Goal: Task Accomplishment & Management: Manage account settings

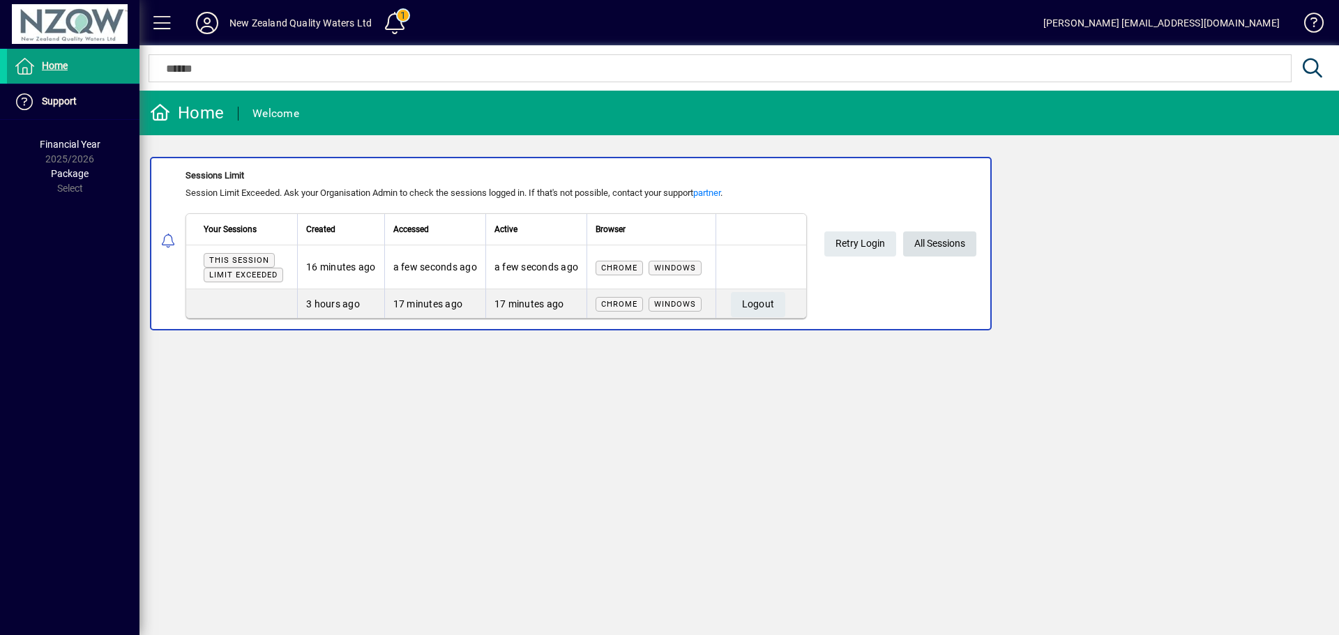
click at [948, 245] on span "All Sessions" at bounding box center [939, 243] width 51 height 23
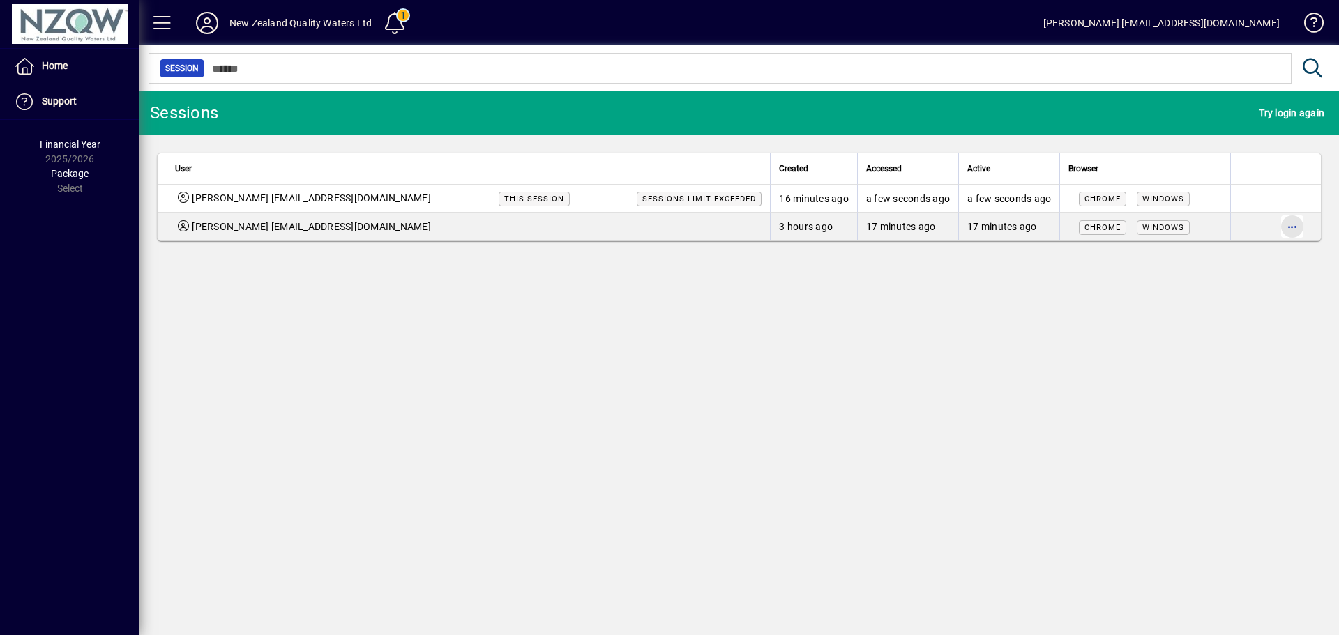
click at [1295, 224] on span "button" at bounding box center [1292, 226] width 33 height 33
click at [1186, 258] on span "Logout" at bounding box center [1233, 256] width 117 height 17
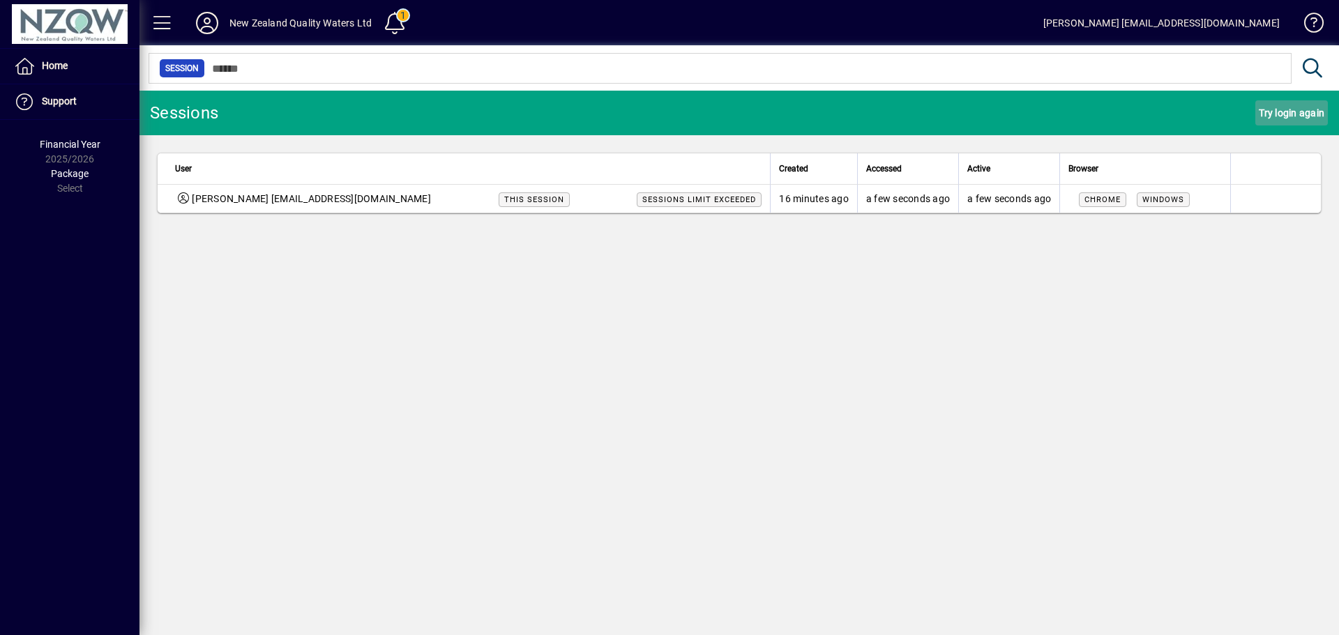
click at [1281, 113] on span "Try login again" at bounding box center [1292, 113] width 66 height 22
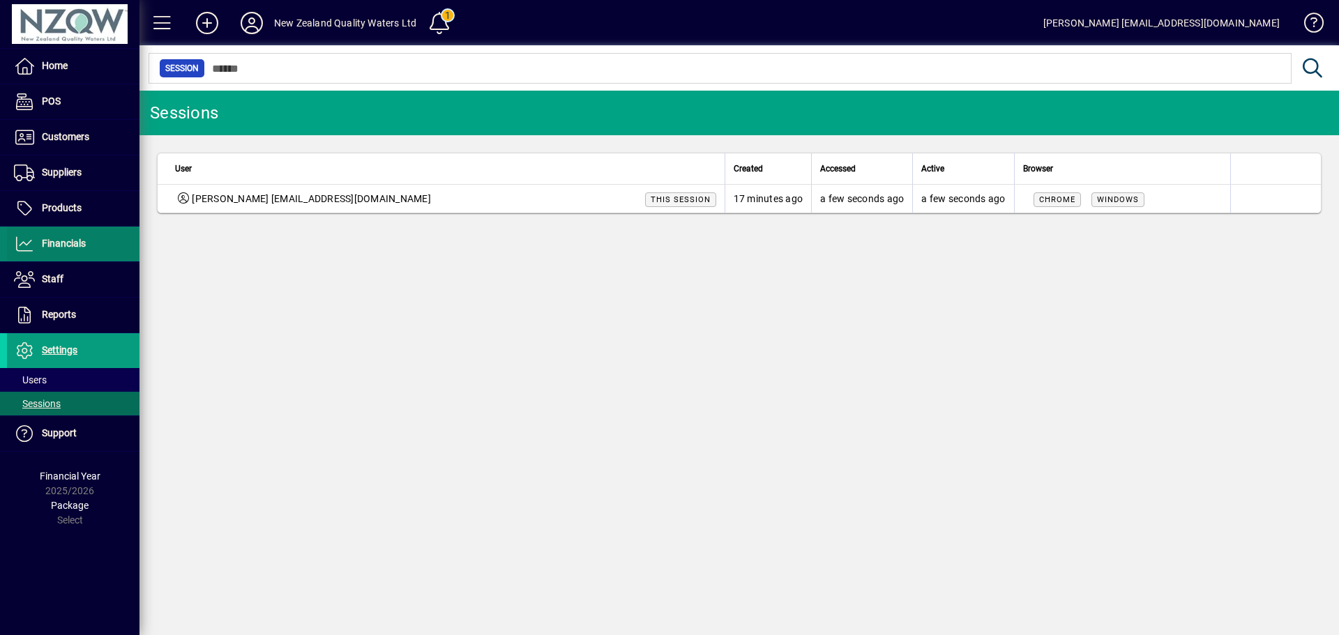
click at [84, 249] on span "Financials" at bounding box center [64, 243] width 44 height 11
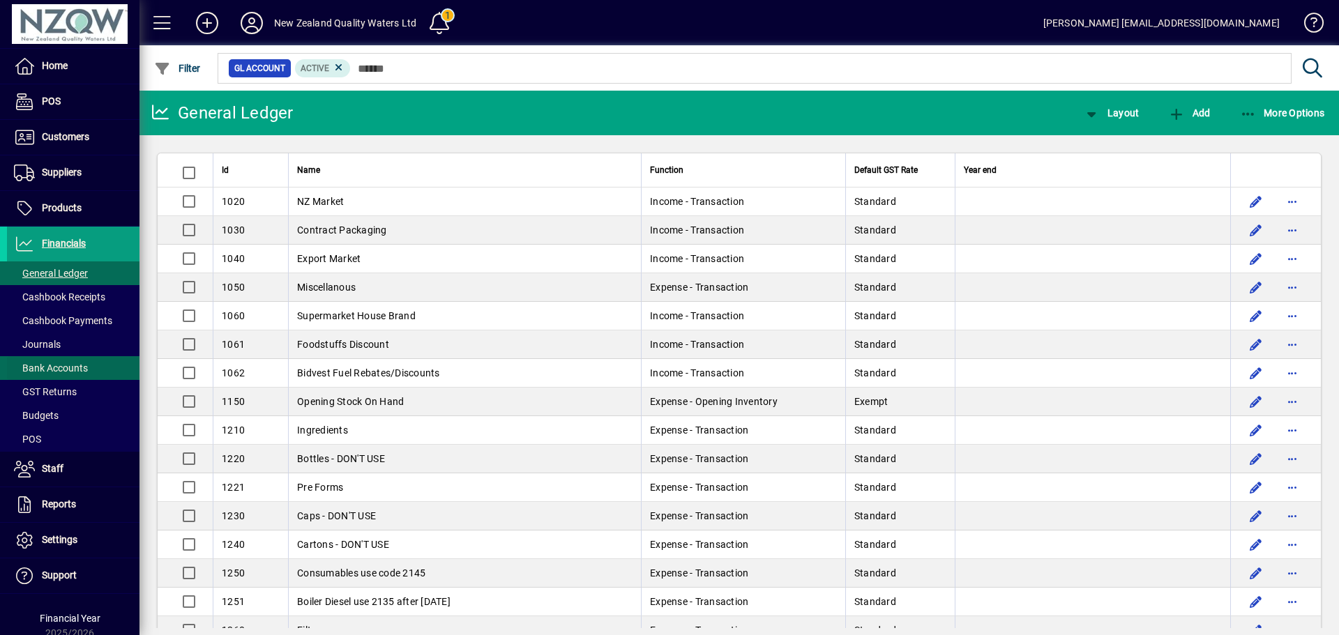
click at [89, 372] on span at bounding box center [73, 368] width 133 height 33
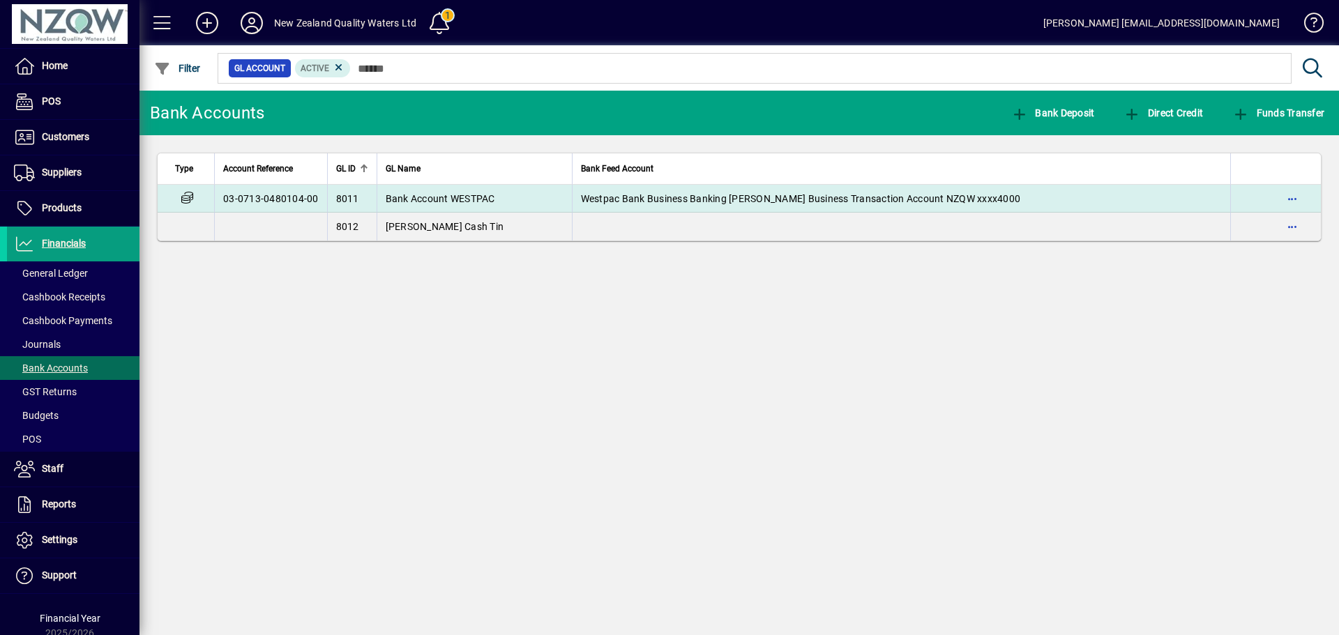
click at [469, 202] on span "Bank Account WESTPAC" at bounding box center [441, 198] width 110 height 11
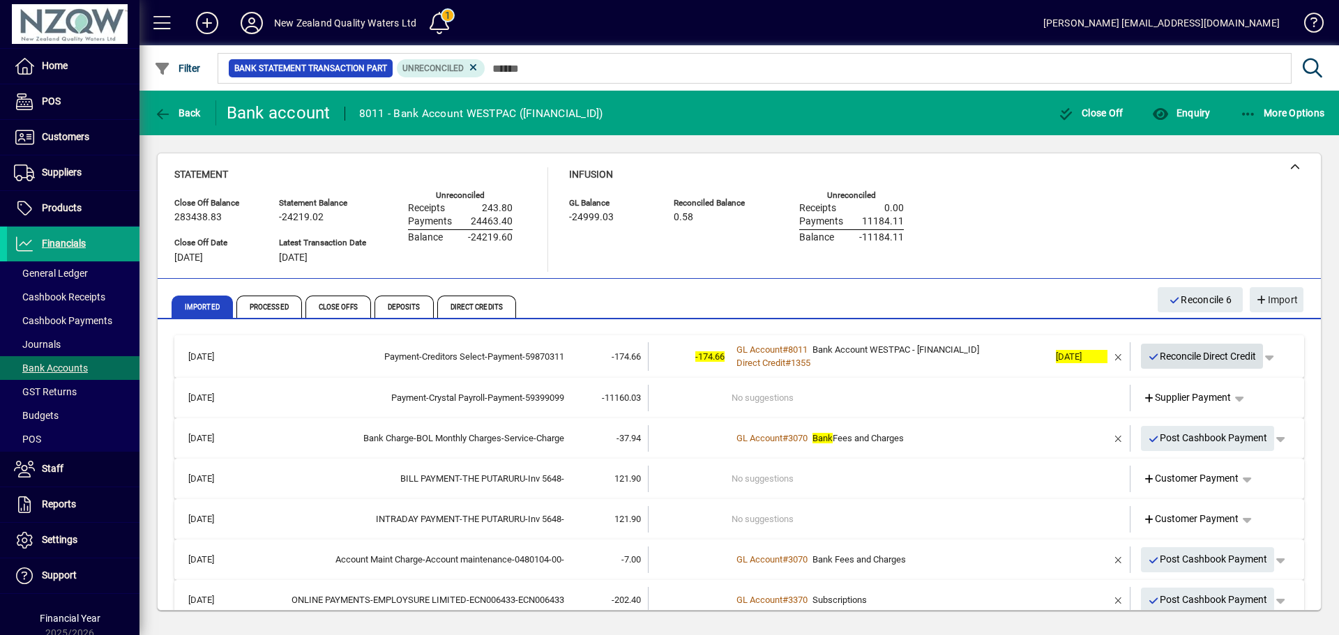
click at [1165, 358] on span "Reconcile Direct Credit" at bounding box center [1202, 356] width 109 height 23
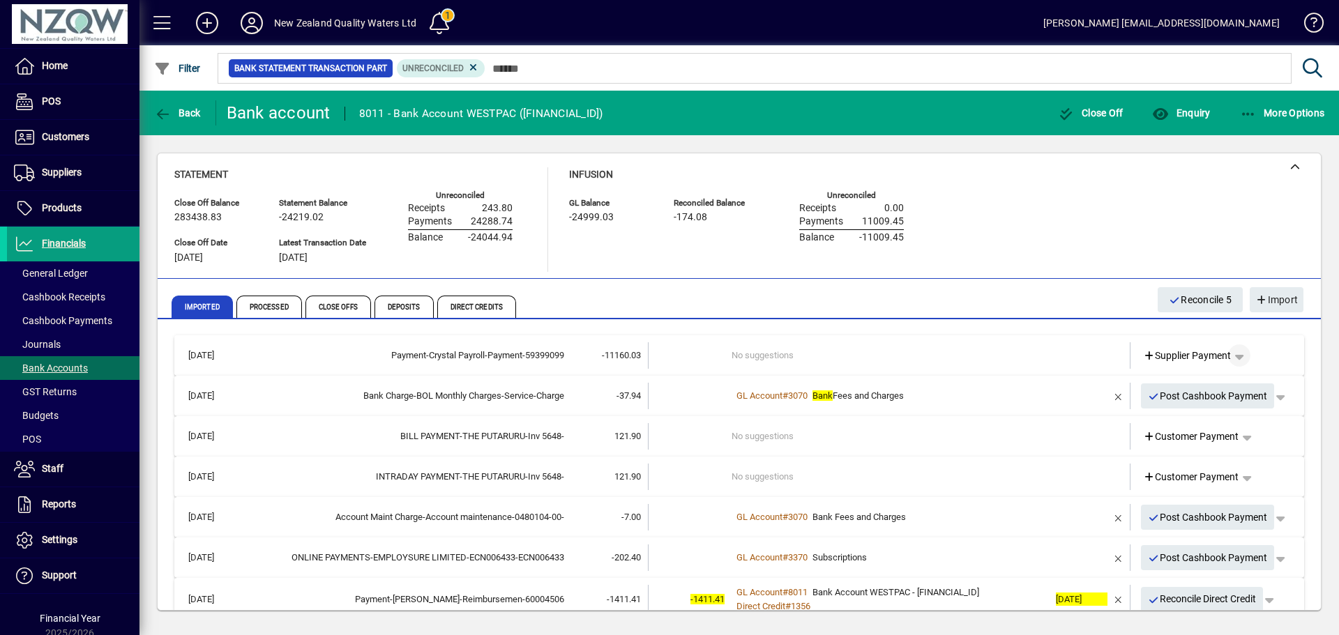
click at [1238, 356] on span "button" at bounding box center [1239, 355] width 33 height 33
click at [1178, 412] on span "Cashbook Payment" at bounding box center [1185, 410] width 103 height 17
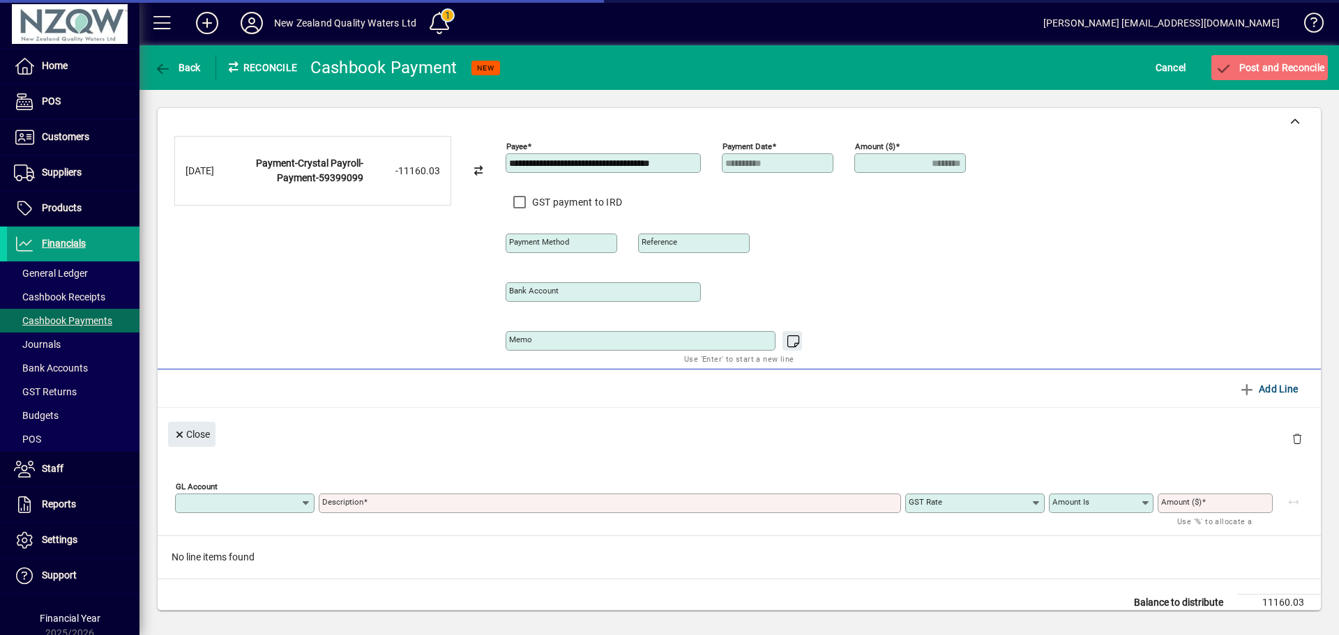
type input "**********"
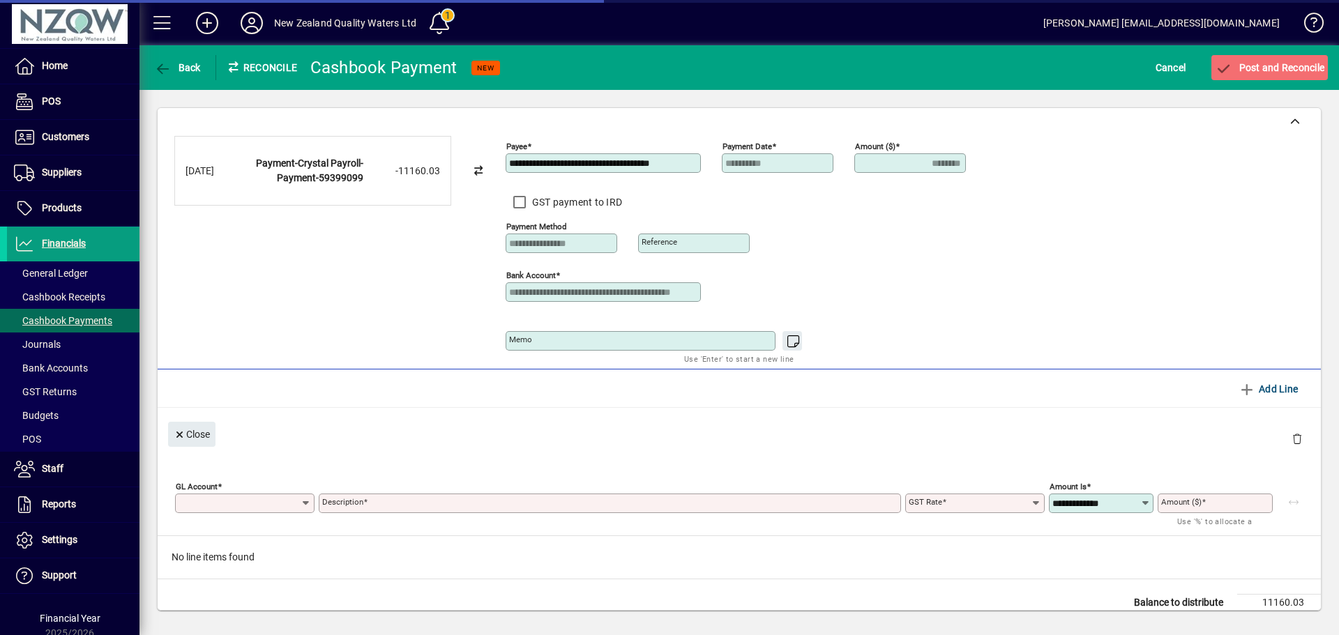
type input "********"
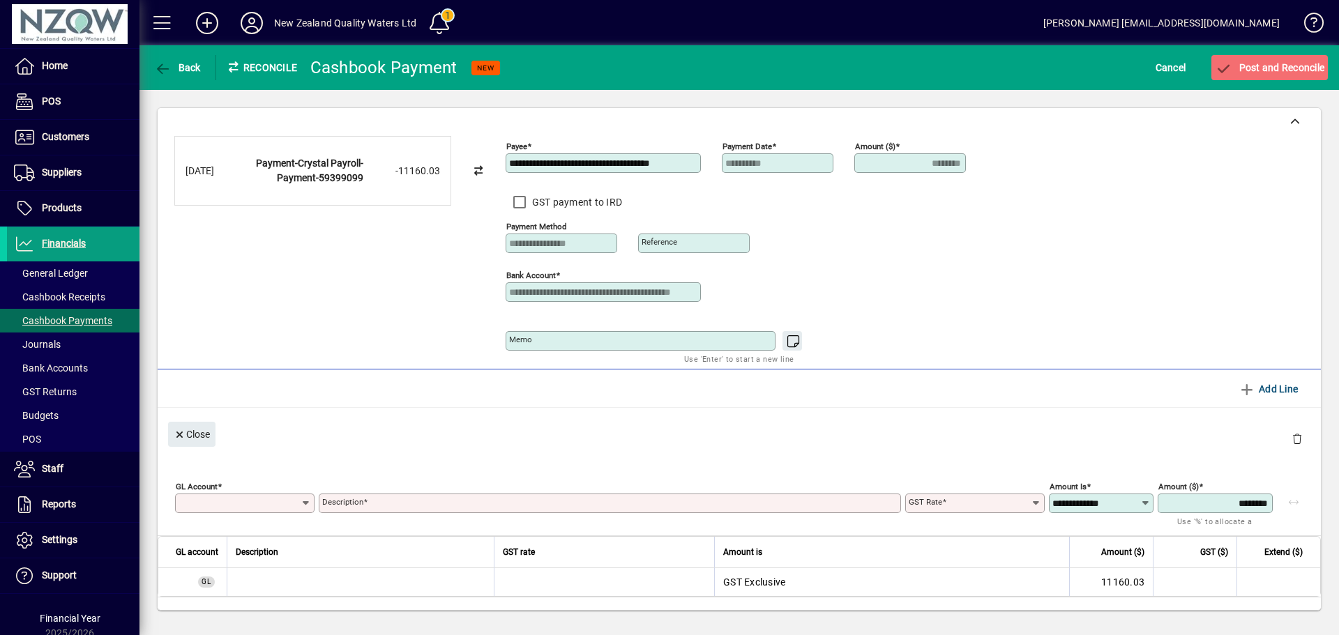
click at [208, 504] on input "GL Account" at bounding box center [240, 503] width 122 height 11
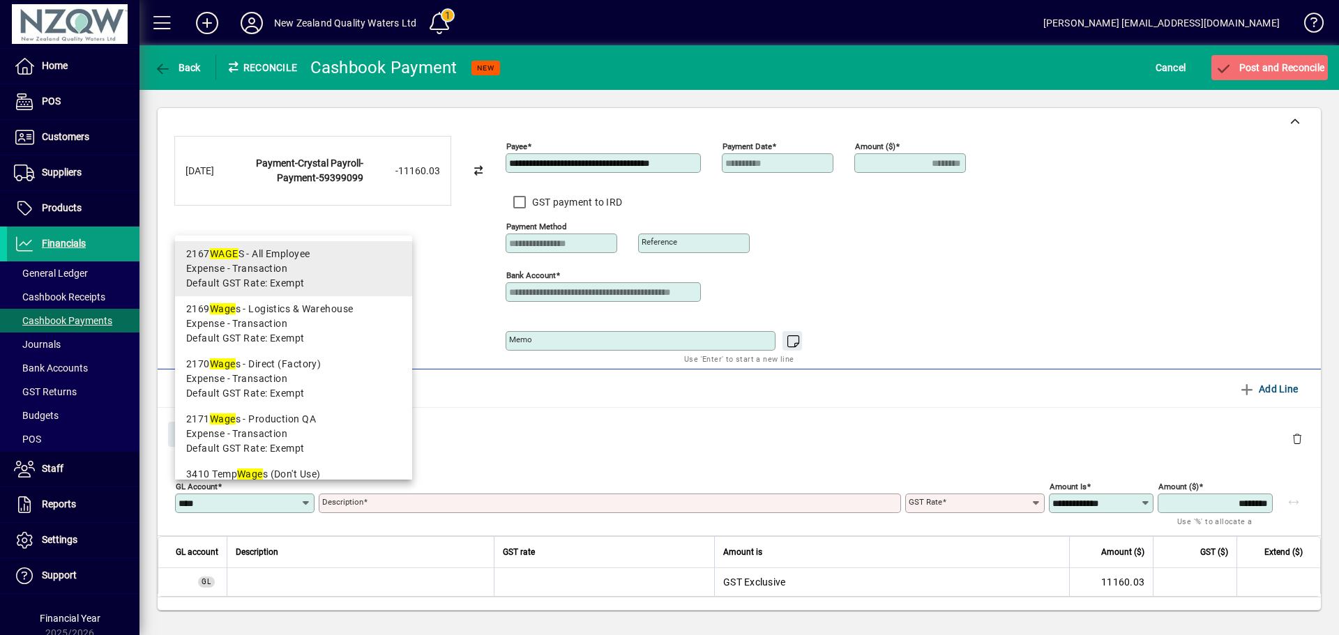
click at [269, 263] on span "Expense - Transaction" at bounding box center [236, 269] width 101 height 15
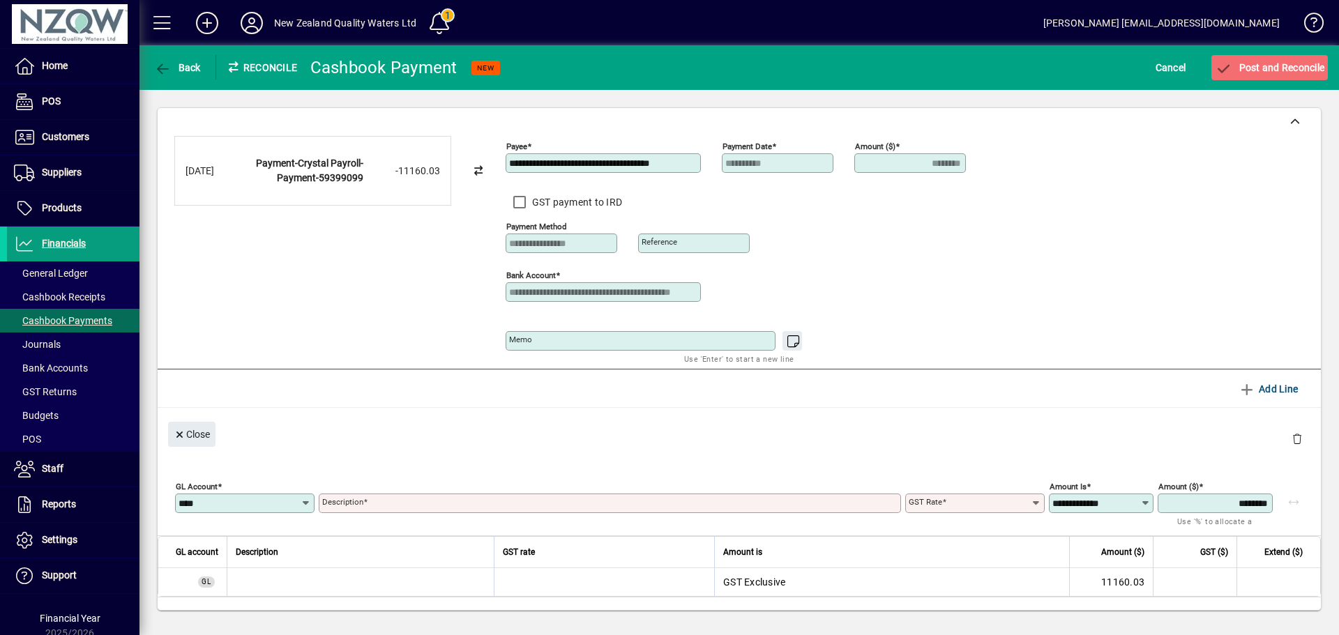
type input "****"
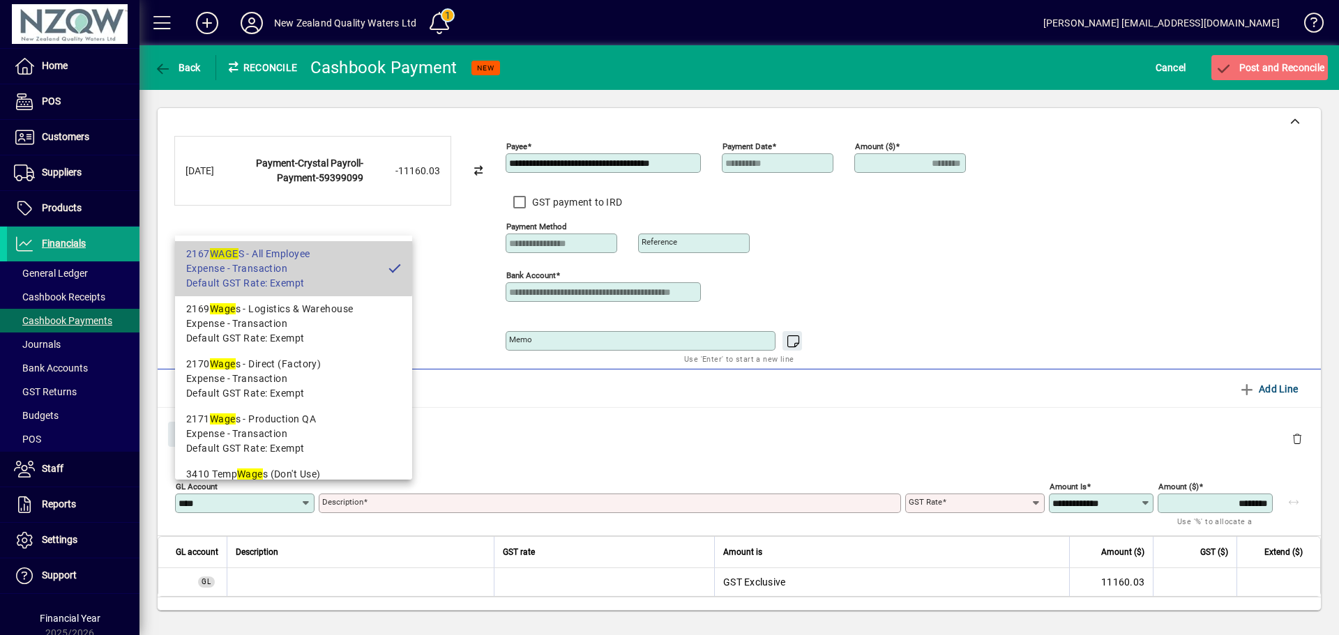
type input "**********"
type input "******"
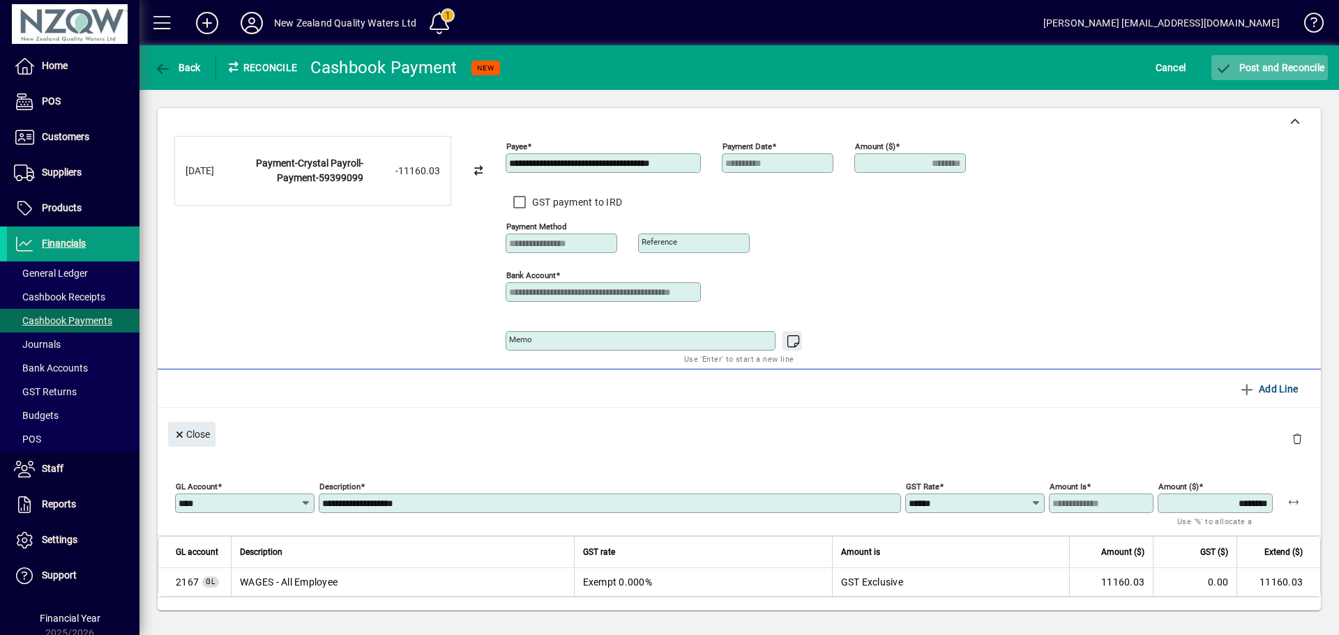
click at [1280, 65] on span "Post and Reconcile" at bounding box center [1270, 67] width 110 height 11
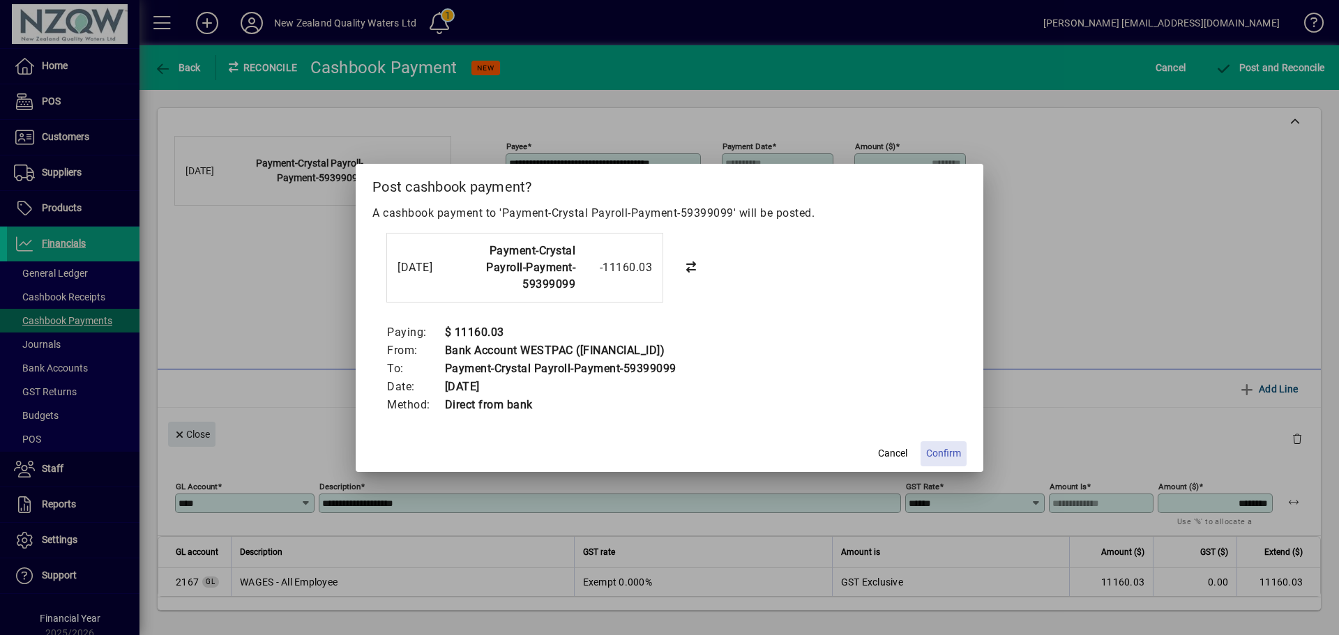
click at [940, 458] on span "Confirm" at bounding box center [943, 453] width 35 height 15
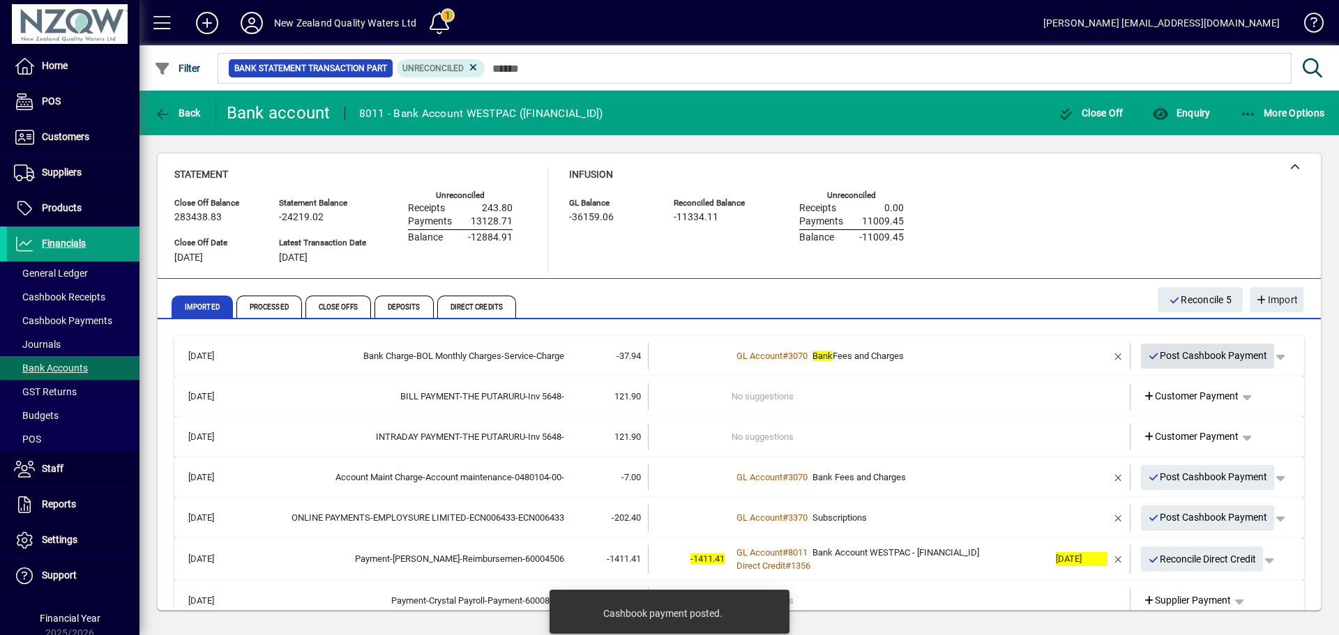
click at [1189, 359] on span "Post Cashbook Payment" at bounding box center [1208, 356] width 120 height 23
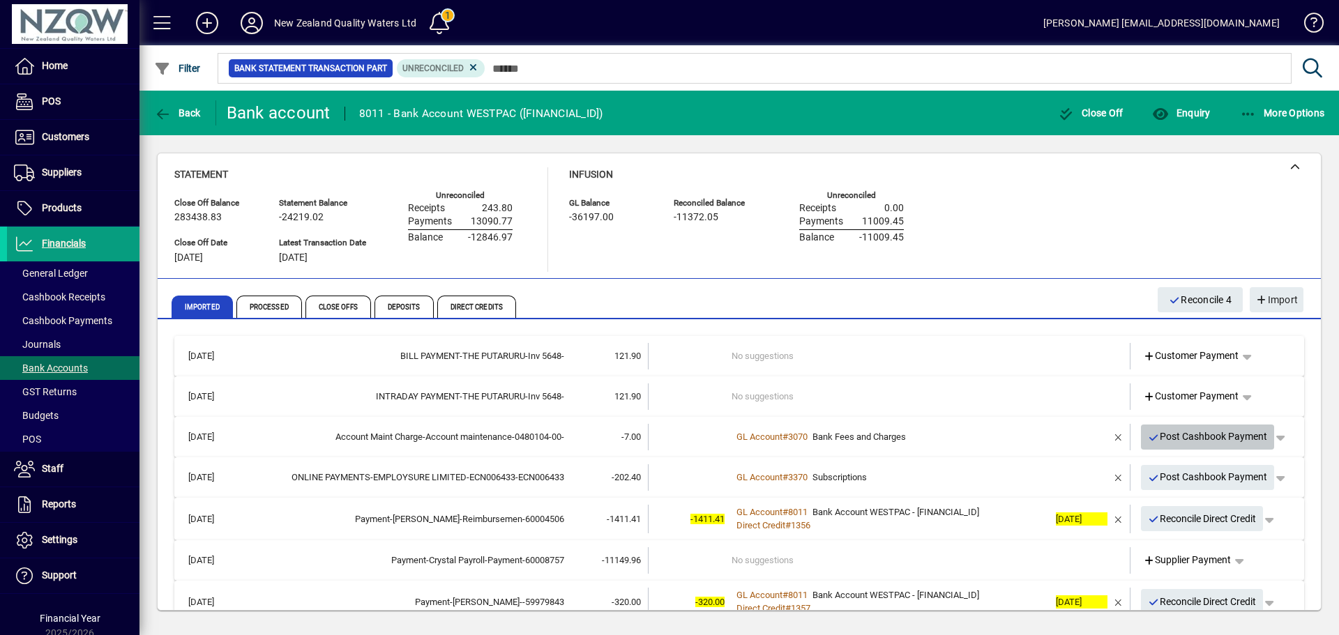
click at [1216, 437] on span "Post Cashbook Payment" at bounding box center [1208, 436] width 120 height 23
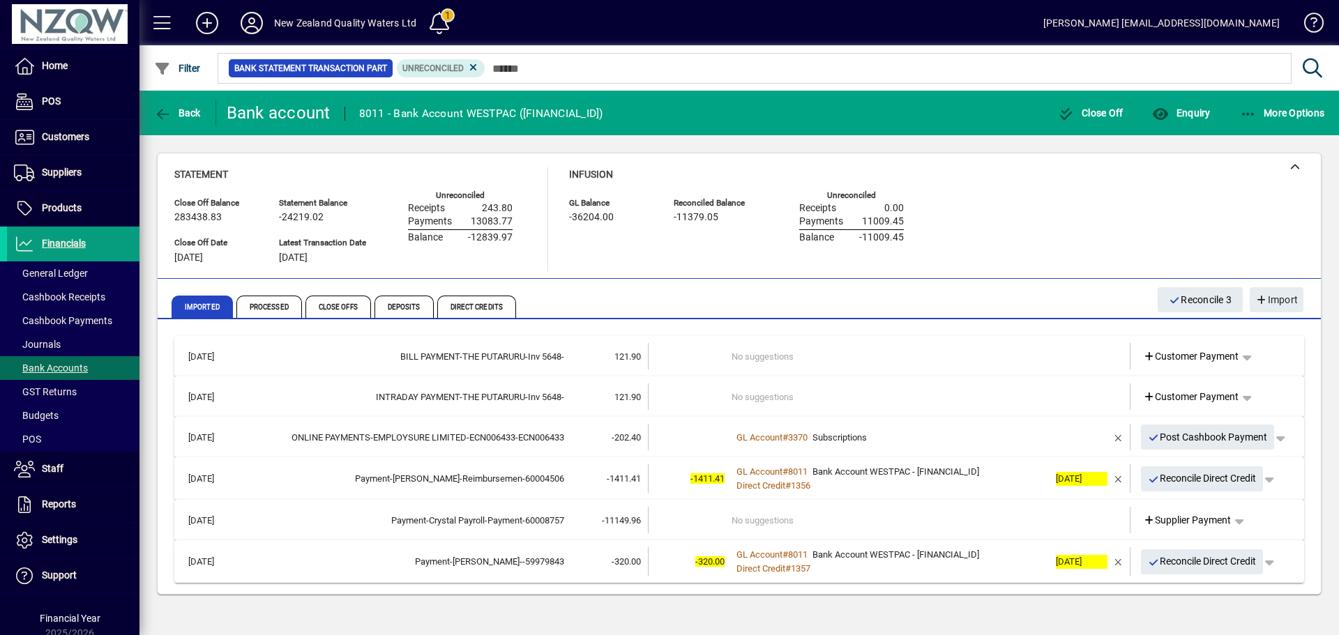
click at [509, 398] on div "INTRADAY PAYMENT-THE PUTARURU-Inv 5648-" at bounding box center [405, 398] width 317 height 14
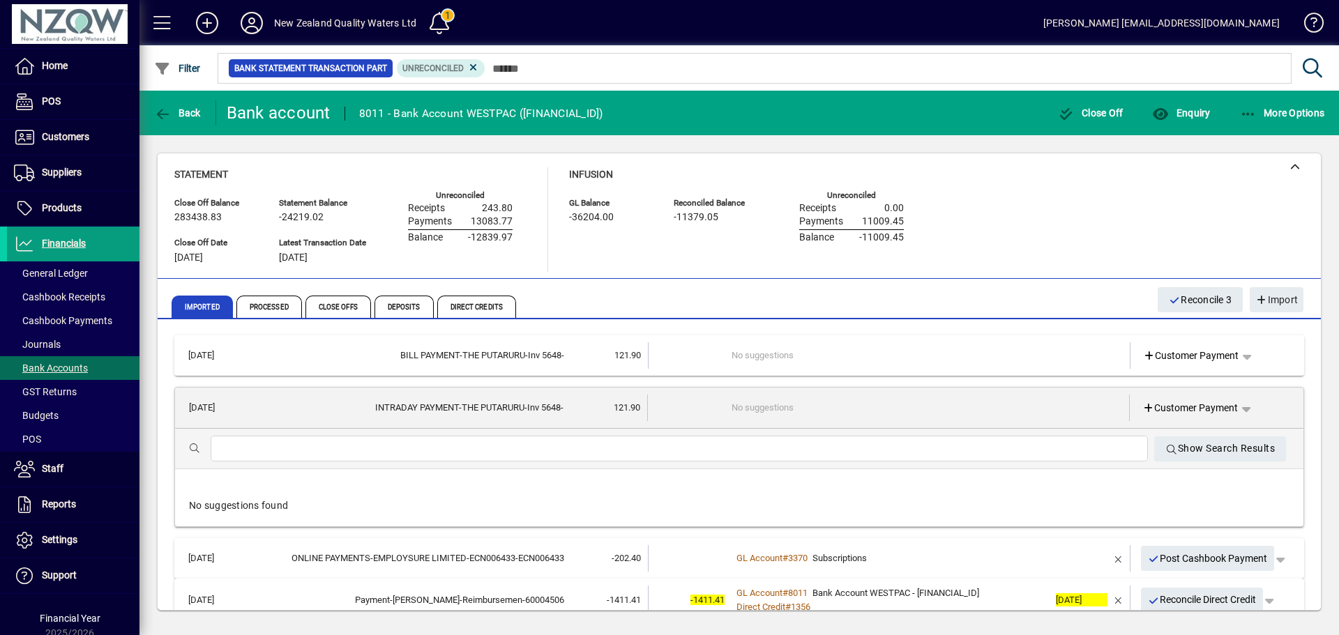
click at [511, 398] on td "INTRADAY PAYMENT-THE PUTARURU-Inv 5648-" at bounding box center [406, 408] width 316 height 27
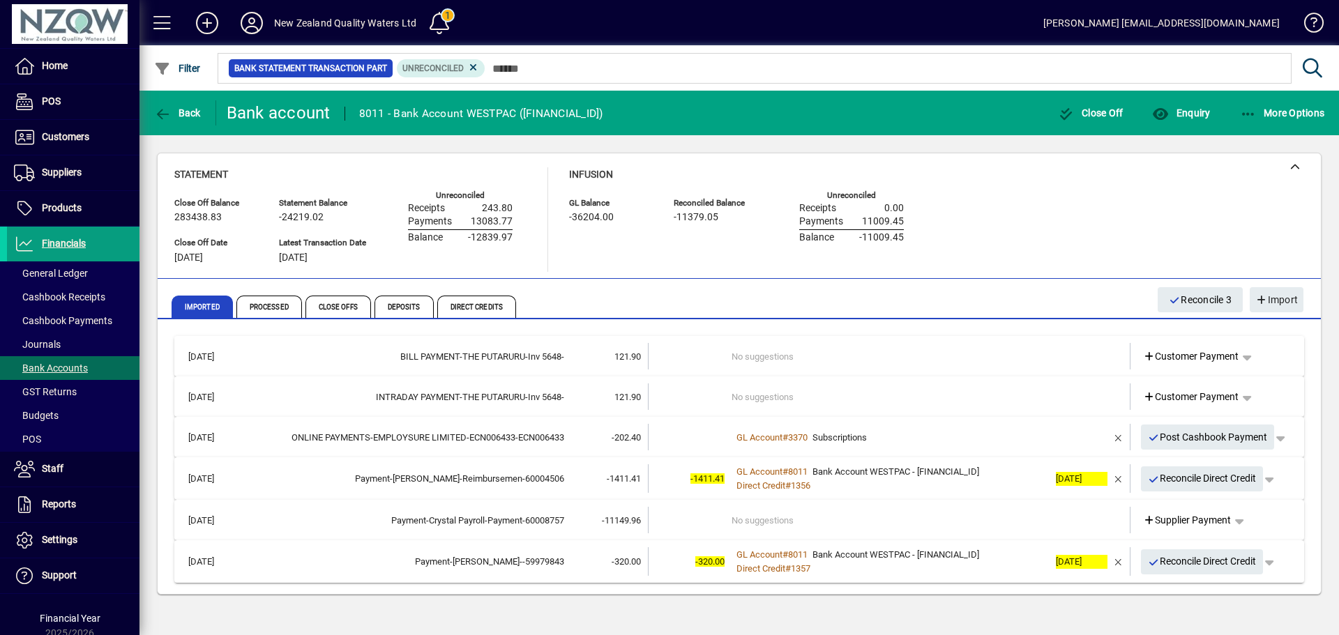
click at [513, 356] on div "BILL PAYMENT-THE PUTARURU-Inv 5648-" at bounding box center [405, 357] width 317 height 14
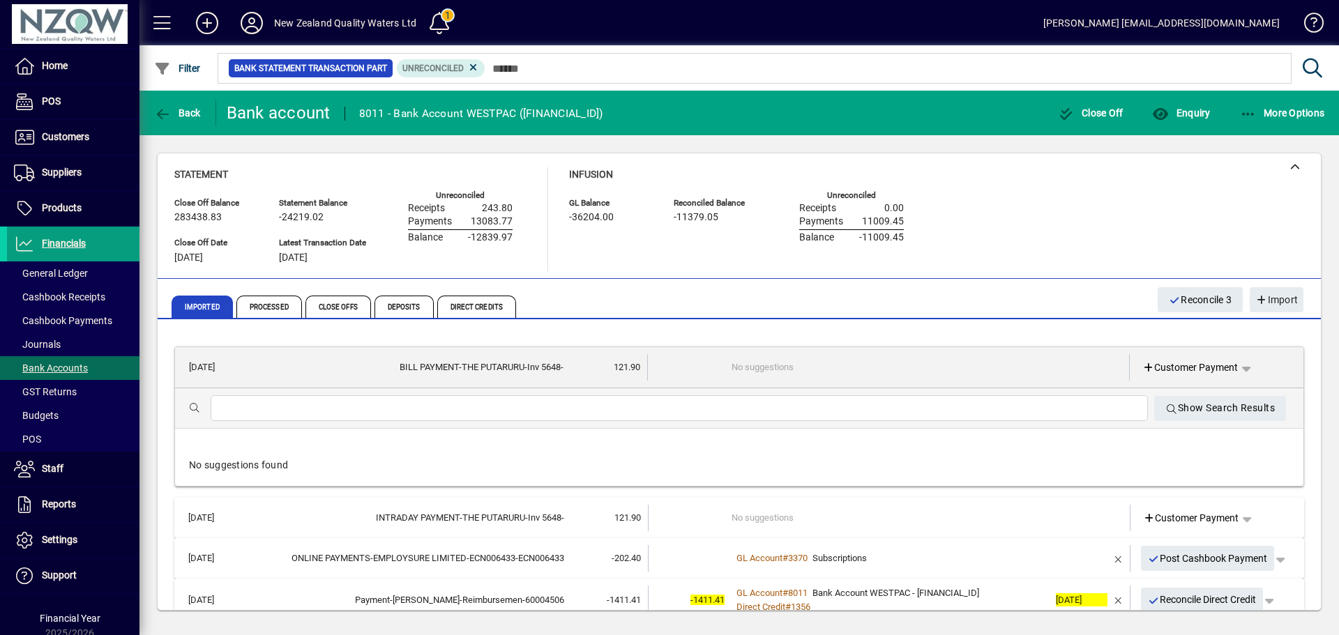
click at [513, 359] on td "BILL PAYMENT-THE PUTARURU-Inv 5648-" at bounding box center [406, 367] width 316 height 27
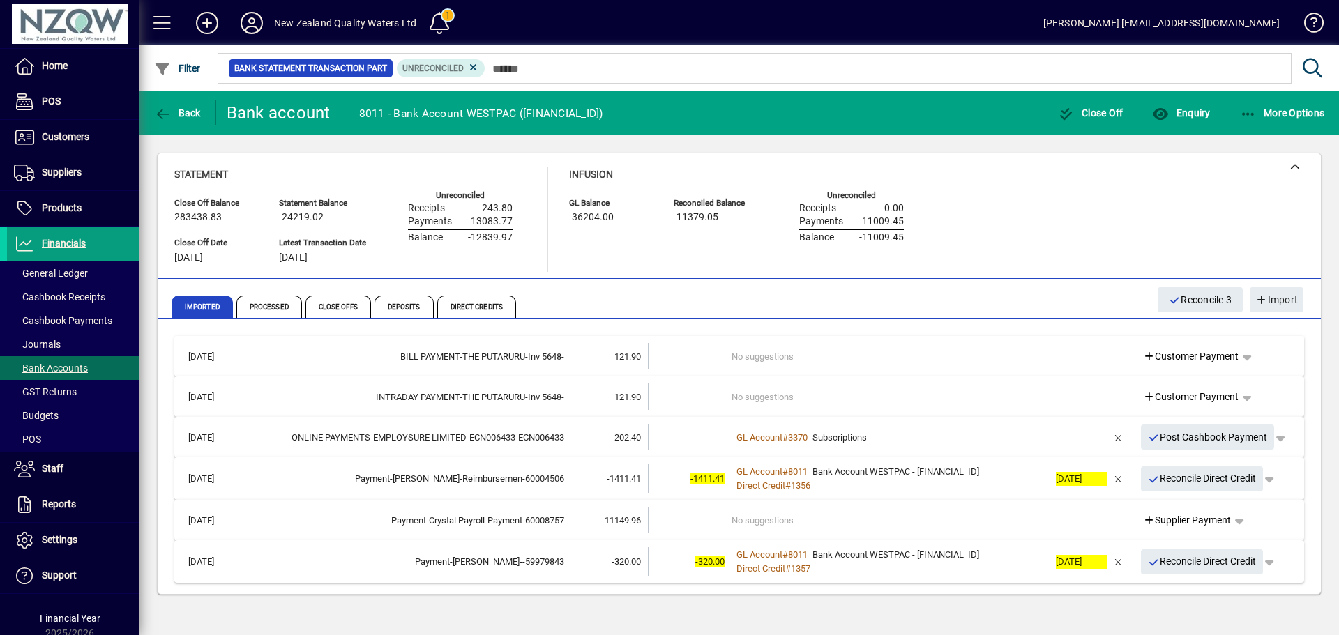
click at [525, 354] on div "BILL PAYMENT-THE PUTARURU-Inv 5648-" at bounding box center [405, 357] width 317 height 14
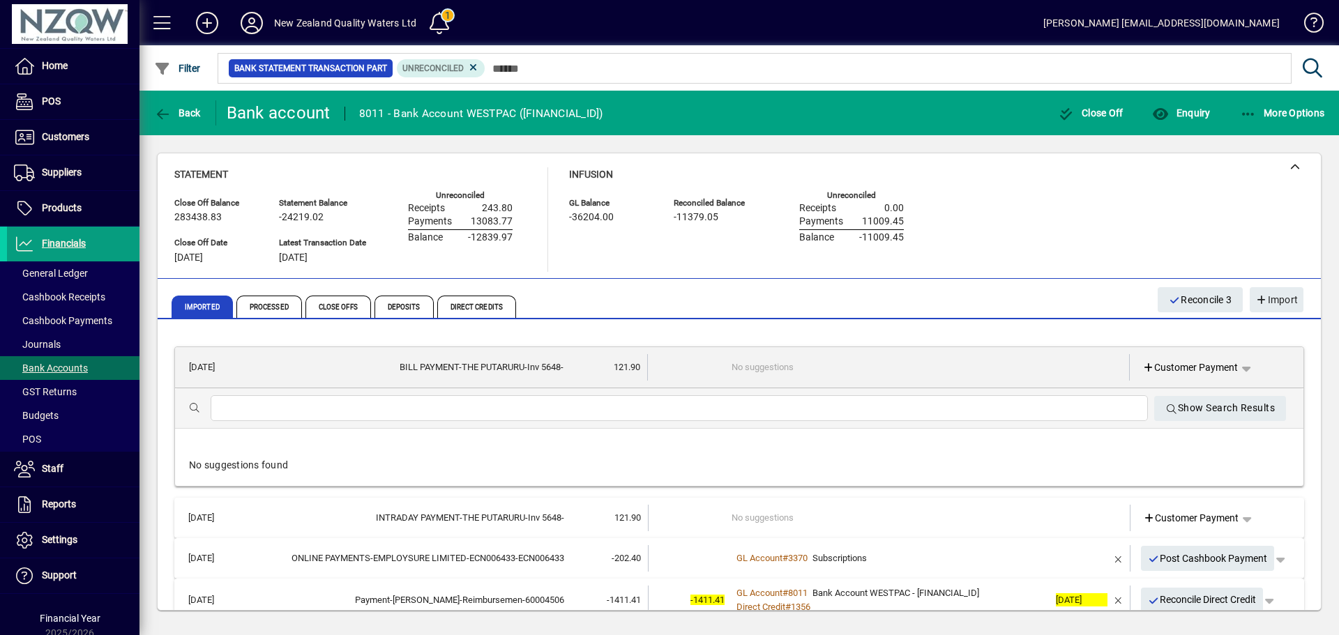
click at [476, 365] on div "BILL PAYMENT-THE PUTARURU-Inv 5648-" at bounding box center [406, 368] width 316 height 14
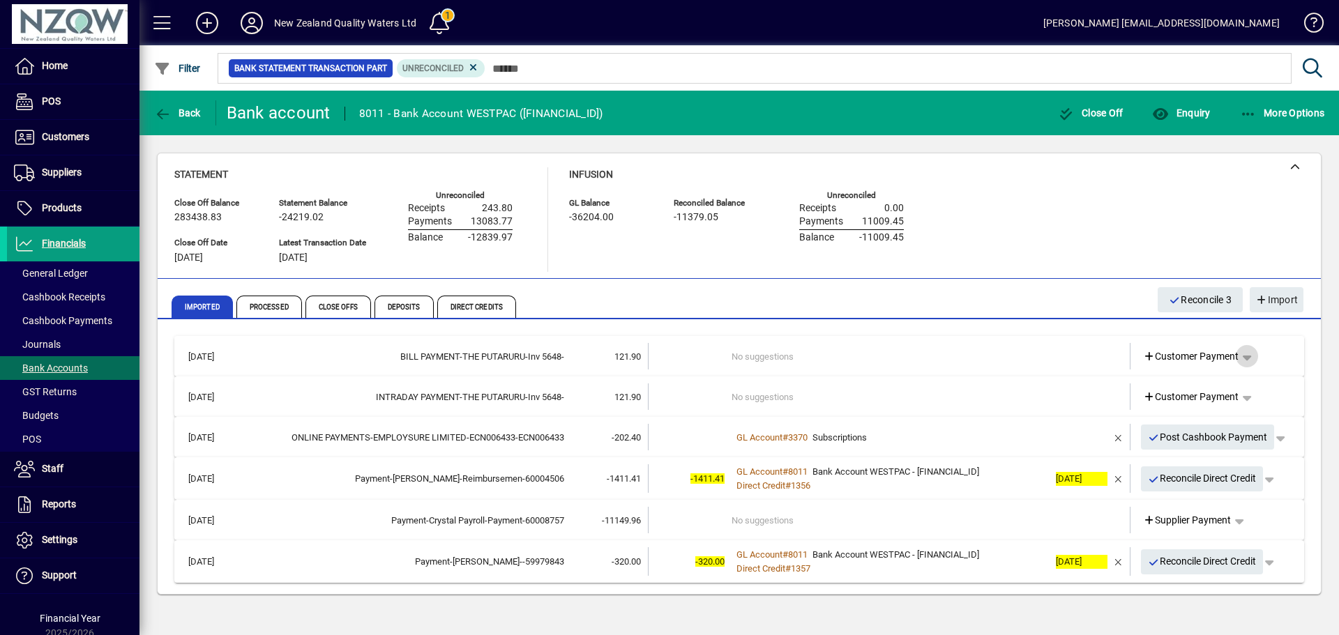
click at [1251, 359] on span "button" at bounding box center [1246, 356] width 33 height 33
click at [1251, 359] on div at bounding box center [669, 317] width 1339 height 635
click at [520, 354] on div "BILL PAYMENT-THE PUTARURU-Inv 5648-" at bounding box center [405, 357] width 317 height 14
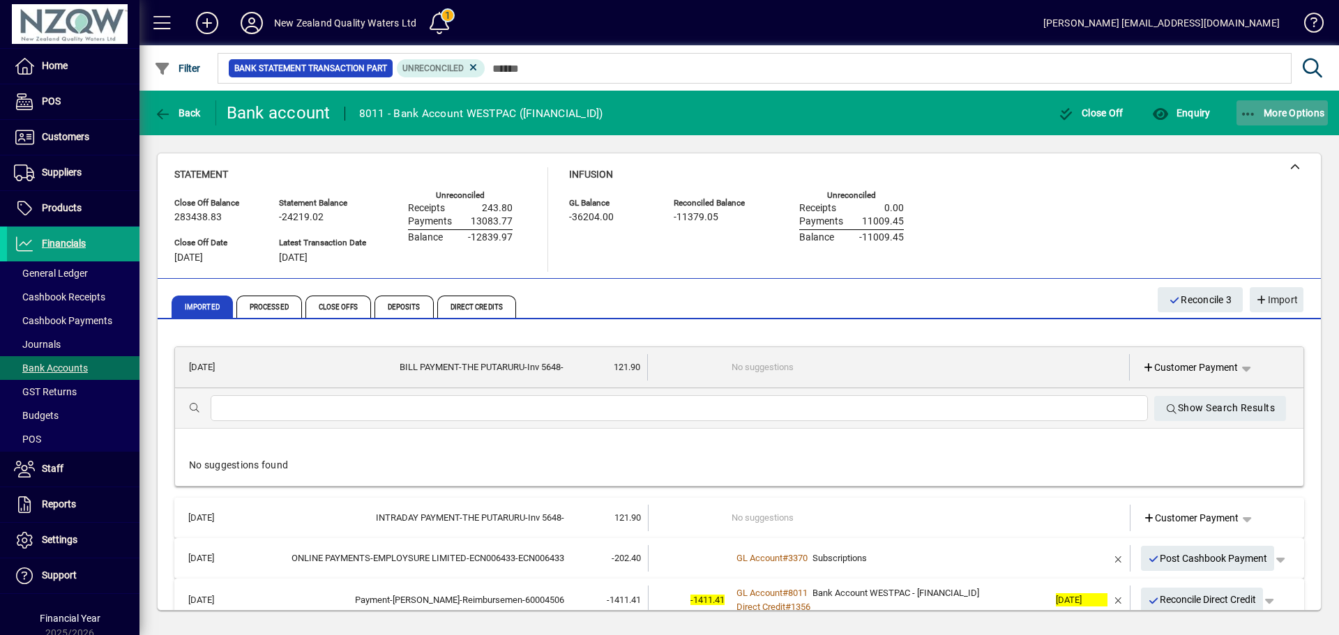
click at [1266, 113] on span "More Options" at bounding box center [1282, 112] width 85 height 11
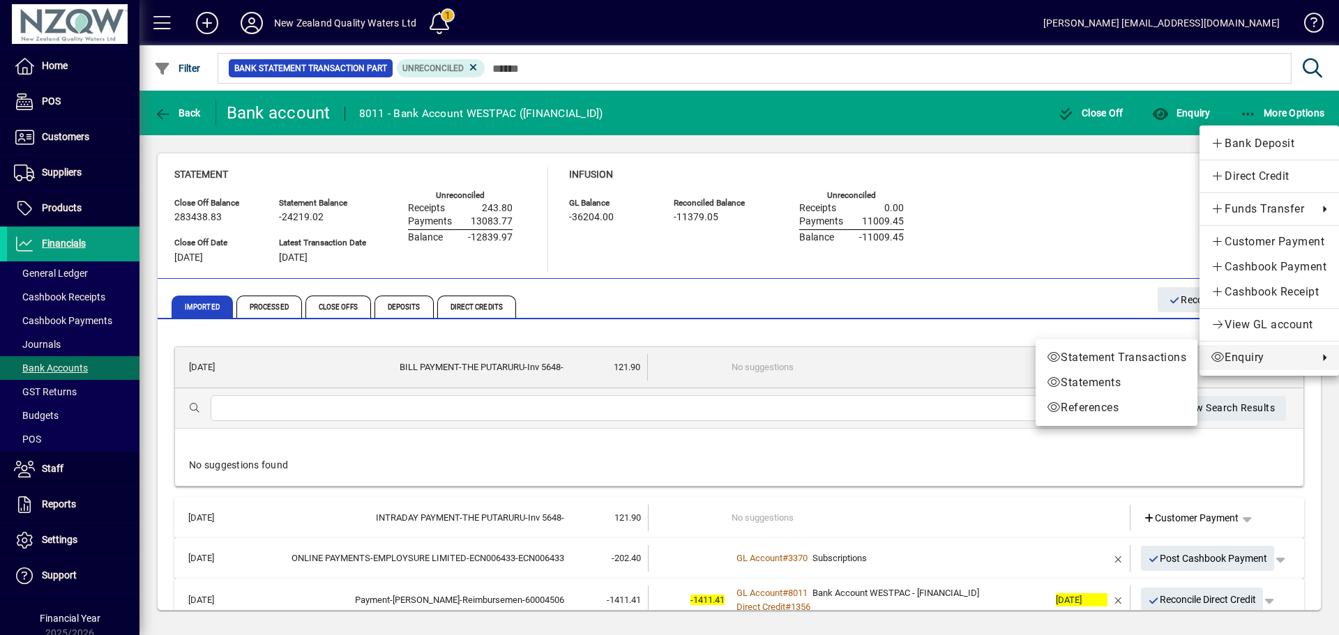
click at [1035, 217] on div at bounding box center [669, 317] width 1339 height 635
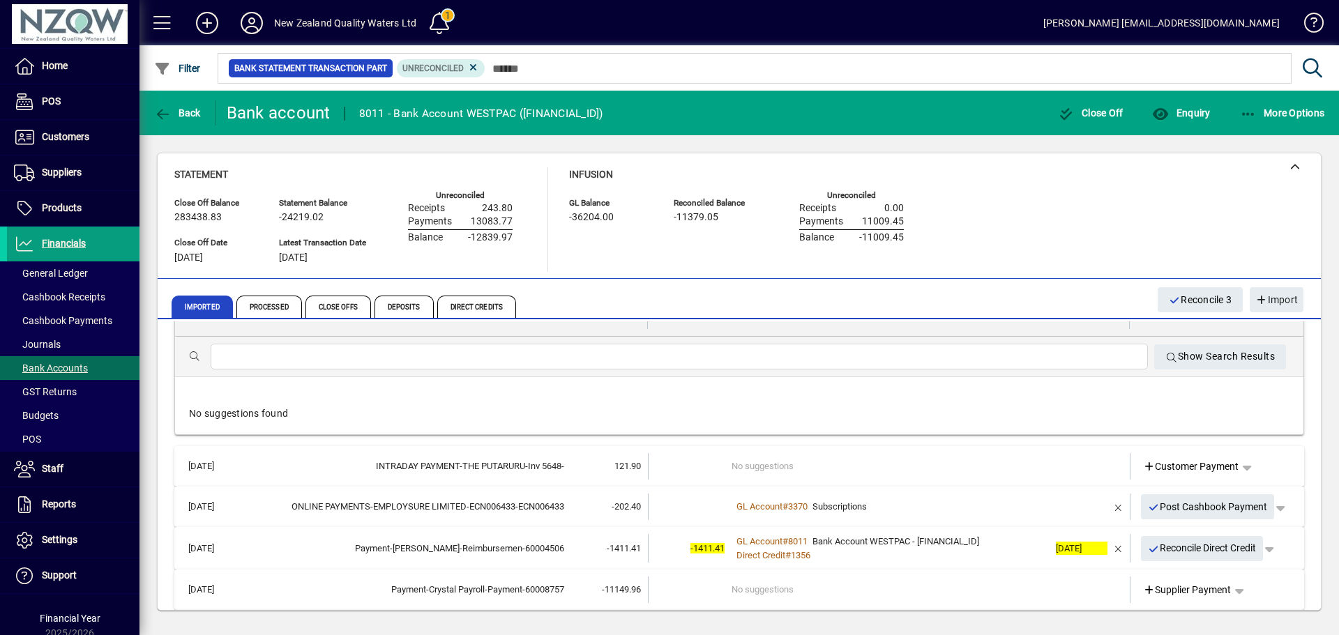
scroll to position [105, 0]
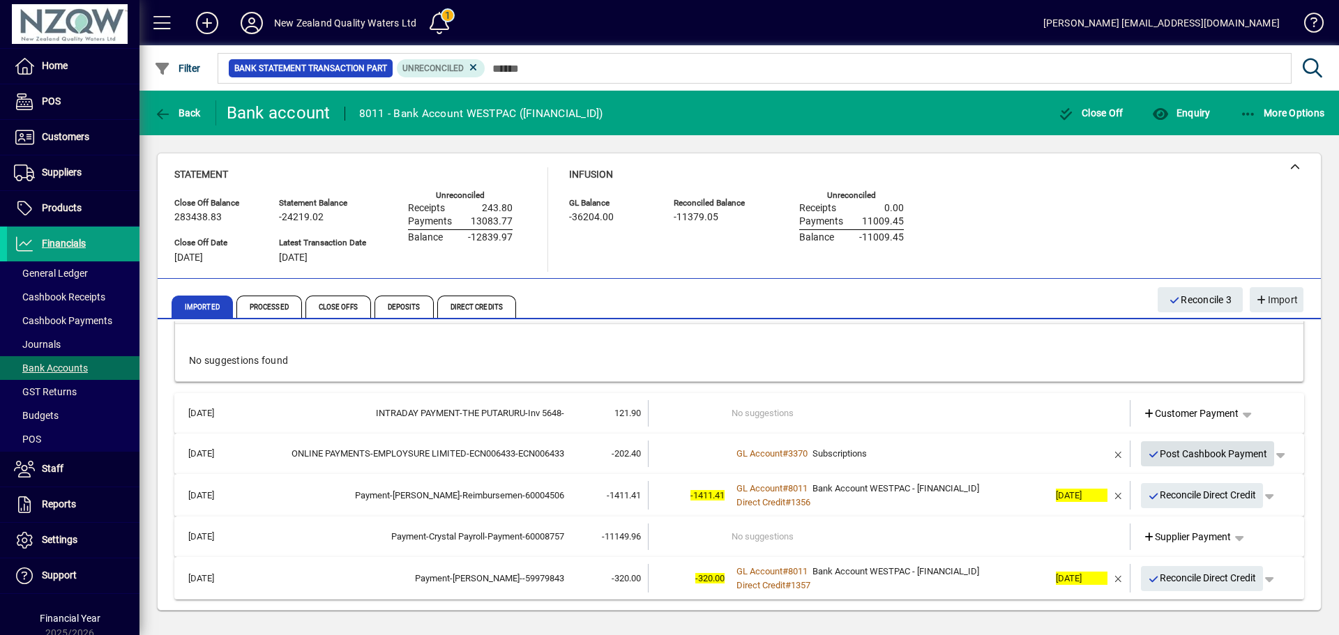
click at [1198, 456] on span "Post Cashbook Payment" at bounding box center [1208, 454] width 120 height 23
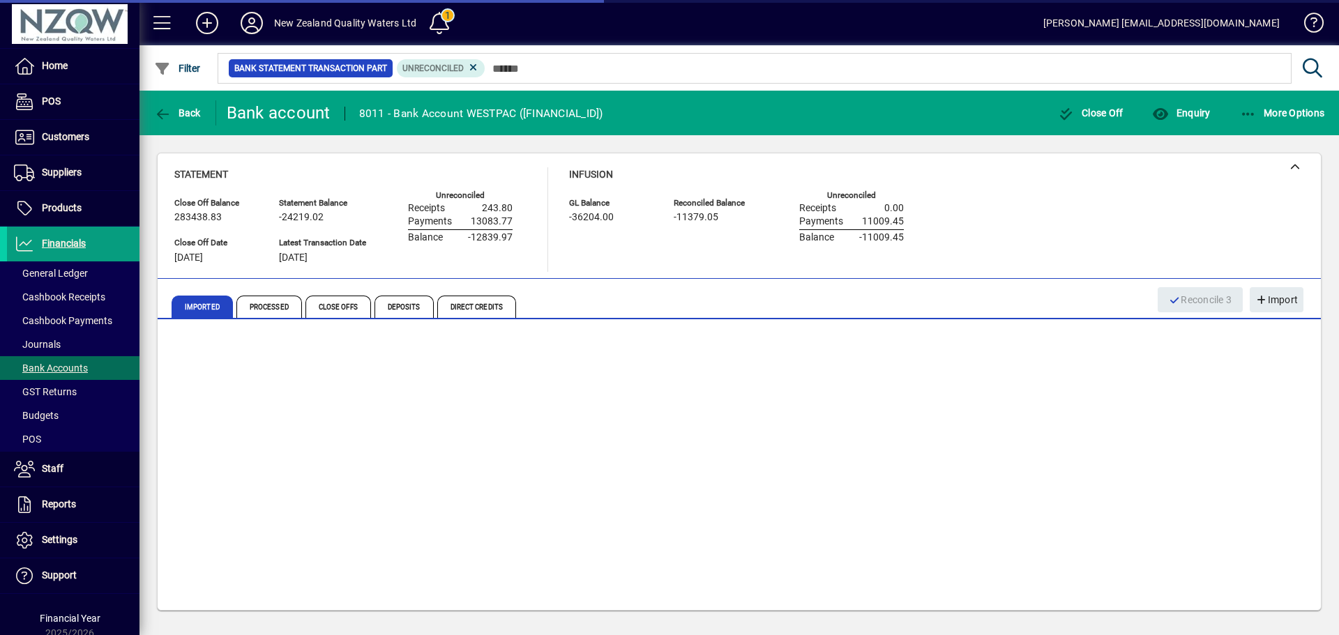
scroll to position [65, 0]
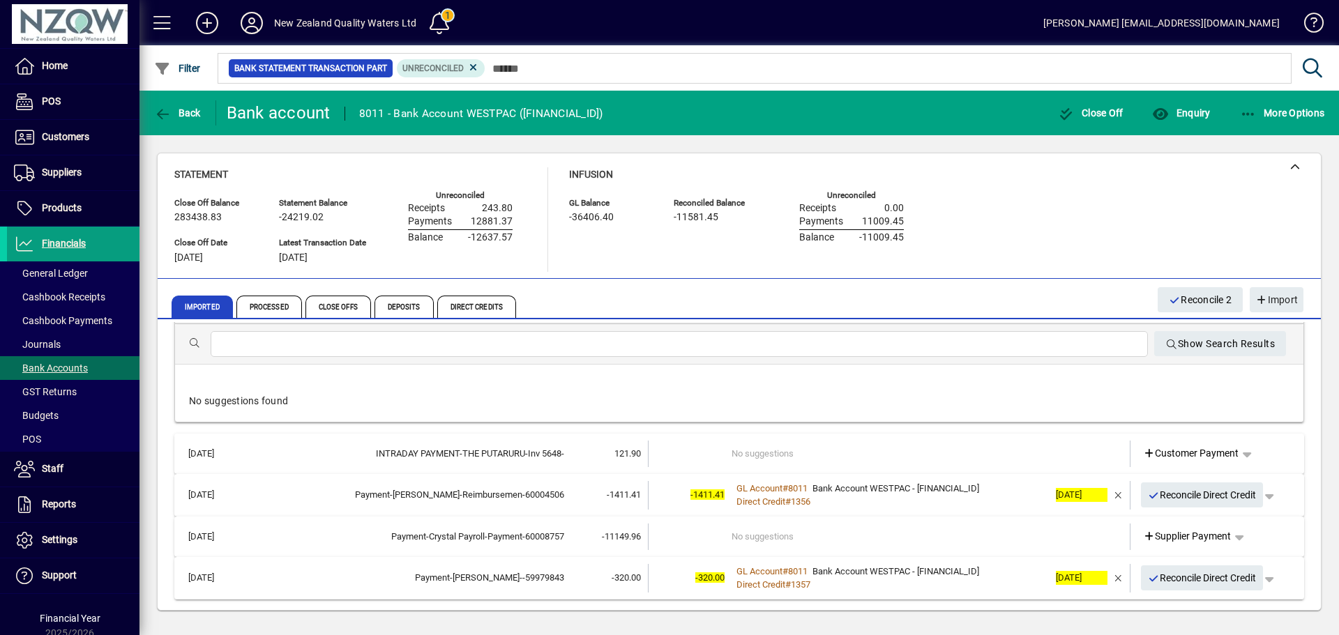
click at [739, 301] on div "Imported Processed Close Offs Deposits Direct Credits" at bounding box center [659, 306] width 975 height 33
click at [735, 453] on td "No suggestions" at bounding box center [890, 454] width 317 height 27
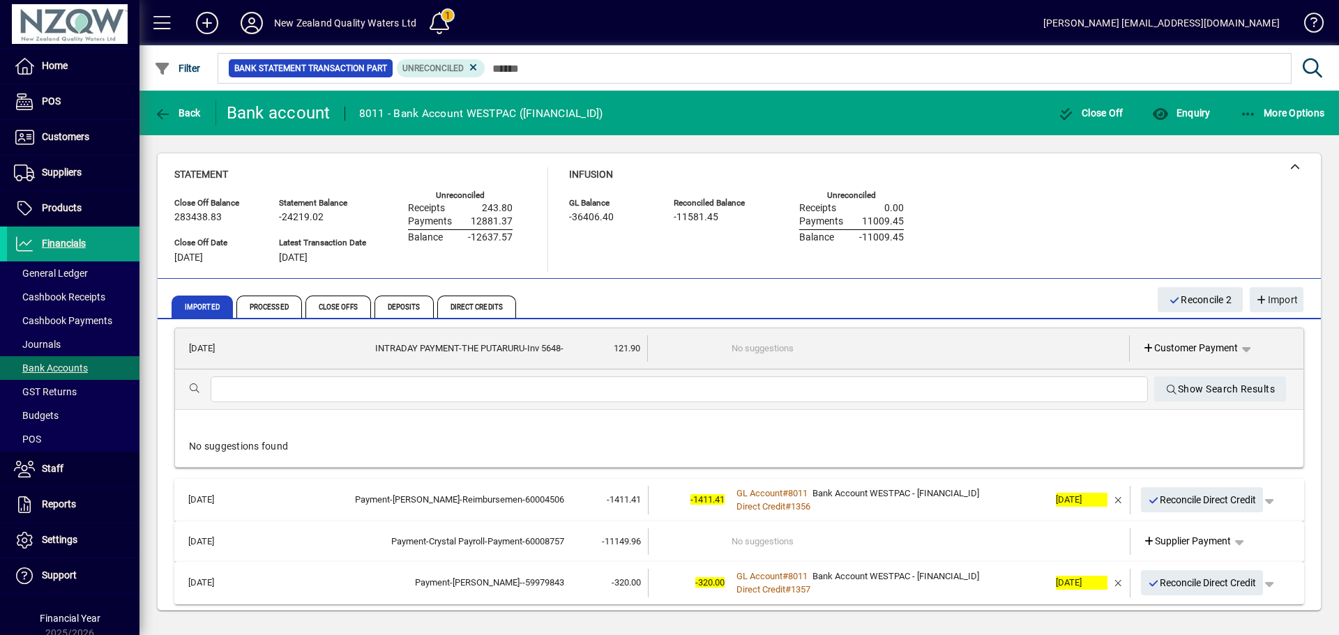
scroll to position [58, 0]
drag, startPoint x: 762, startPoint y: 337, endPoint x: 768, endPoint y: 346, distance: 11.0
click at [765, 346] on td "No suggestions" at bounding box center [890, 351] width 317 height 27
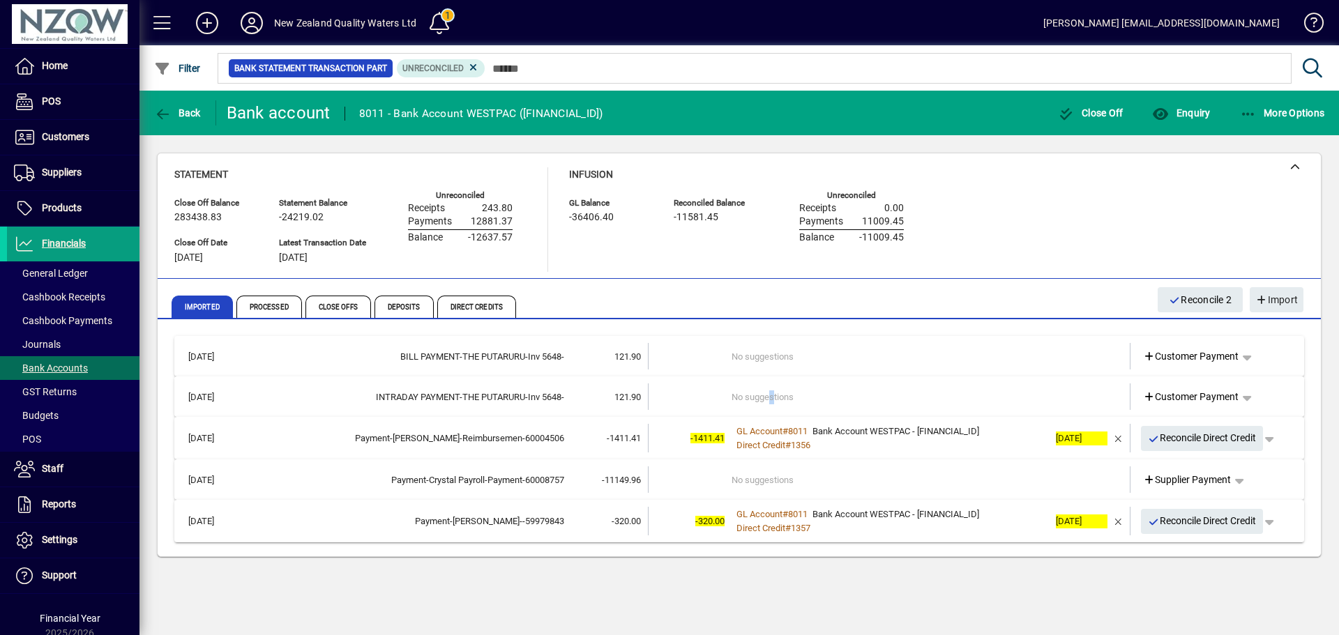
scroll to position [0, 0]
click at [1195, 442] on span "Reconcile Direct Credit" at bounding box center [1202, 438] width 109 height 23
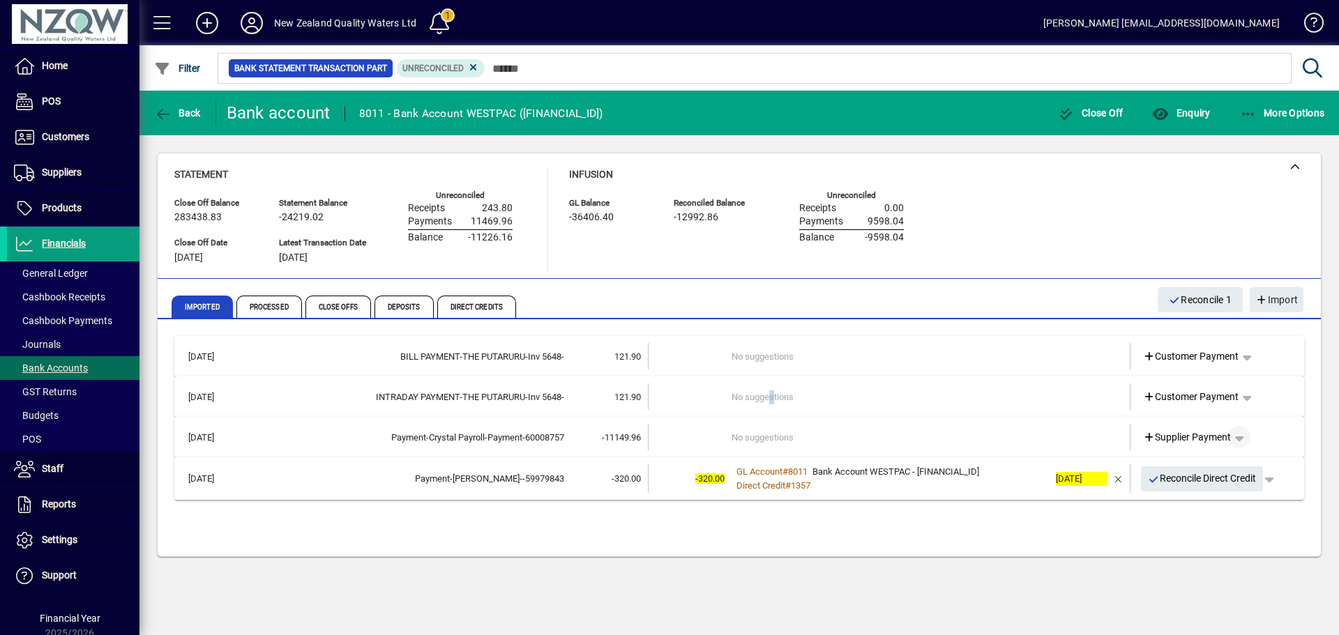
click at [1246, 430] on span "button" at bounding box center [1239, 437] width 33 height 33
click at [1184, 489] on span "Cashbook Payment" at bounding box center [1196, 491] width 103 height 17
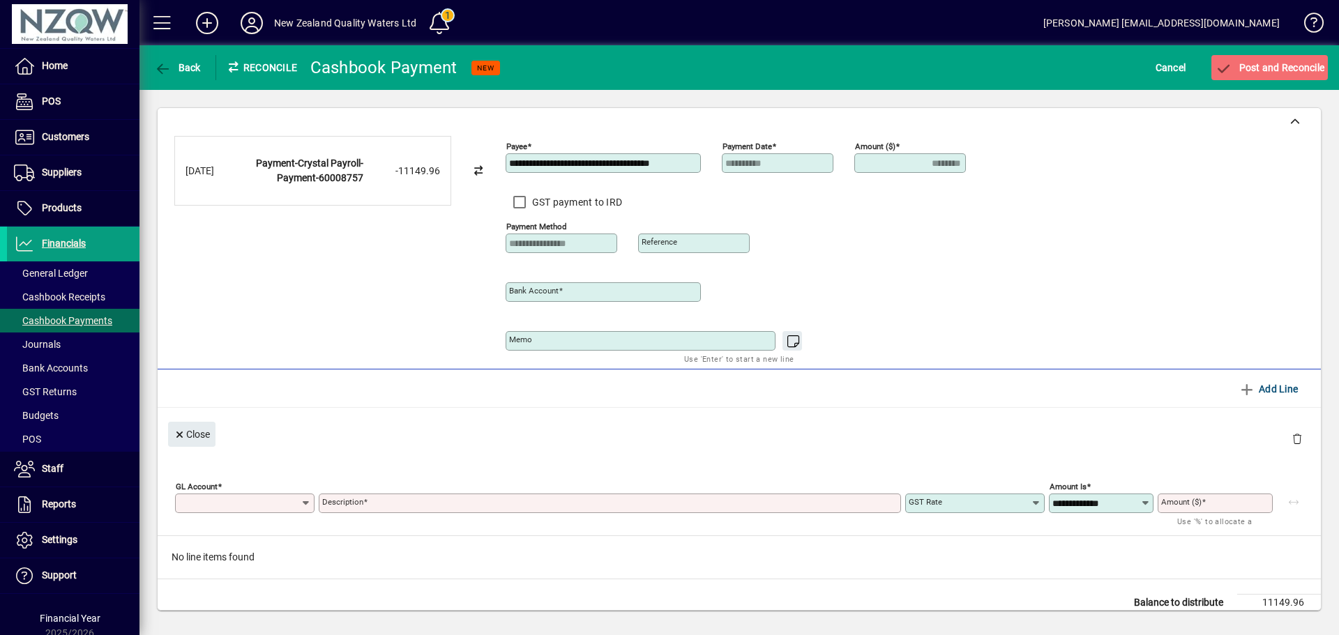
type input "**********"
type input "********"
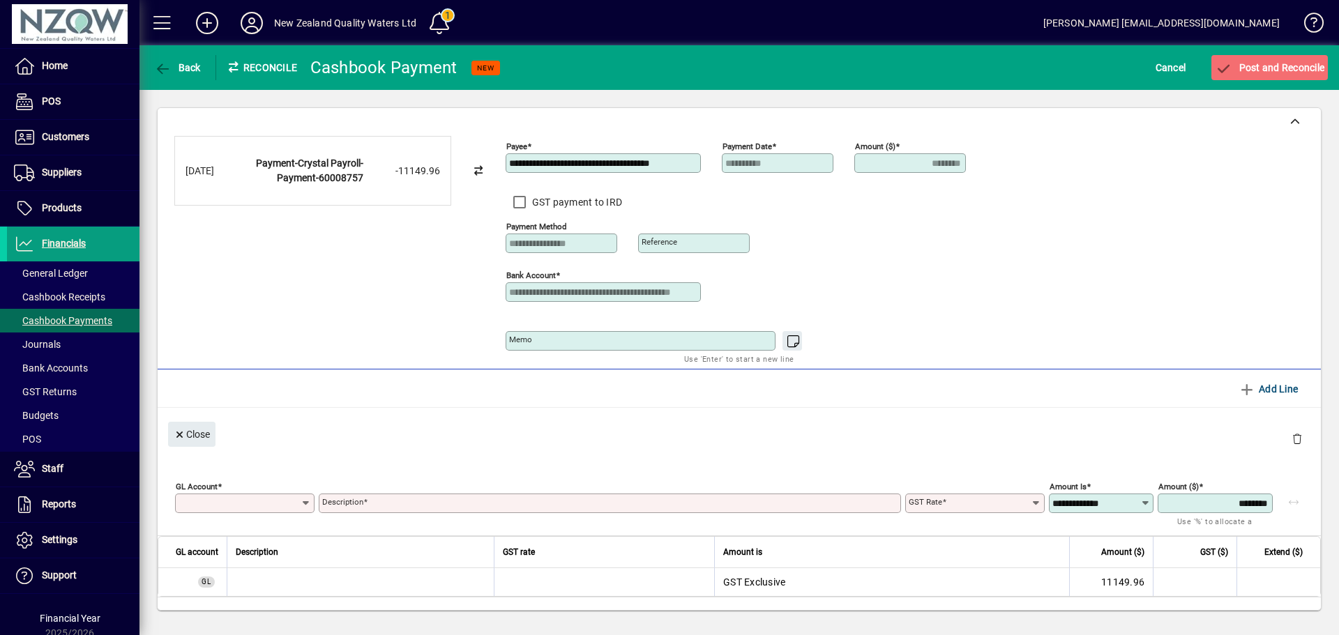
click at [241, 520] on div at bounding box center [244, 520] width 139 height 15
click at [249, 506] on input "GL Account" at bounding box center [240, 503] width 122 height 11
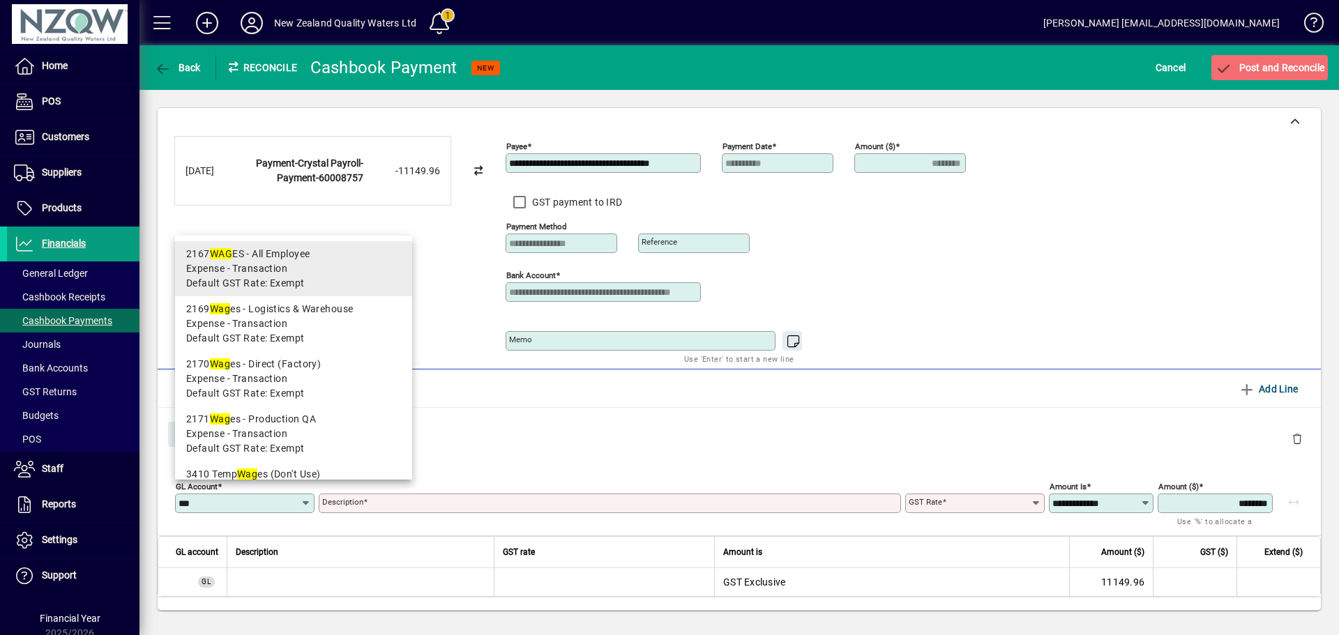
click at [252, 262] on span "Expense - Transaction" at bounding box center [236, 269] width 101 height 15
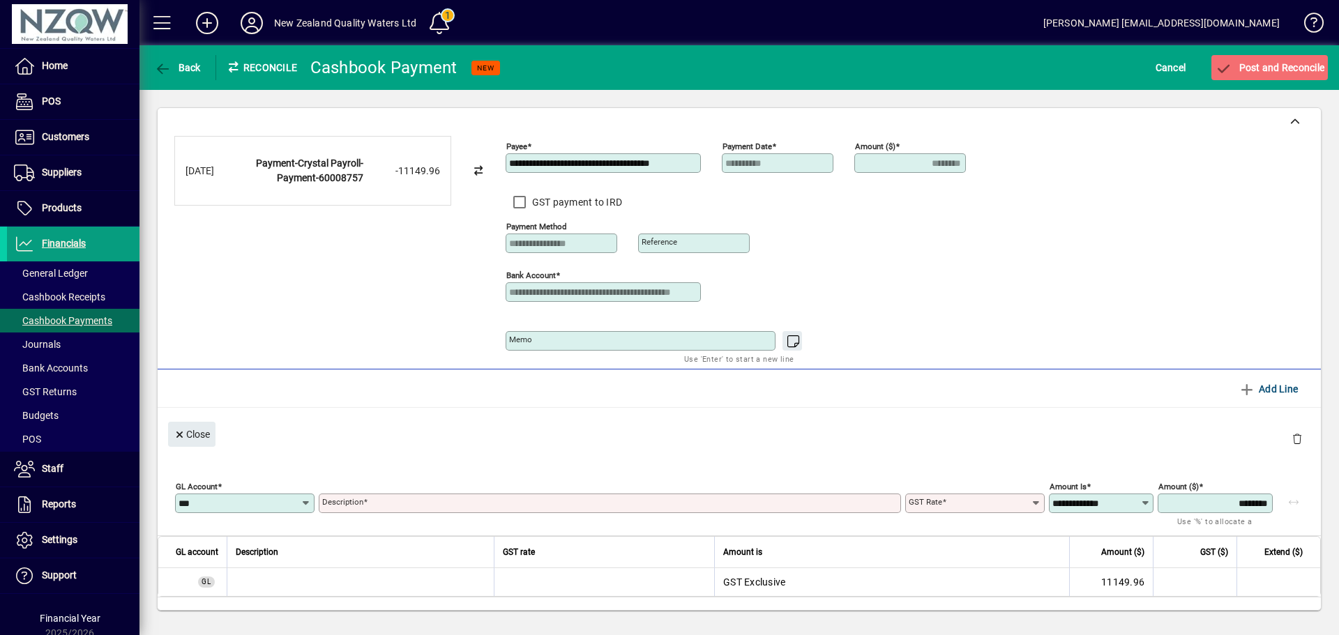
type input "****"
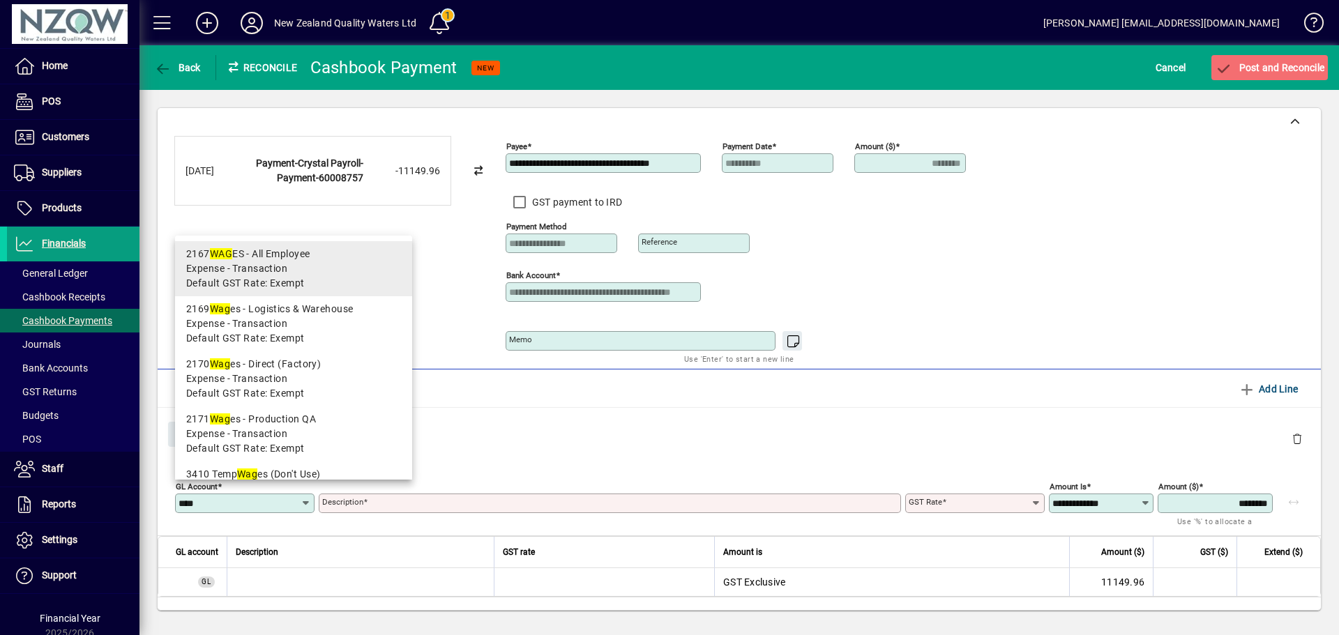
type input "**********"
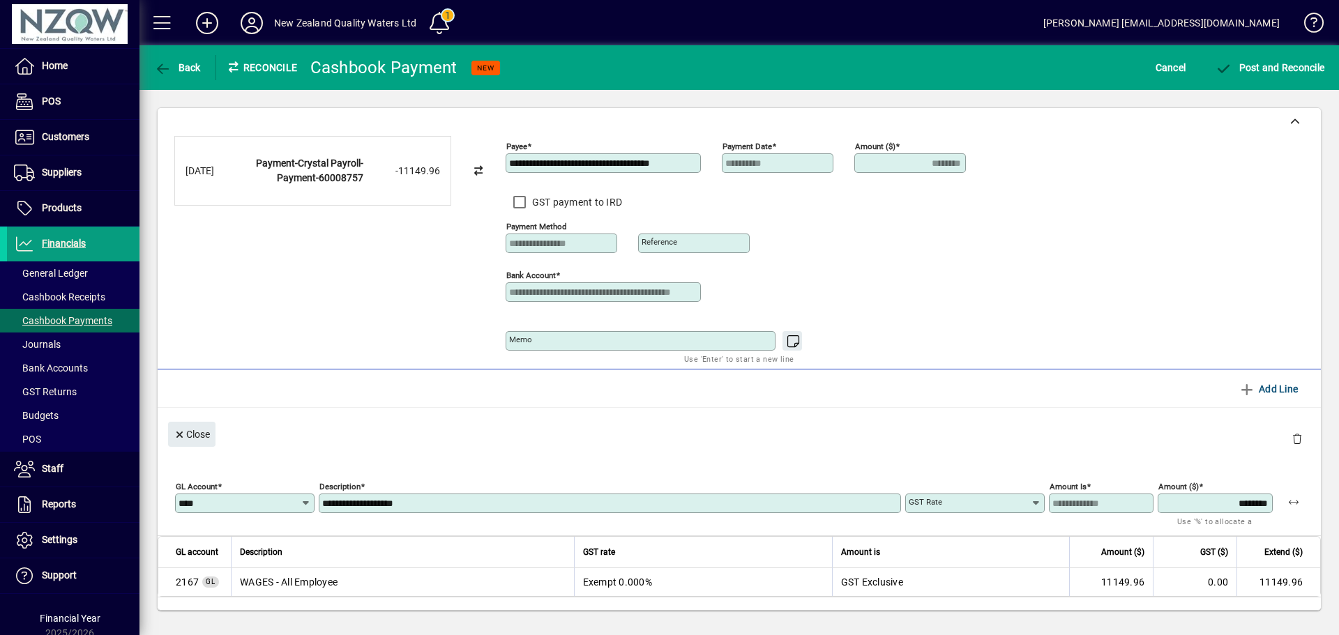
type input "******"
click at [1282, 69] on span "Post and Reconcile" at bounding box center [1270, 67] width 110 height 11
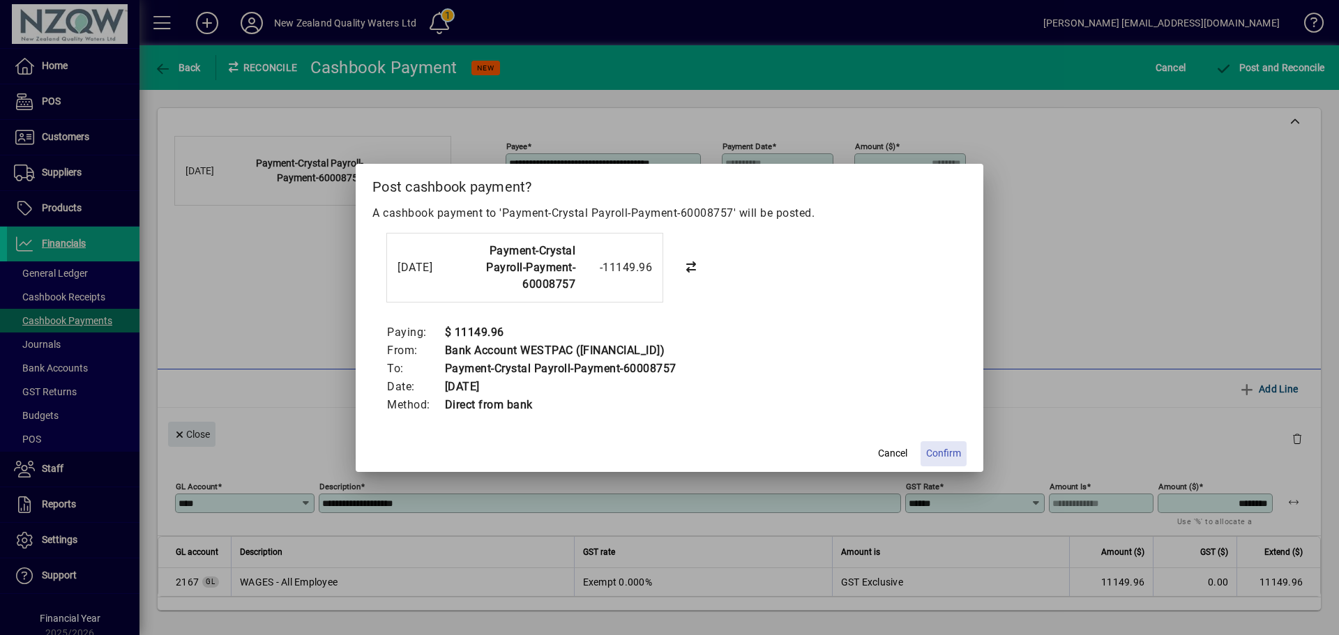
click at [929, 454] on span "Confirm" at bounding box center [943, 453] width 35 height 15
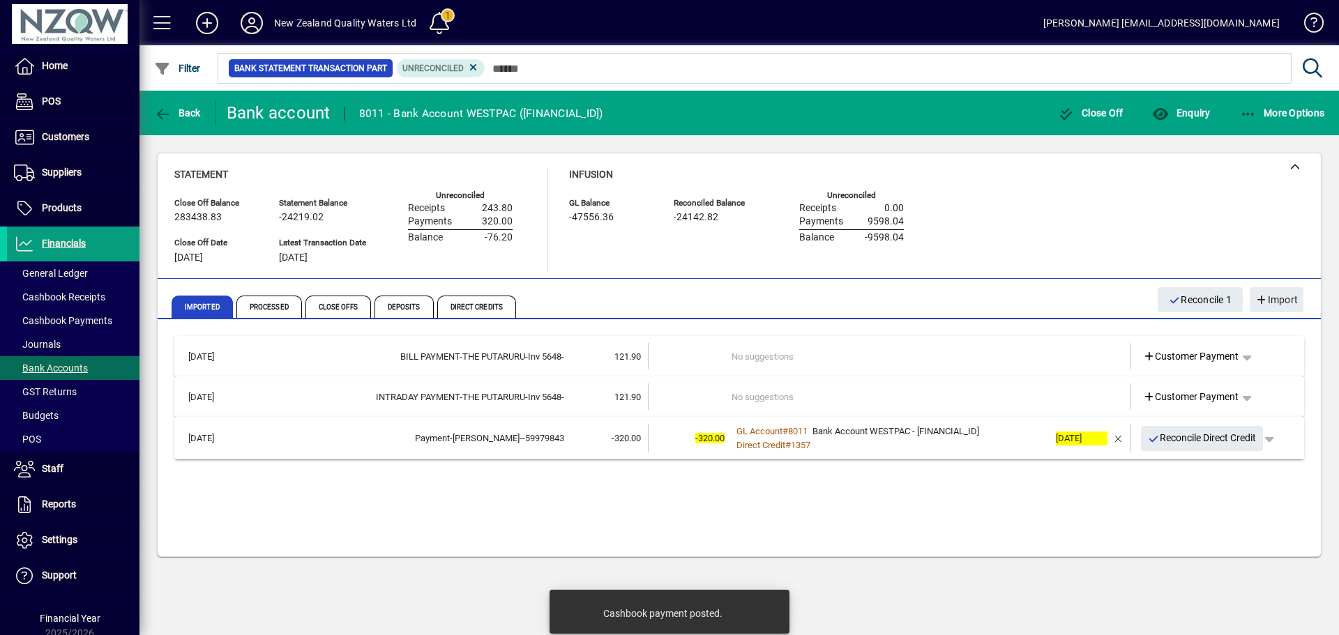
click at [1212, 434] on span "Reconcile Direct Credit" at bounding box center [1202, 438] width 109 height 23
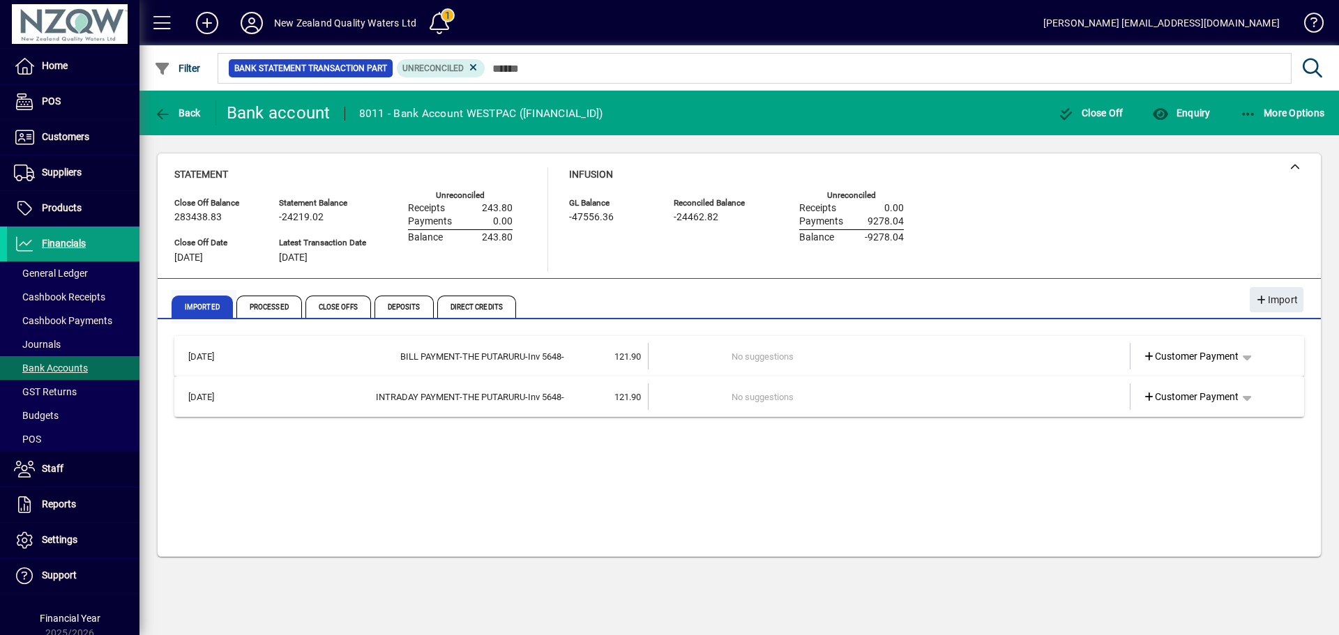
click at [216, 304] on span "Imported" at bounding box center [202, 307] width 61 height 22
click at [1253, 113] on icon "button" at bounding box center [1248, 114] width 17 height 14
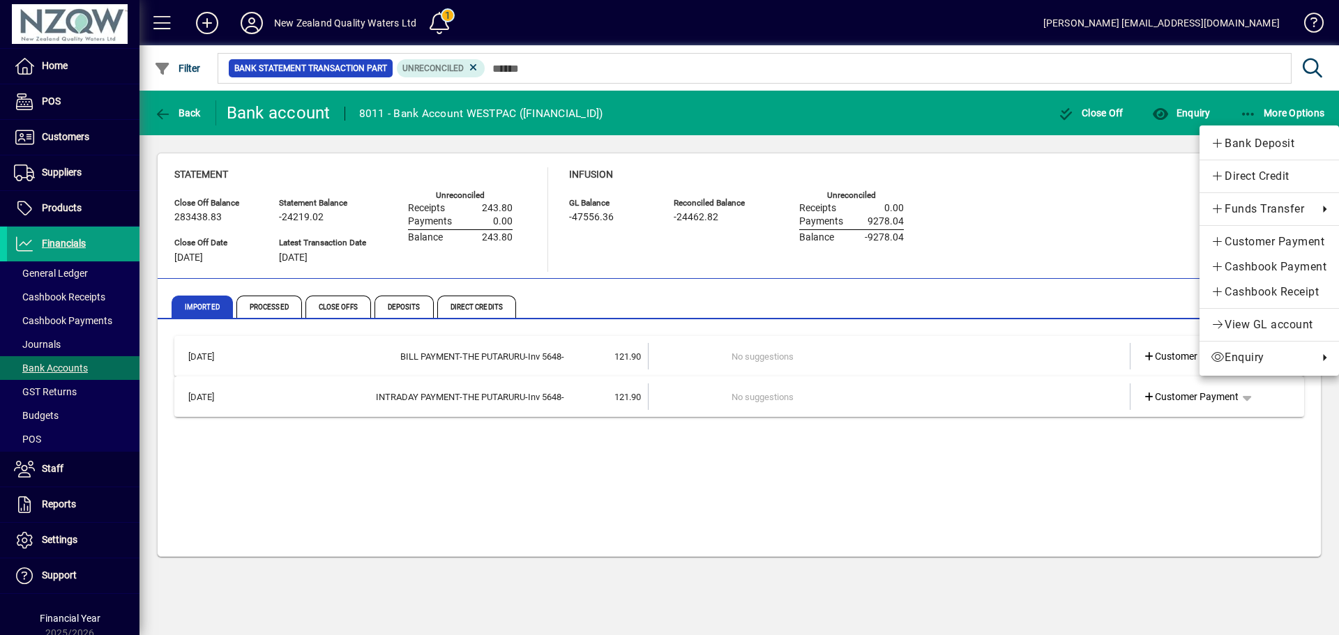
click at [1250, 111] on div at bounding box center [669, 317] width 1339 height 635
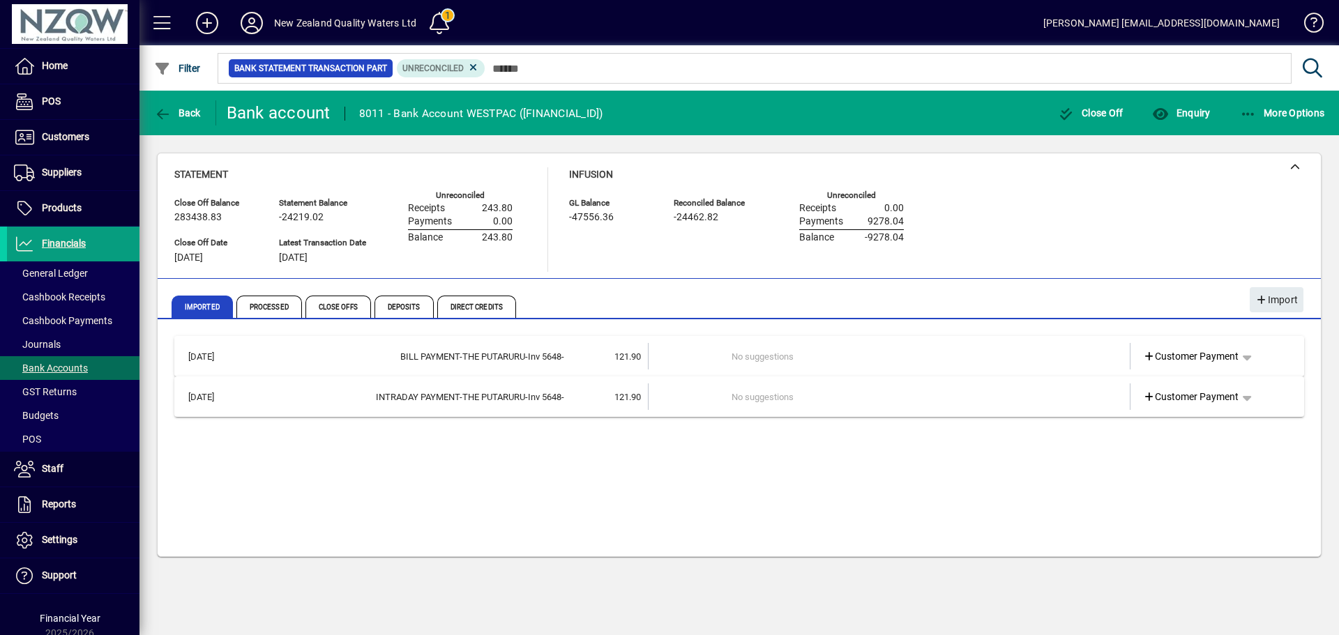
click at [527, 358] on div "BILL PAYMENT-THE PUTARURU-Inv 5648-" at bounding box center [405, 357] width 317 height 14
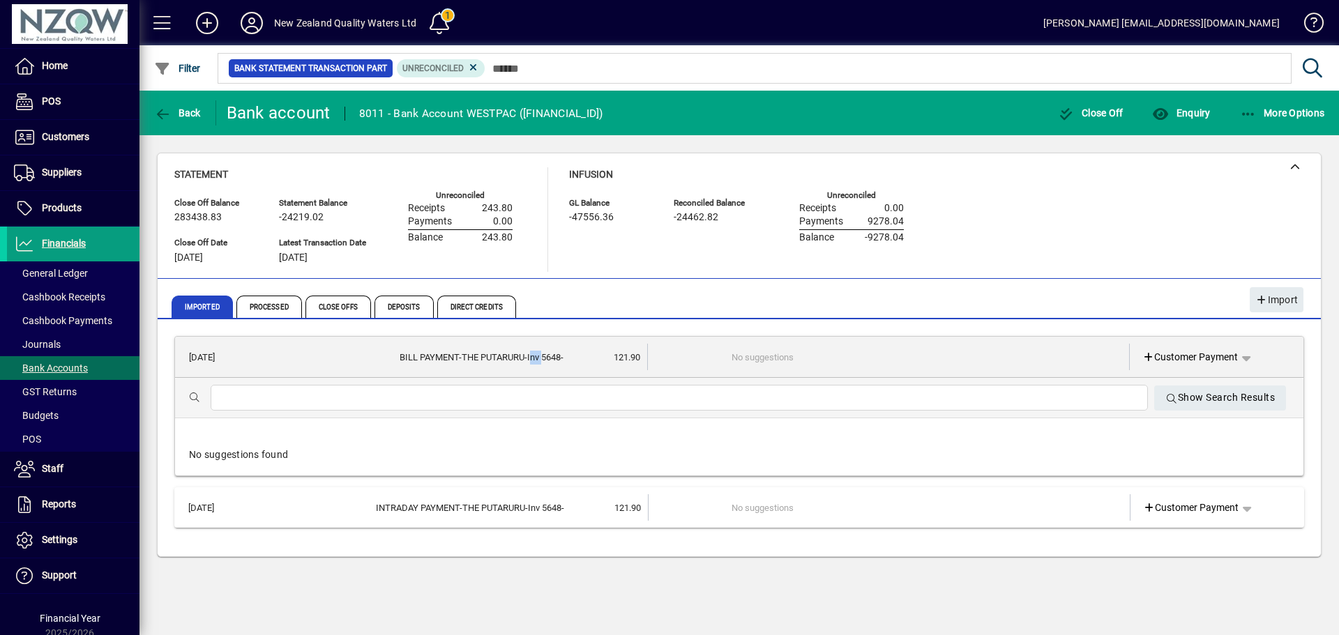
click at [527, 358] on div "BILL PAYMENT-THE PUTARURU-Inv 5648-" at bounding box center [406, 358] width 316 height 14
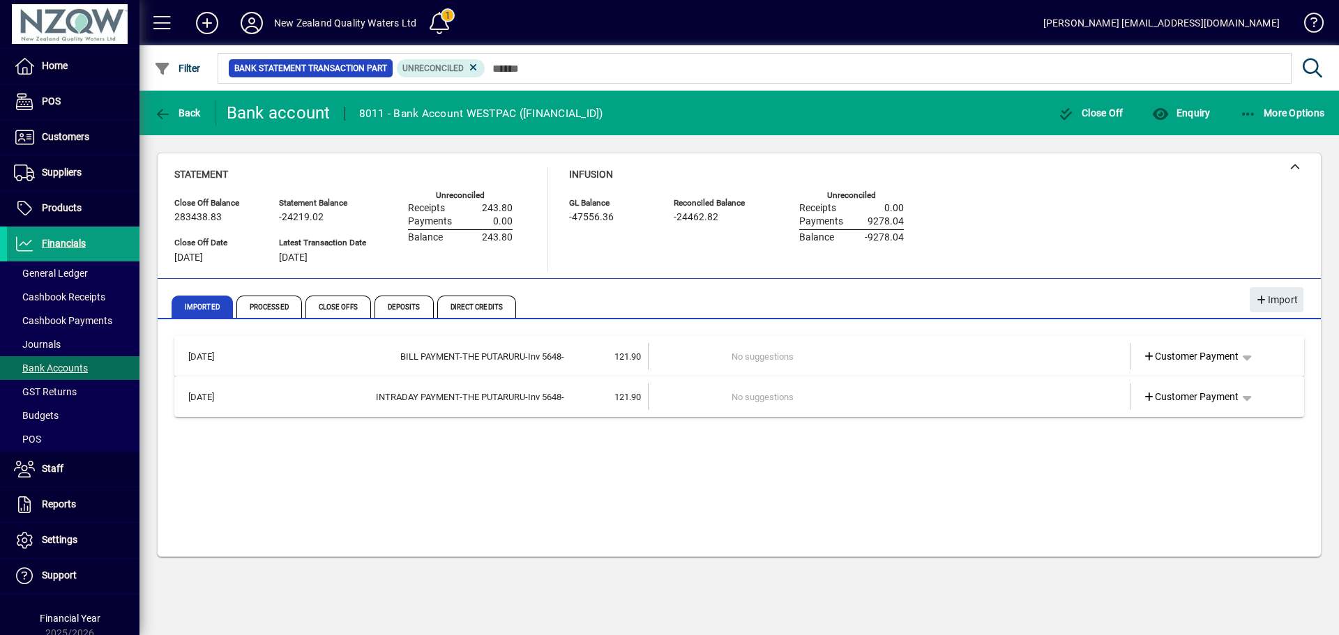
click at [887, 356] on td "No suggestions" at bounding box center [890, 356] width 317 height 27
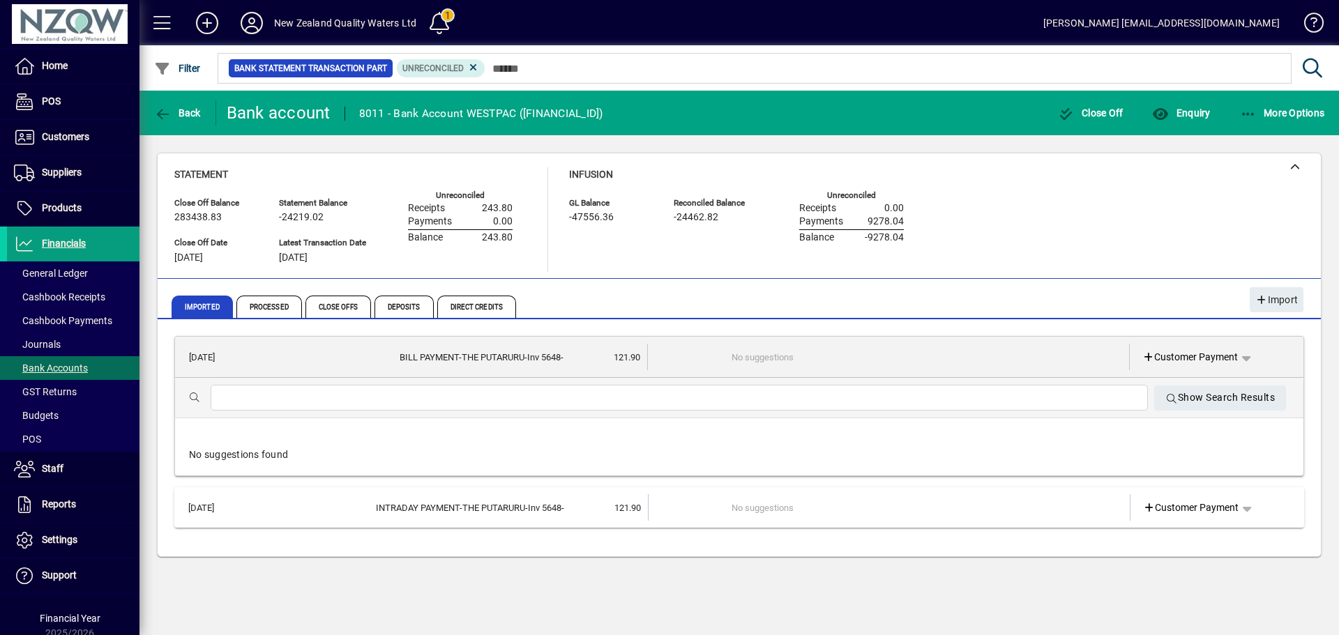
click at [887, 356] on td "No suggestions" at bounding box center [890, 357] width 317 height 27
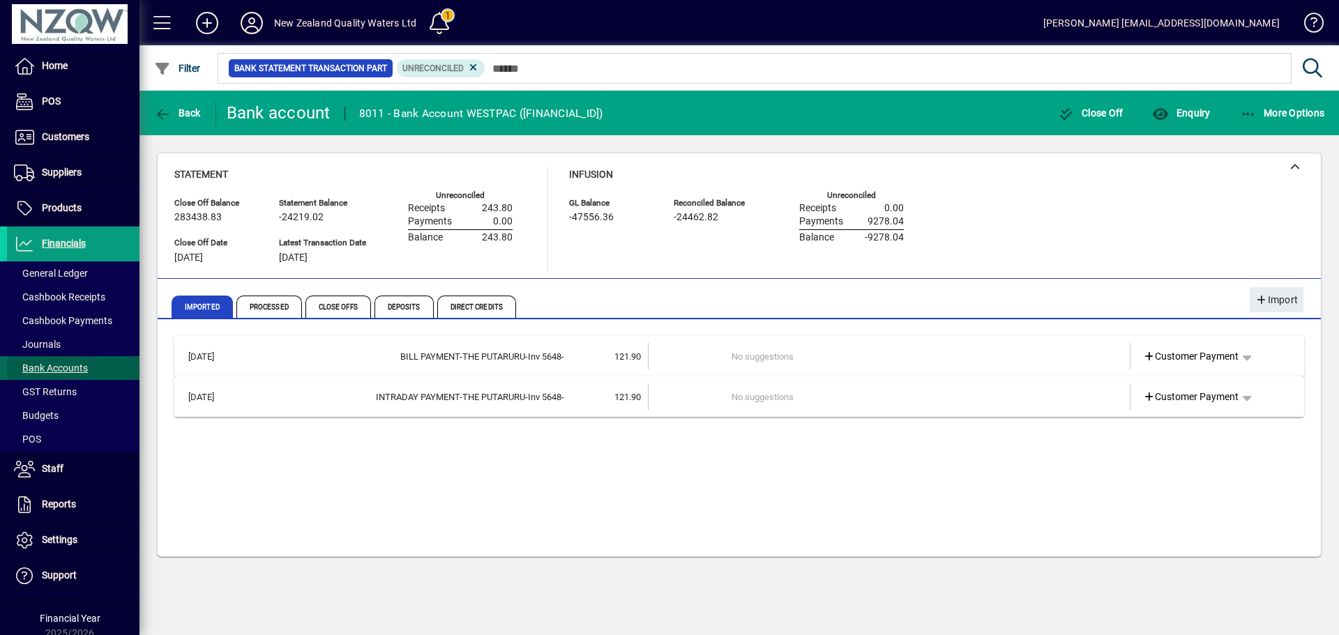
click at [75, 371] on span "Bank Accounts" at bounding box center [51, 368] width 74 height 11
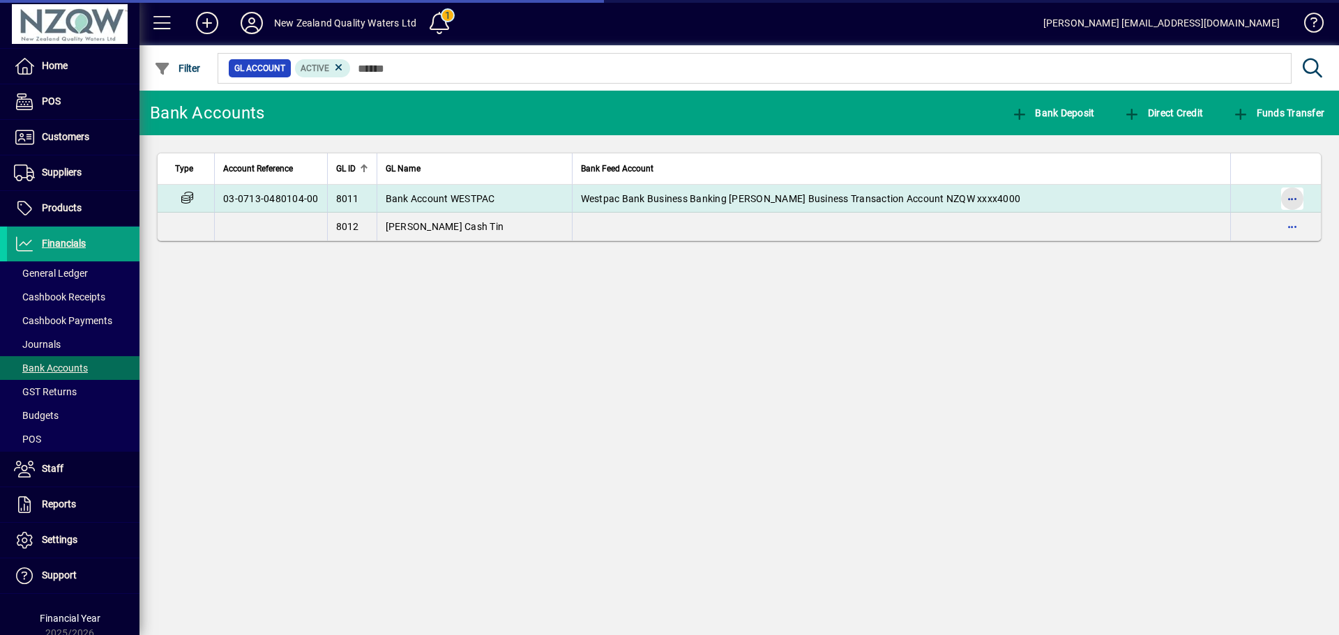
click at [1291, 199] on span "button" at bounding box center [1292, 198] width 33 height 33
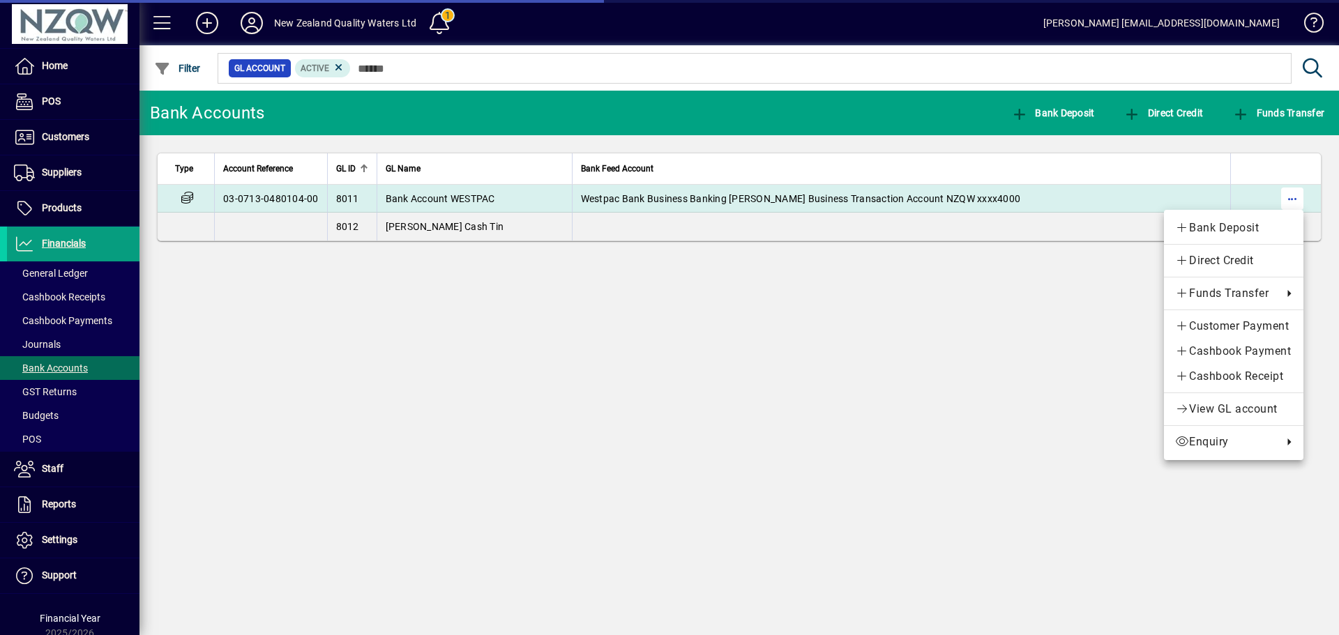
click at [1292, 199] on div at bounding box center [669, 317] width 1339 height 635
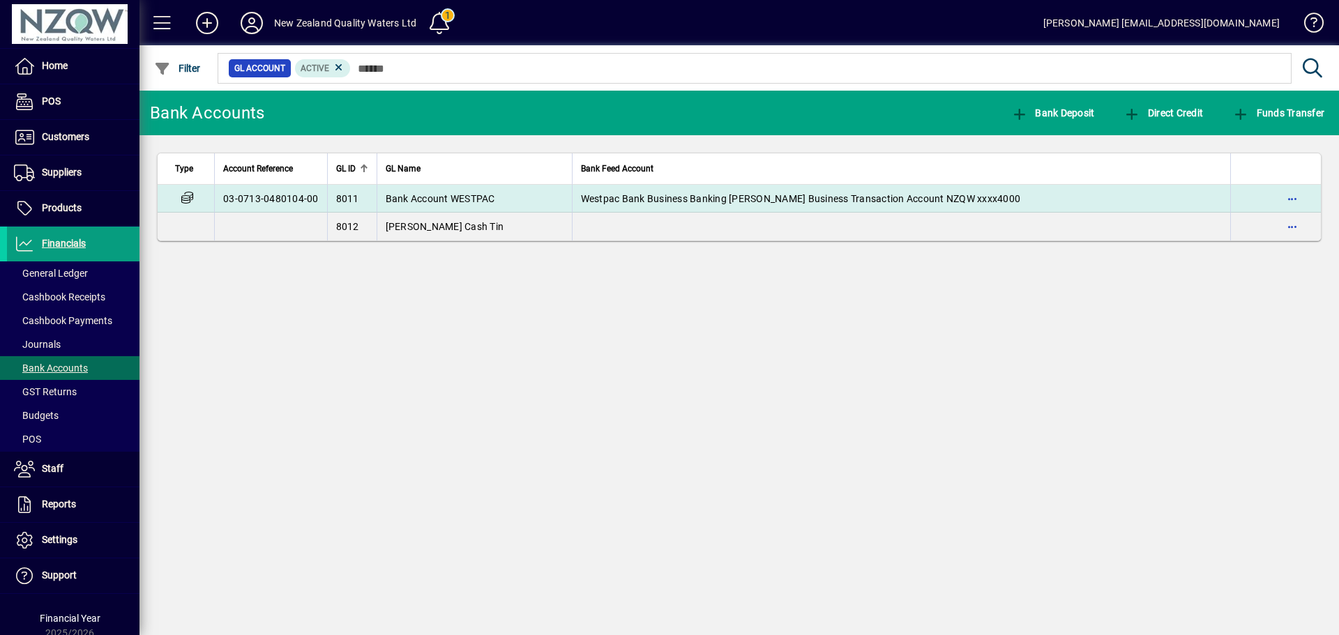
click at [423, 197] on span "Bank Account WESTPAC" at bounding box center [441, 198] width 110 height 11
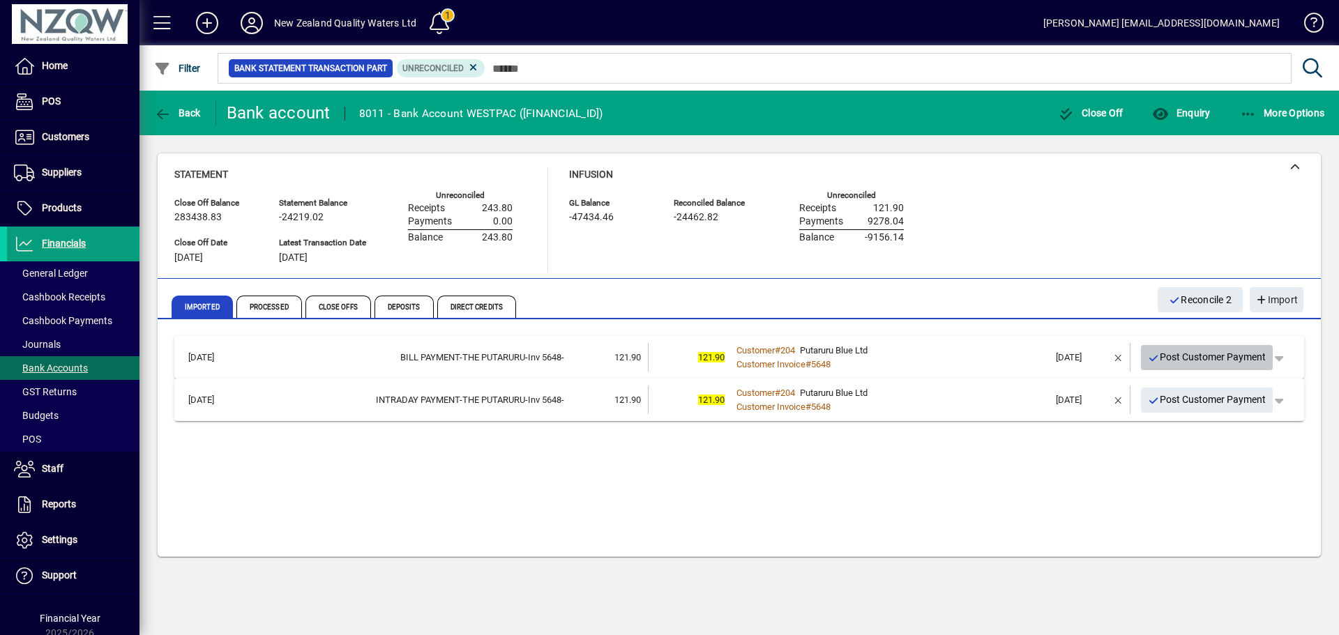
click at [1216, 363] on span "Post Customer Payment" at bounding box center [1207, 357] width 119 height 23
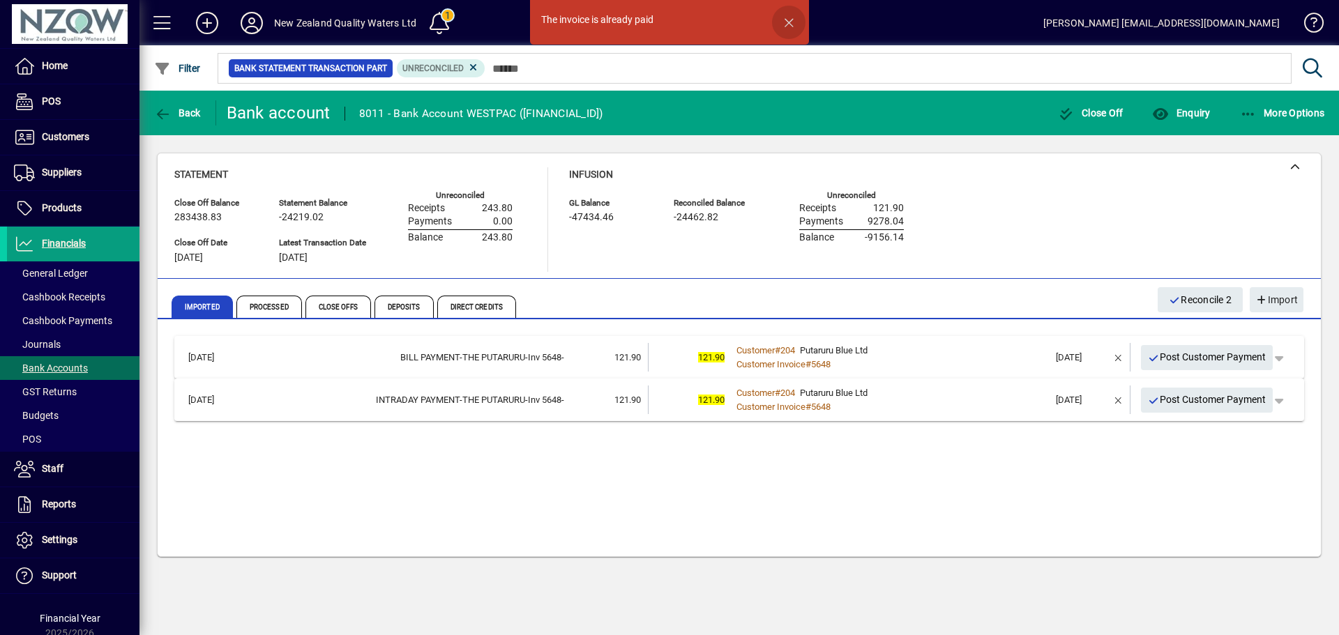
click at [790, 19] on span "button" at bounding box center [788, 22] width 33 height 33
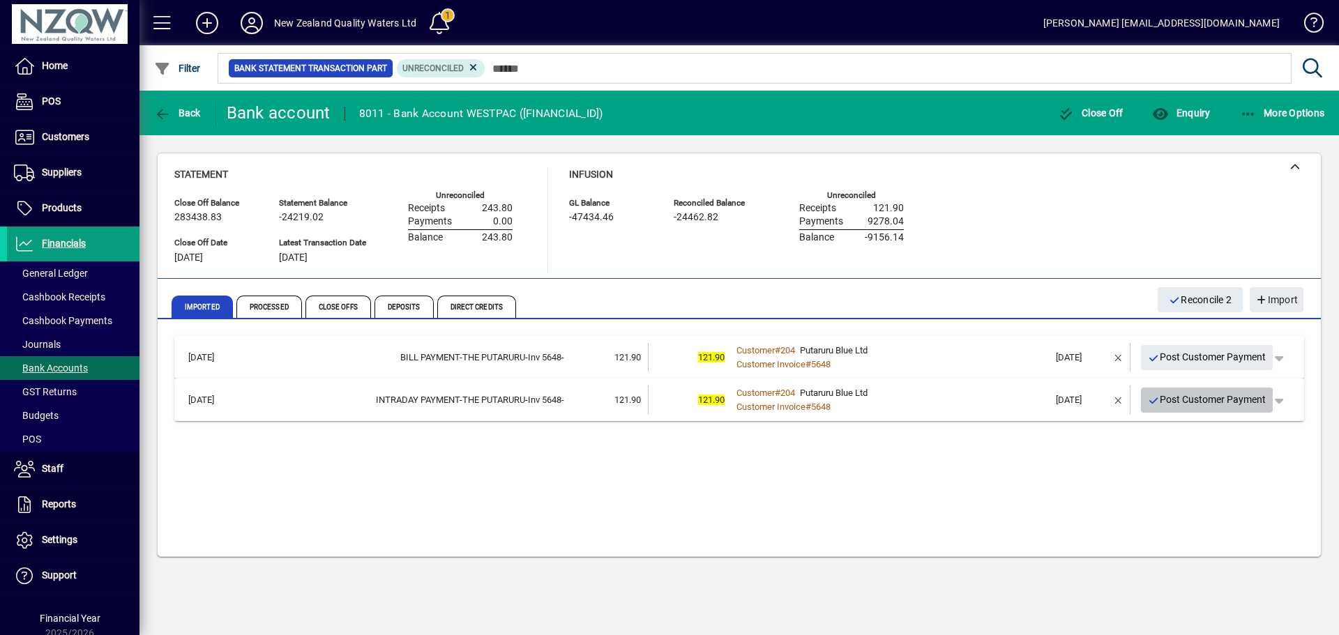
click at [1216, 402] on span "Post Customer Payment" at bounding box center [1207, 399] width 119 height 23
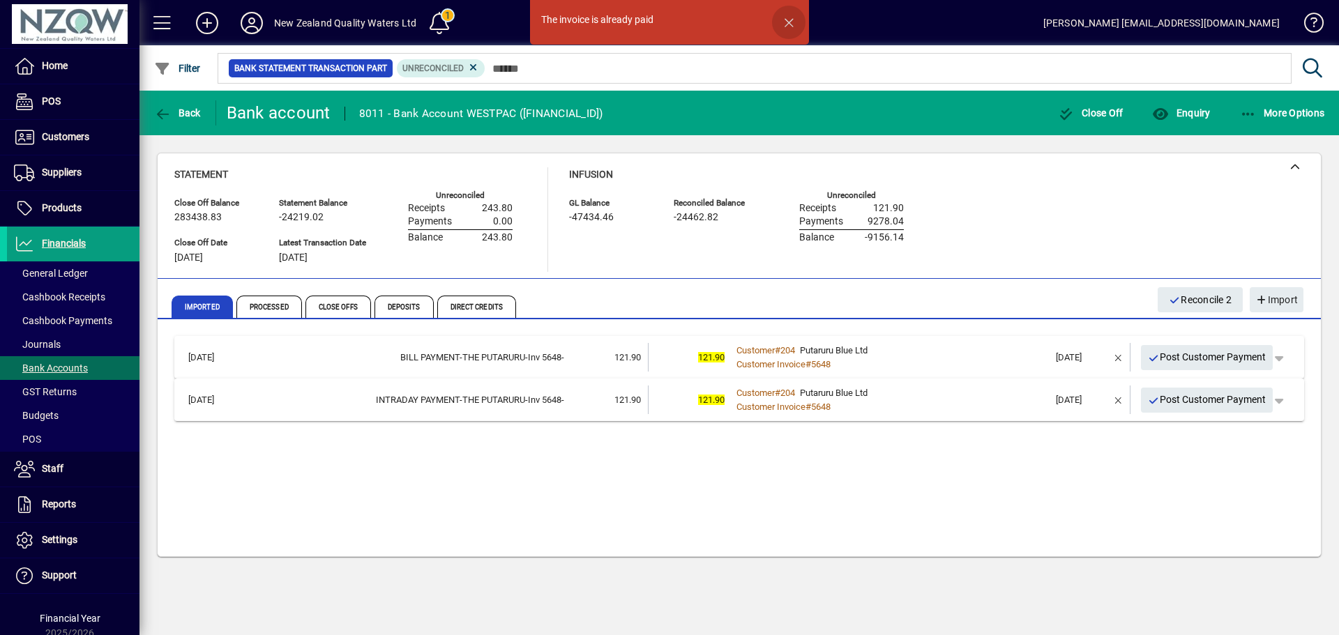
click at [789, 23] on span "button" at bounding box center [788, 22] width 33 height 33
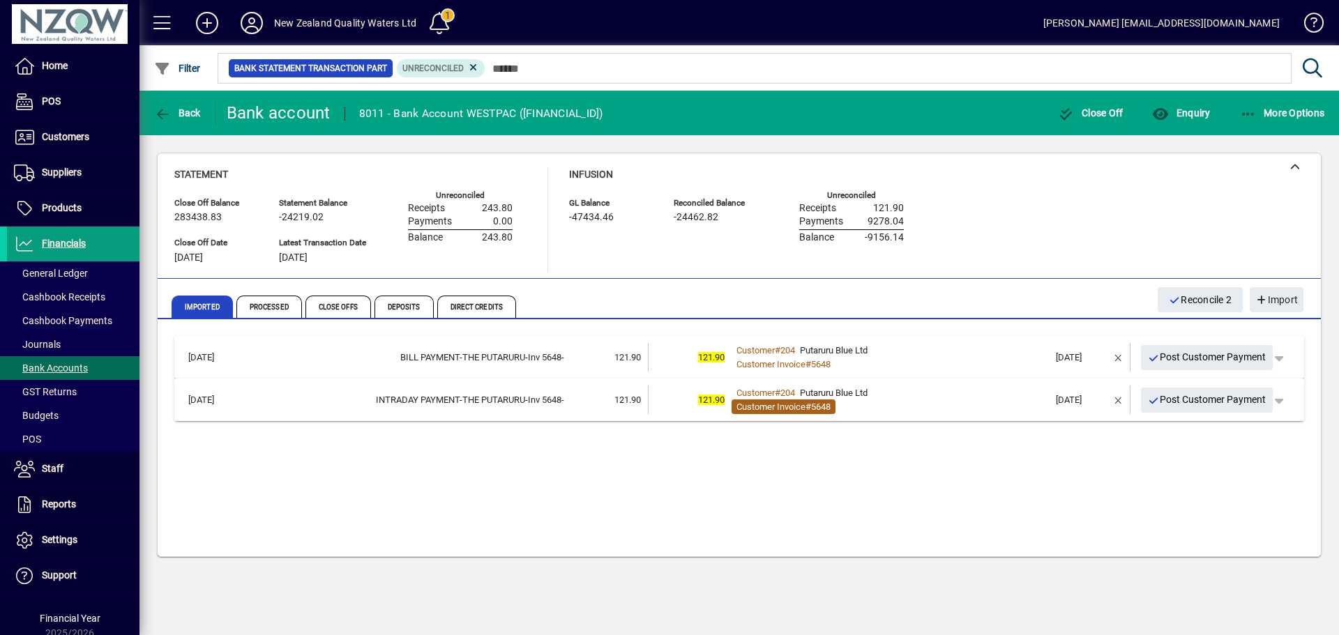
click at [784, 402] on span "Customer Invoice" at bounding box center [771, 407] width 69 height 10
click at [1195, 400] on span "Post Customer Payment" at bounding box center [1207, 399] width 119 height 23
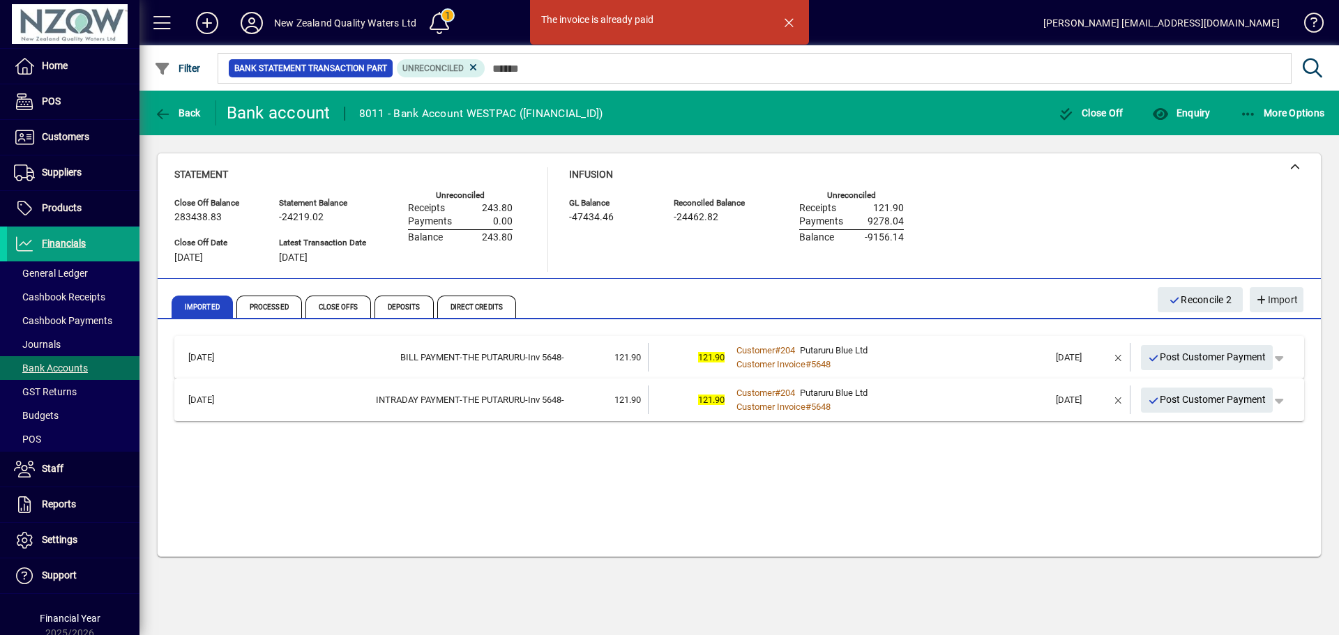
click at [785, 20] on span "button" at bounding box center [788, 22] width 33 height 33
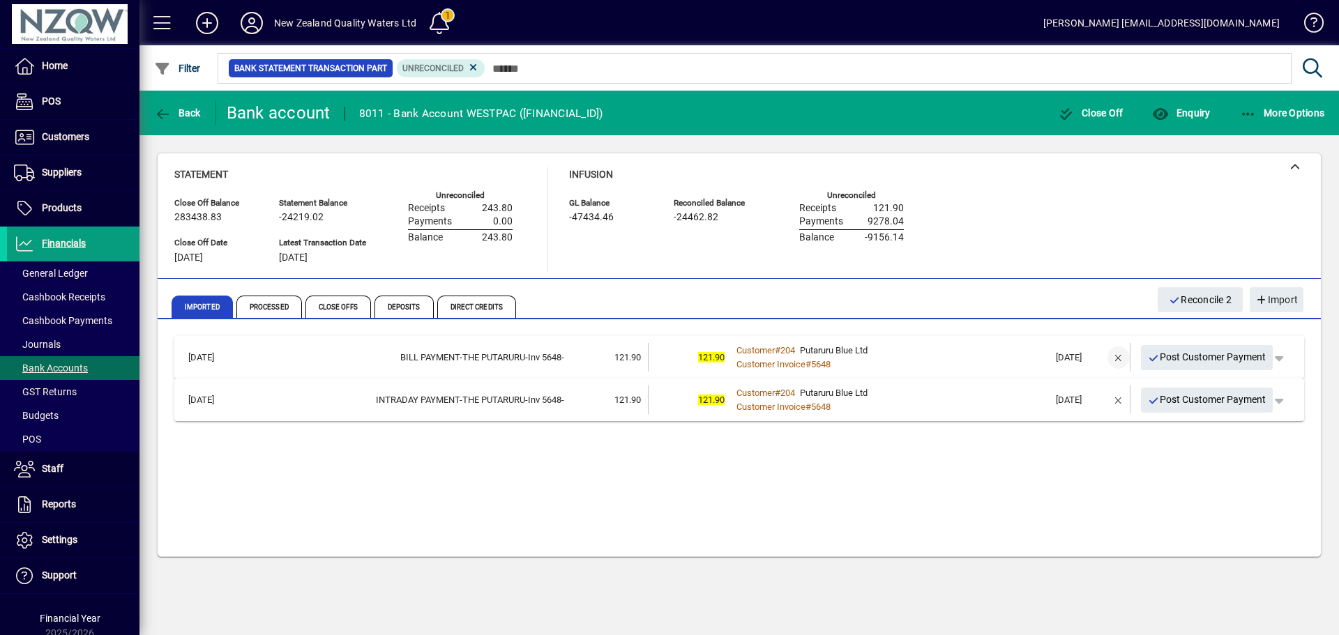
click at [1119, 356] on span "button" at bounding box center [1118, 357] width 33 height 33
click at [1220, 404] on span "Post Customer Payment" at bounding box center [1207, 397] width 119 height 23
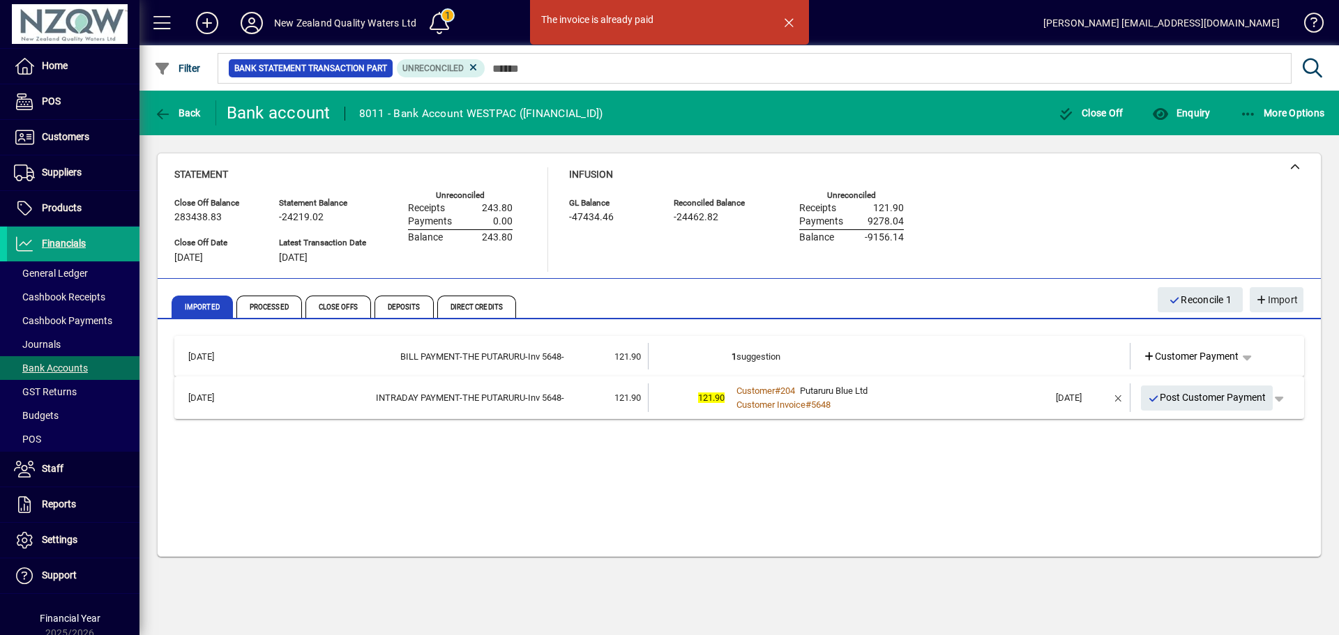
drag, startPoint x: 787, startPoint y: 19, endPoint x: 806, endPoint y: 38, distance: 26.7
click at [789, 21] on span "button" at bounding box center [788, 22] width 33 height 33
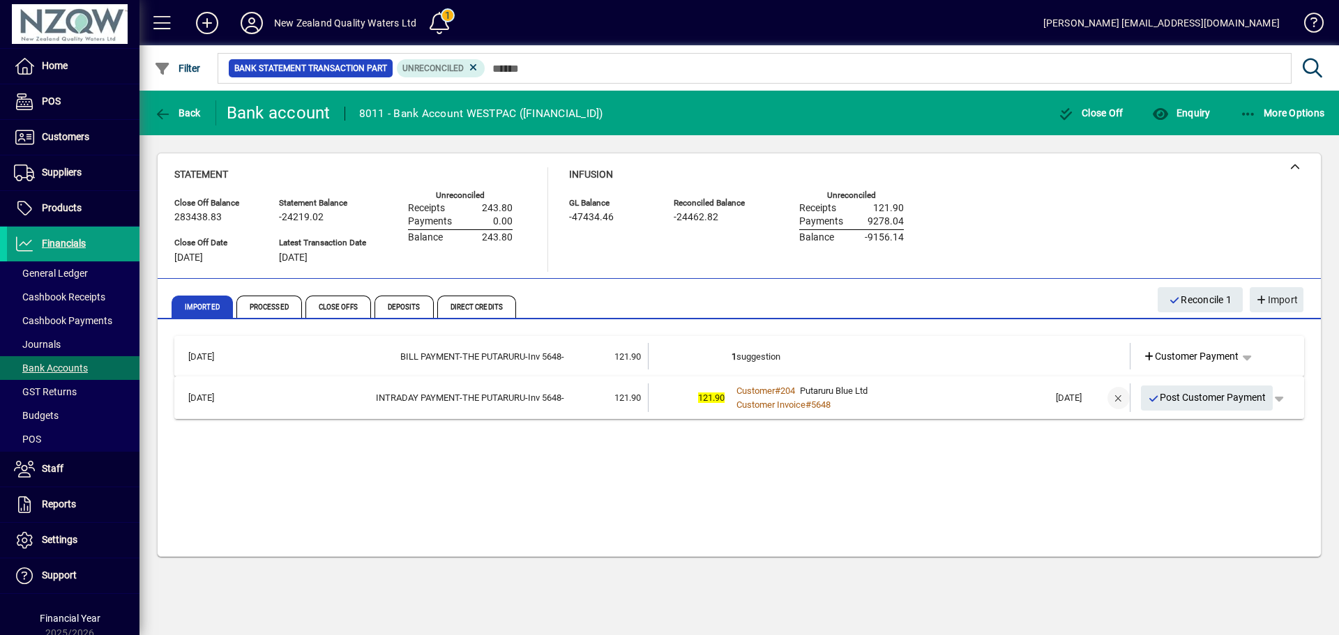
click at [1117, 395] on span "button" at bounding box center [1118, 398] width 33 height 33
click at [1245, 407] on span "button" at bounding box center [1246, 396] width 33 height 33
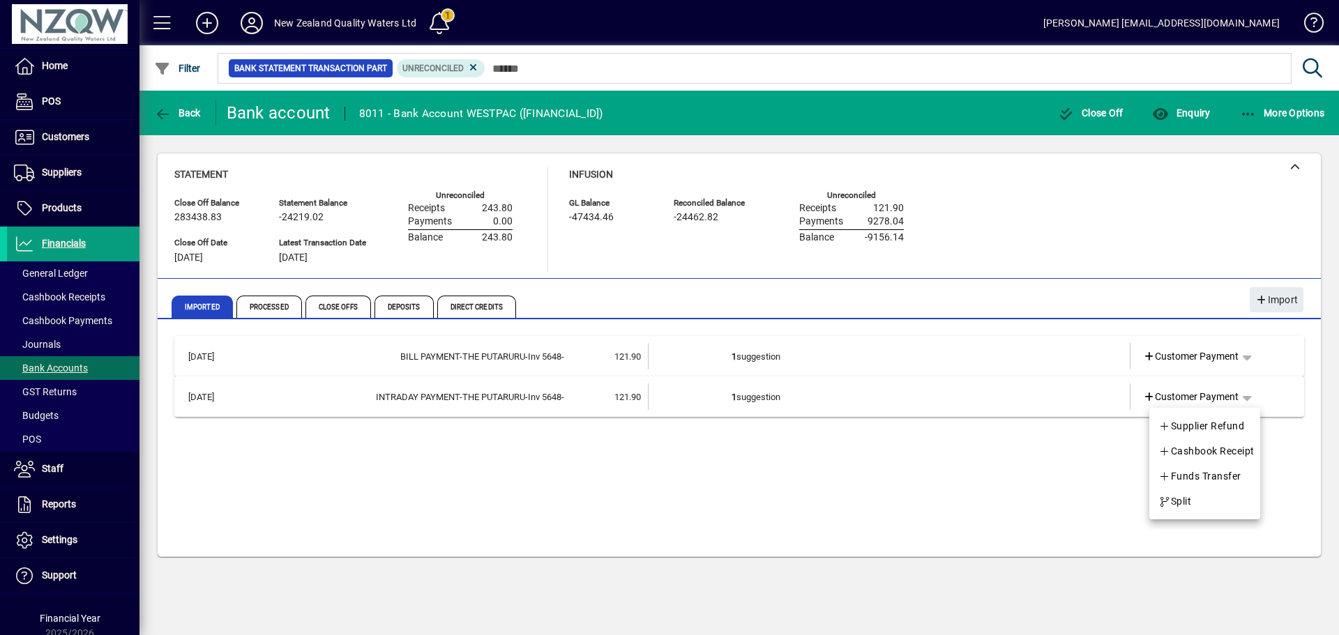
click at [1003, 387] on div at bounding box center [669, 317] width 1339 height 635
click at [1168, 402] on span "Customer Payment" at bounding box center [1191, 397] width 96 height 15
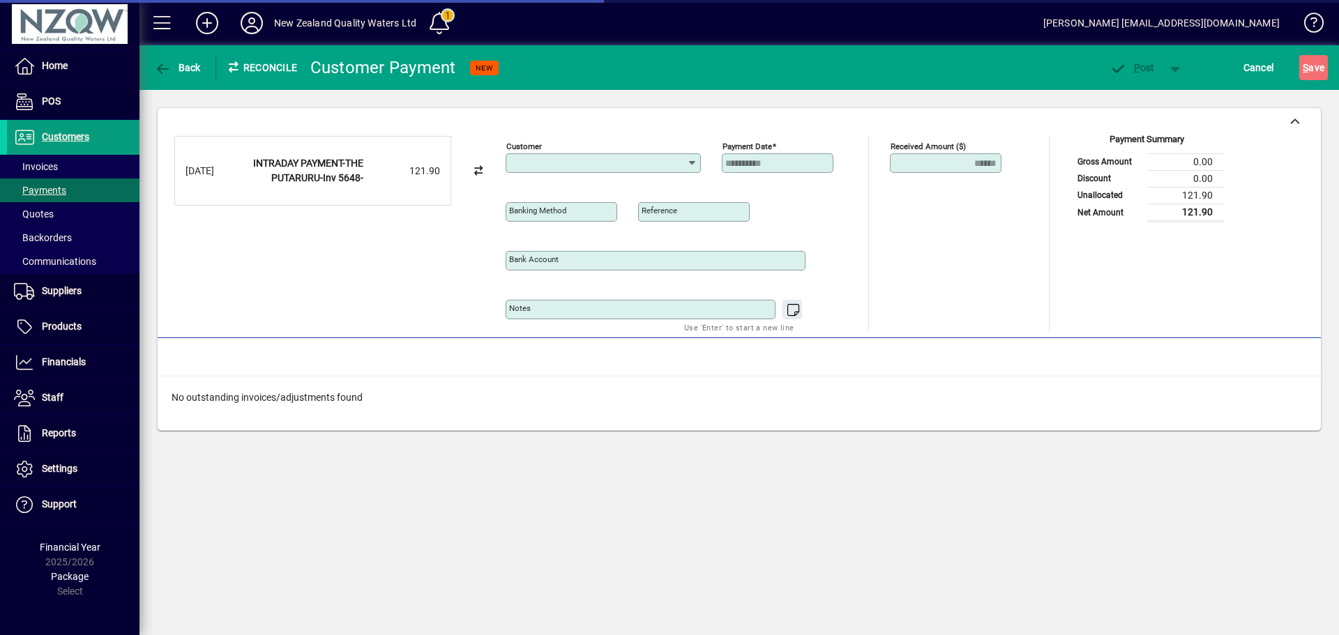
type input "**********"
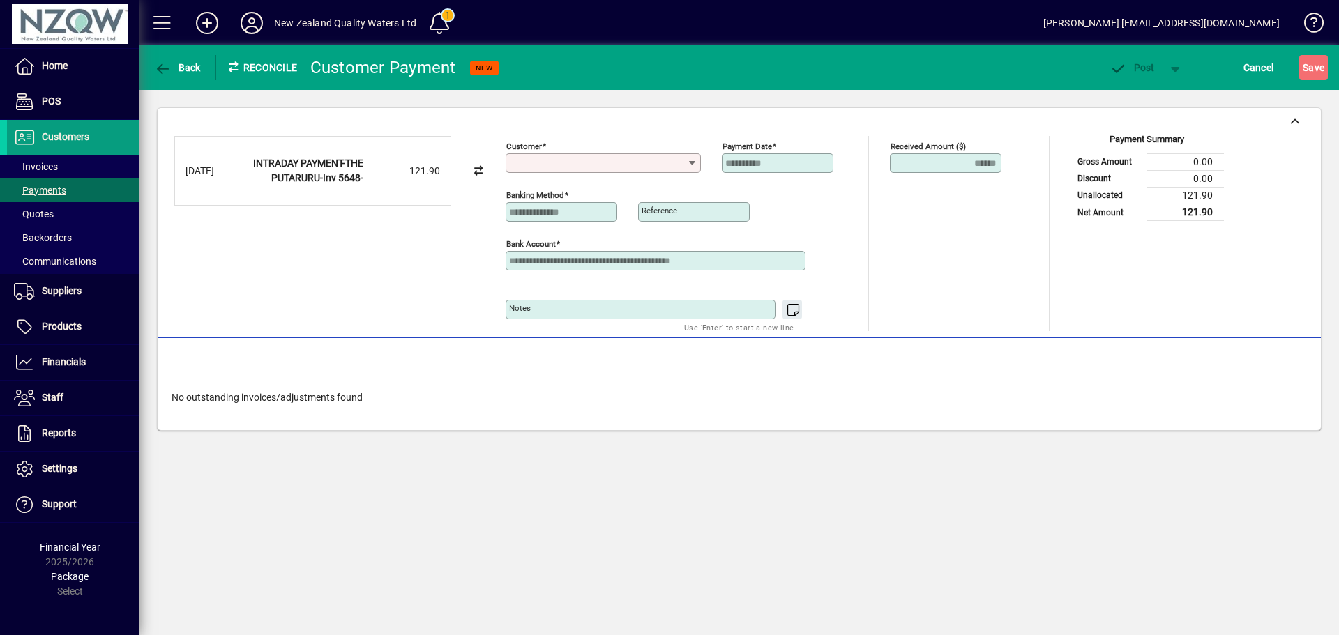
click at [558, 162] on input "Customer" at bounding box center [598, 163] width 178 height 11
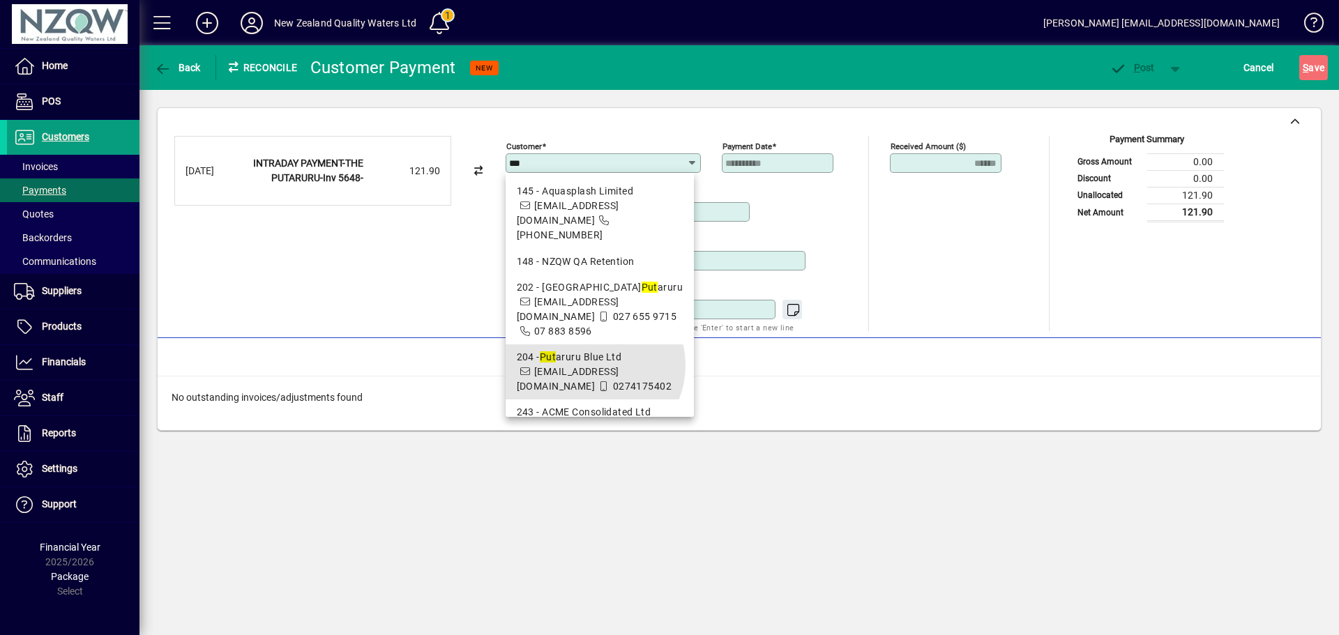
click at [591, 350] on span "204 - Put aruru Blue Ltd chrisgoodin@outlook.co.nz 0274175402" at bounding box center [600, 372] width 167 height 44
type input "**********"
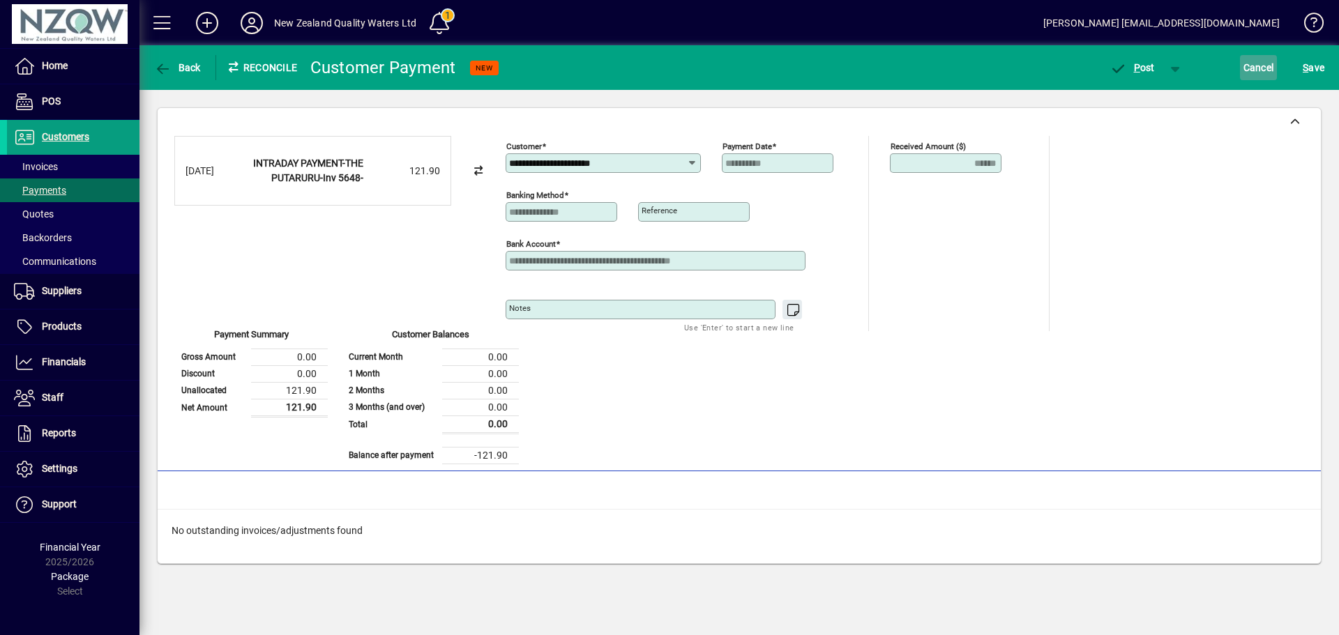
click at [1272, 63] on span "Cancel" at bounding box center [1259, 67] width 31 height 22
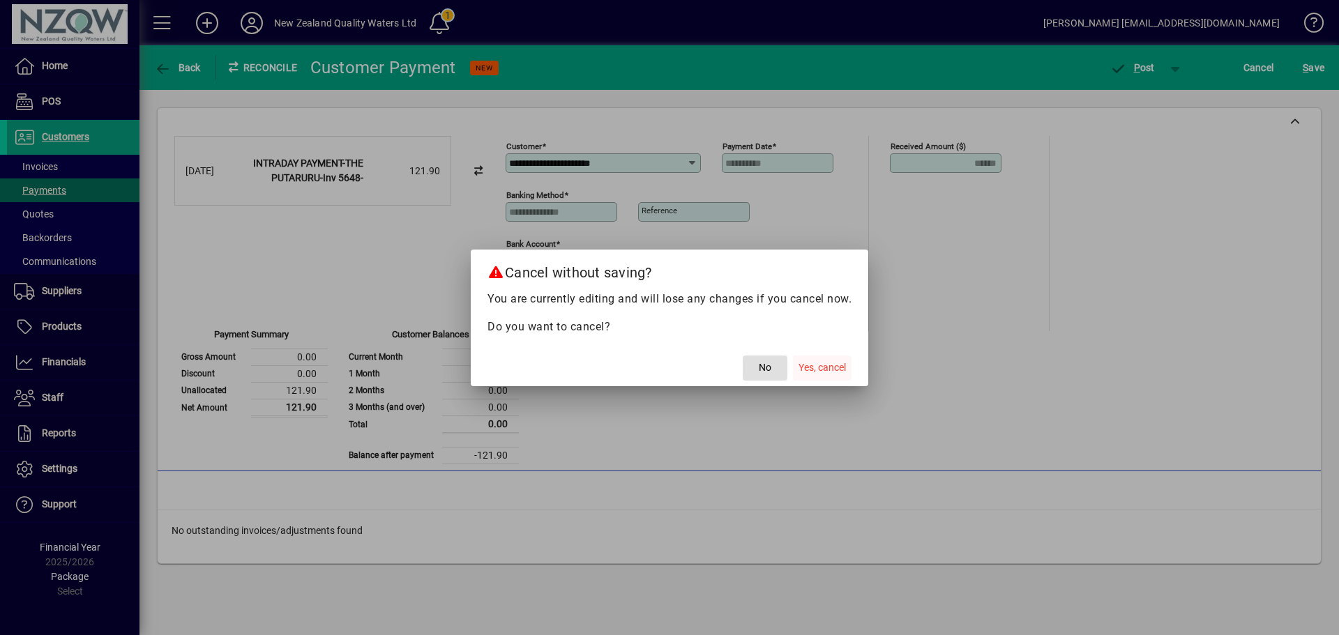
click at [836, 368] on span "Yes, cancel" at bounding box center [822, 368] width 47 height 15
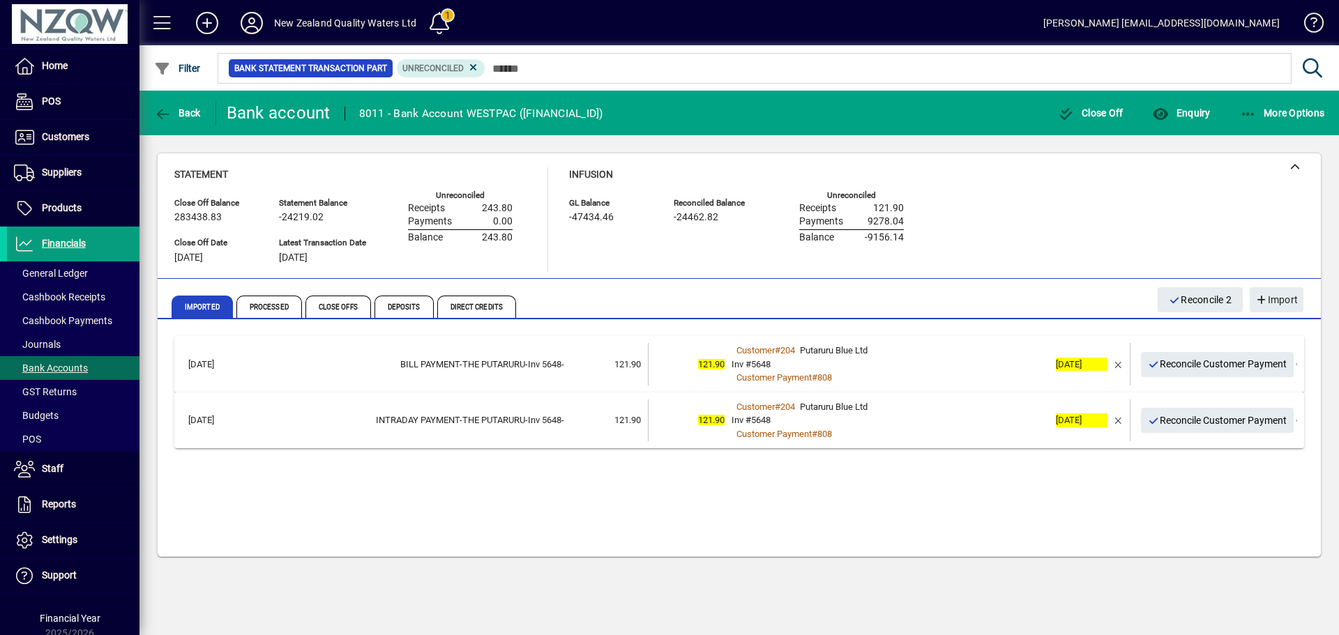
click at [1200, 421] on span "Reconcile Customer Payment" at bounding box center [1217, 420] width 139 height 23
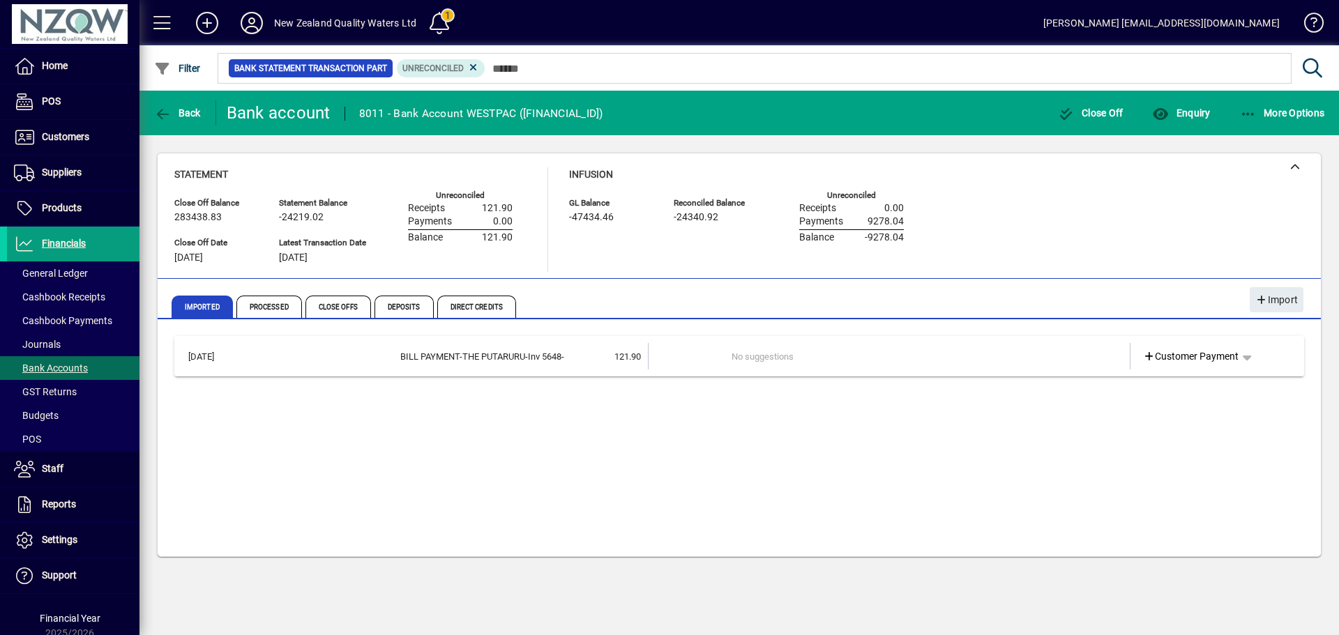
click at [846, 368] on td "No suggestions" at bounding box center [890, 356] width 317 height 27
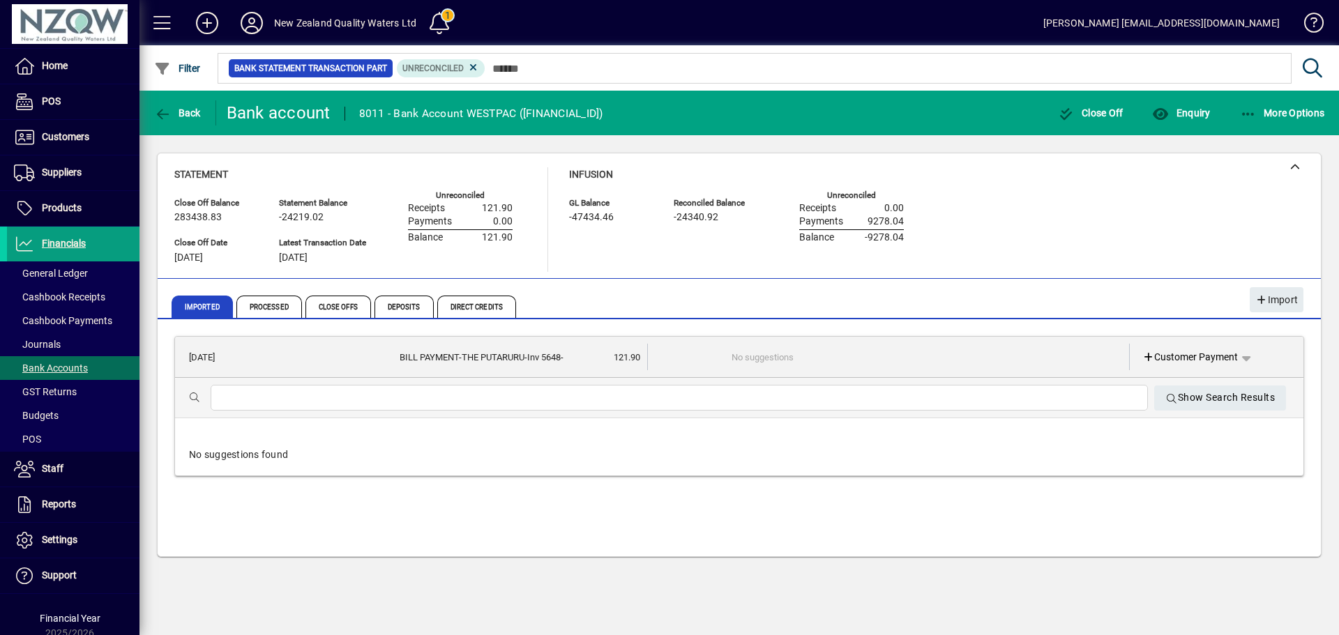
click at [847, 368] on td "No suggestions" at bounding box center [890, 357] width 317 height 27
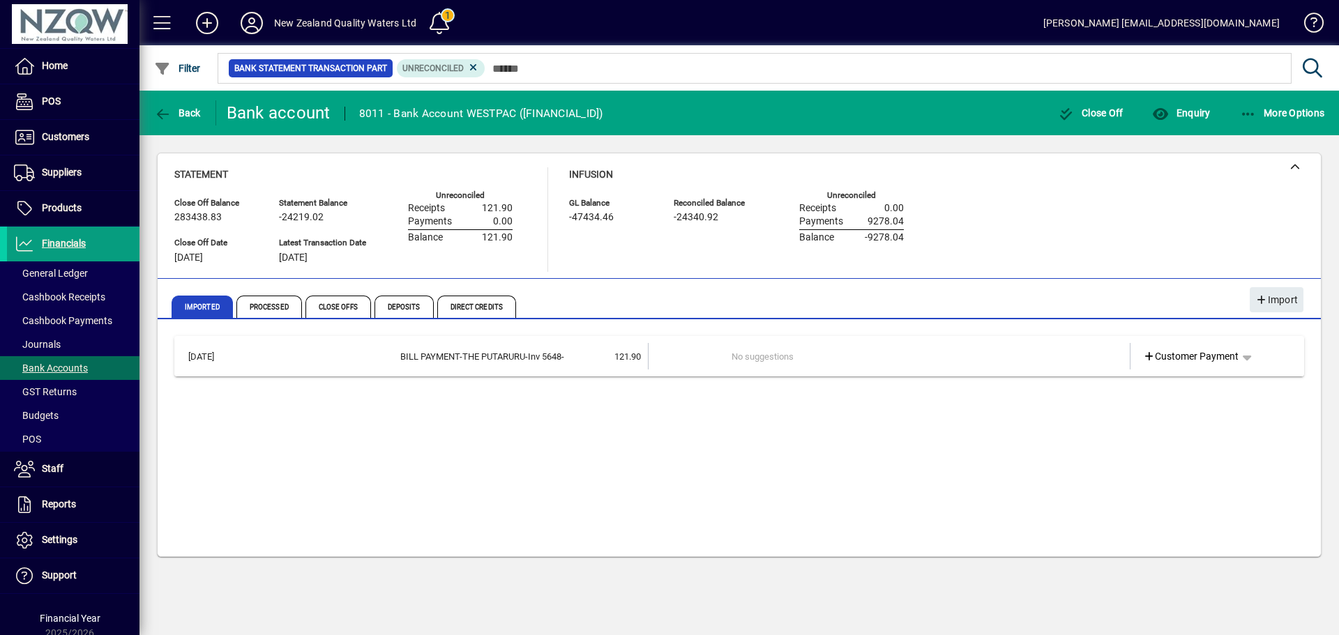
click at [218, 353] on td "[DATE]" at bounding box center [214, 356] width 66 height 27
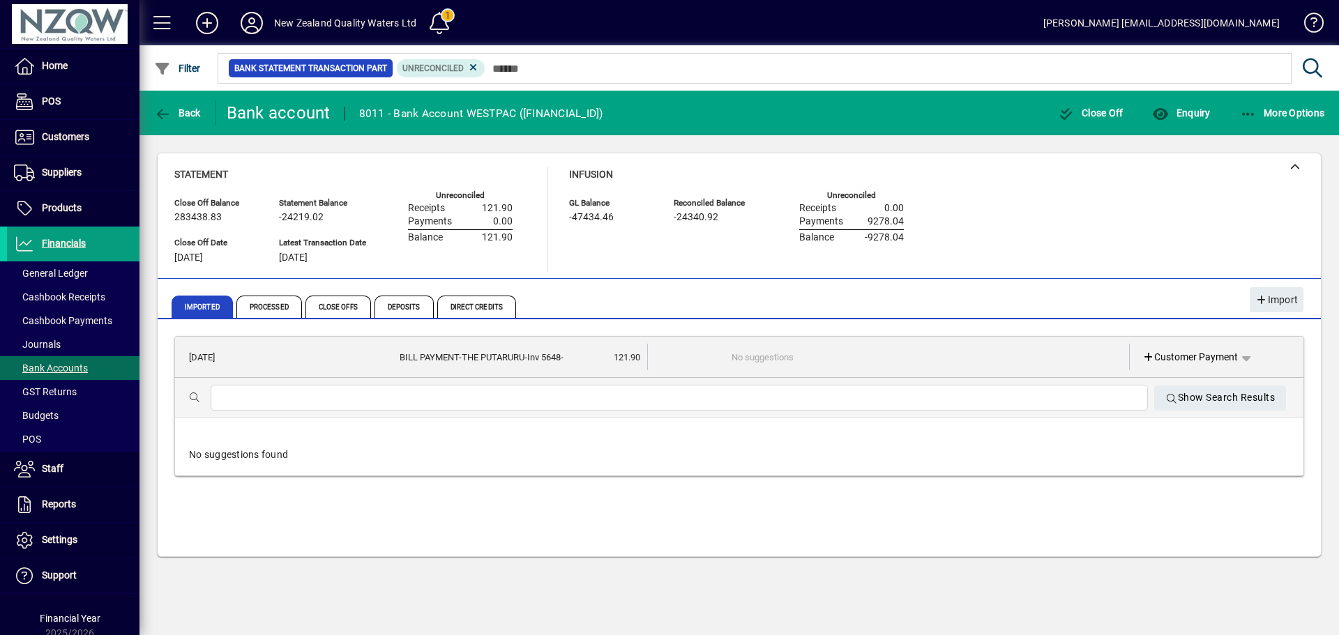
click at [218, 353] on td "[DATE]" at bounding box center [215, 357] width 66 height 27
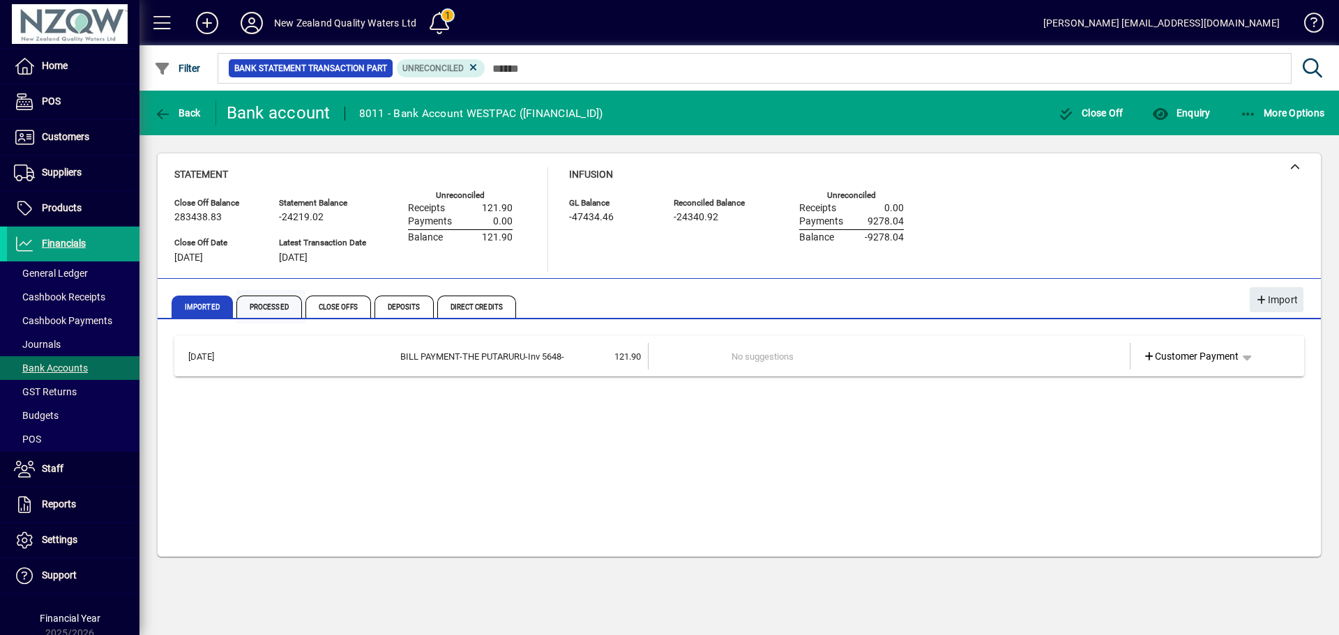
click at [265, 304] on span "Processed" at bounding box center [269, 307] width 66 height 22
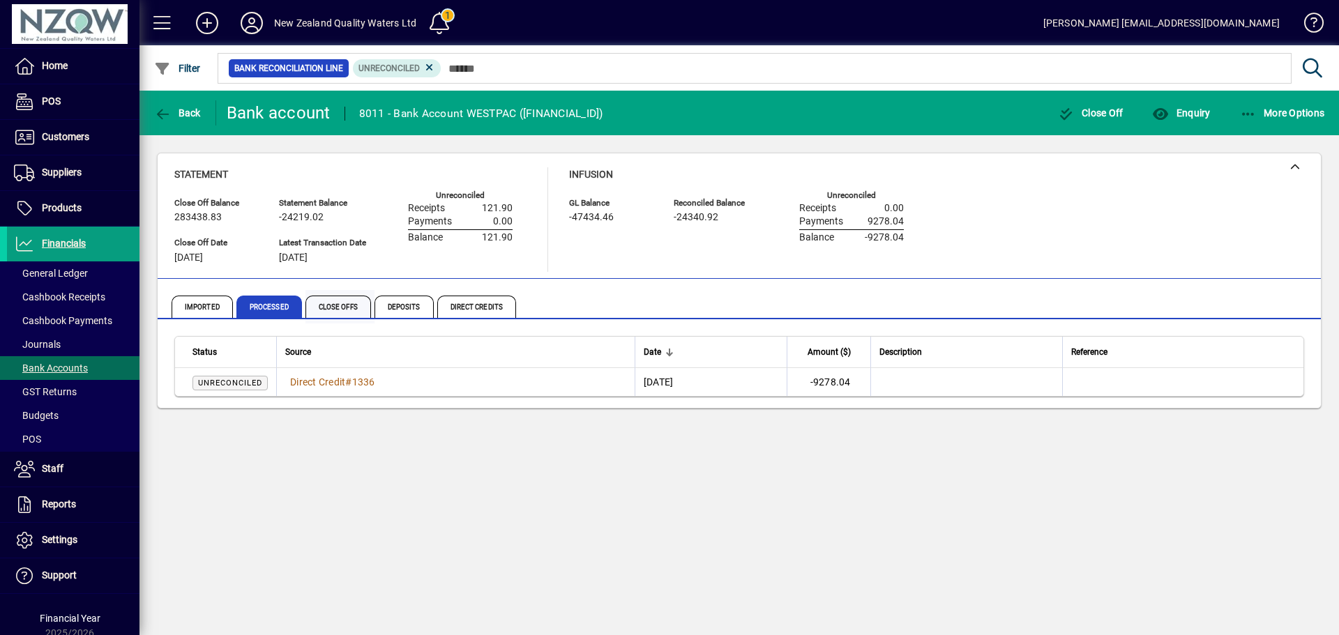
click at [339, 302] on span "Close Offs" at bounding box center [338, 307] width 66 height 22
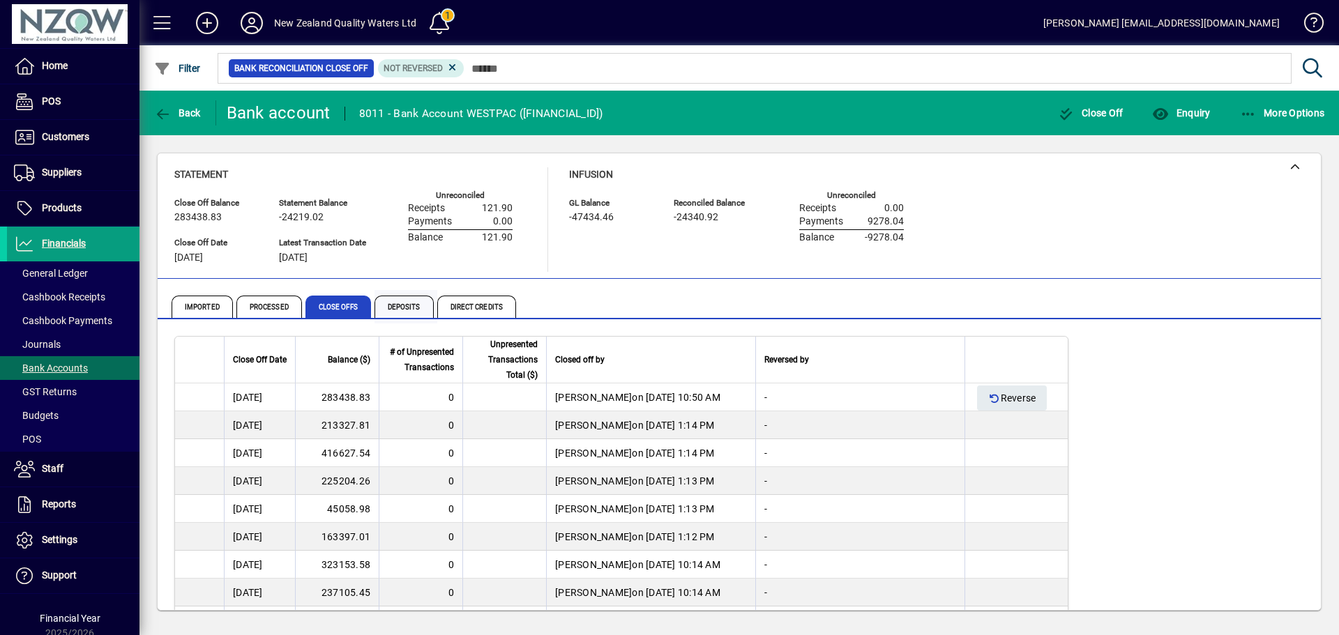
click at [407, 307] on span "Deposits" at bounding box center [404, 307] width 59 height 22
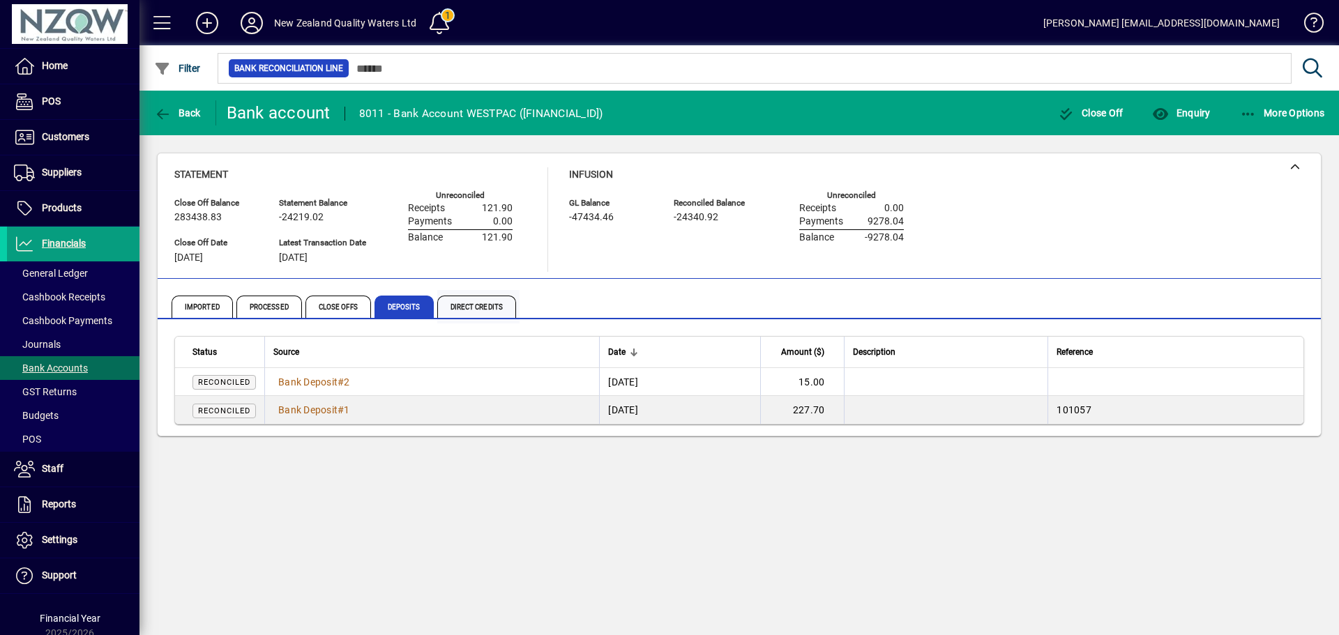
click at [473, 314] on span "Direct Credits" at bounding box center [476, 307] width 79 height 22
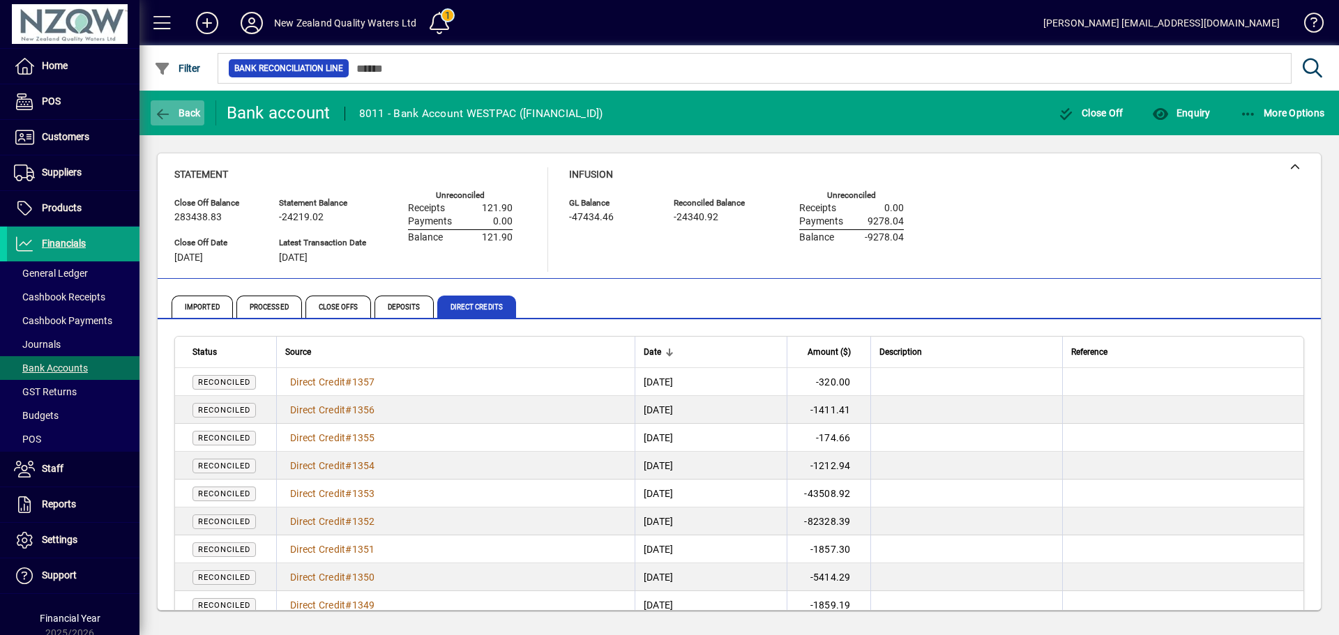
click at [194, 112] on span "Back" at bounding box center [177, 112] width 47 height 11
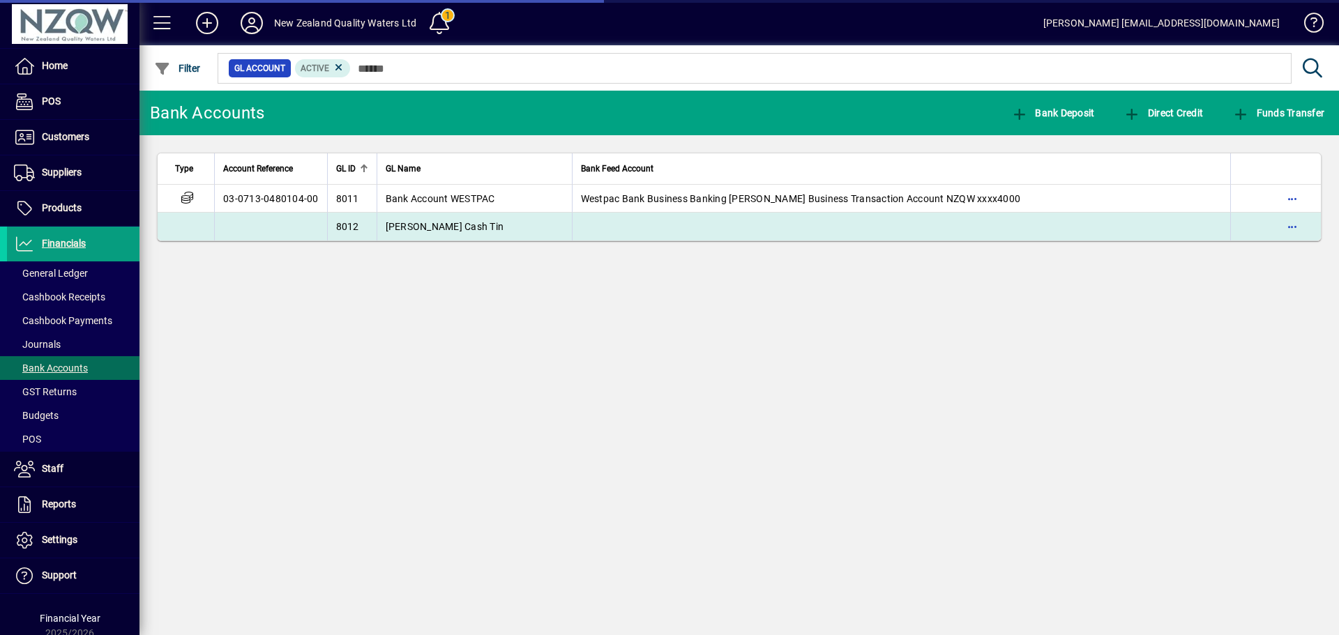
click at [412, 224] on span "[PERSON_NAME] Cash Tin" at bounding box center [445, 226] width 119 height 11
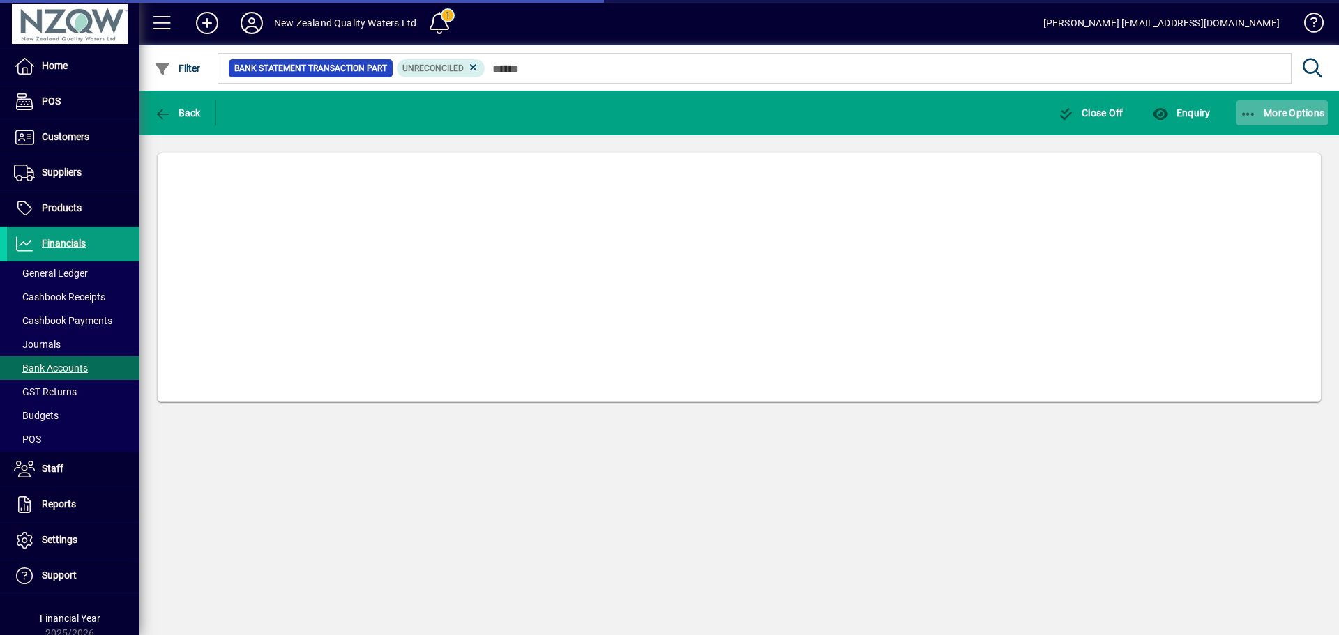
click at [1261, 114] on span "More Options" at bounding box center [1282, 112] width 85 height 11
click at [1261, 114] on div at bounding box center [669, 317] width 1339 height 635
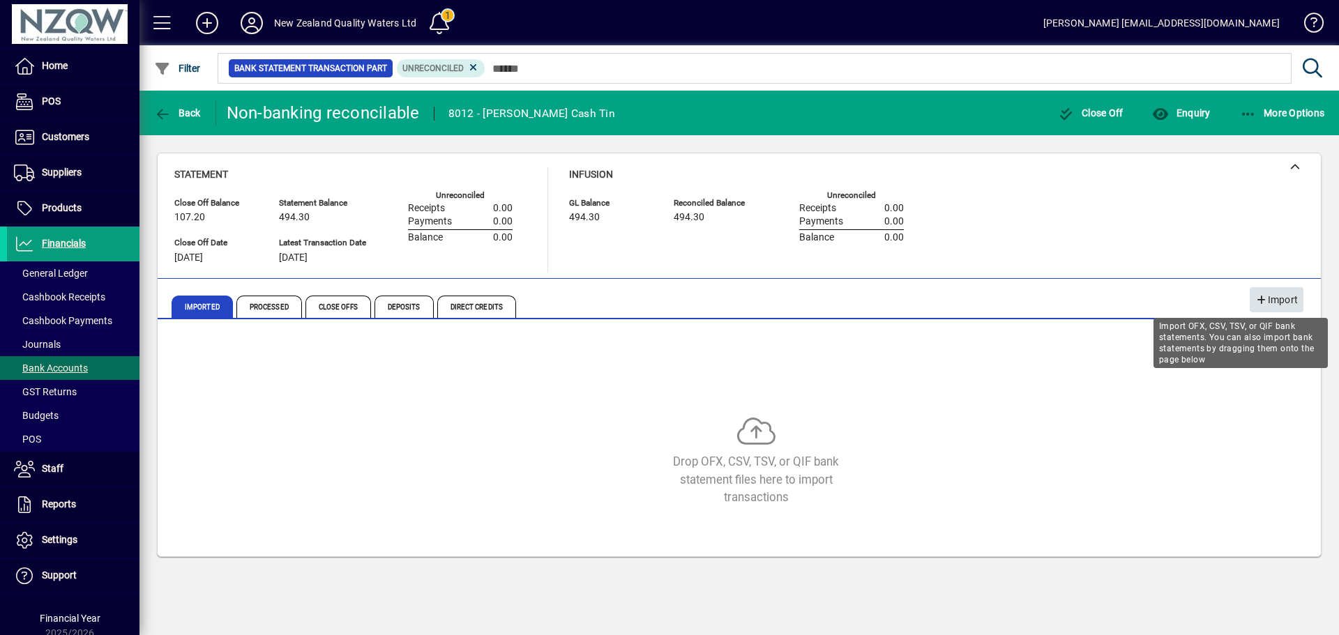
click at [1286, 305] on span "Import" at bounding box center [1276, 300] width 43 height 23
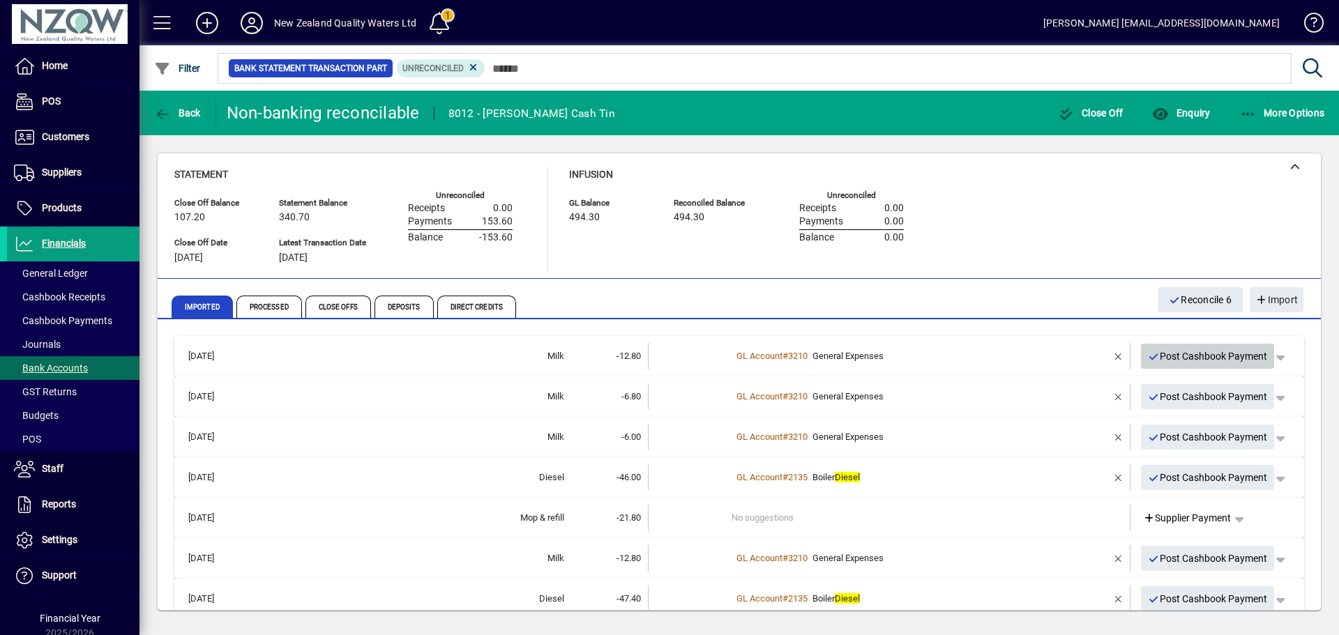
click at [1198, 358] on span "Post Cashbook Payment" at bounding box center [1208, 356] width 120 height 23
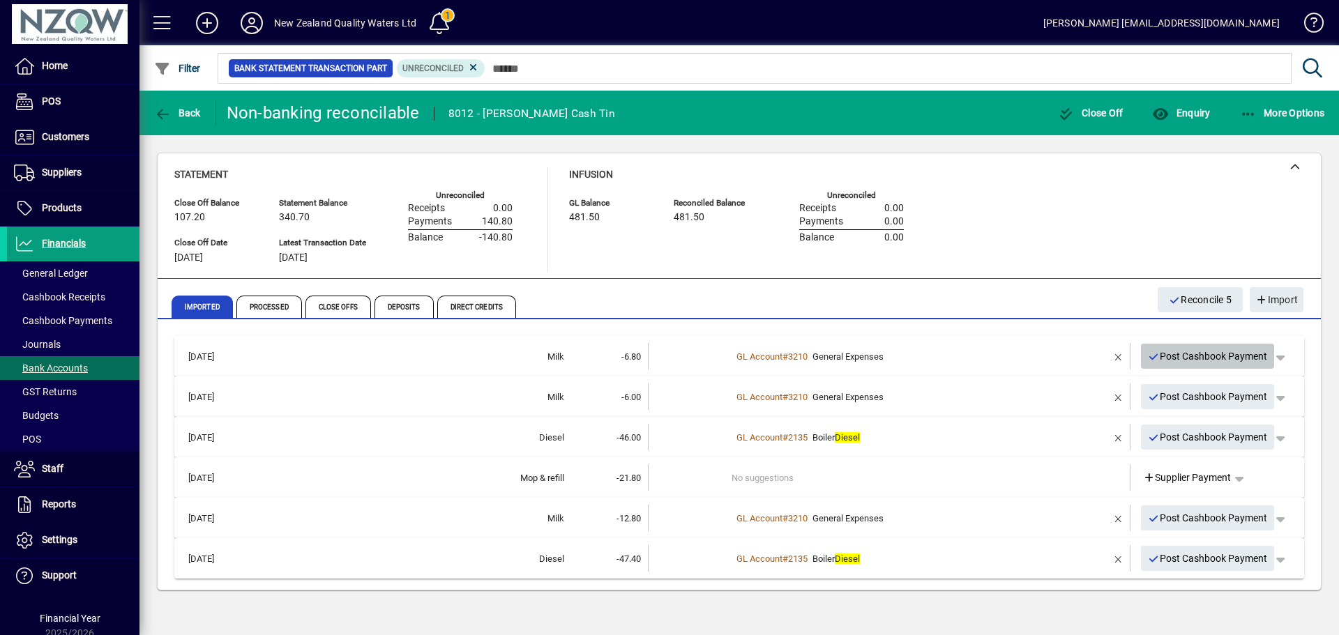
click at [1198, 358] on span "Post Cashbook Payment" at bounding box center [1208, 356] width 120 height 23
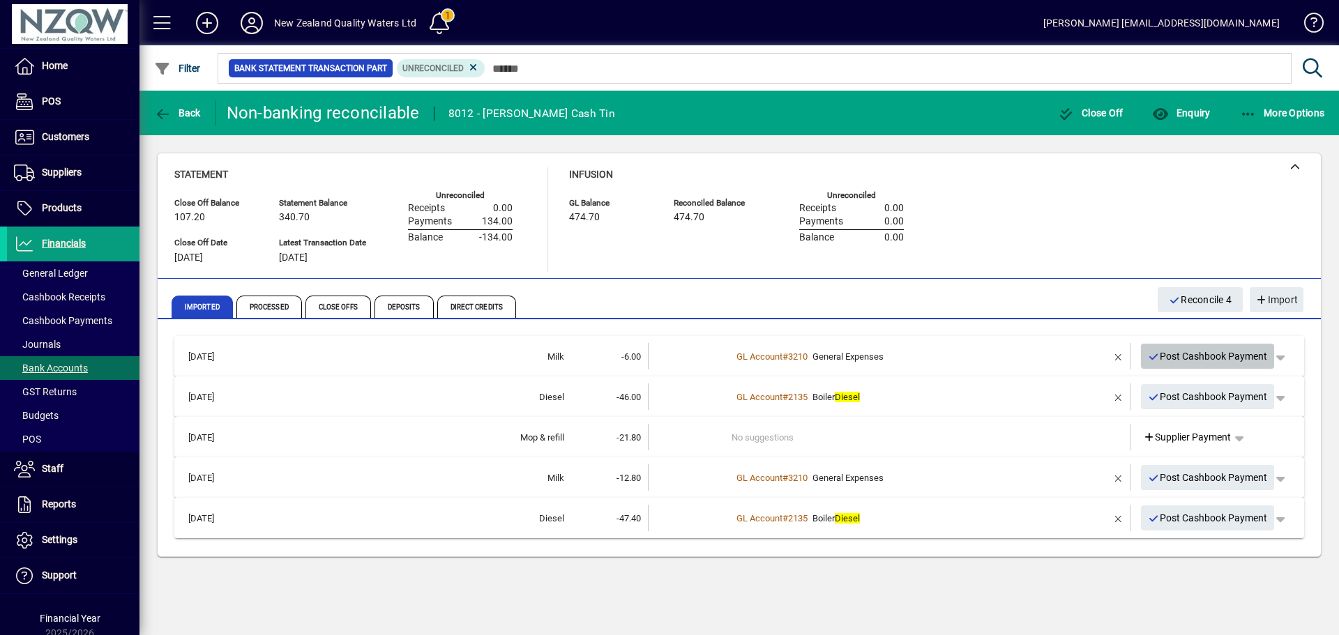
click at [1198, 358] on span "Post Cashbook Payment" at bounding box center [1208, 356] width 120 height 23
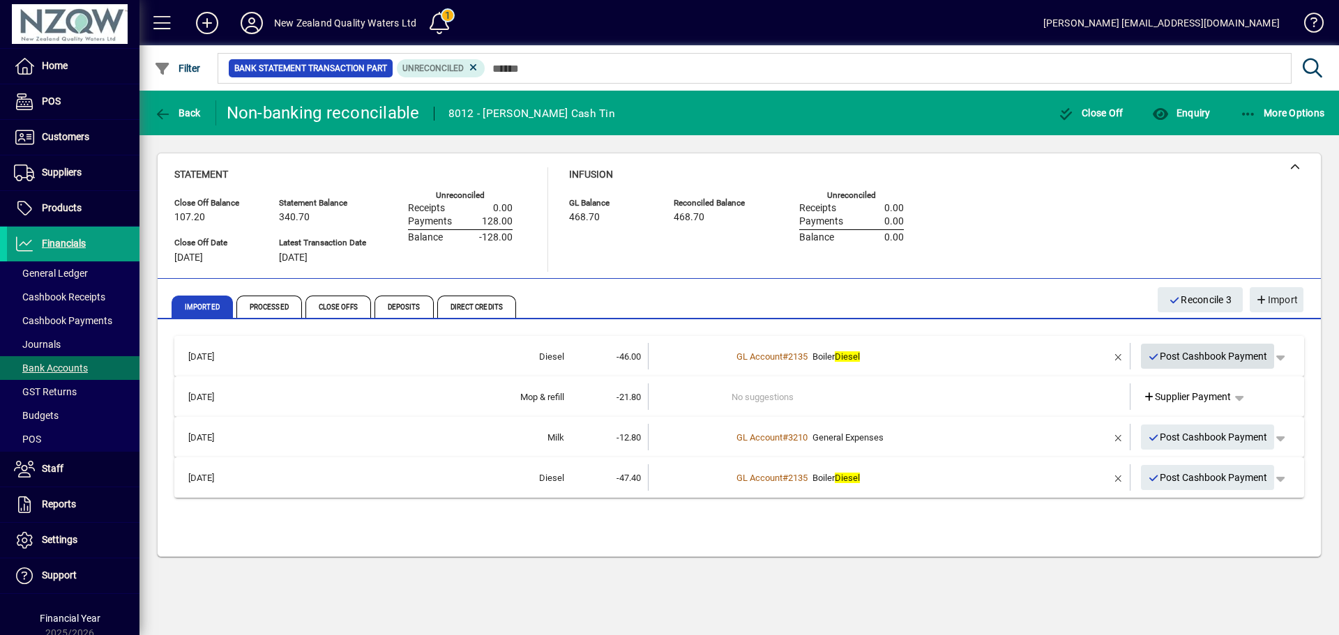
click at [1198, 358] on span "Post Cashbook Payment" at bounding box center [1208, 356] width 120 height 23
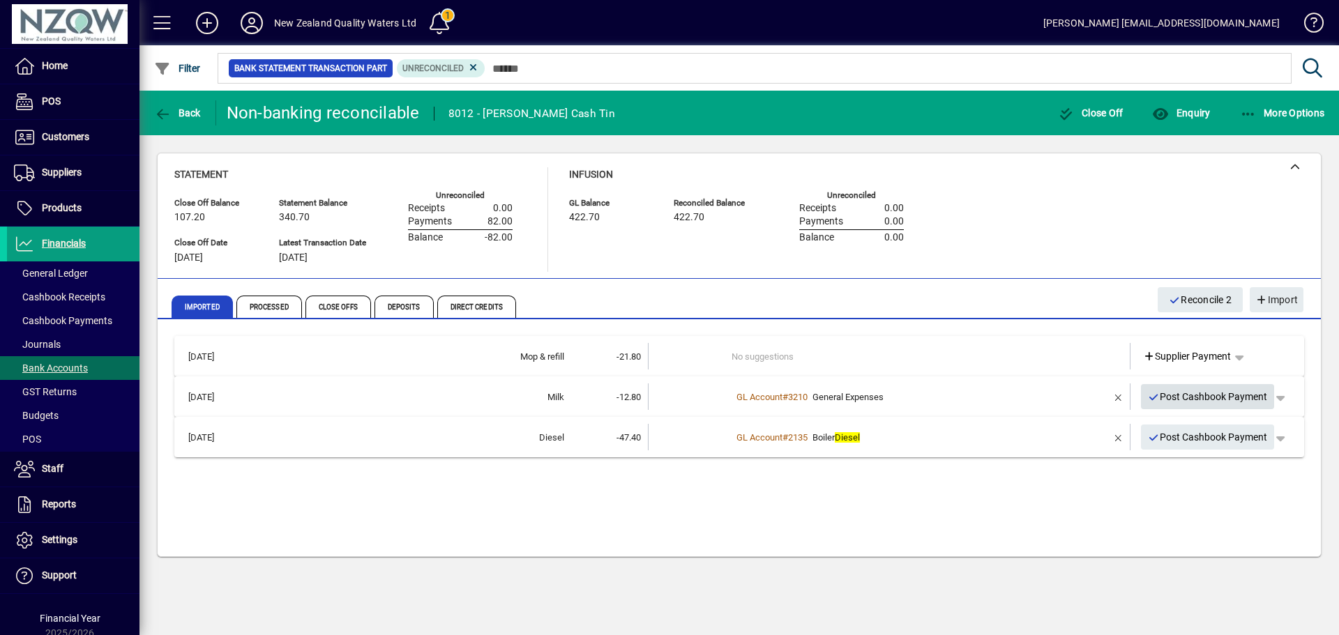
click at [1194, 397] on span "Post Cashbook Payment" at bounding box center [1208, 397] width 120 height 23
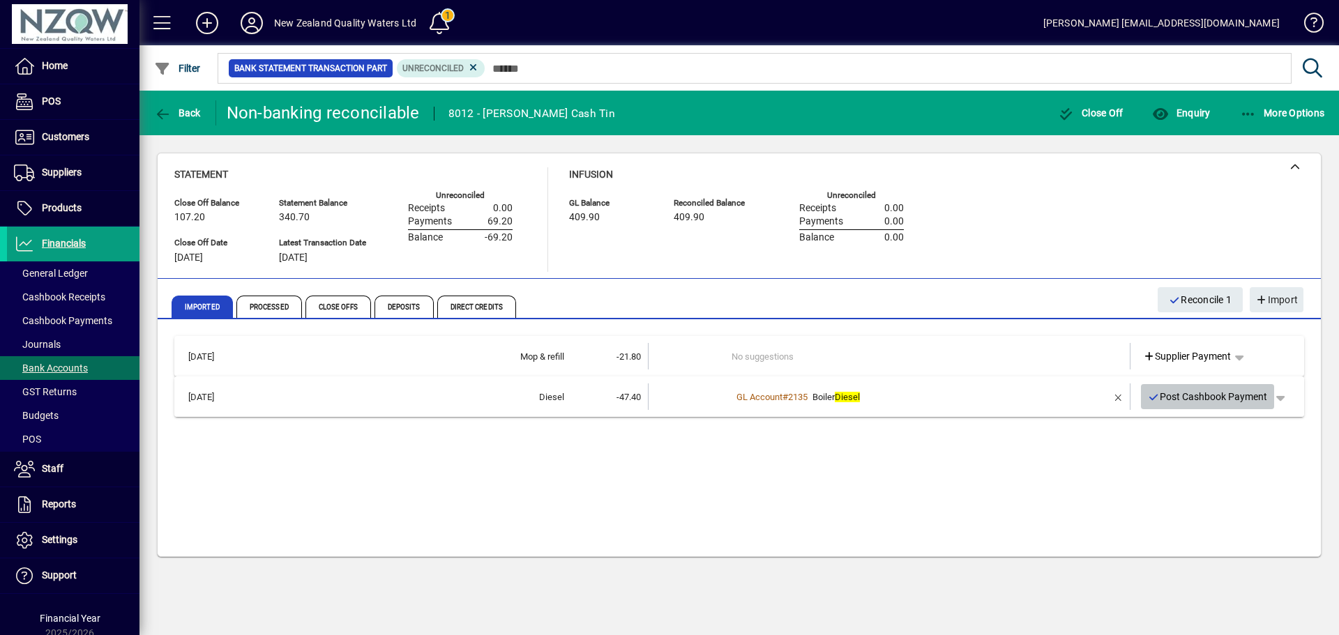
click at [1175, 401] on span "Post Cashbook Payment" at bounding box center [1208, 397] width 120 height 23
click at [1243, 362] on span "button" at bounding box center [1239, 356] width 33 height 33
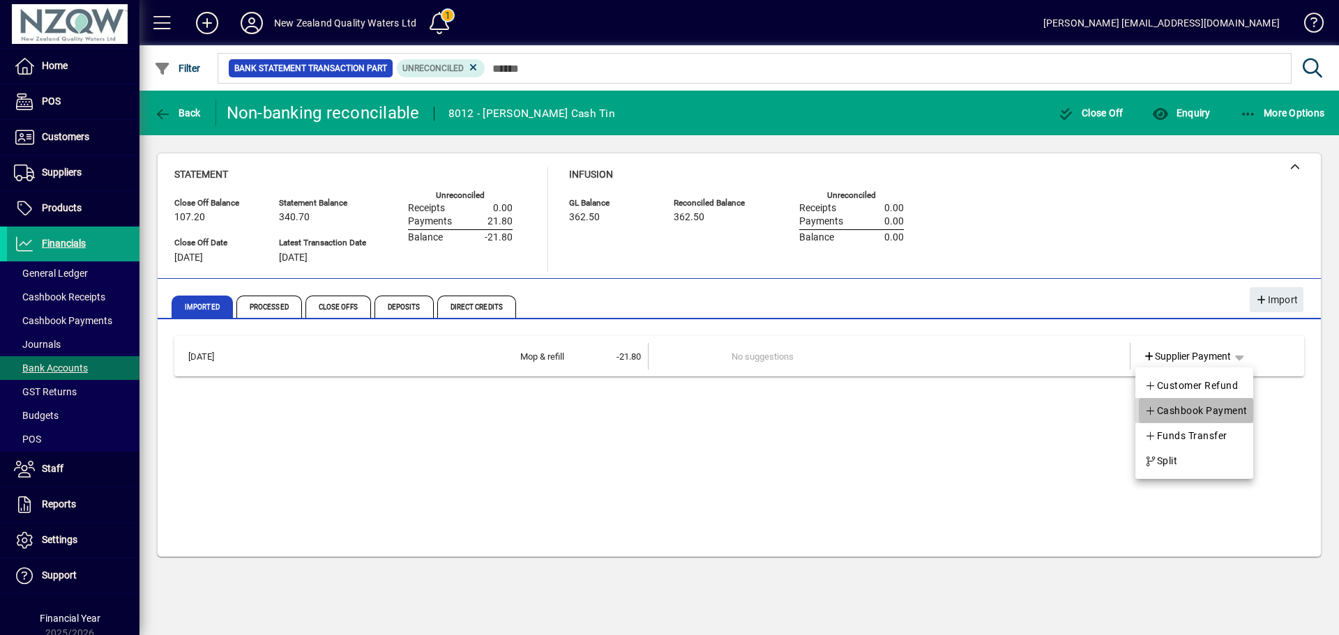
click at [1206, 413] on span "Cashbook Payment" at bounding box center [1196, 410] width 103 height 17
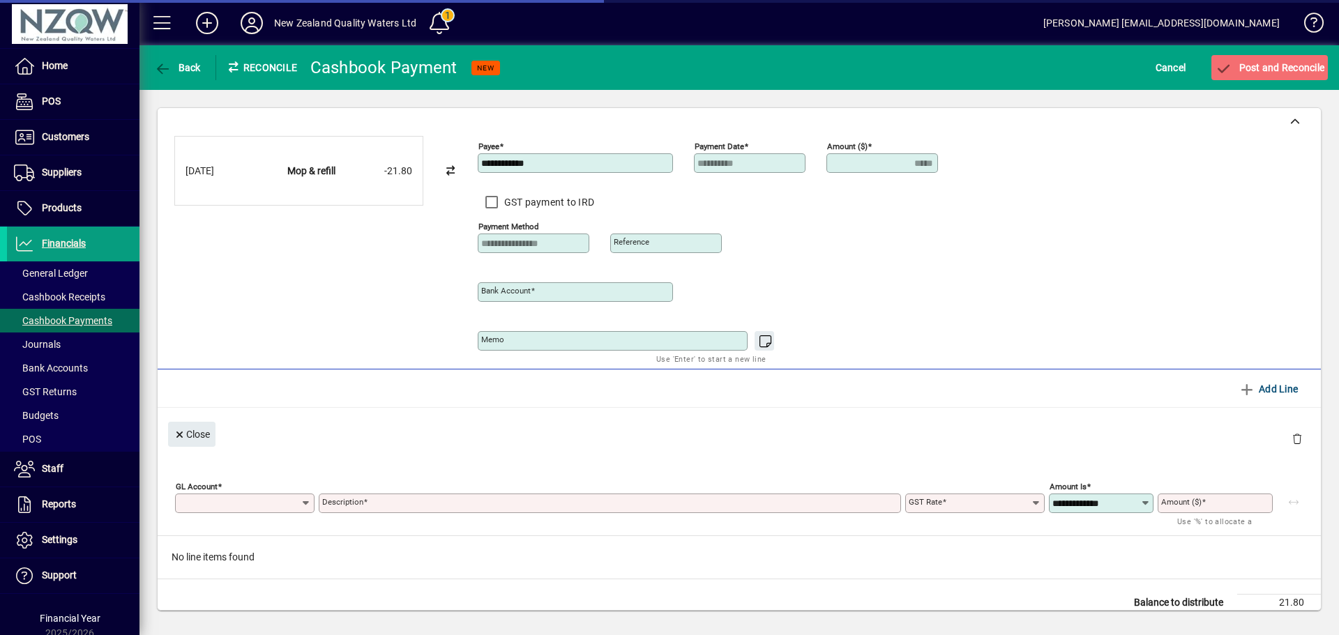
type input "*****"
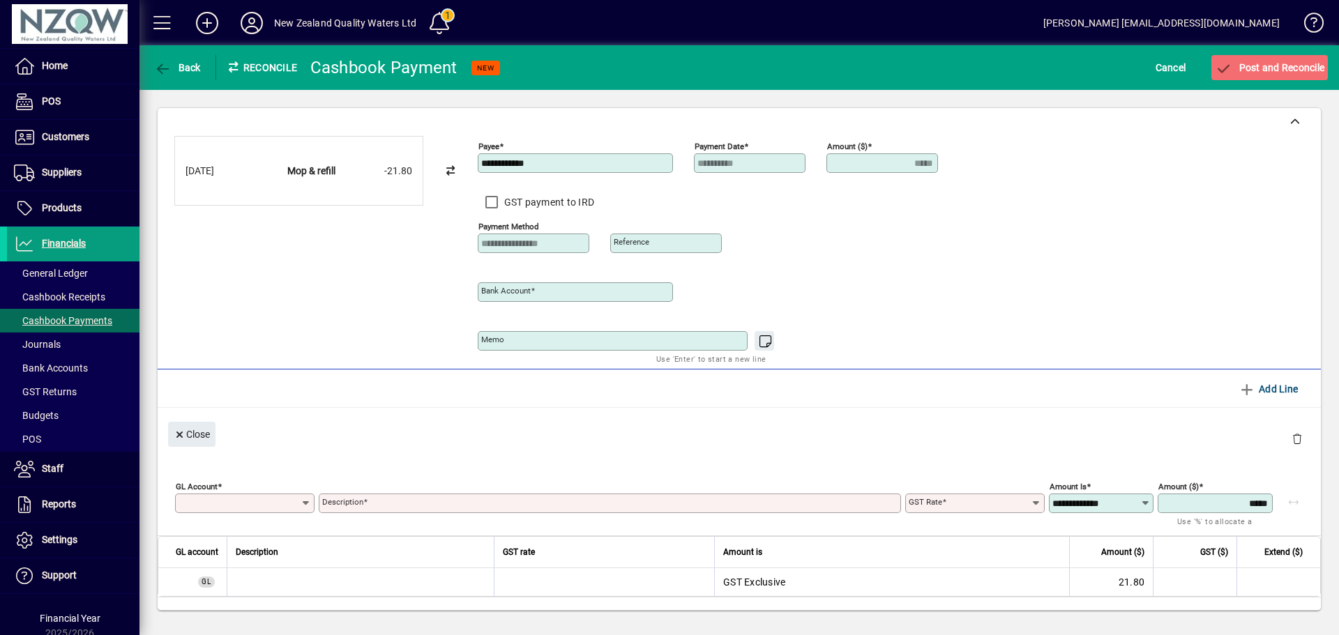
click at [221, 499] on input "GL Account" at bounding box center [240, 503] width 122 height 11
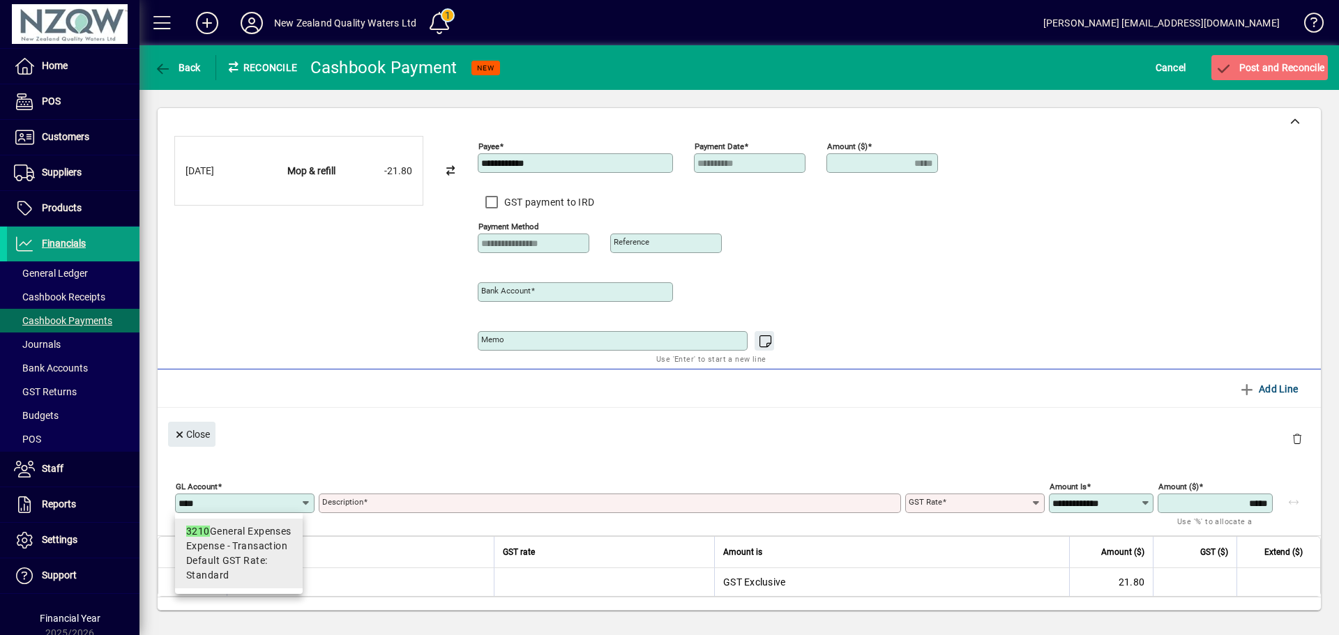
type input "****"
click at [225, 542] on span "Expense - Transaction" at bounding box center [236, 546] width 101 height 15
type input "**********"
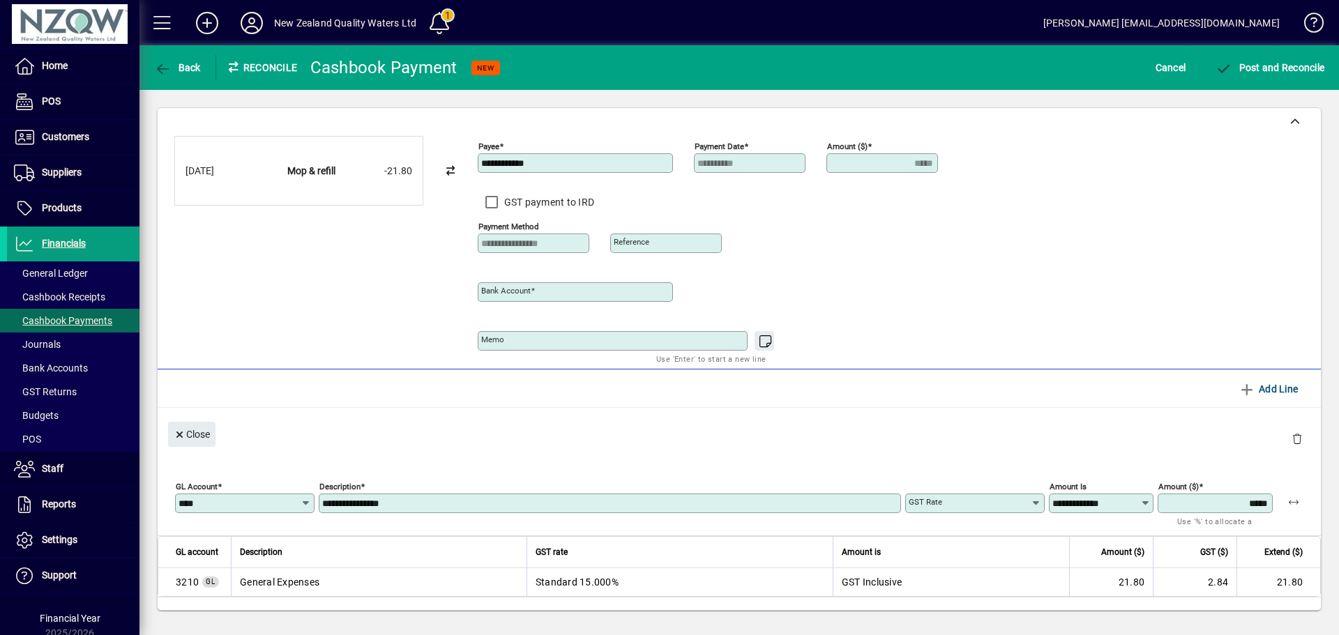
type input "********"
type input "**********"
click at [1283, 70] on span "Post and Reconcile" at bounding box center [1270, 67] width 110 height 11
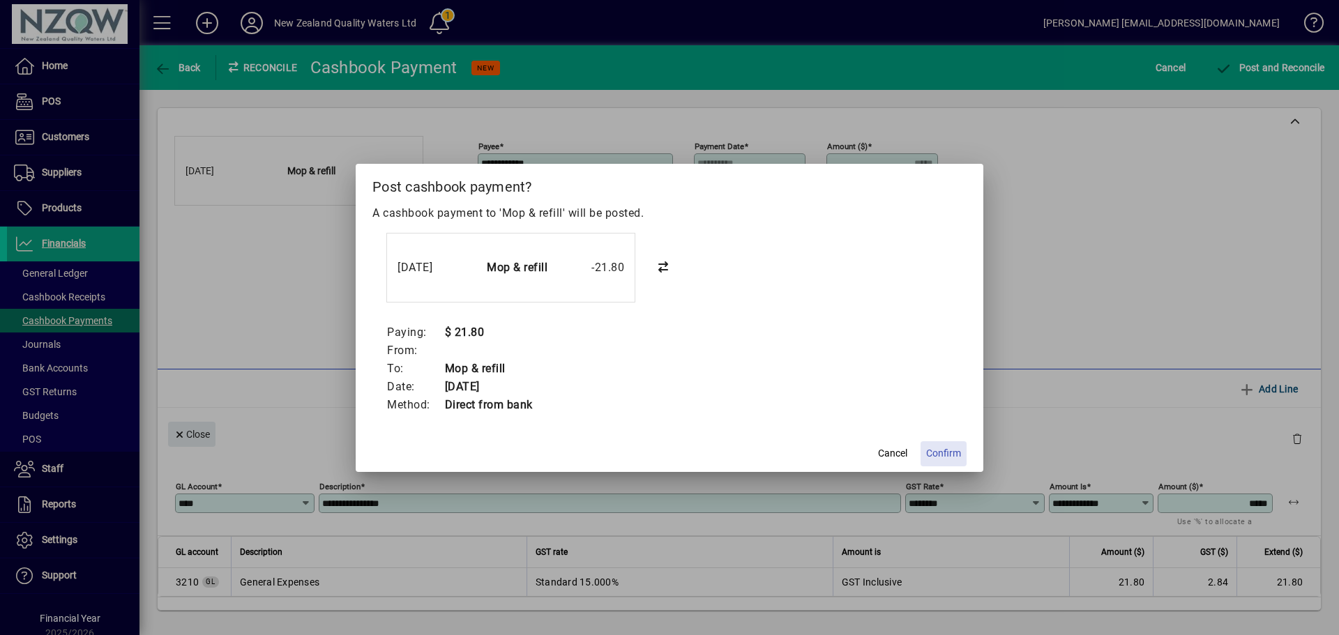
click at [944, 458] on span "Confirm" at bounding box center [943, 453] width 35 height 15
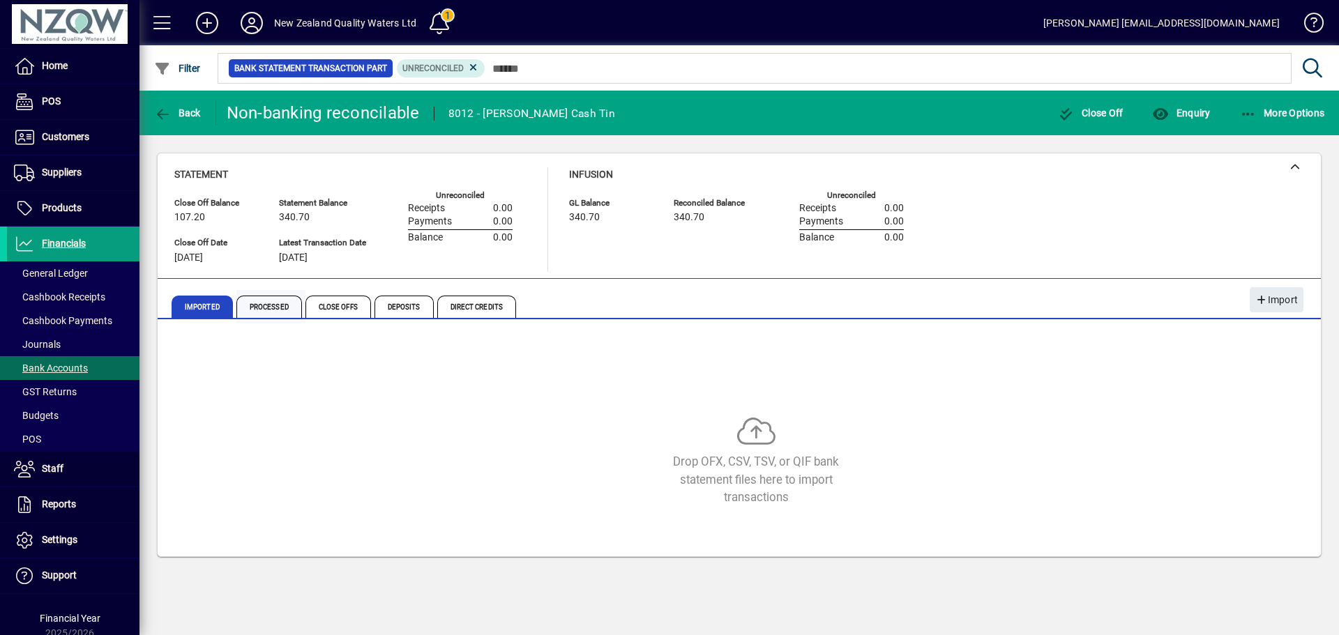
click at [266, 308] on span "Processed" at bounding box center [269, 307] width 66 height 22
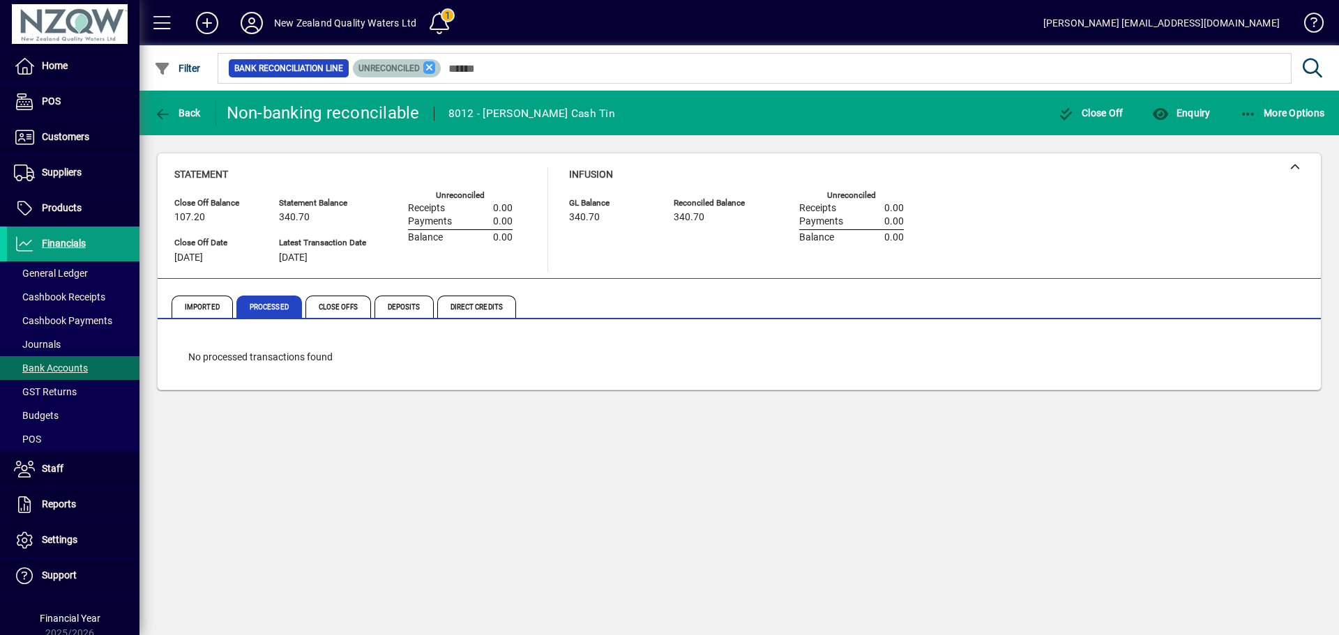
click at [430, 68] on icon at bounding box center [429, 67] width 13 height 13
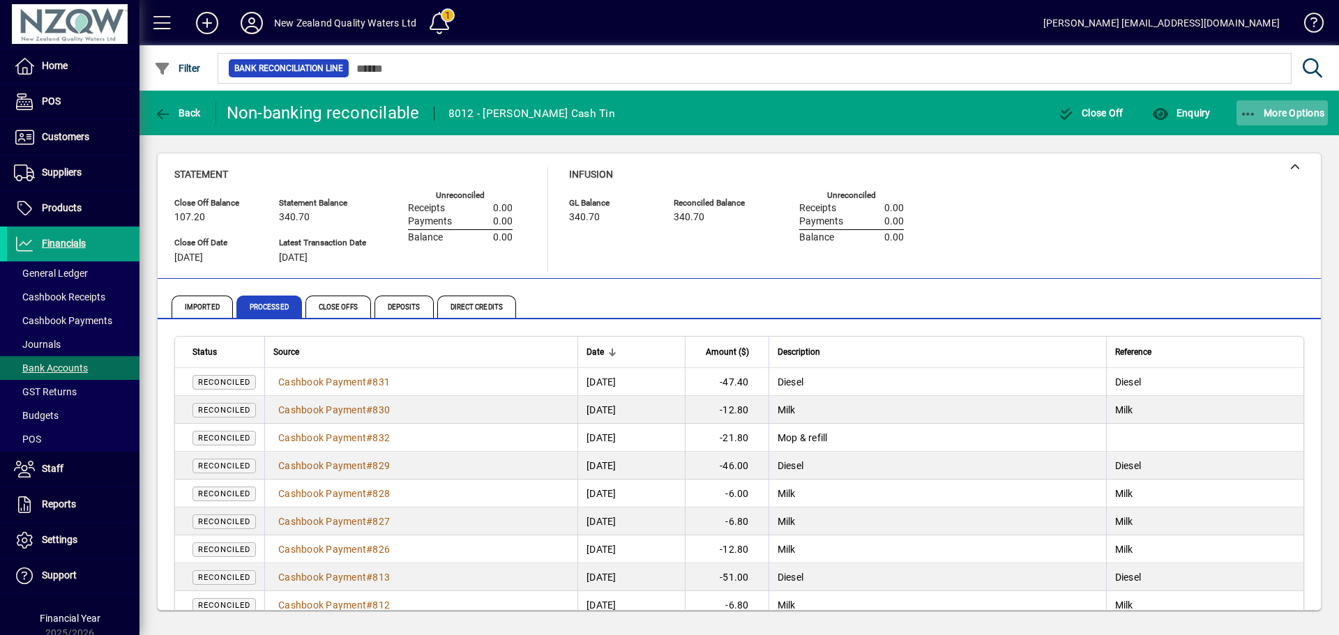
click at [1261, 110] on span "More Options" at bounding box center [1282, 112] width 85 height 11
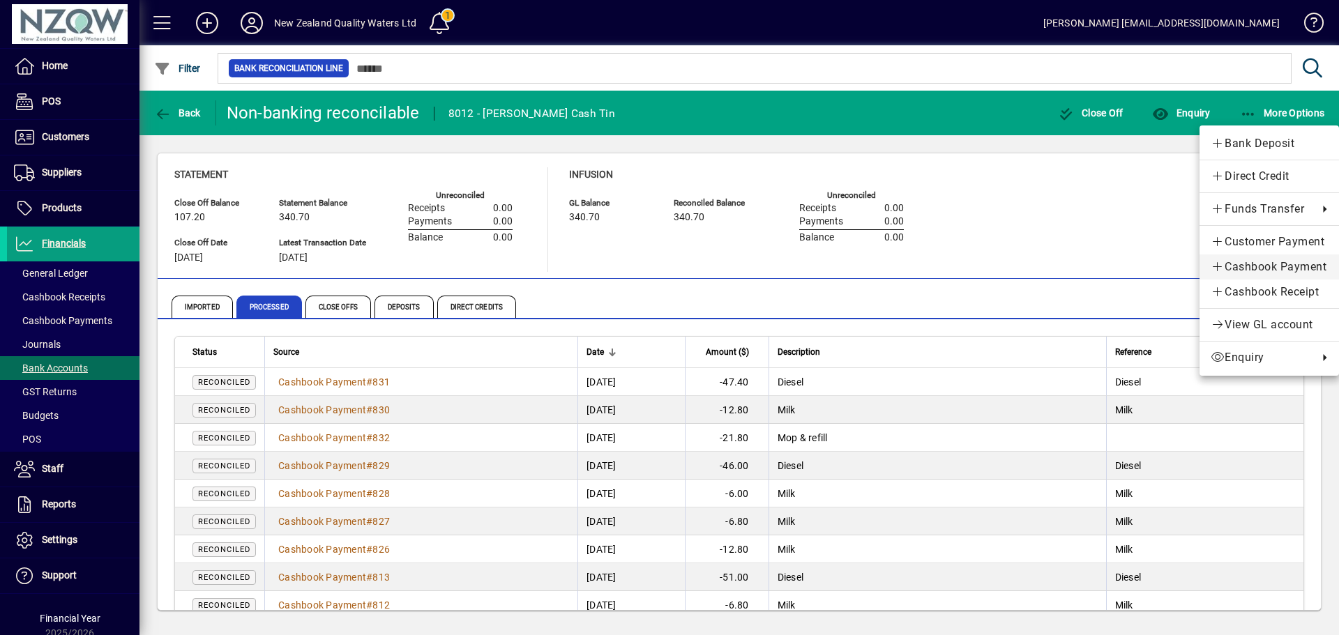
click at [1269, 269] on span "Cashbook Payment" at bounding box center [1269, 267] width 117 height 17
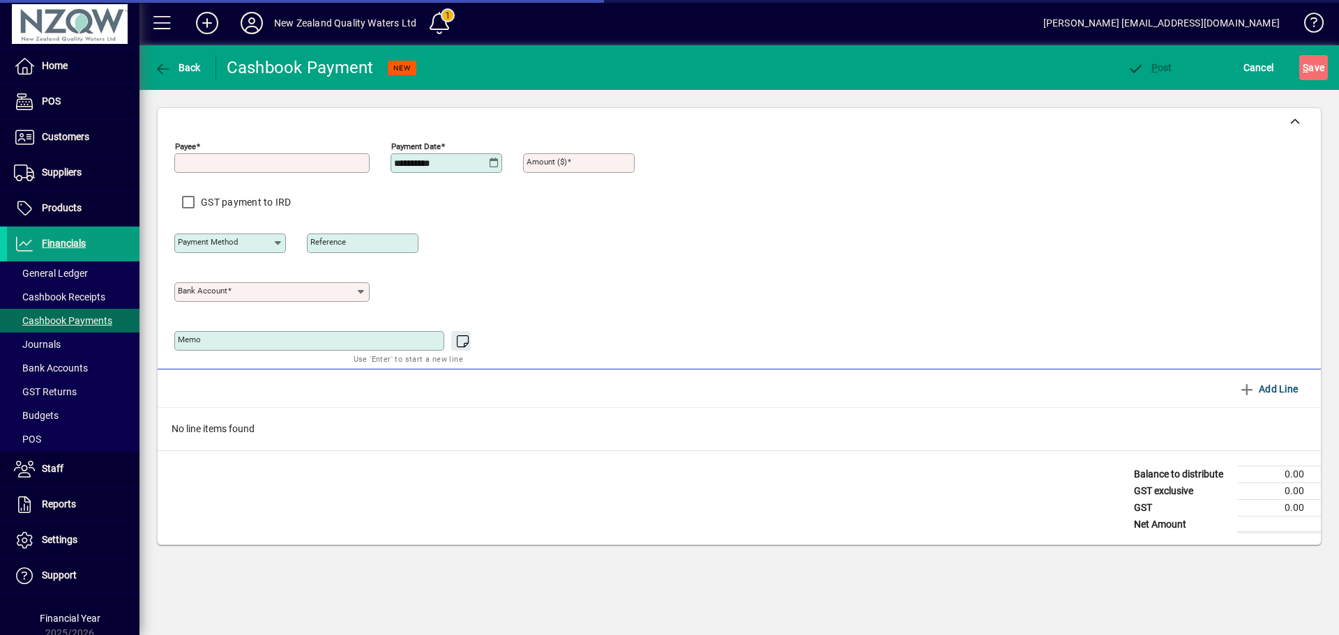
type input "**********"
click at [206, 164] on input "Payee" at bounding box center [273, 163] width 191 height 11
type input "**********"
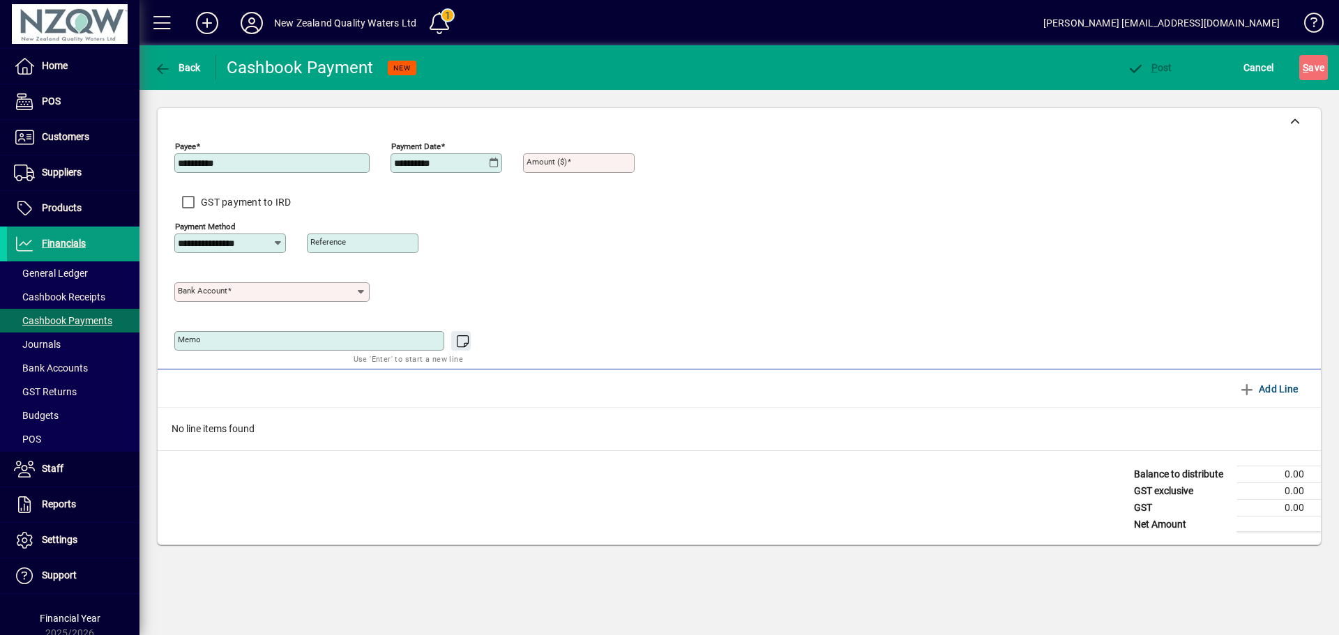
click at [498, 164] on icon at bounding box center [494, 163] width 10 height 11
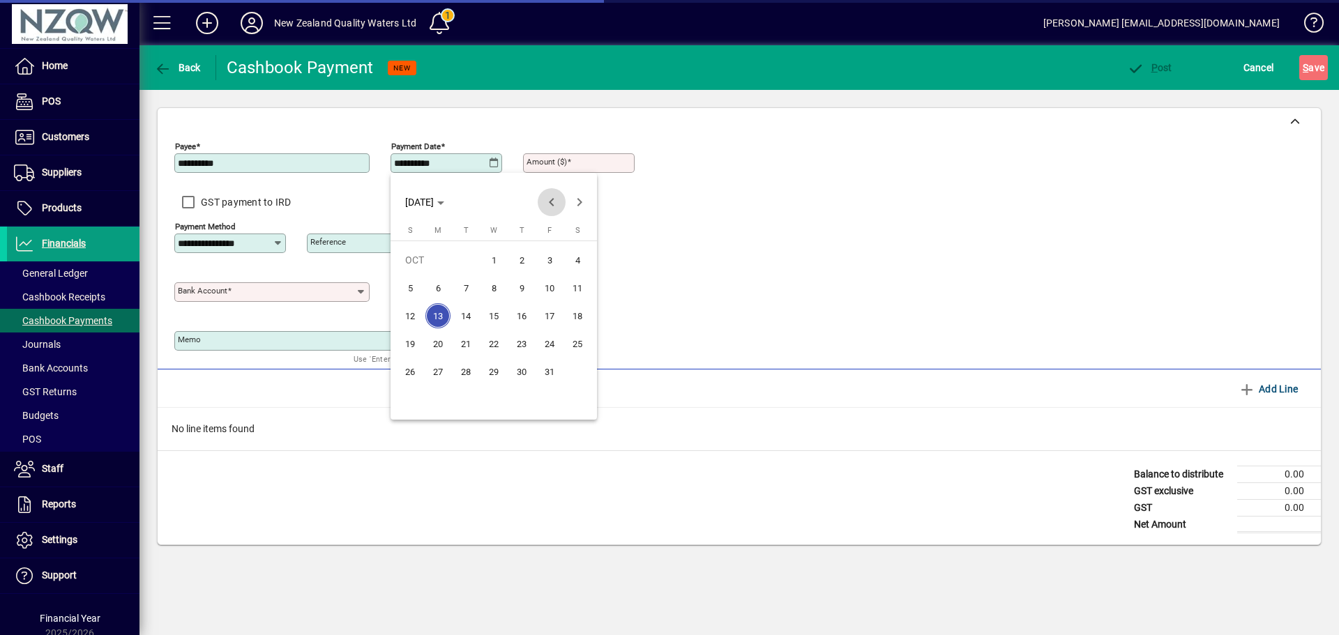
click at [544, 202] on span "Previous month" at bounding box center [552, 202] width 28 height 28
drag, startPoint x: 474, startPoint y: 289, endPoint x: 484, endPoint y: 285, distance: 11.5
click at [474, 290] on span "2" at bounding box center [465, 288] width 25 height 25
type input "**********"
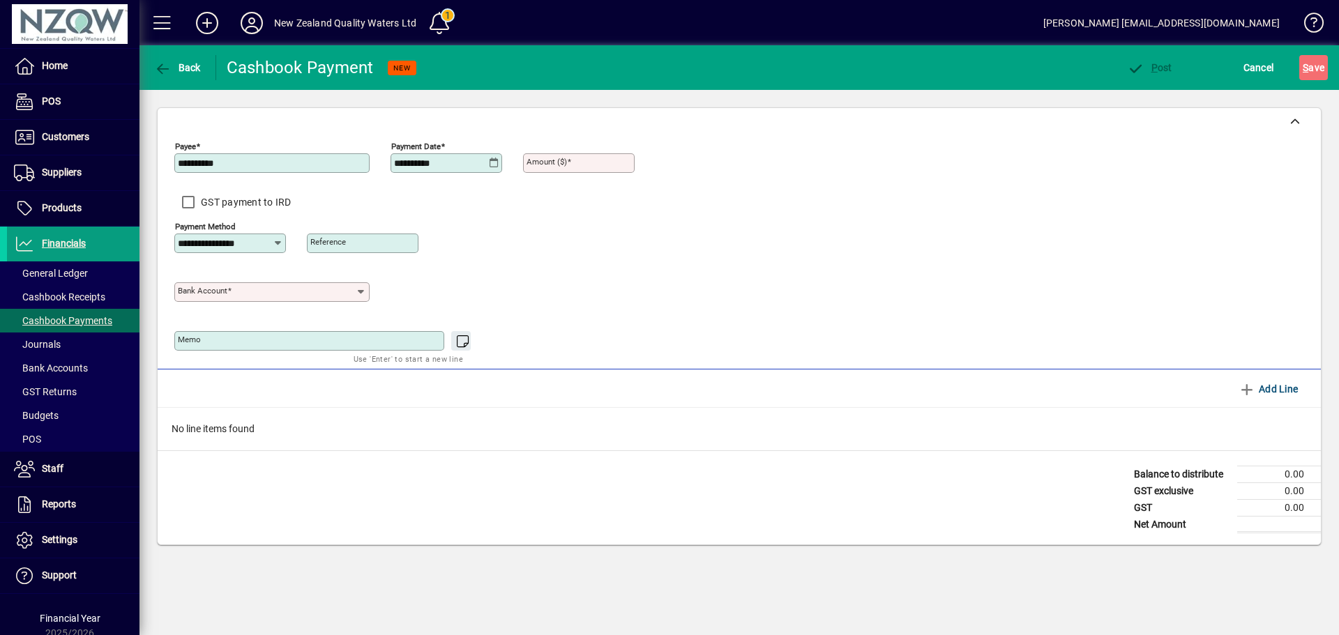
click at [595, 163] on input "Amount ($)" at bounding box center [580, 163] width 107 height 11
type input "*****"
click at [320, 282] on div "Bank Account" at bounding box center [271, 292] width 195 height 20
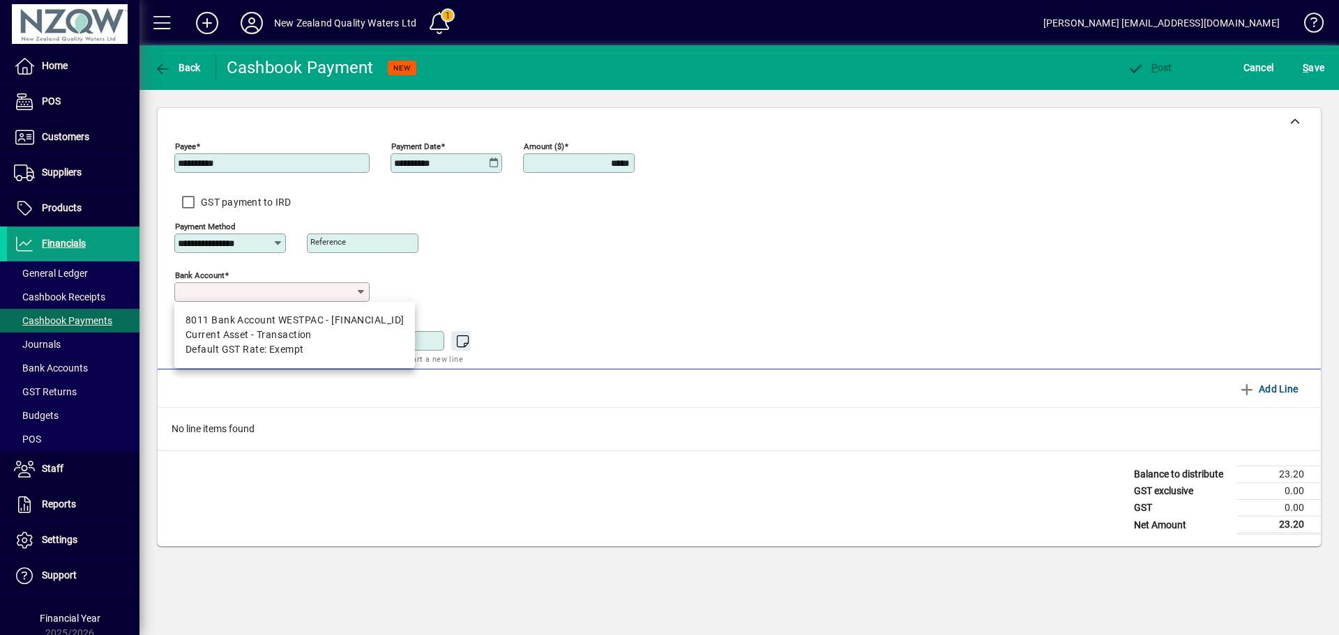
click at [552, 291] on div "Bank Account" at bounding box center [414, 289] width 481 height 49
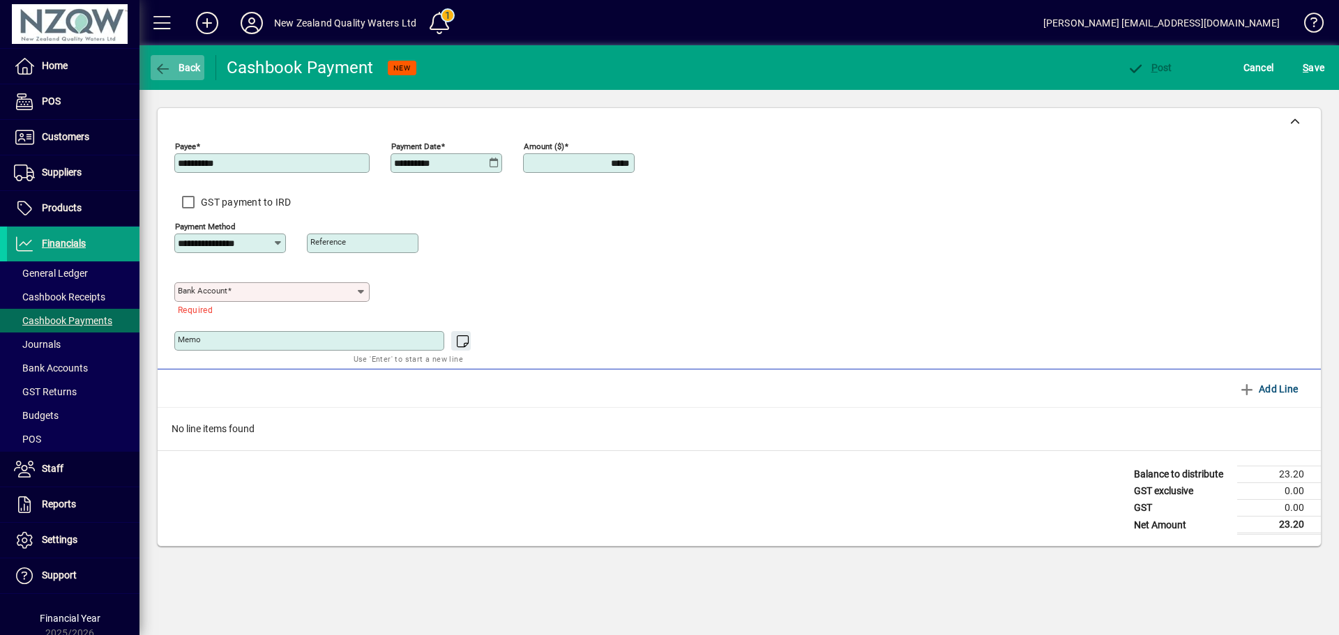
click at [184, 66] on span "Back" at bounding box center [177, 67] width 47 height 11
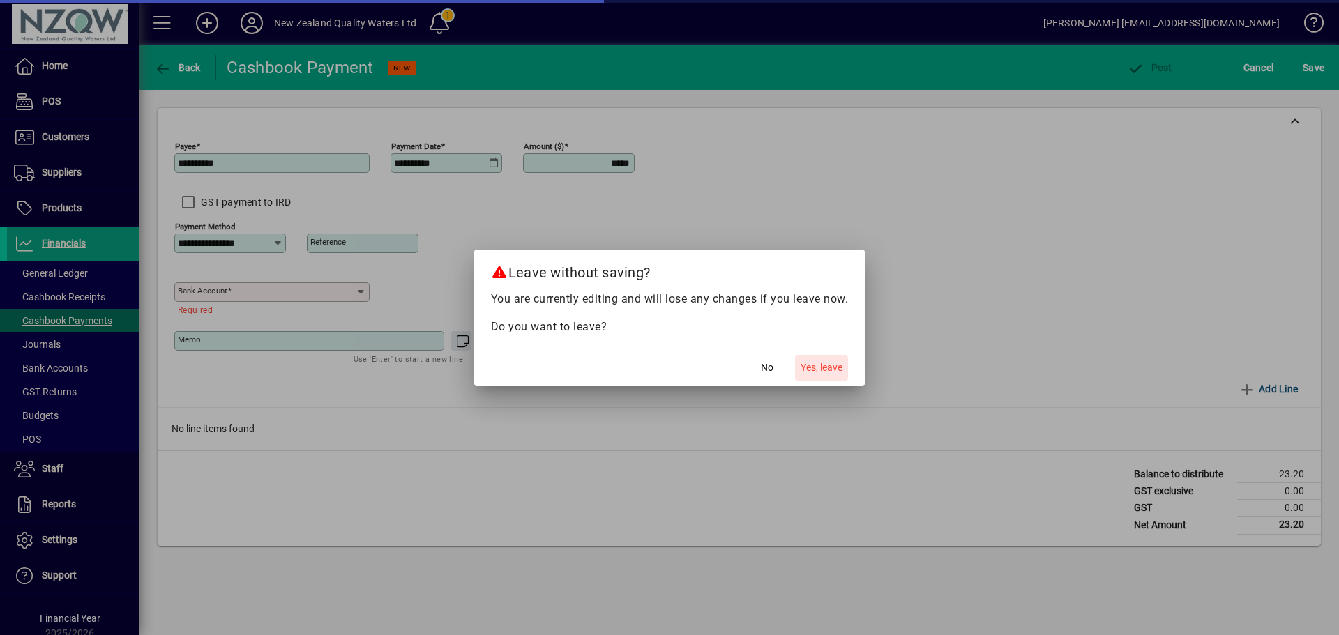
click at [838, 366] on span "Yes, leave" at bounding box center [822, 368] width 42 height 15
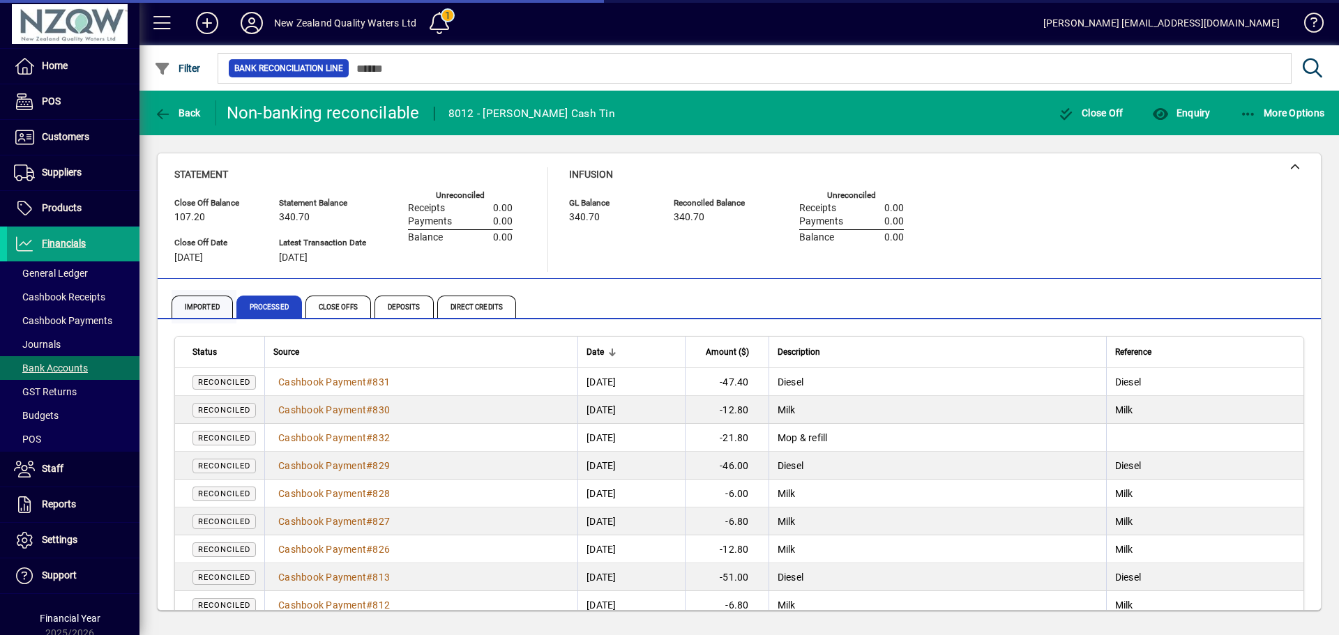
click at [208, 305] on span "Imported" at bounding box center [202, 307] width 61 height 22
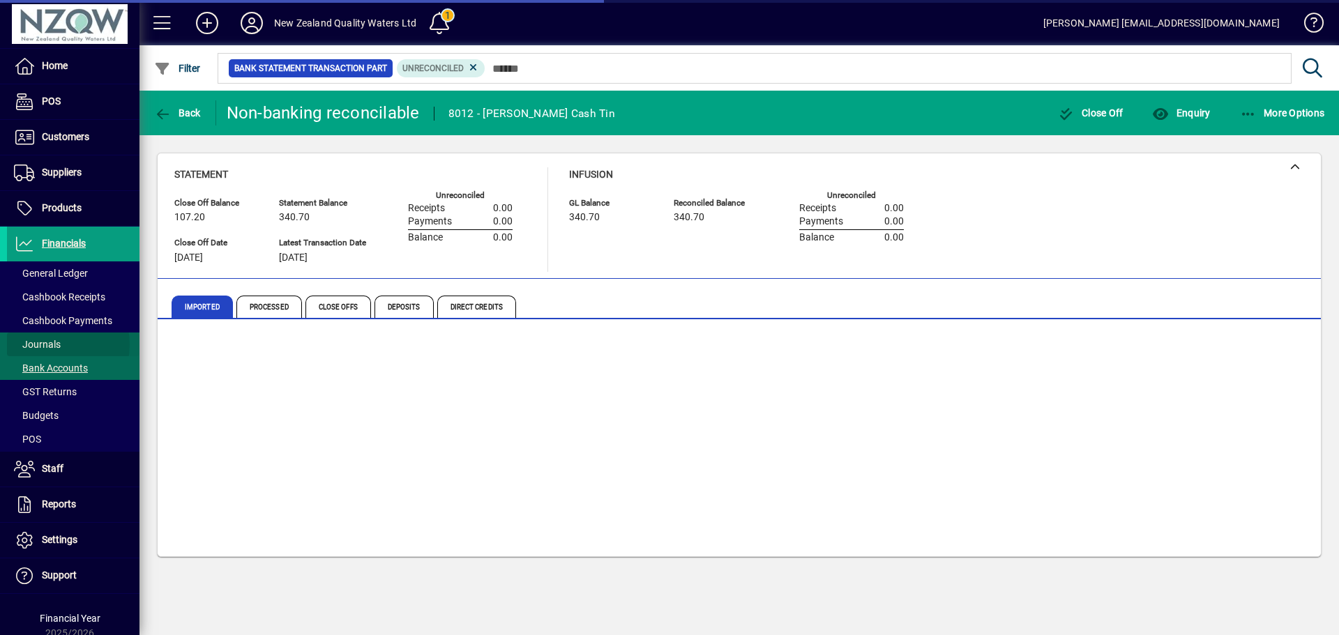
click at [46, 345] on span "Journals" at bounding box center [37, 344] width 47 height 11
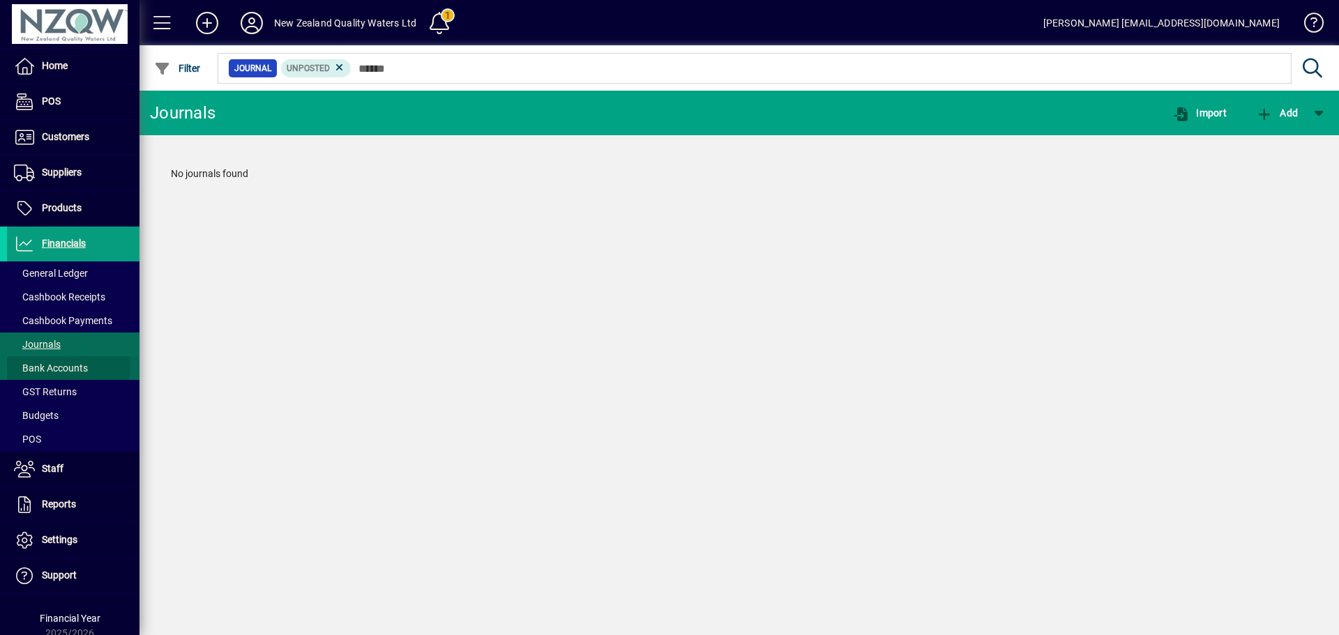
click at [46, 367] on span "Bank Accounts" at bounding box center [51, 368] width 74 height 11
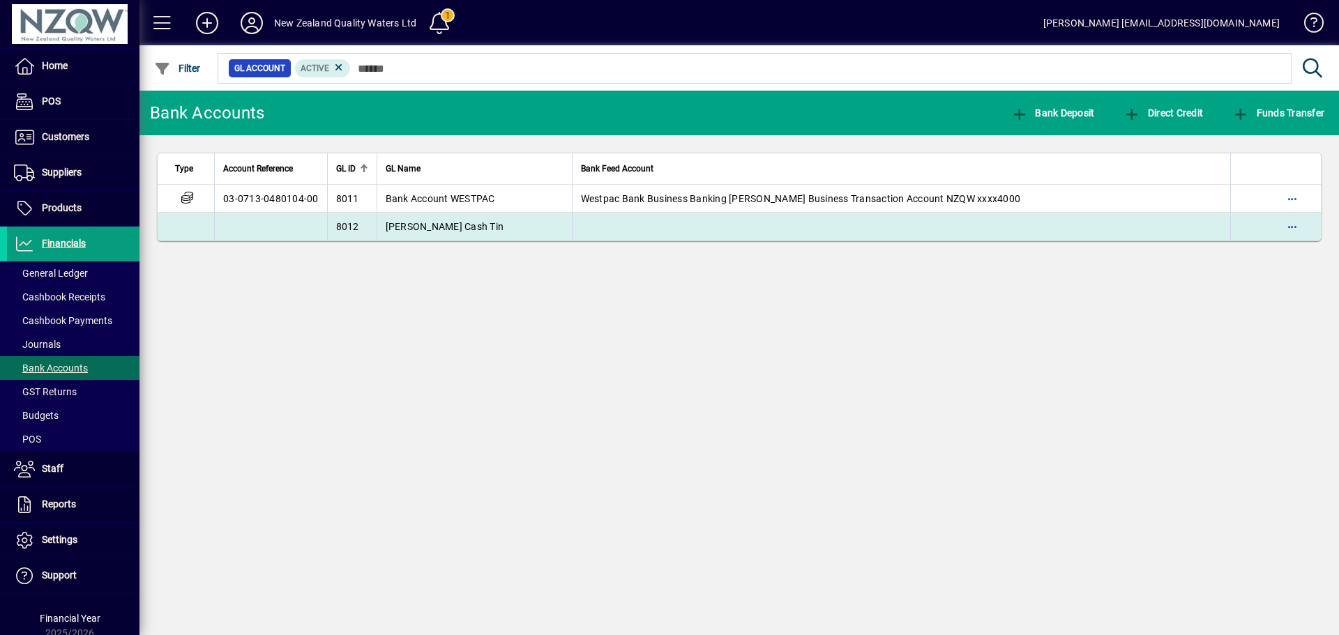
click at [378, 228] on td "[PERSON_NAME] Cash Tin" at bounding box center [474, 227] width 195 height 28
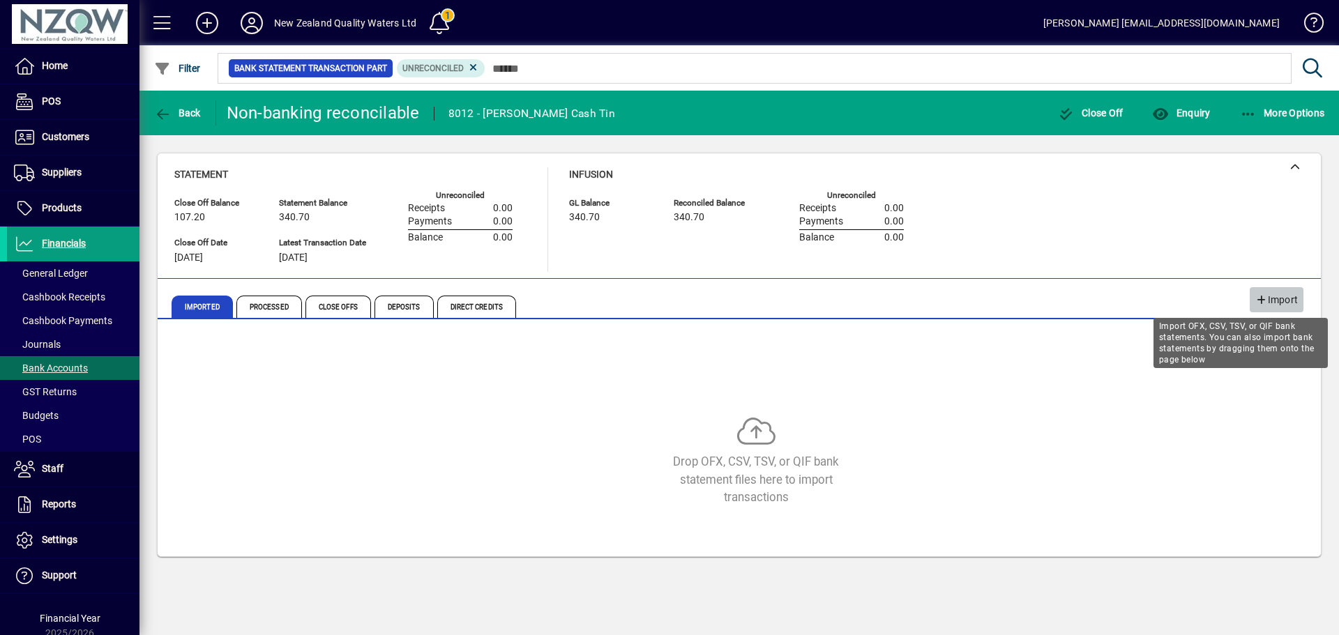
click at [1274, 301] on span "Import" at bounding box center [1276, 300] width 43 height 23
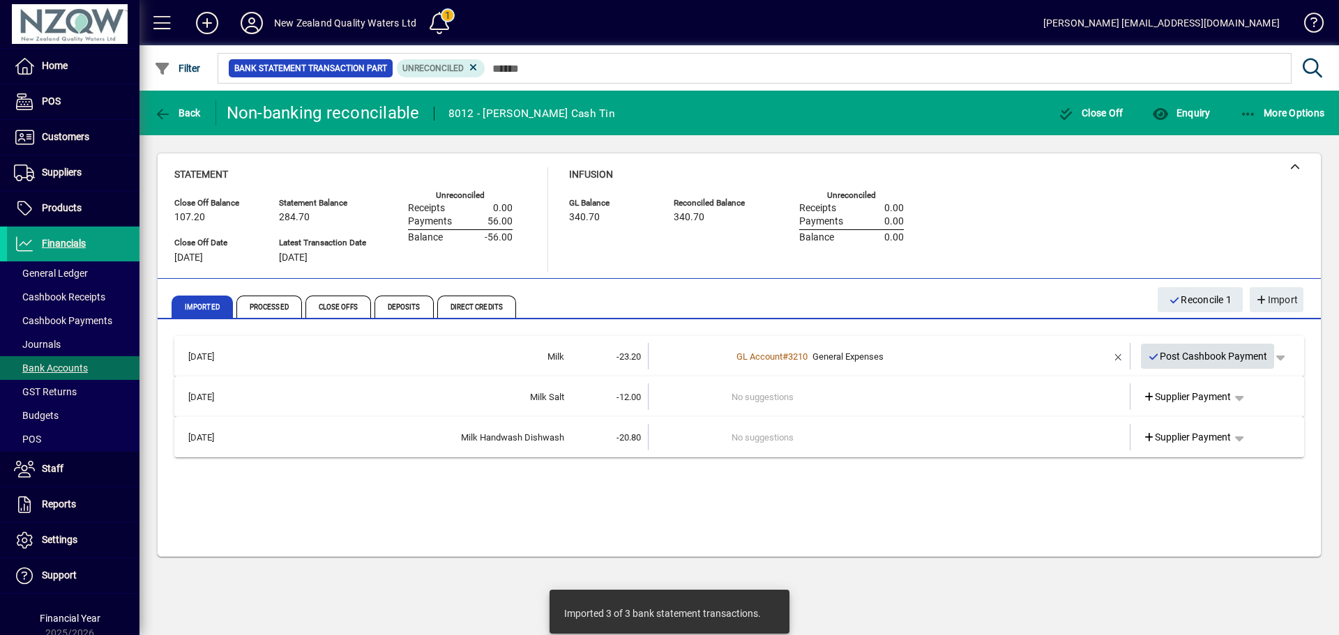
click at [1197, 357] on span "Post Cashbook Payment" at bounding box center [1208, 356] width 120 height 23
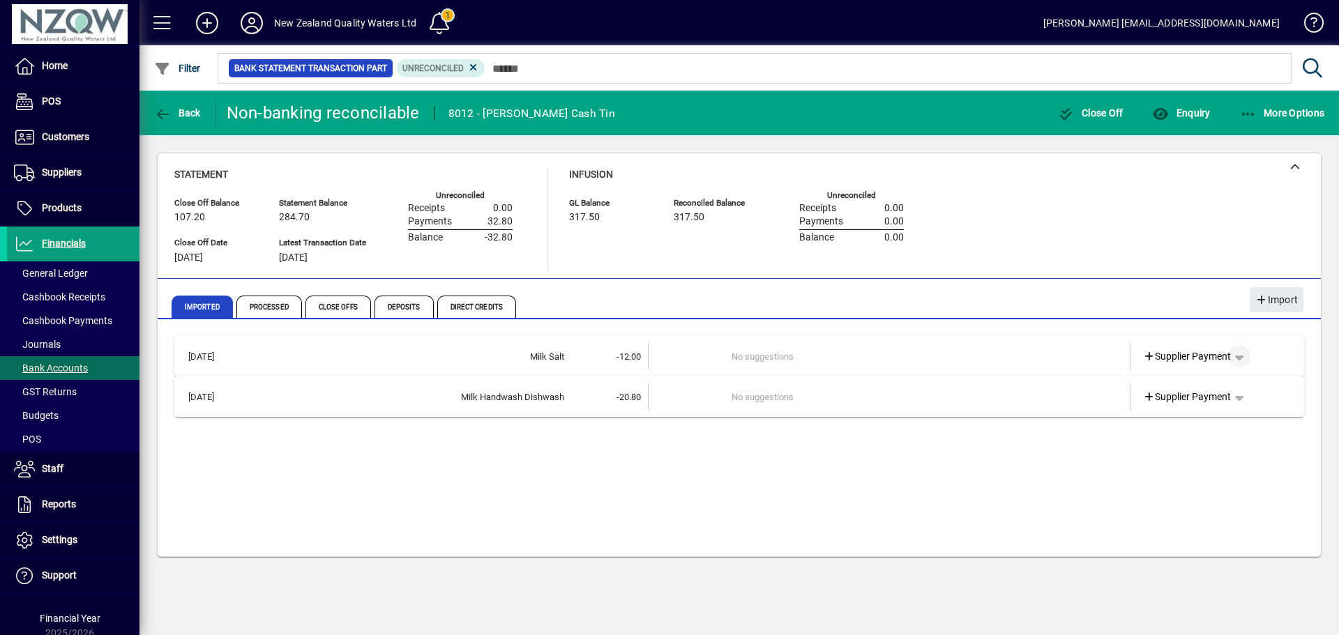
click at [1239, 357] on span "button" at bounding box center [1239, 356] width 33 height 33
click at [1184, 412] on span "Cashbook Payment" at bounding box center [1196, 410] width 103 height 17
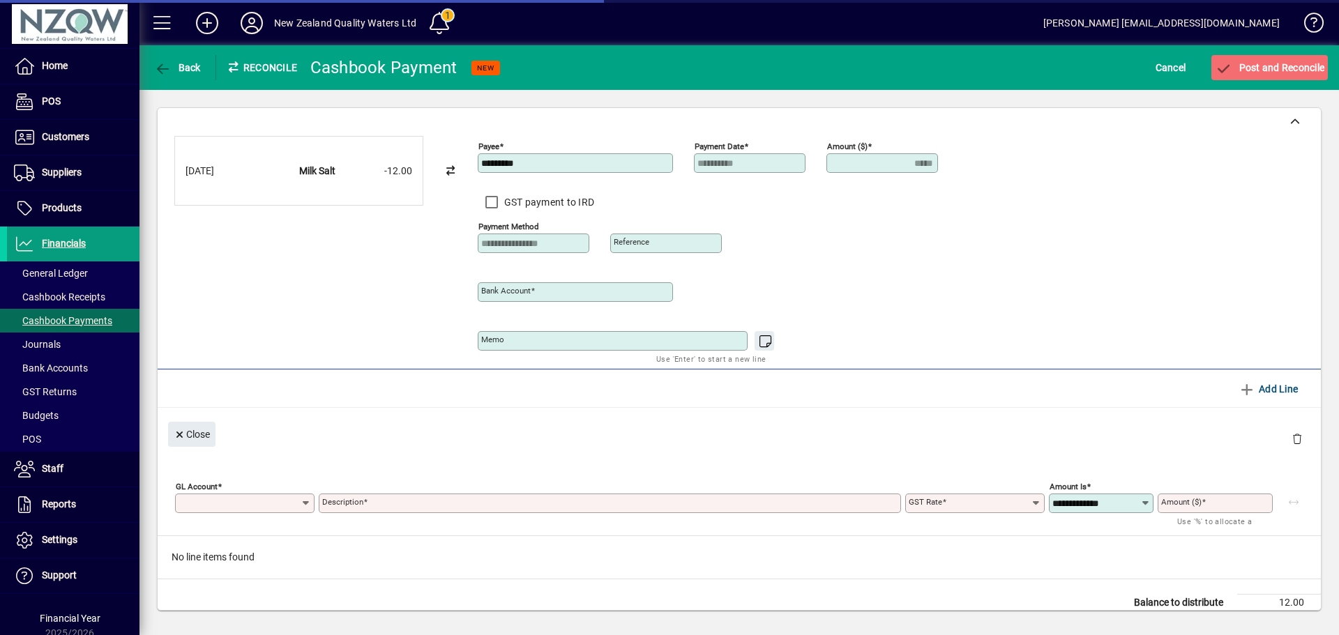
type input "*****"
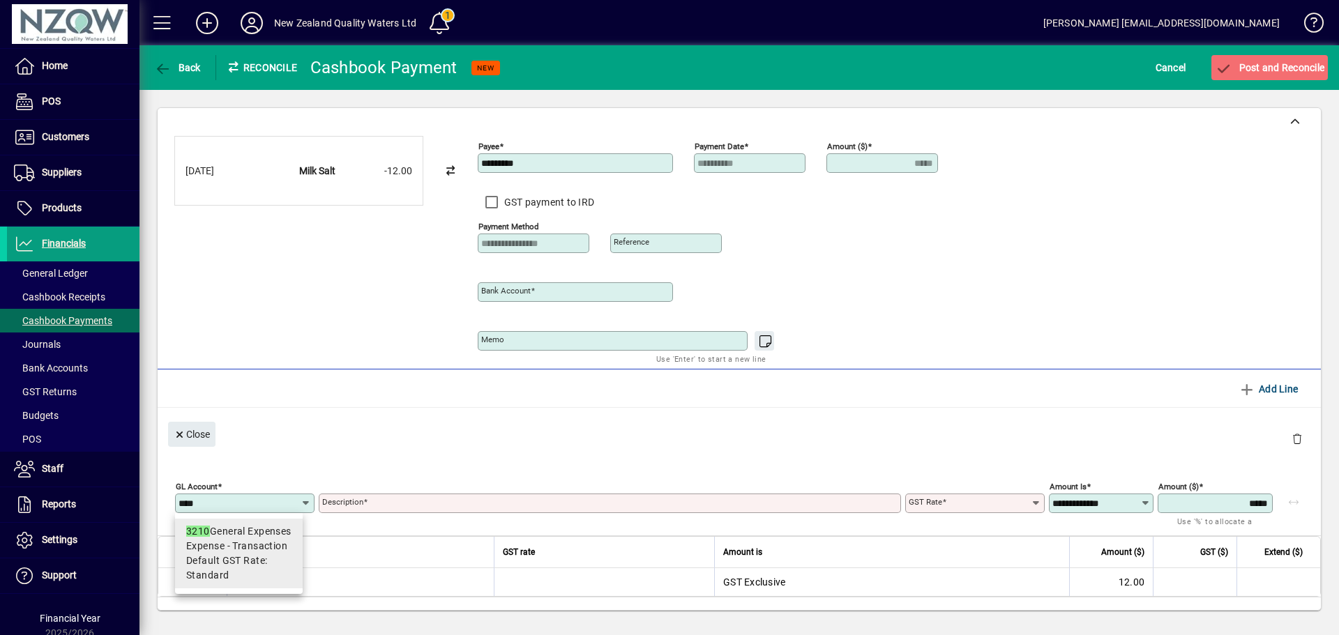
type input "****"
click at [257, 531] on div "3210 General Expenses" at bounding box center [238, 532] width 105 height 15
type input "**********"
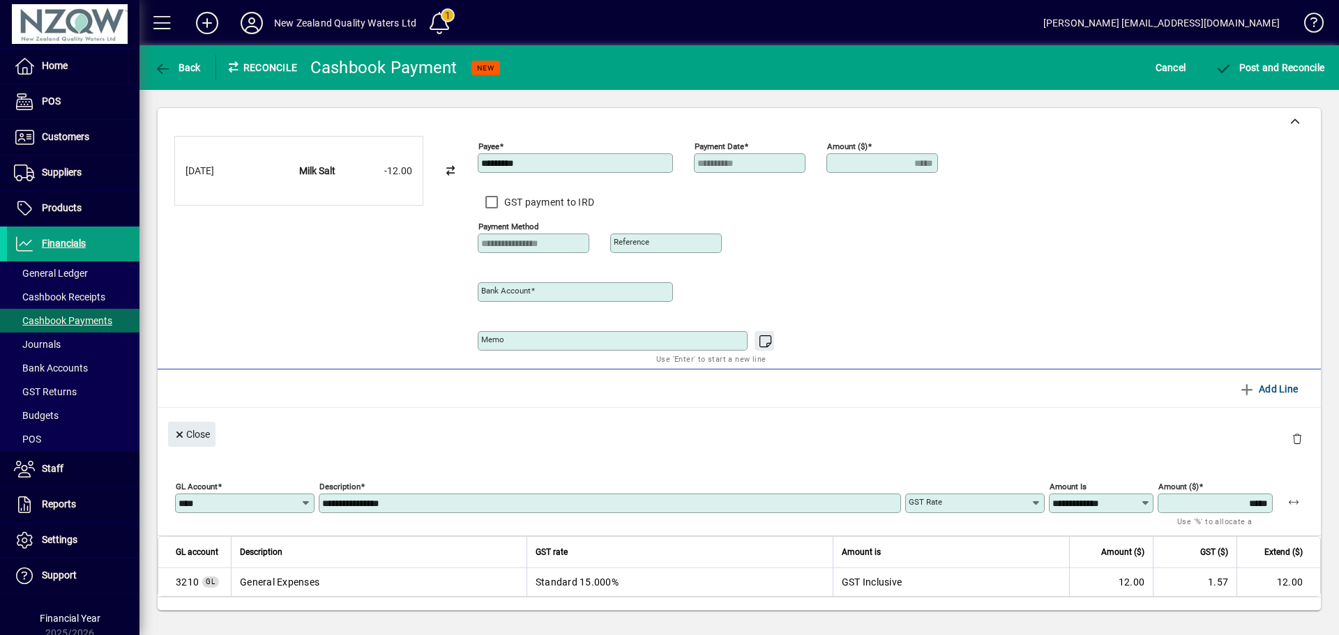
type input "********"
type input "**********"
click at [1256, 73] on span "Post and Reconcile" at bounding box center [1270, 67] width 110 height 11
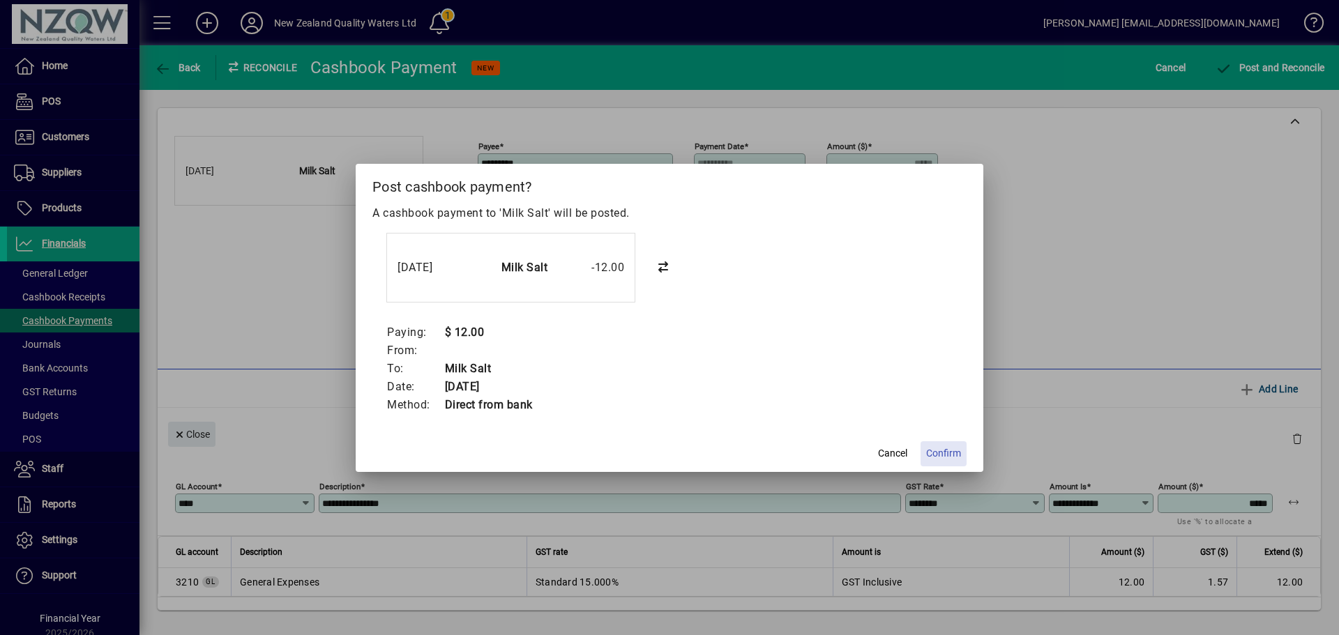
click at [946, 451] on span "Confirm" at bounding box center [943, 453] width 35 height 15
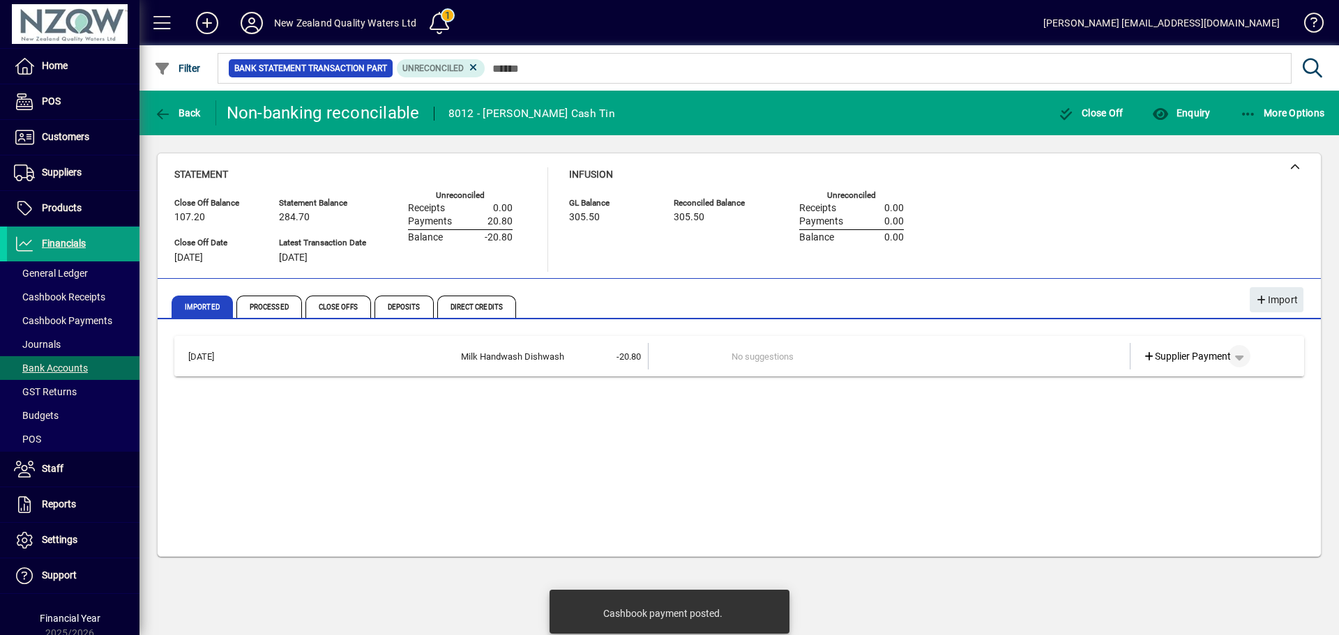
click at [1249, 354] on span "button" at bounding box center [1239, 356] width 33 height 33
click at [1214, 409] on span "Cashbook Payment" at bounding box center [1196, 410] width 103 height 17
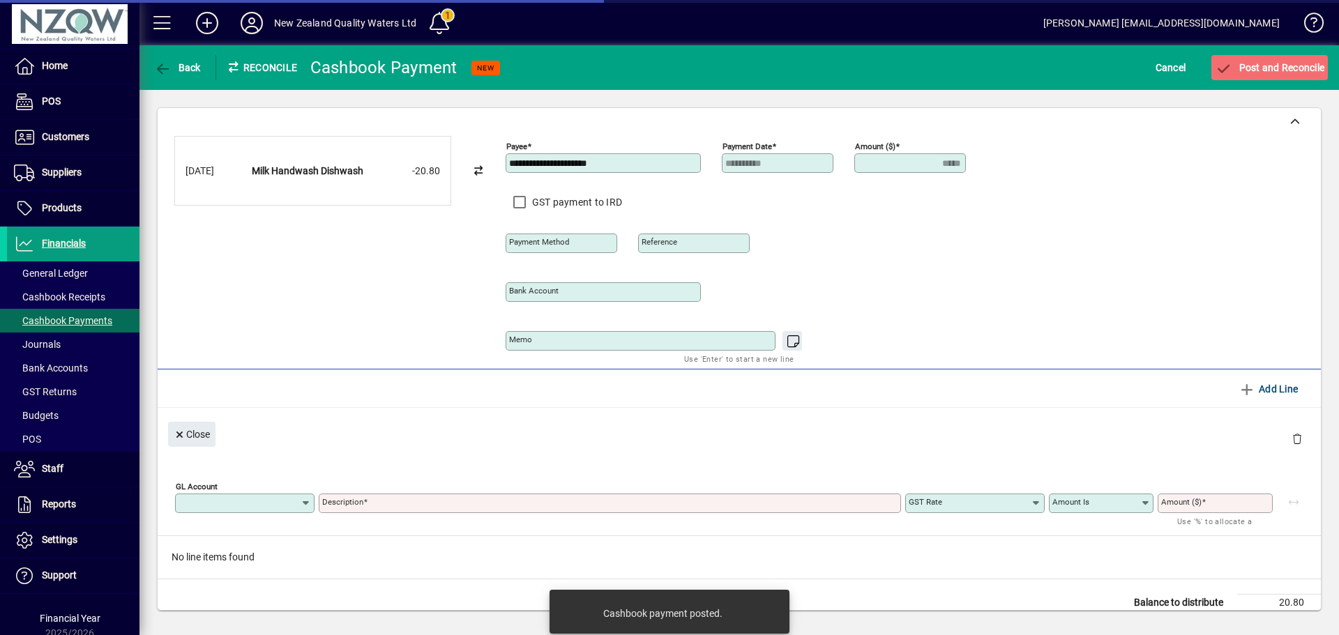
type input "**********"
type input "*****"
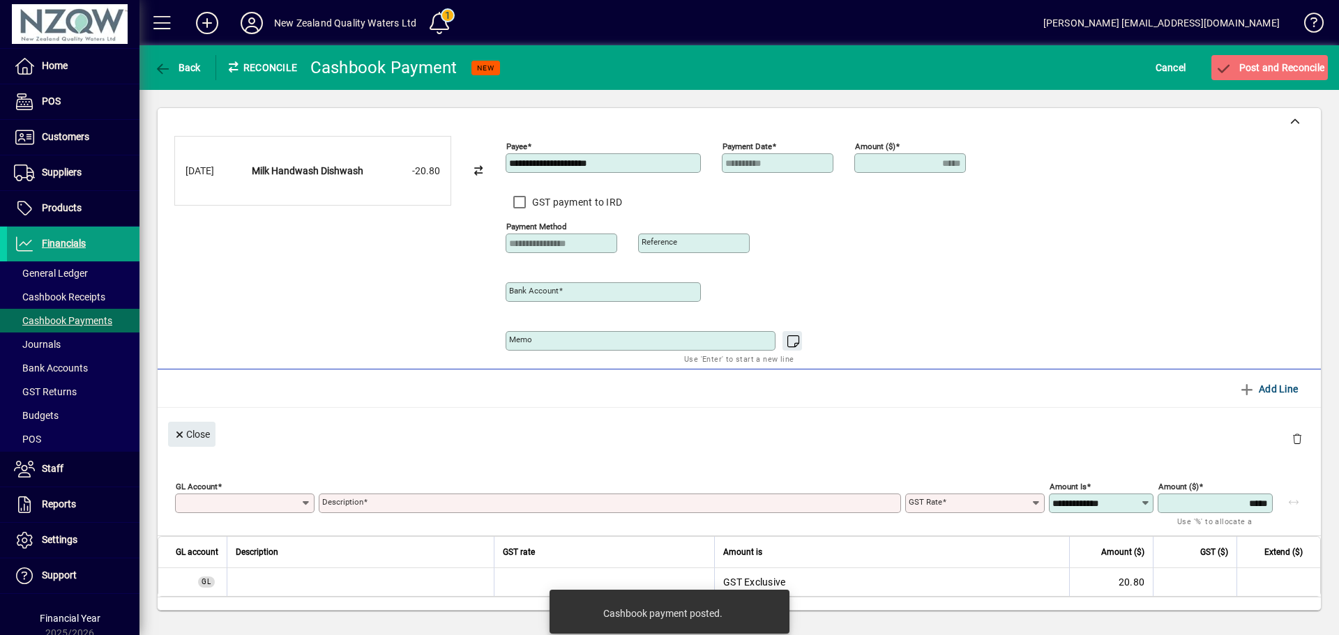
click at [250, 501] on input "GL Account" at bounding box center [240, 503] width 122 height 11
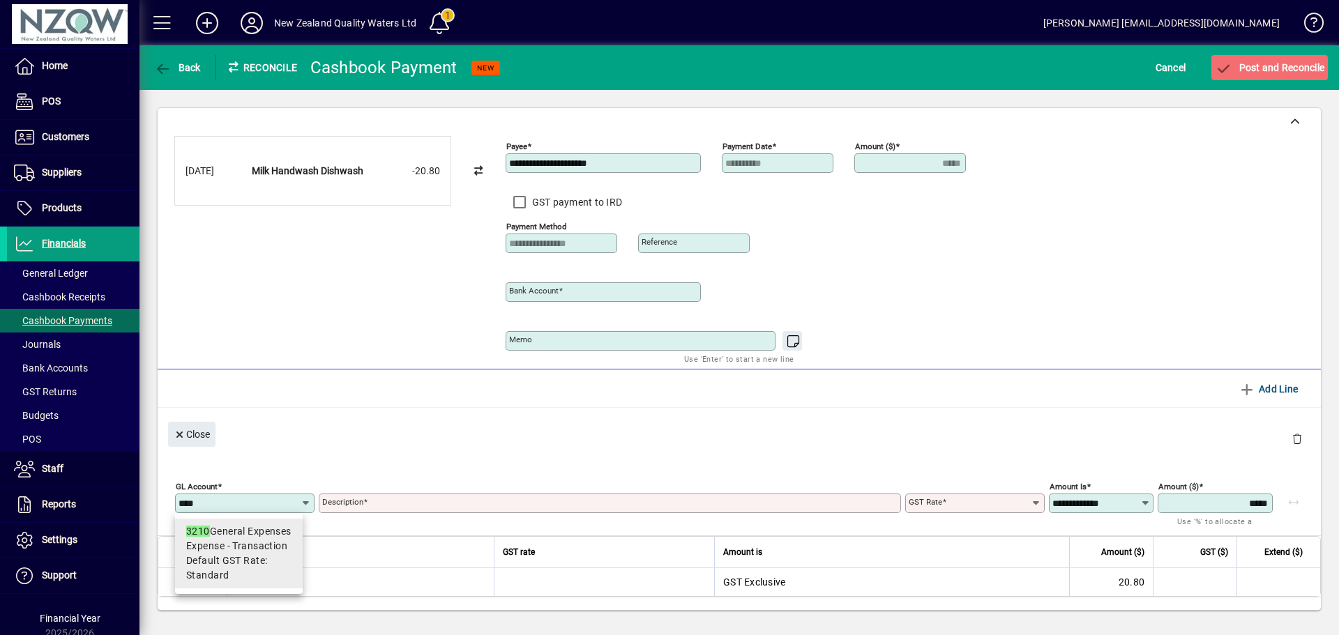
type input "****"
click at [243, 539] on span "Expense - Transaction" at bounding box center [236, 546] width 101 height 15
type input "**********"
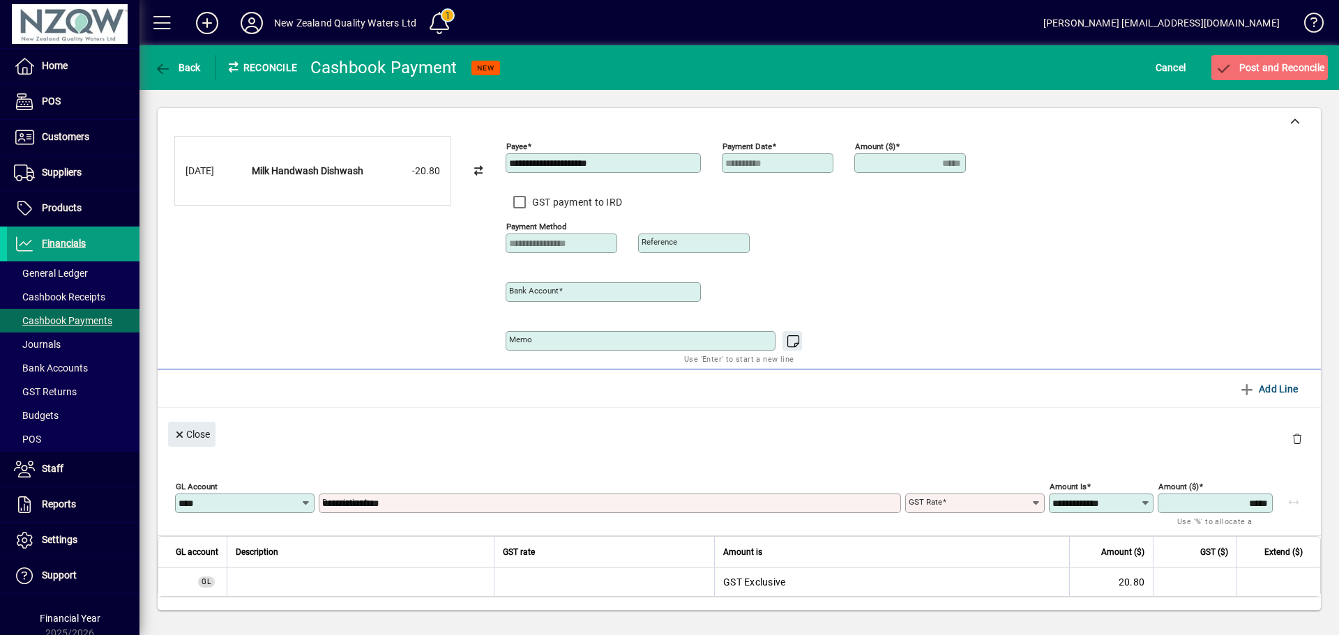
type input "********"
type input "**********"
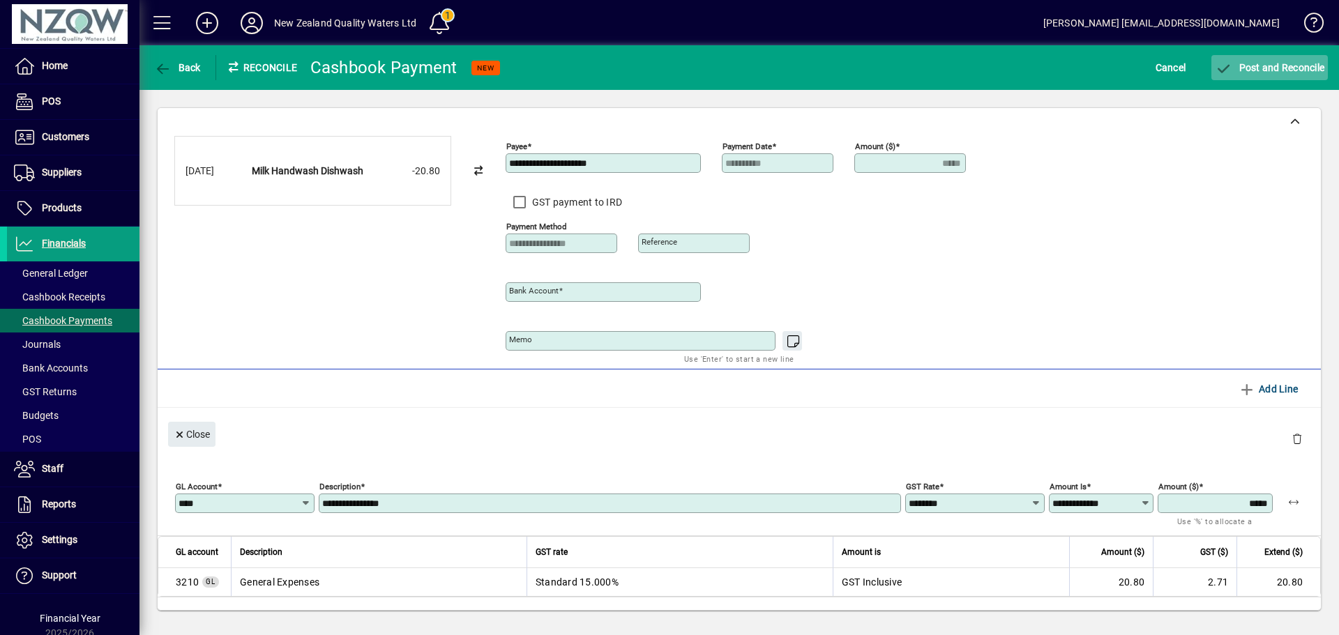
click at [1267, 65] on span "Post and Reconcile" at bounding box center [1270, 67] width 110 height 11
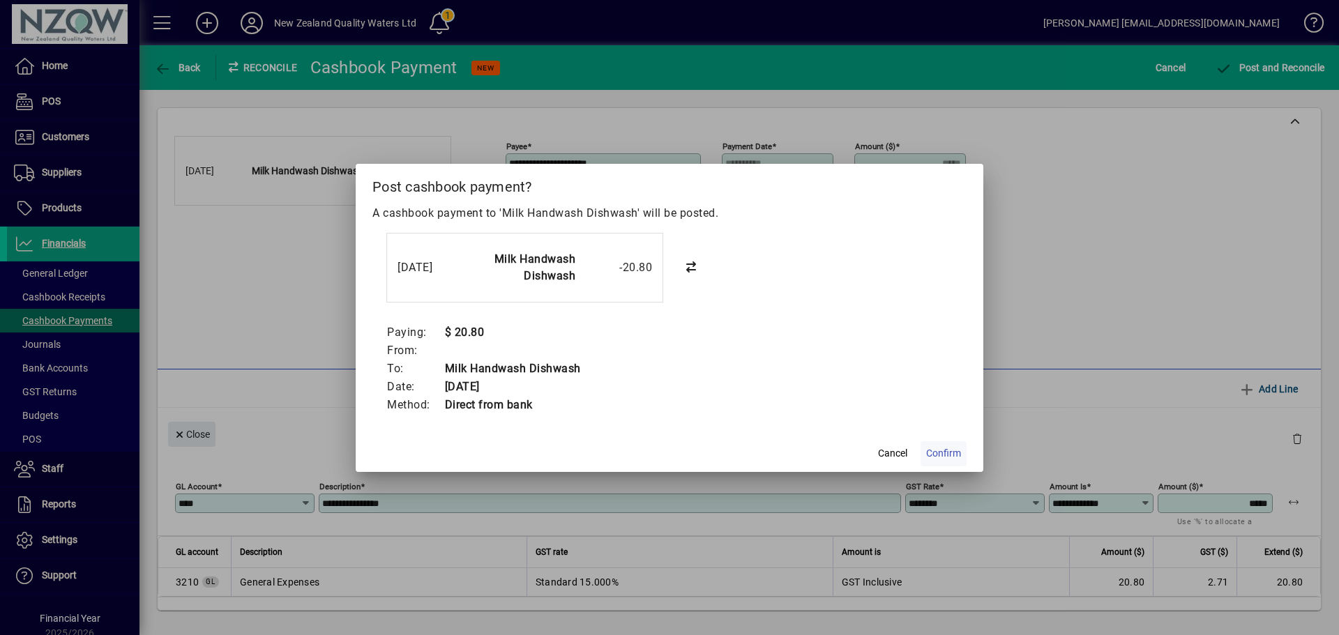
click at [945, 441] on span at bounding box center [944, 453] width 46 height 33
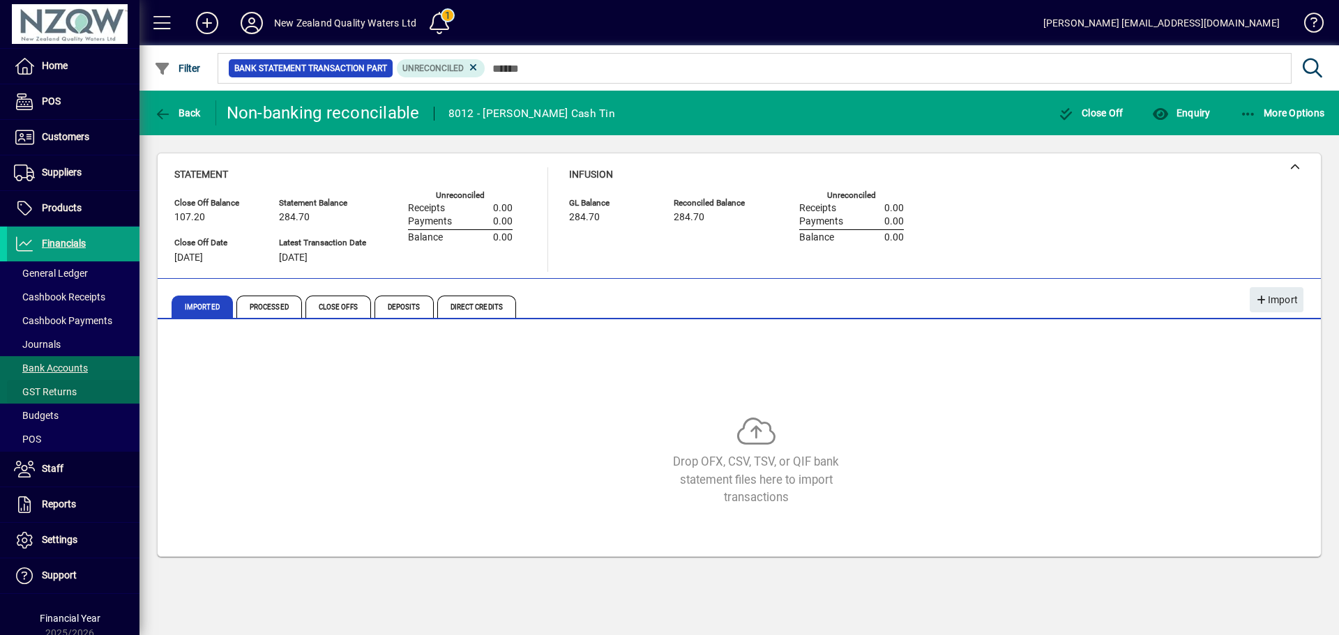
click at [63, 395] on span "GST Returns" at bounding box center [45, 391] width 63 height 11
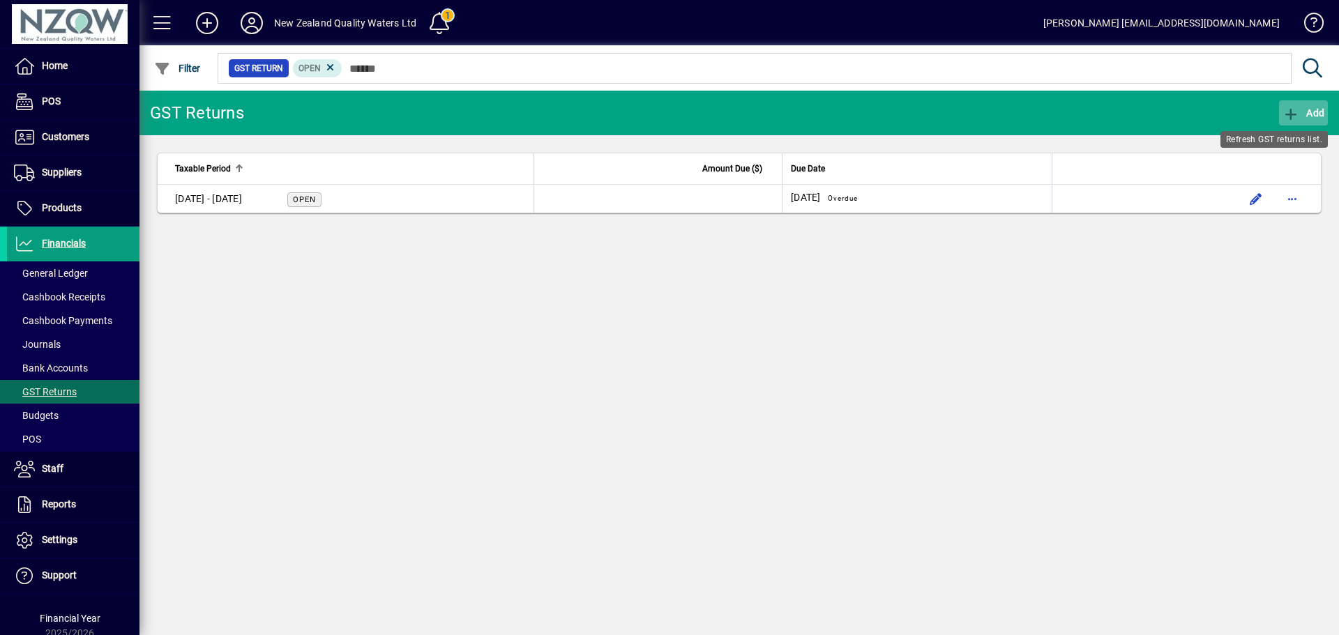
click at [1318, 112] on span "Add" at bounding box center [1304, 112] width 42 height 11
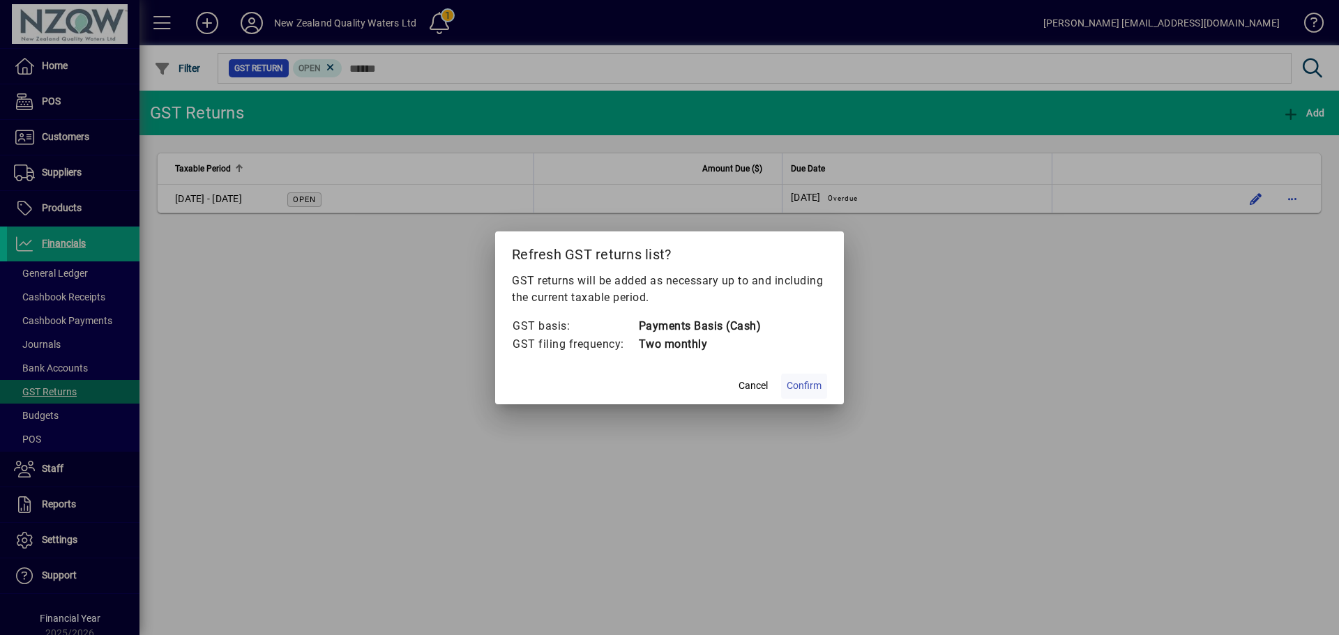
click at [808, 389] on span "Confirm" at bounding box center [804, 386] width 35 height 15
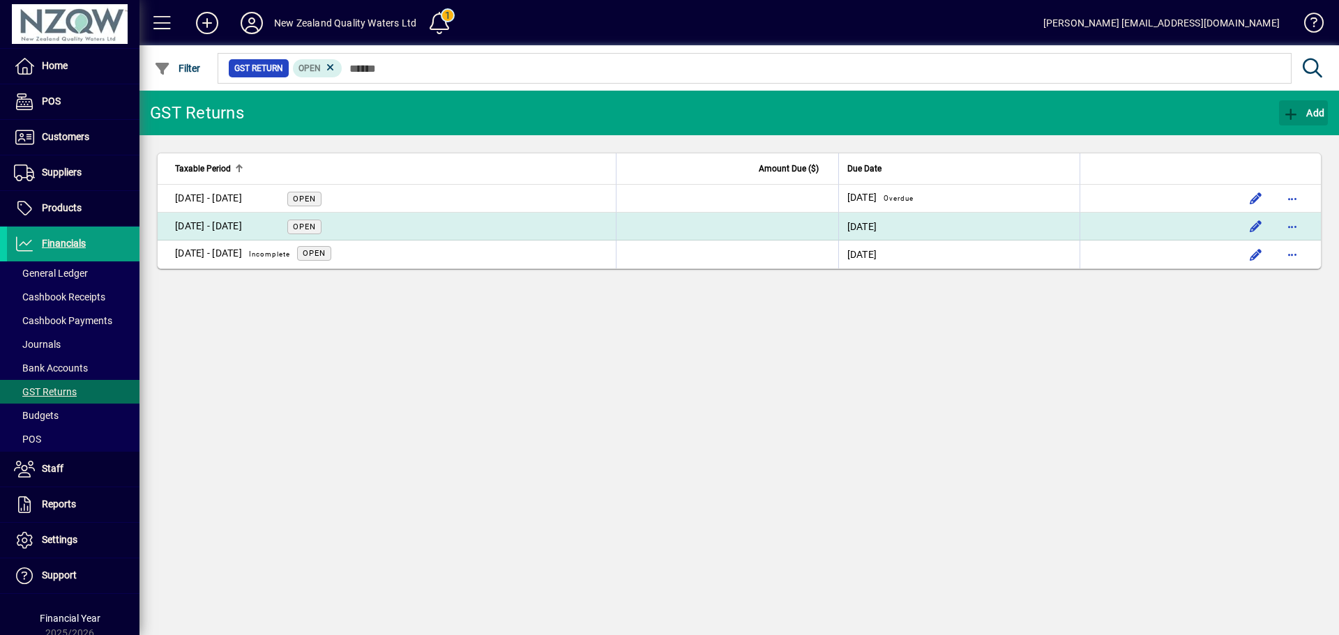
click at [234, 227] on div "[DATE] - [DATE]" at bounding box center [208, 226] width 67 height 15
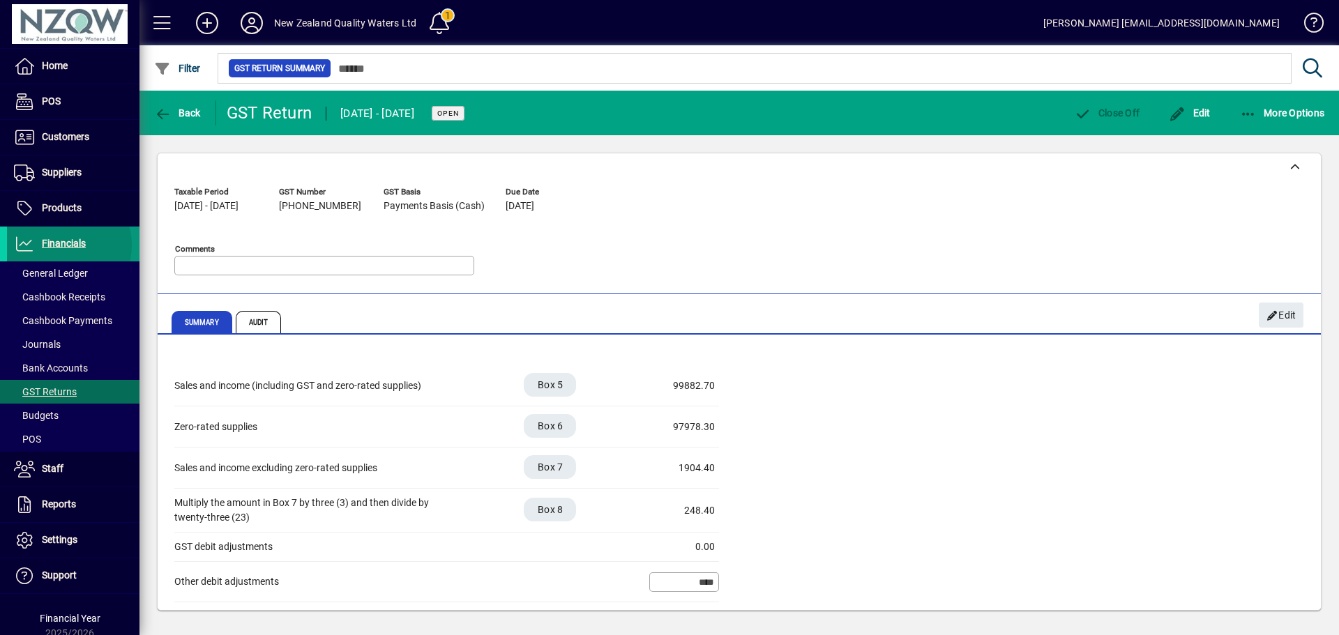
click at [61, 246] on span "Financials" at bounding box center [64, 243] width 44 height 11
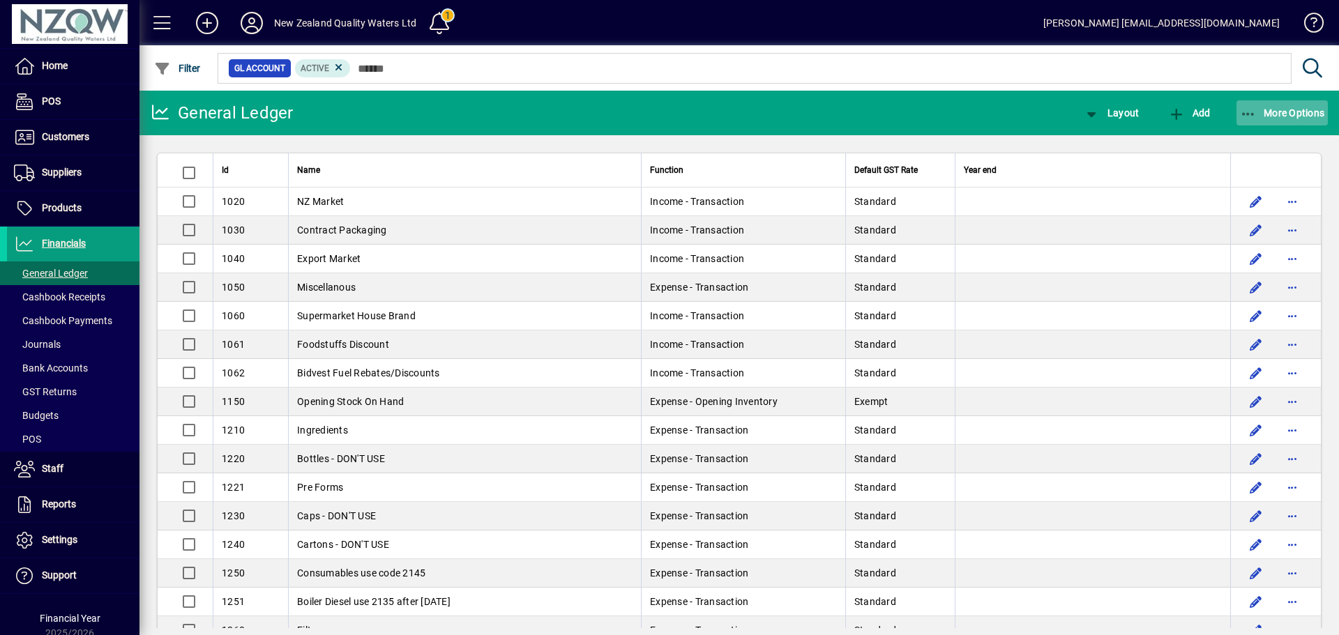
click at [1280, 112] on span "More Options" at bounding box center [1282, 112] width 85 height 11
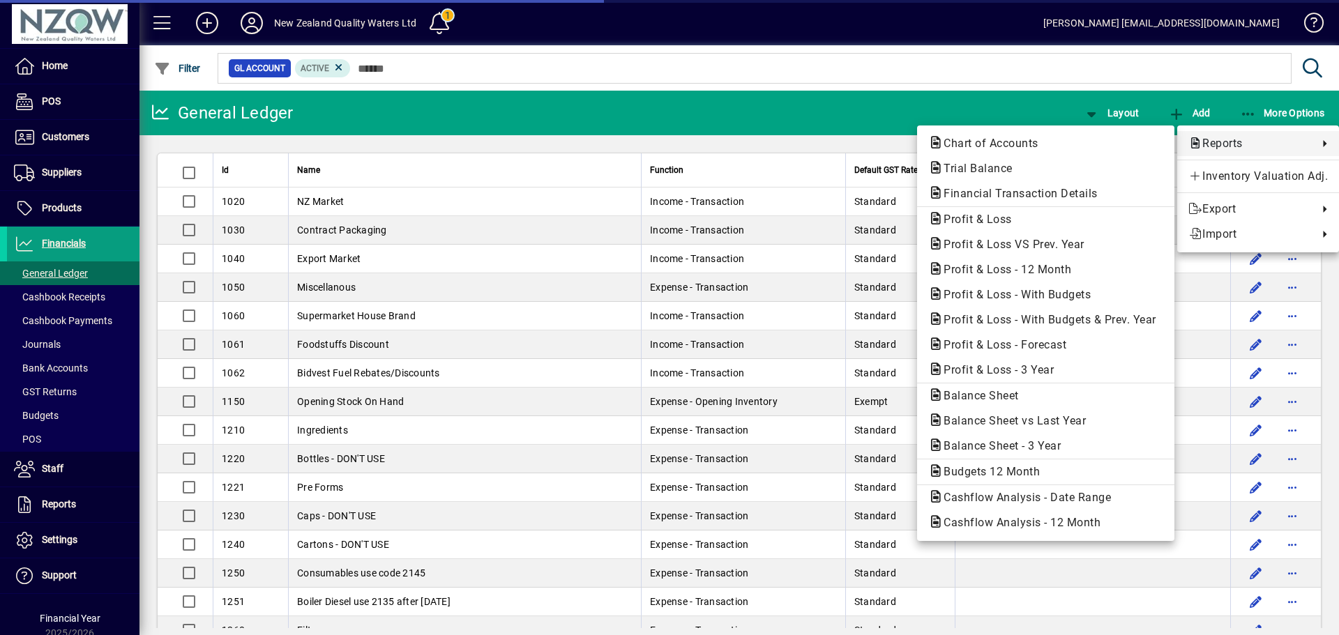
click at [1214, 143] on span "Reports" at bounding box center [1250, 143] width 123 height 17
click at [1041, 198] on span "Financial Transaction Details" at bounding box center [1016, 193] width 176 height 13
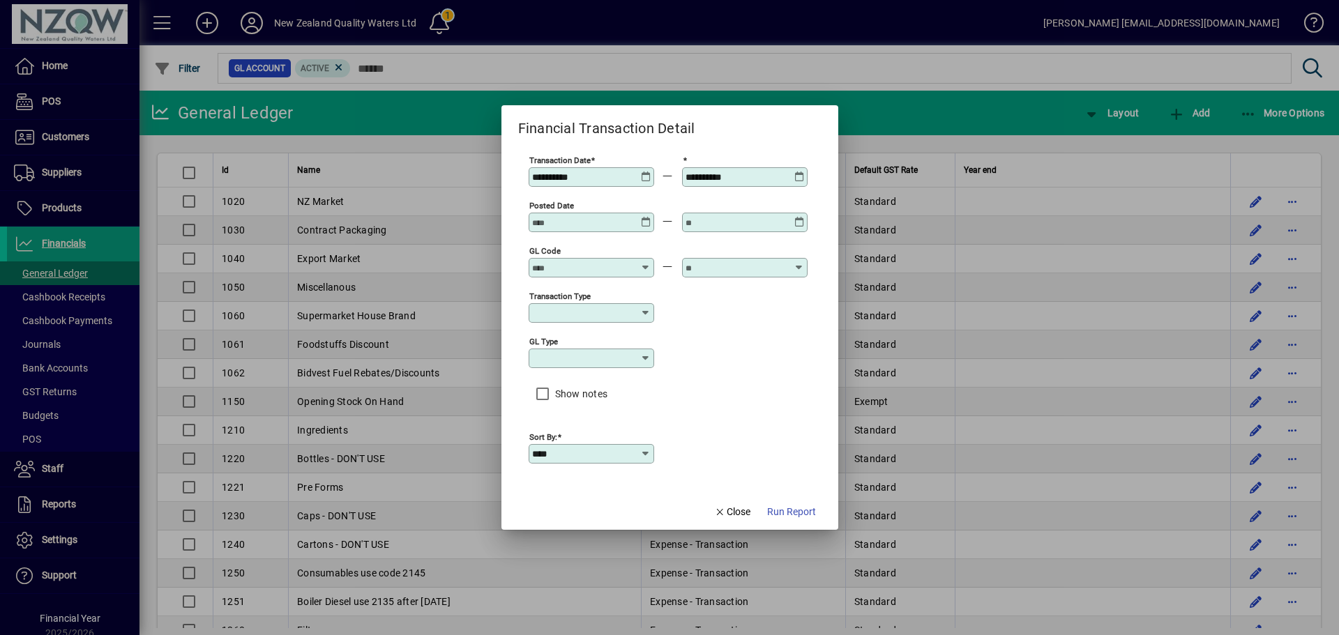
click at [643, 172] on icon at bounding box center [646, 172] width 10 height 0
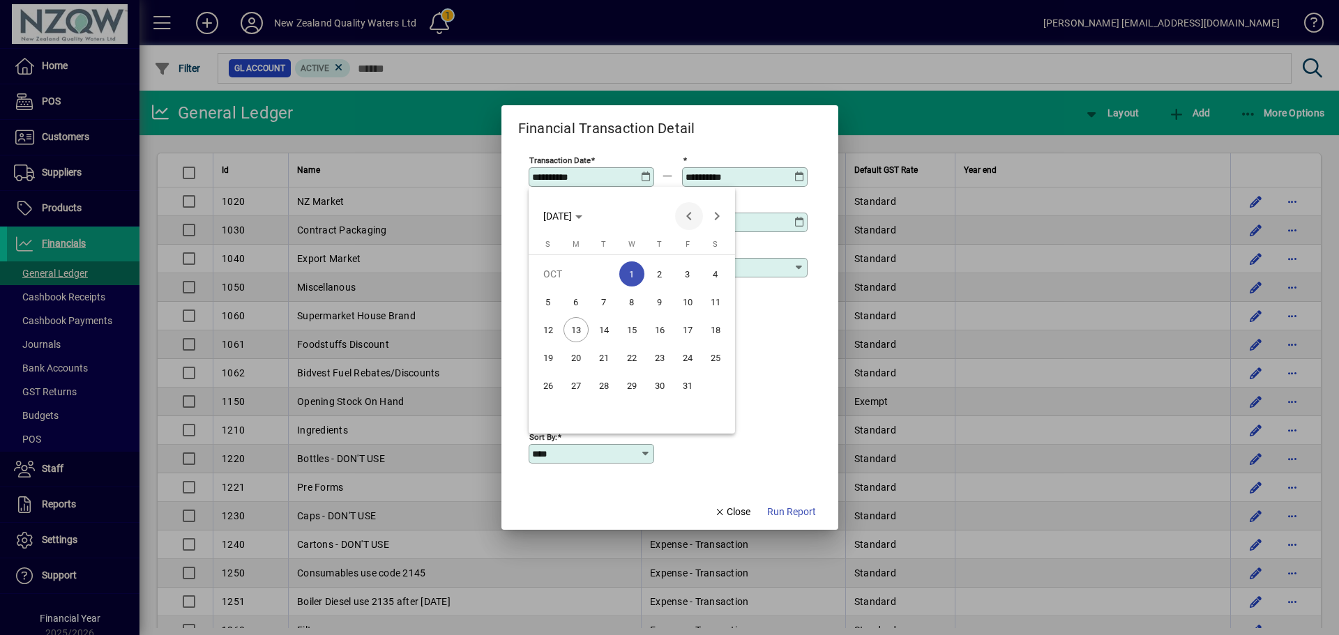
click at [684, 215] on span "Previous month" at bounding box center [689, 216] width 28 height 28
click at [678, 276] on span "1" at bounding box center [687, 274] width 25 height 25
type input "**********"
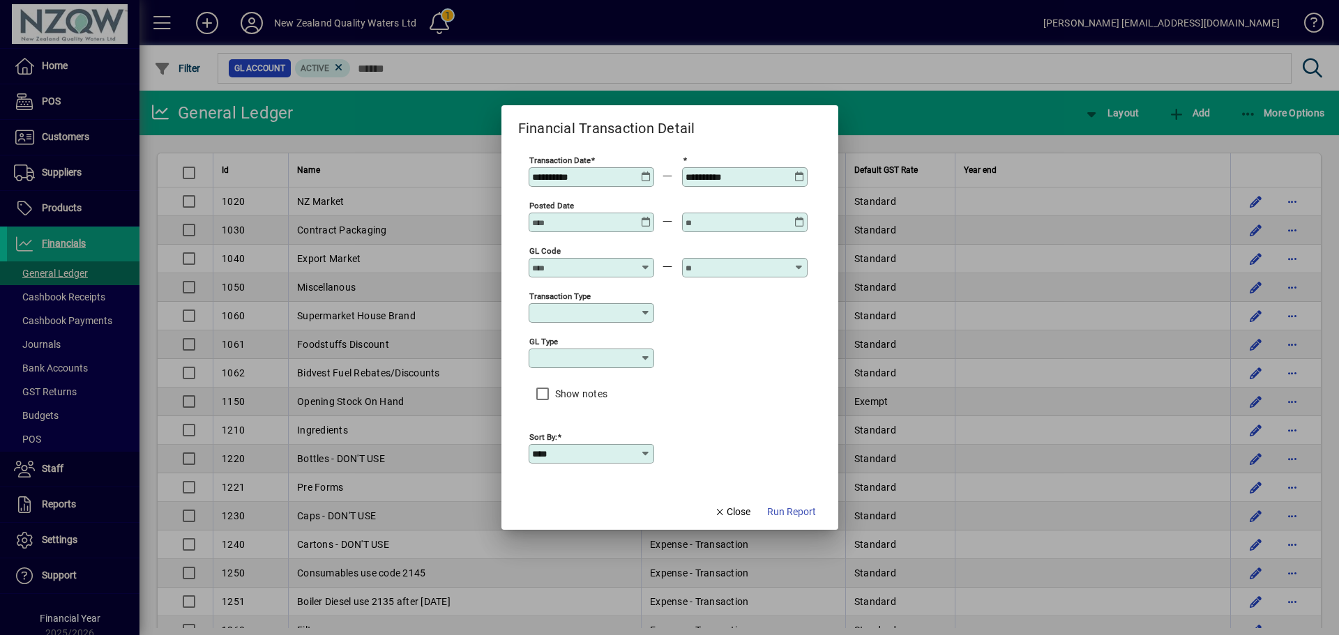
click at [799, 172] on icon at bounding box center [799, 172] width 10 height 0
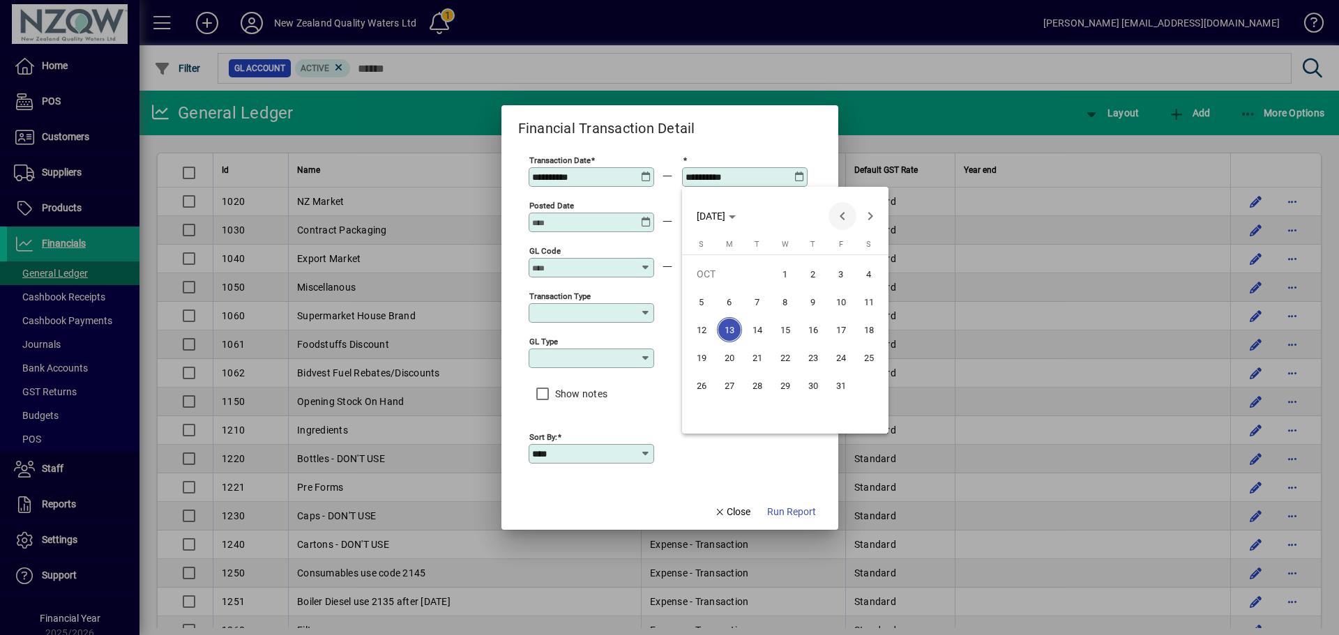
click at [840, 220] on span "Previous month" at bounding box center [843, 216] width 28 height 28
click at [759, 416] on span "30" at bounding box center [757, 413] width 25 height 25
type input "**********"
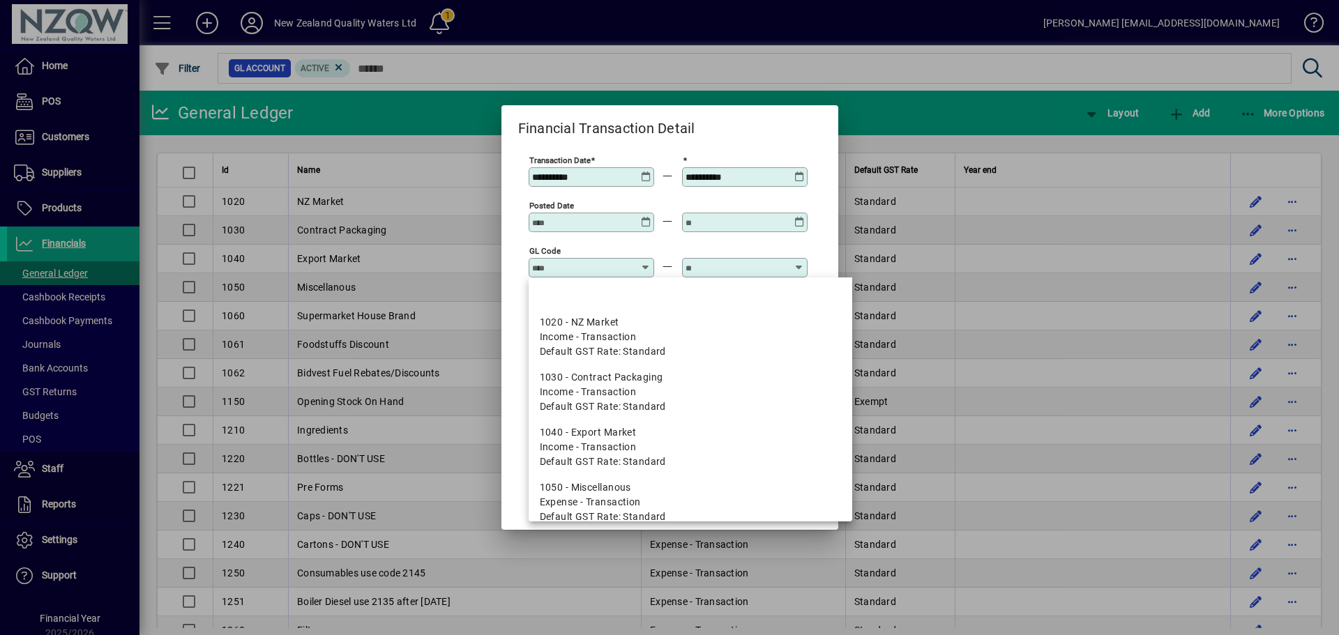
click at [633, 269] on input "GL code" at bounding box center [583, 267] width 102 height 11
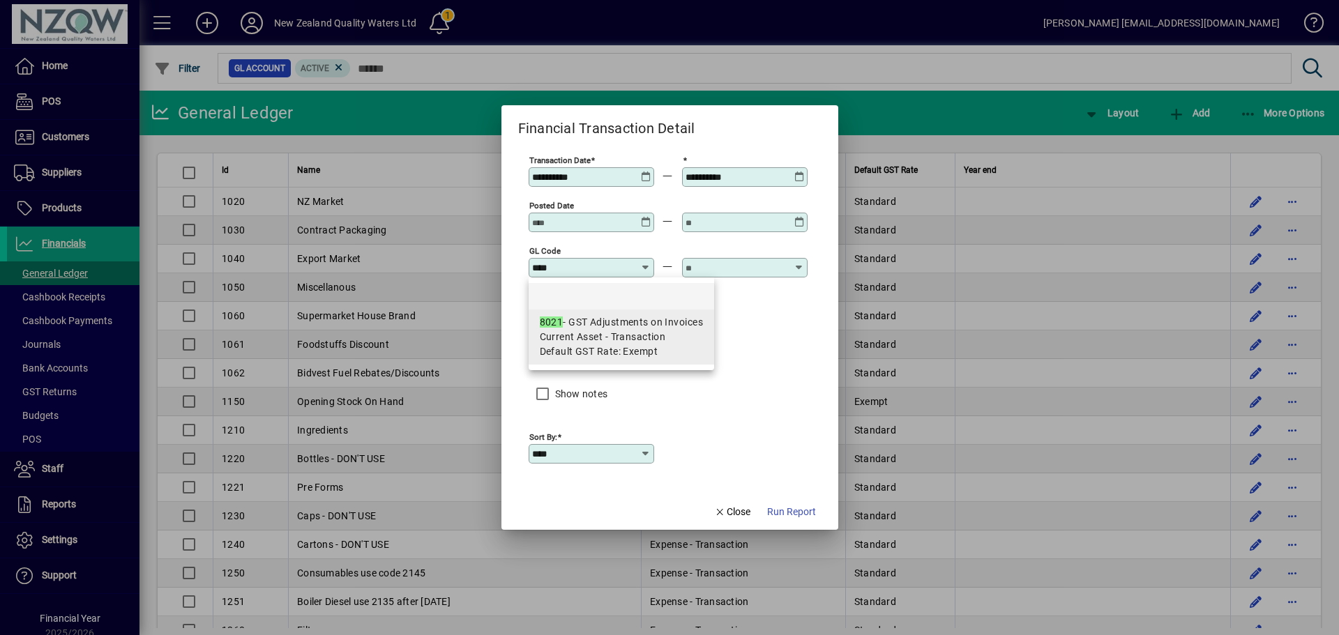
click at [651, 333] on span "Current Asset - Transaction" at bounding box center [603, 337] width 126 height 15
type input "**********"
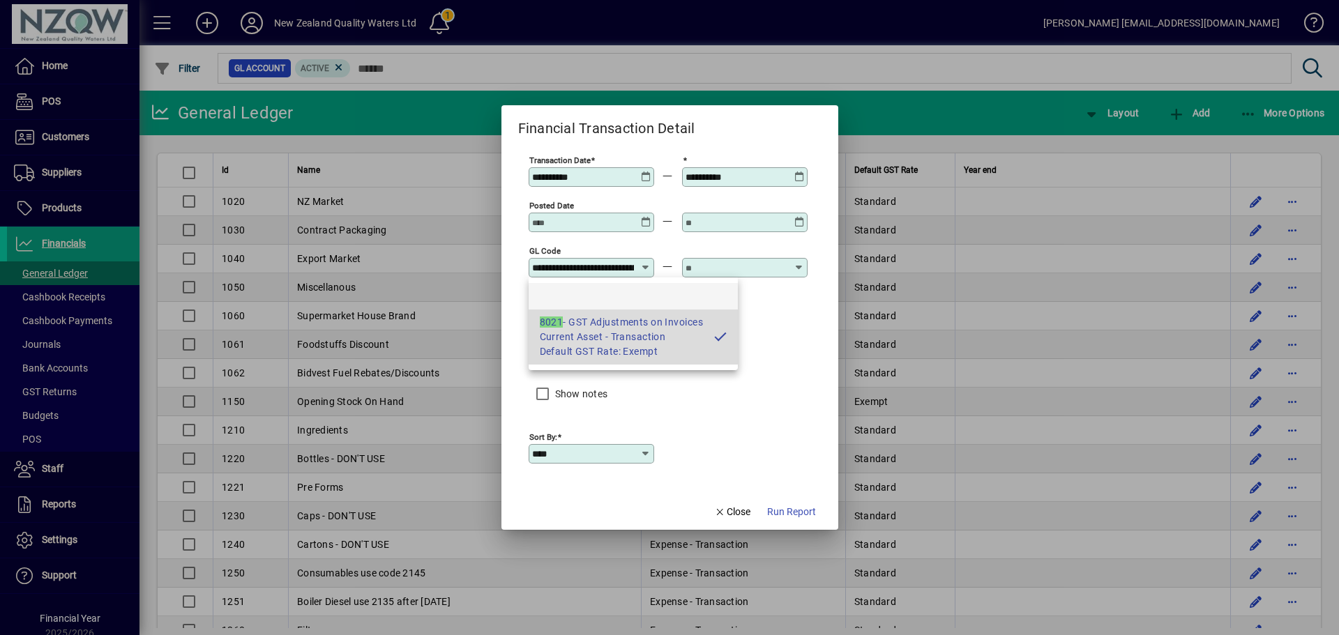
scroll to position [0, 62]
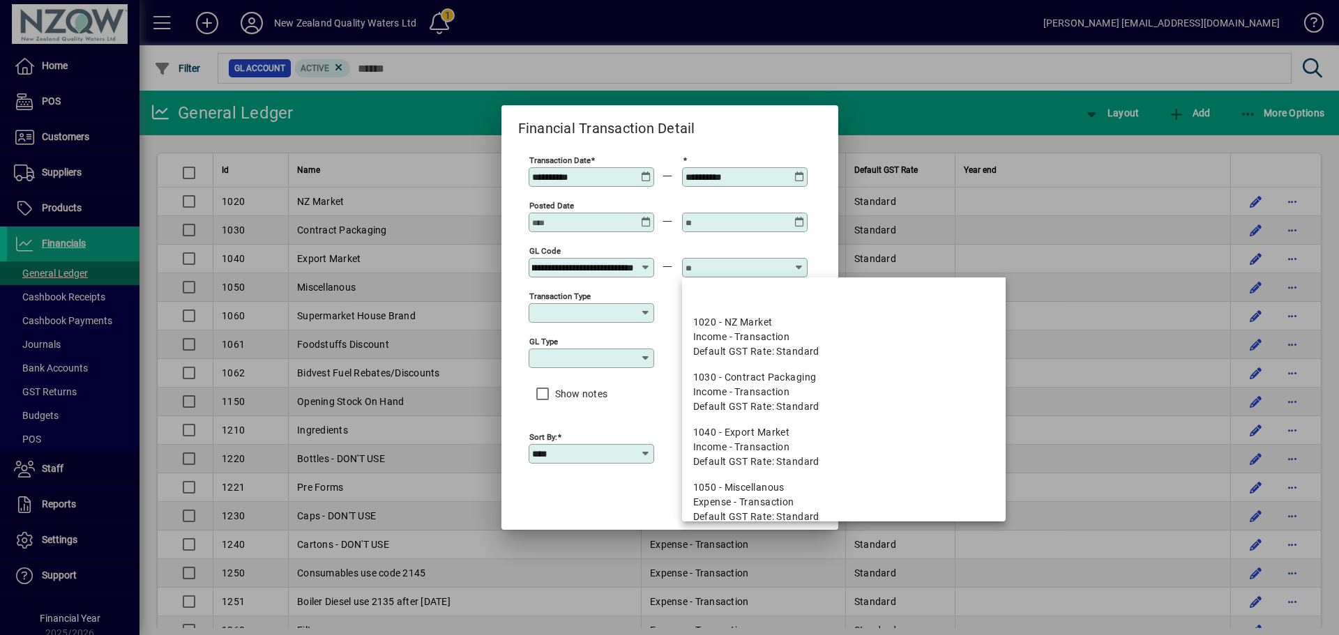
click at [728, 263] on input "text" at bounding box center [737, 267] width 102 height 11
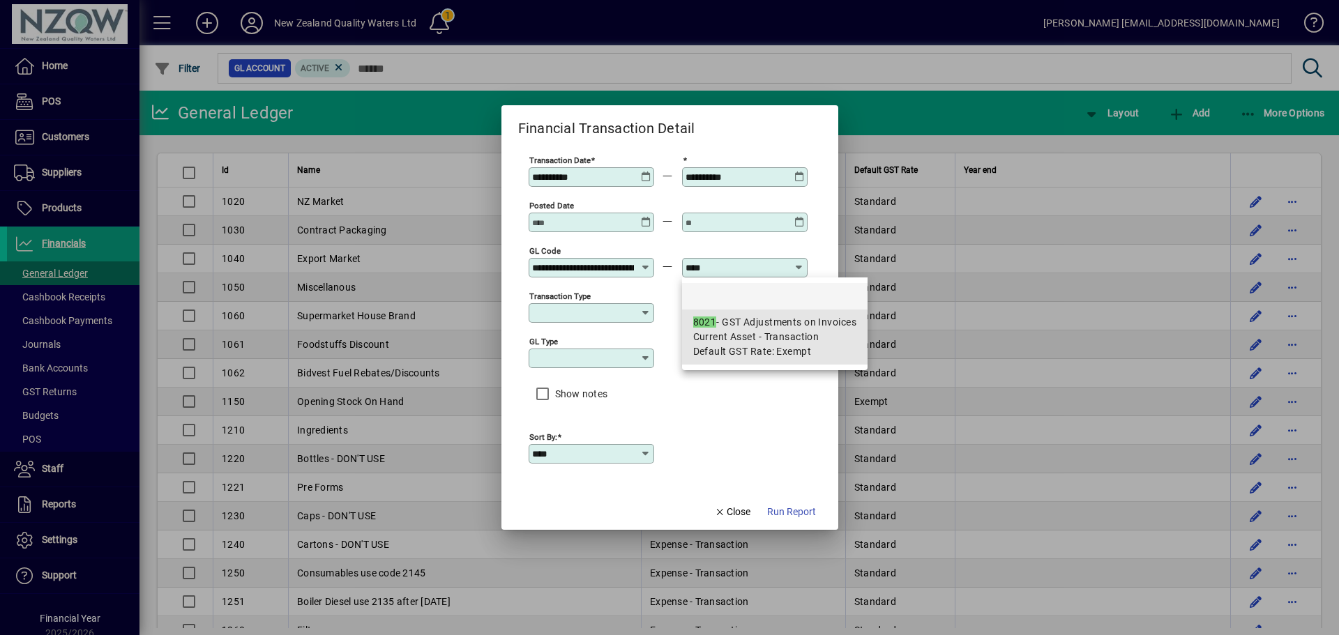
click at [772, 319] on div "8021 - GST Adjustments on Invoices" at bounding box center [774, 322] width 163 height 15
type input "**********"
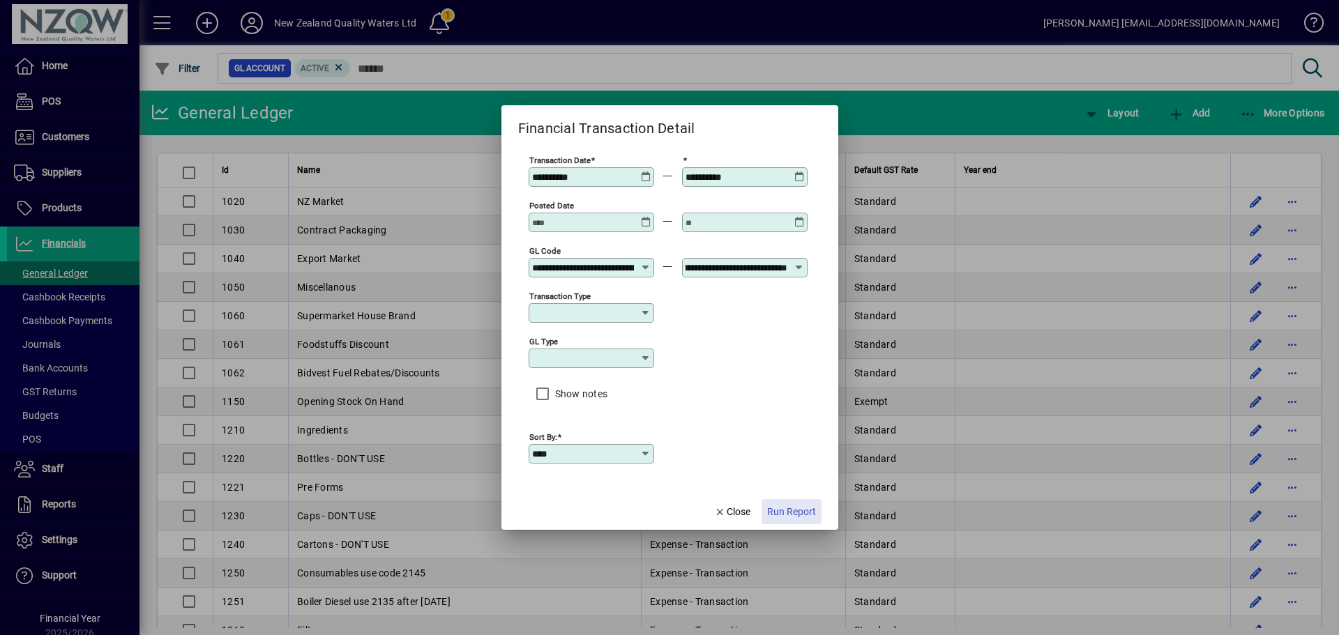
click at [783, 513] on span "Run Report" at bounding box center [791, 512] width 49 height 15
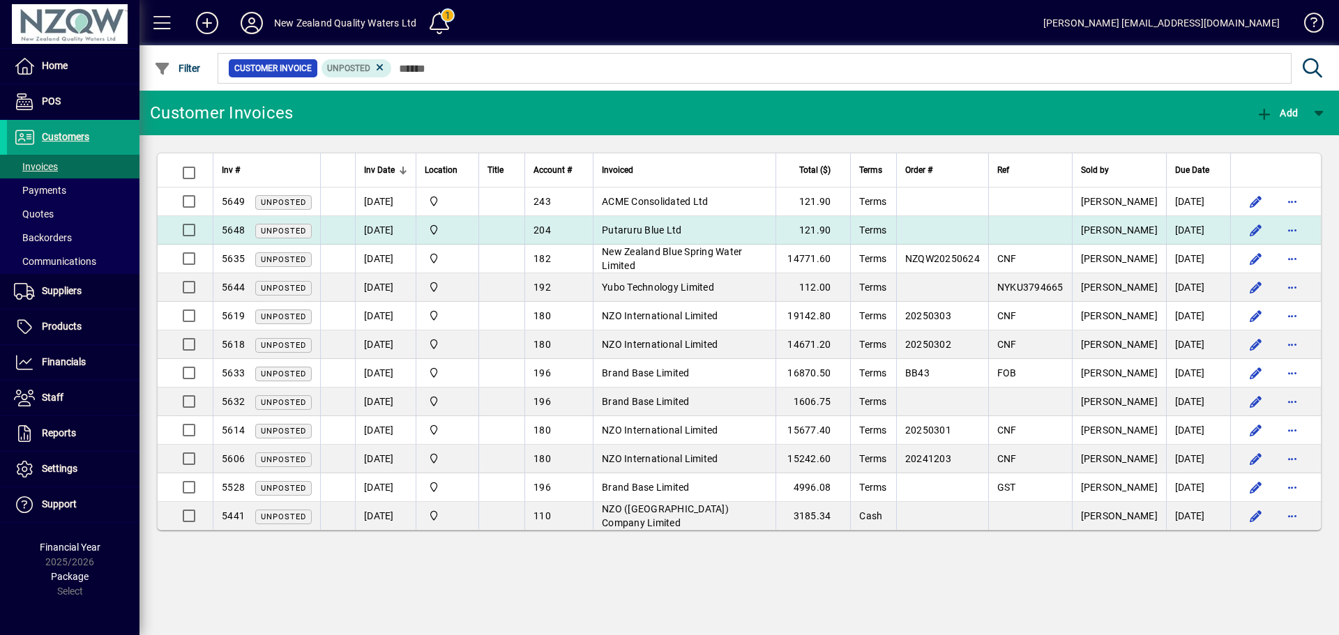
click at [636, 226] on span "Putaruru Blue Ltd" at bounding box center [642, 230] width 80 height 11
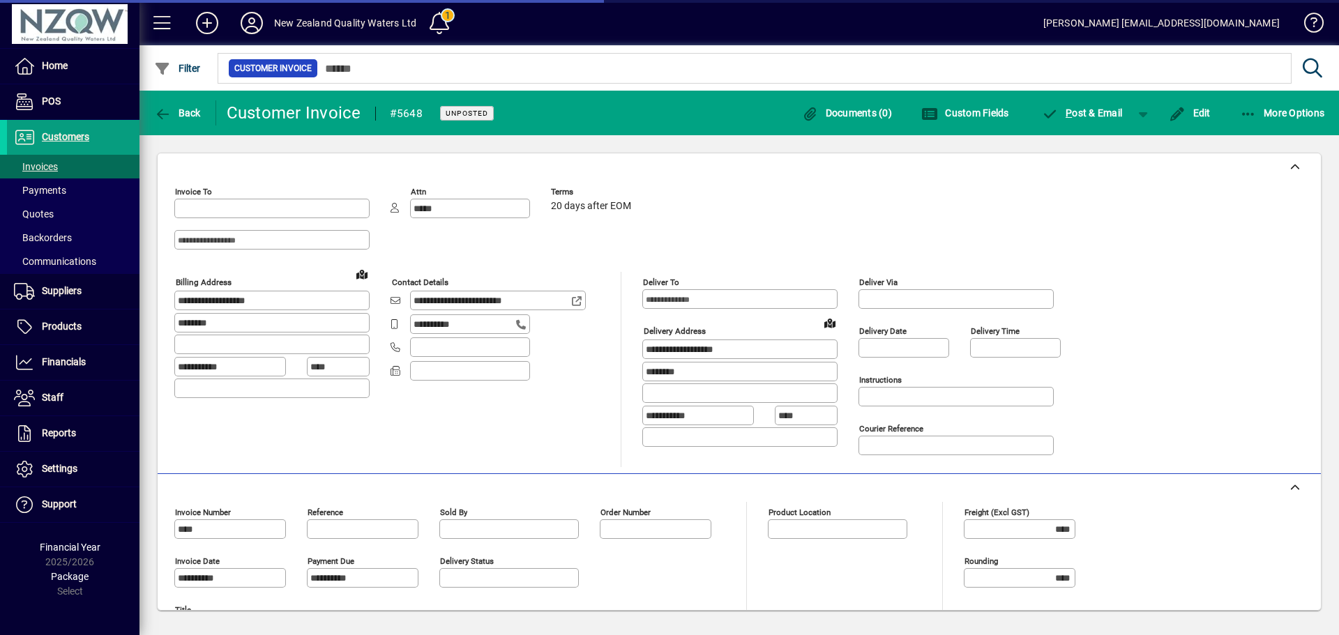
type input "**********"
type input "*********"
type input "**********"
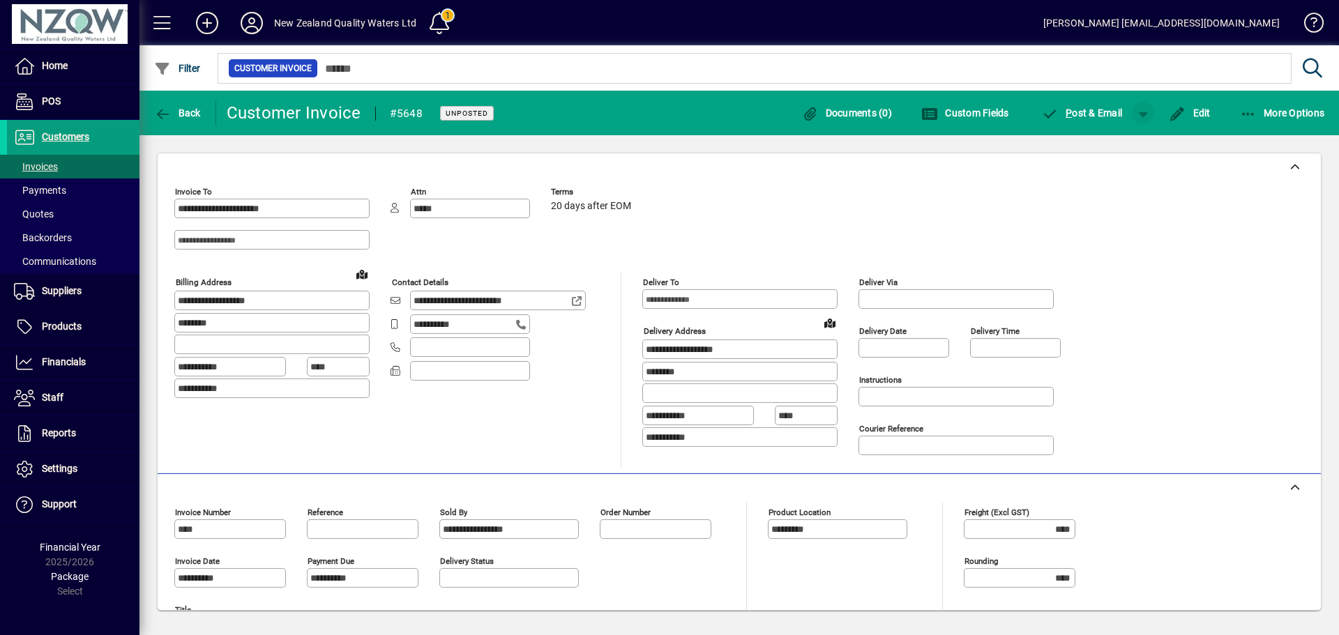
click at [1145, 111] on span "button" at bounding box center [1142, 112] width 33 height 33
click at [1115, 143] on span "P ost" at bounding box center [1100, 142] width 50 height 11
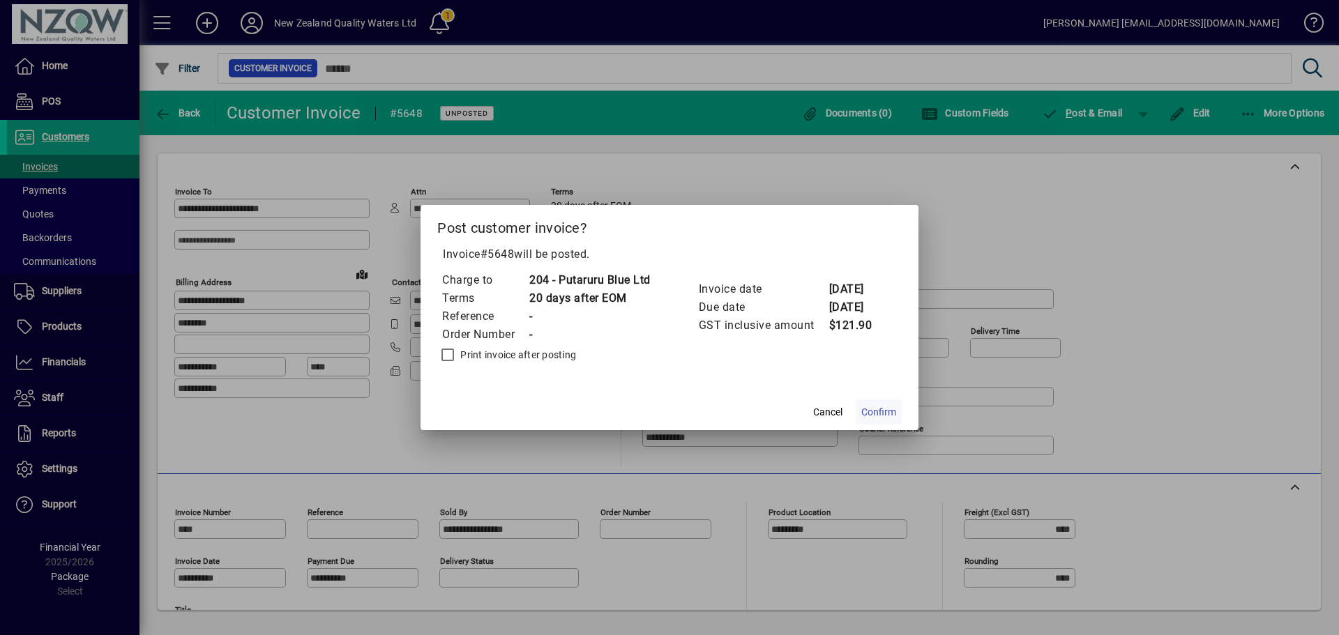
click at [868, 415] on span "Confirm" at bounding box center [878, 412] width 35 height 15
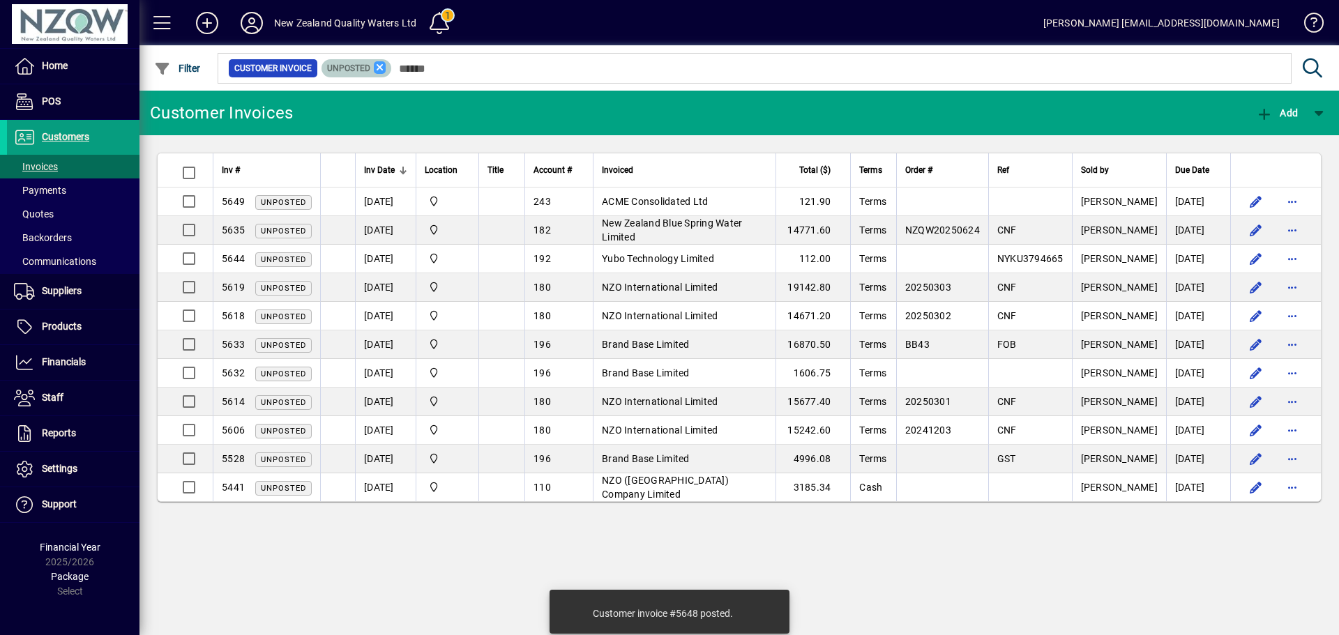
click at [382, 70] on icon at bounding box center [380, 67] width 13 height 13
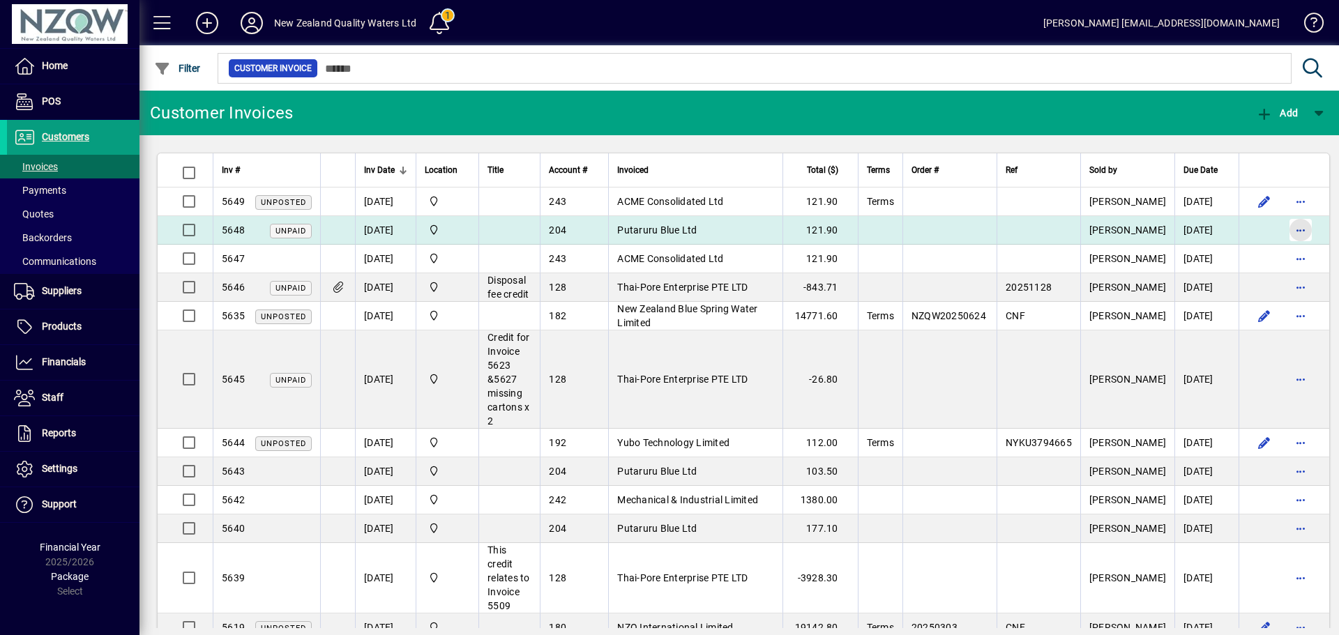
click at [1284, 229] on span "button" at bounding box center [1300, 229] width 33 height 33
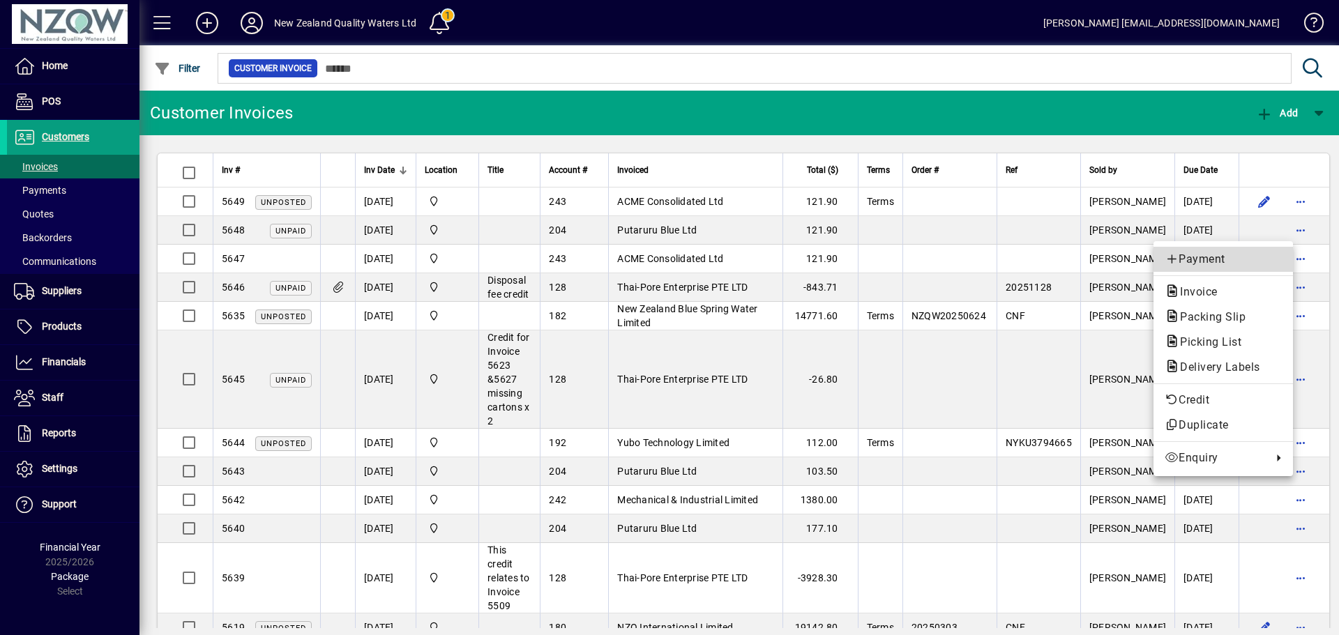
click at [1202, 257] on span "Payment" at bounding box center [1223, 259] width 117 height 17
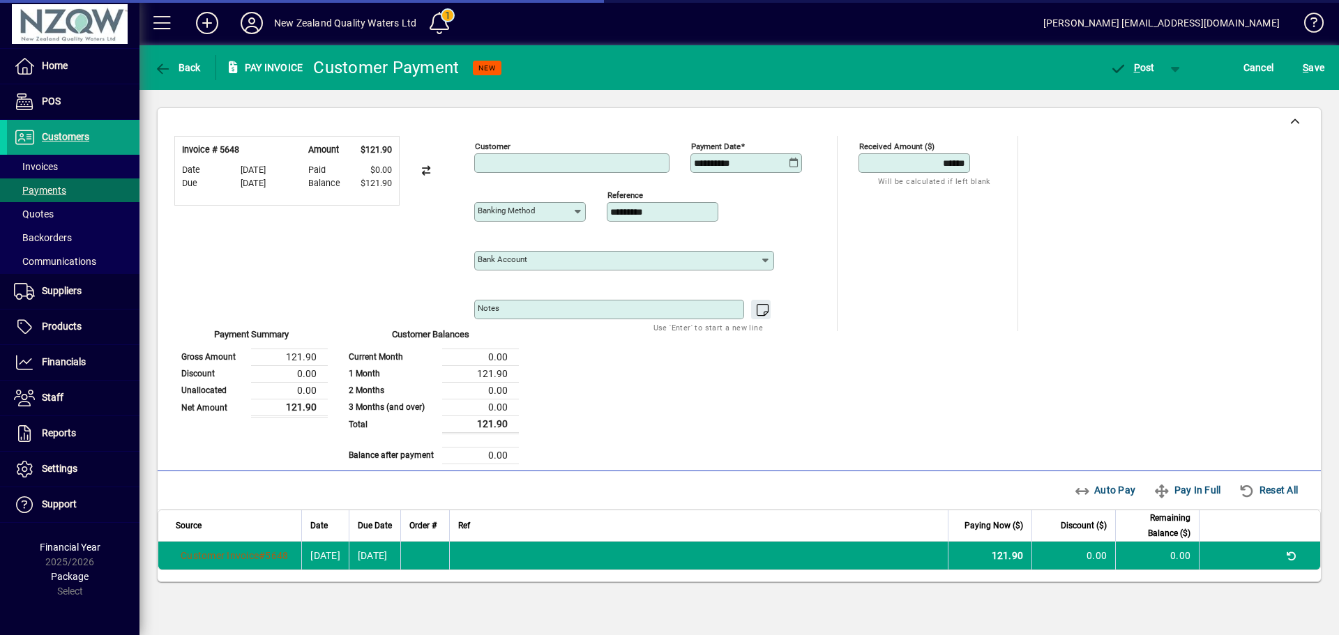
type input "**********"
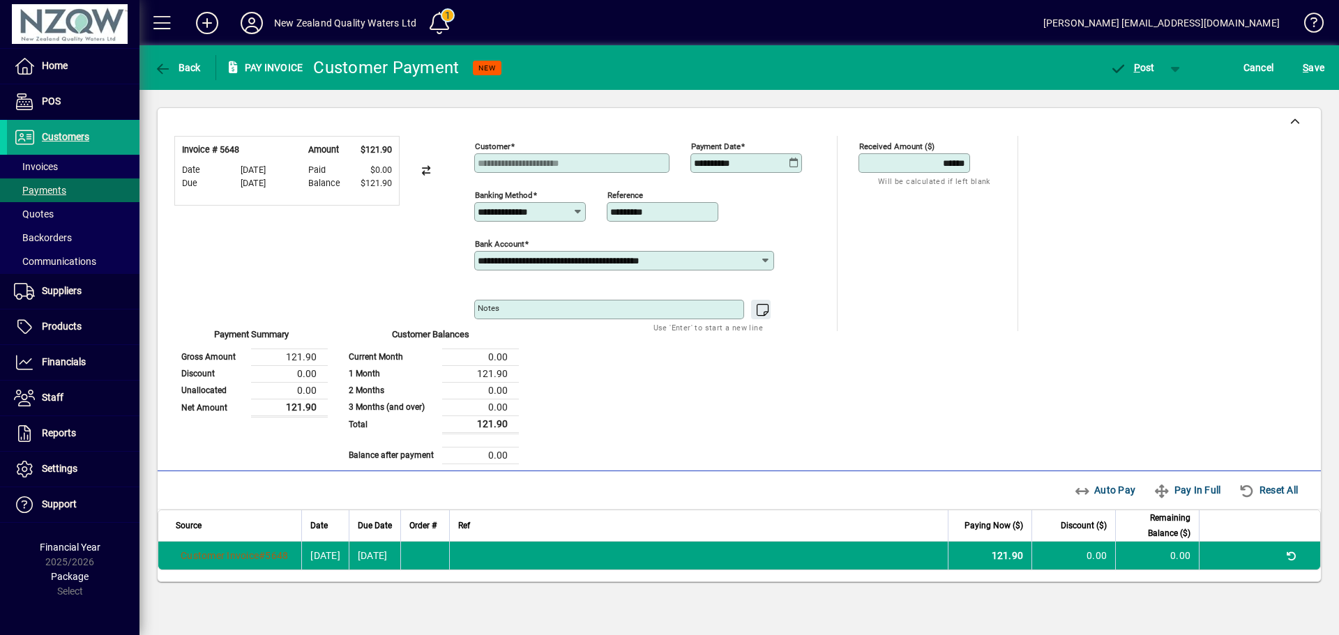
click at [792, 164] on icon at bounding box center [794, 163] width 10 height 11
click at [844, 199] on span "Previous month" at bounding box center [852, 202] width 28 height 28
click at [764, 405] on span "30" at bounding box center [765, 399] width 25 height 25
type input "**********"
click at [1138, 67] on span "P" at bounding box center [1137, 67] width 6 height 11
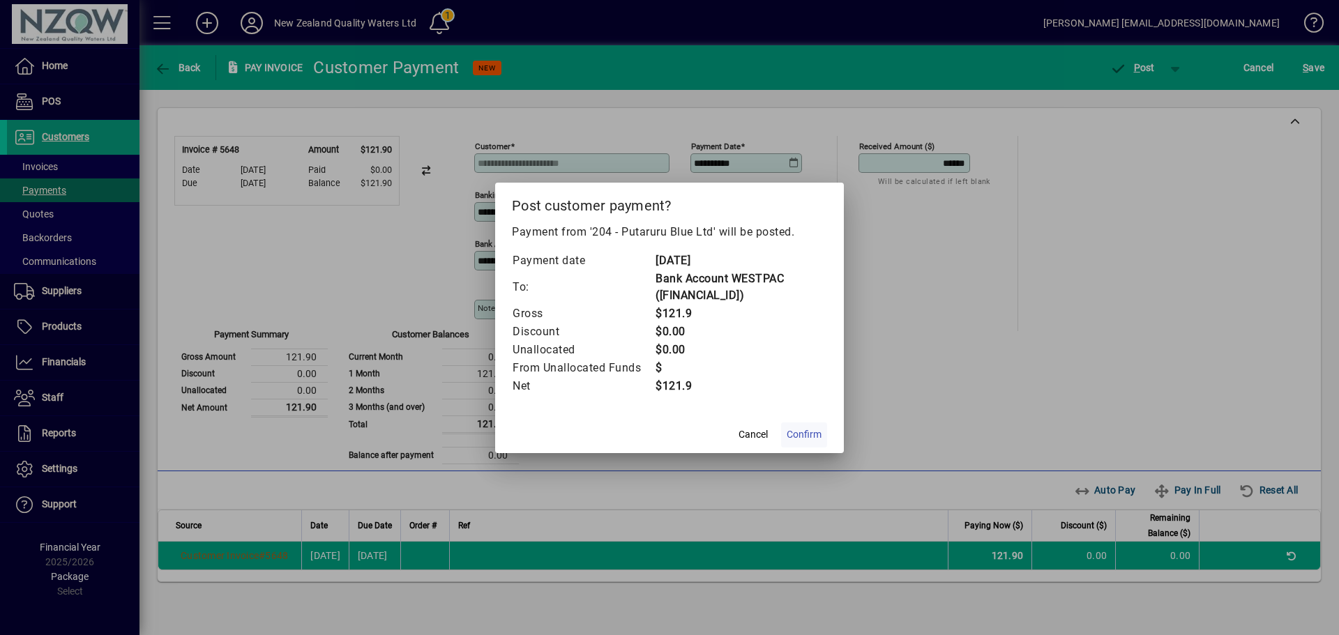
click at [801, 435] on span "Confirm" at bounding box center [804, 435] width 35 height 15
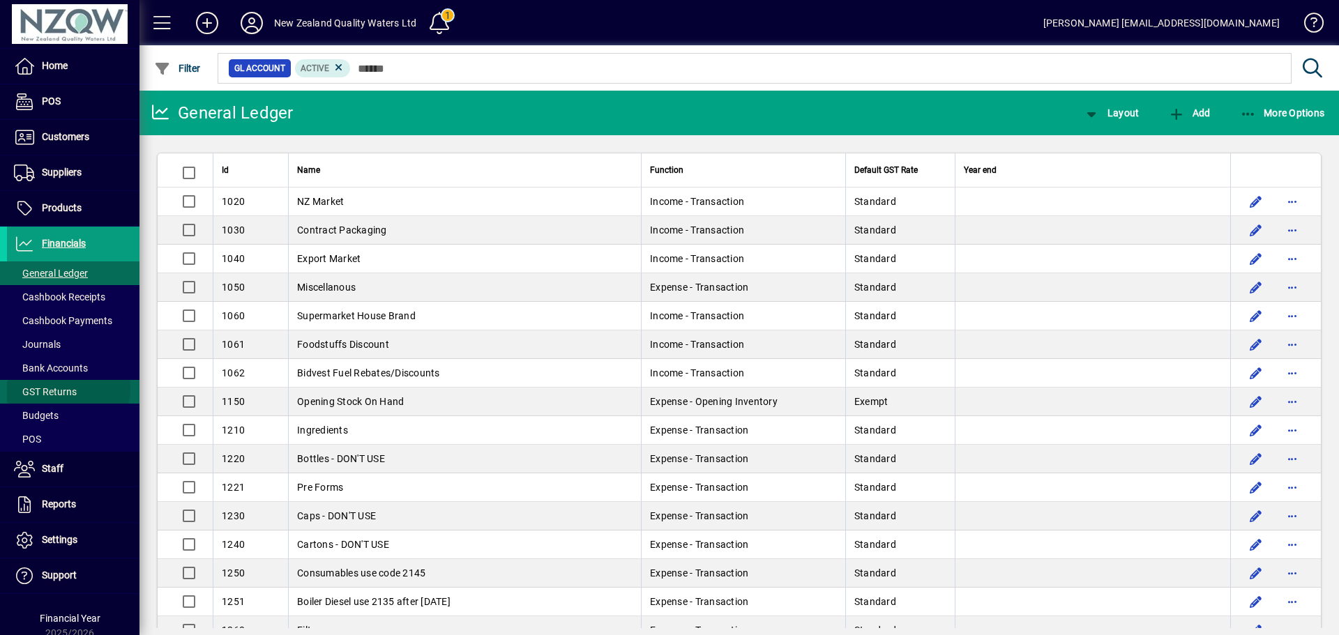
click at [66, 389] on span "GST Returns" at bounding box center [45, 391] width 63 height 11
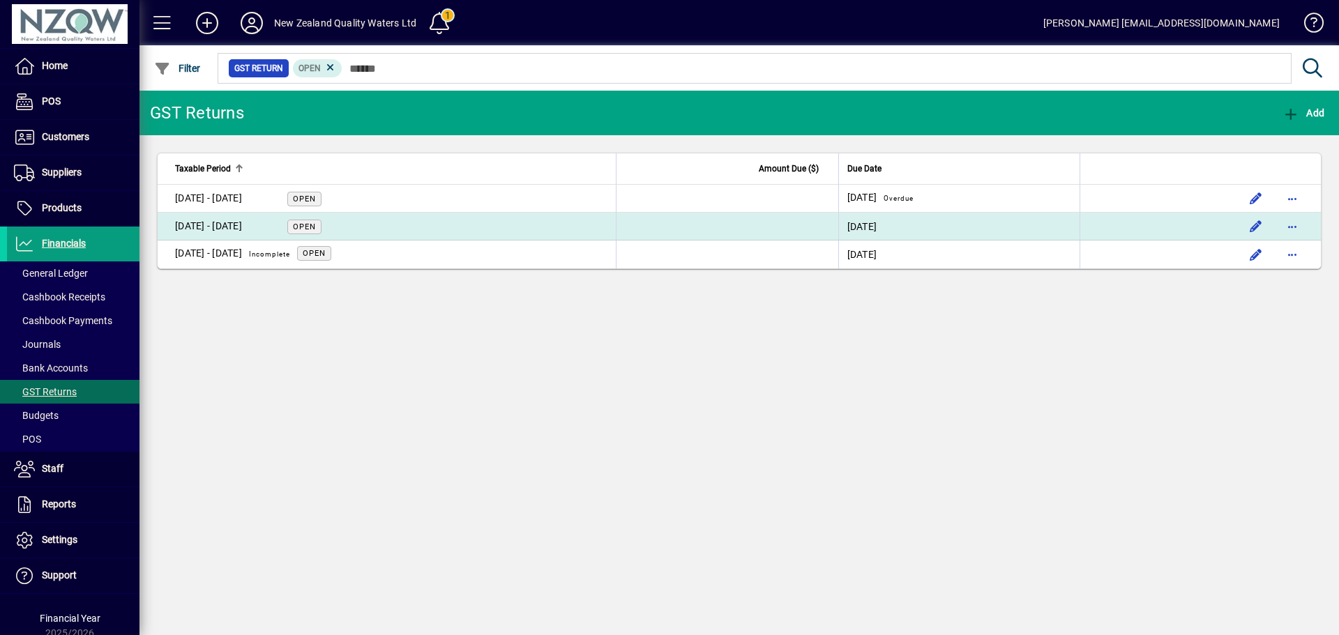
click at [234, 229] on div "[DATE] - [DATE]" at bounding box center [208, 226] width 67 height 15
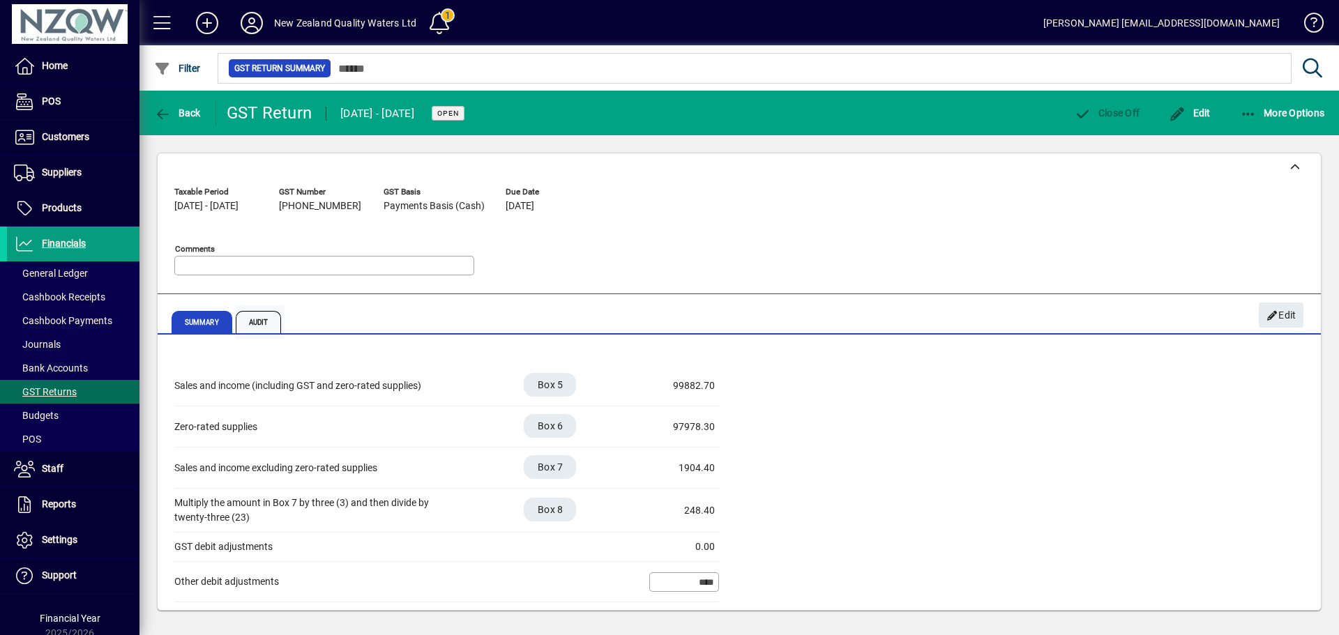
click at [264, 329] on span "Audit" at bounding box center [259, 322] width 46 height 22
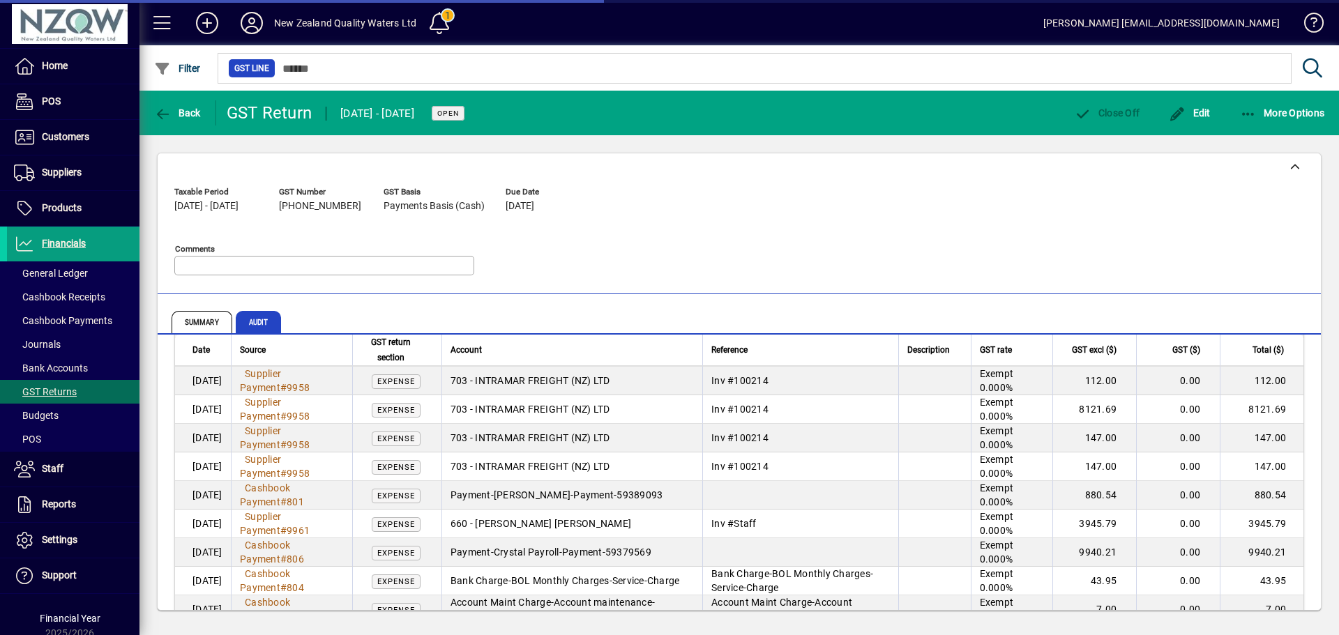
scroll to position [1046, 0]
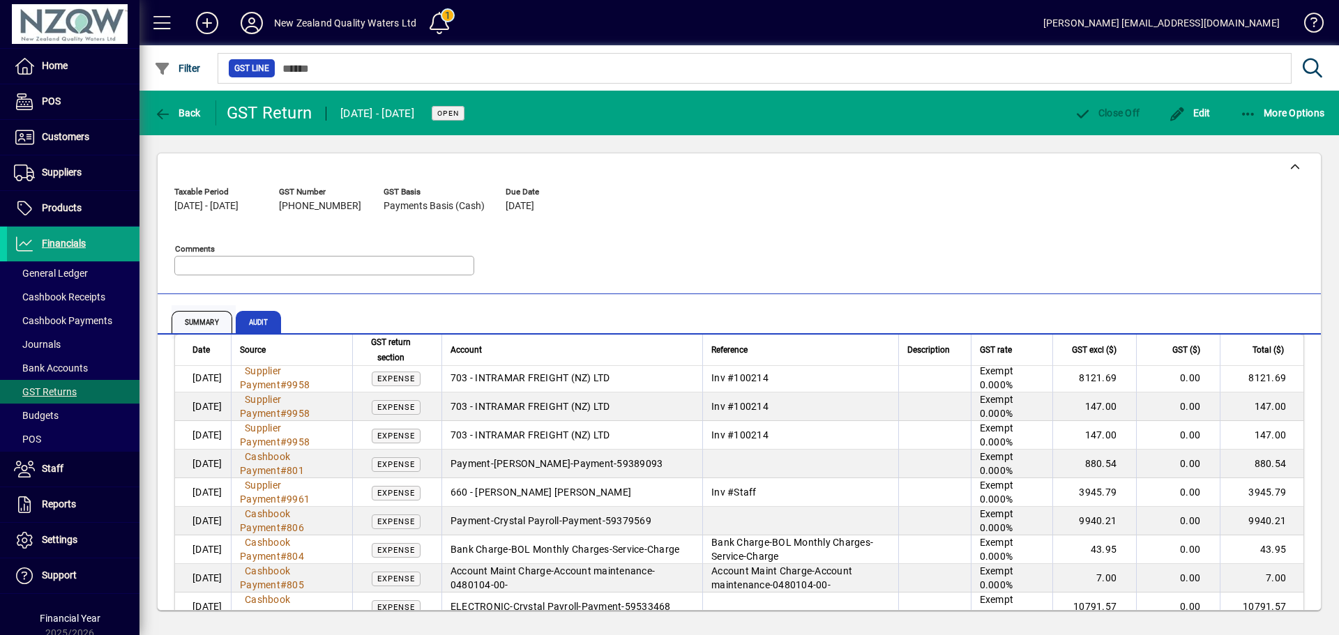
drag, startPoint x: 179, startPoint y: 316, endPoint x: 190, endPoint y: 317, distance: 10.5
click at [180, 317] on span "Summary" at bounding box center [202, 322] width 61 height 22
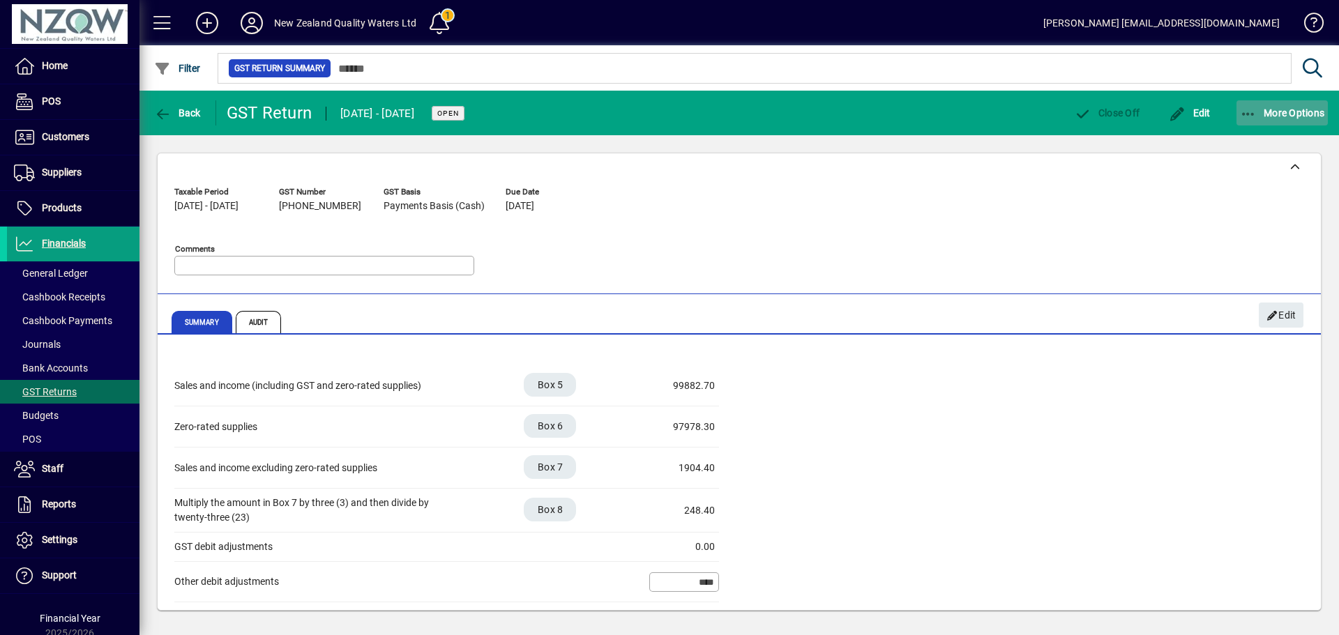
click at [1251, 110] on button "More Options" at bounding box center [1283, 112] width 92 height 25
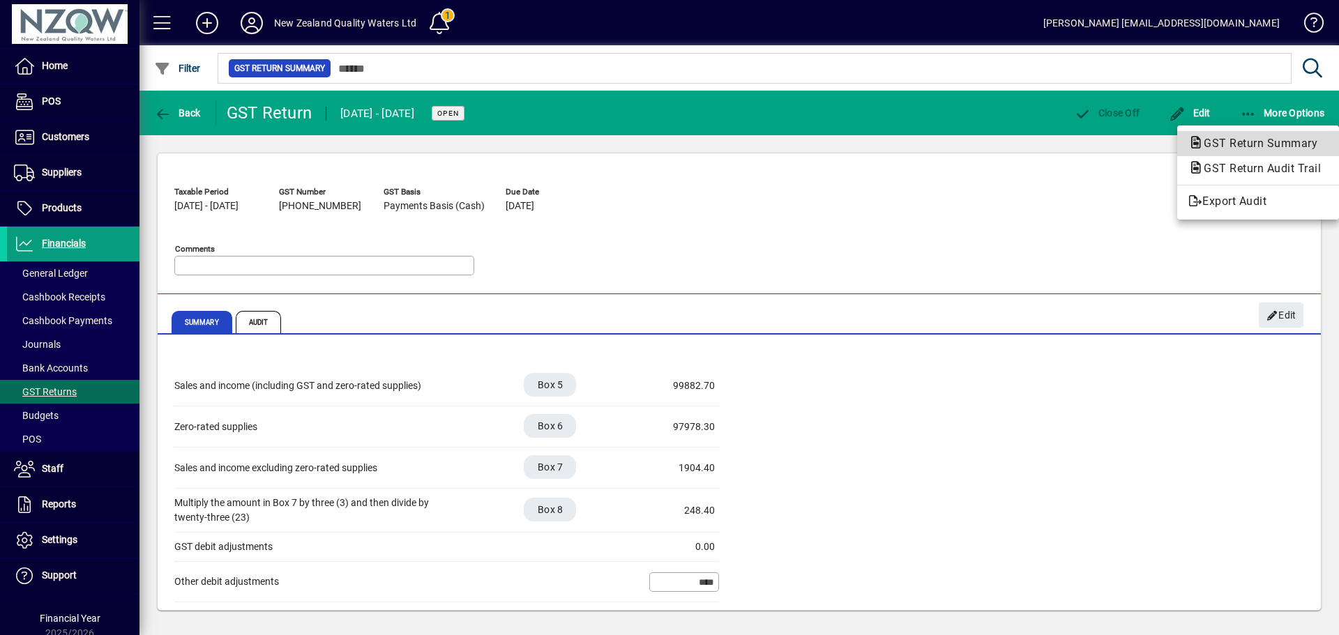
click at [1244, 139] on span "GST Return Summary" at bounding box center [1257, 143] width 136 height 13
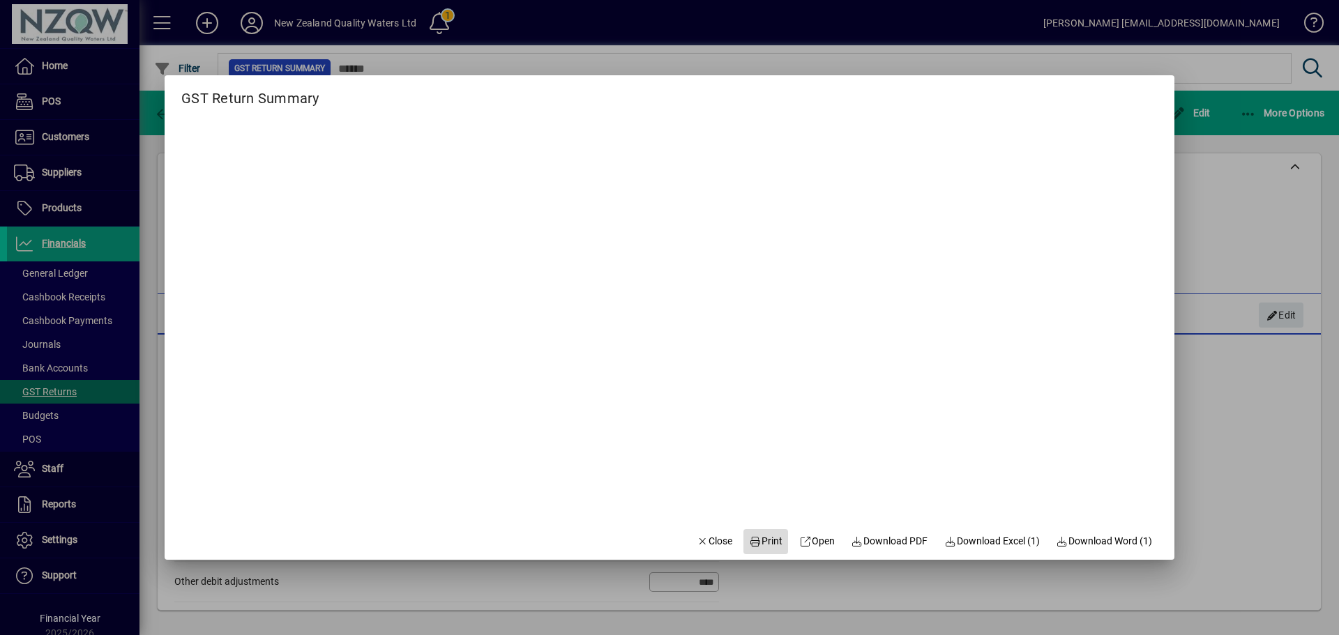
click at [761, 539] on span "Print" at bounding box center [765, 541] width 33 height 15
click at [707, 545] on span "Close" at bounding box center [715, 541] width 36 height 15
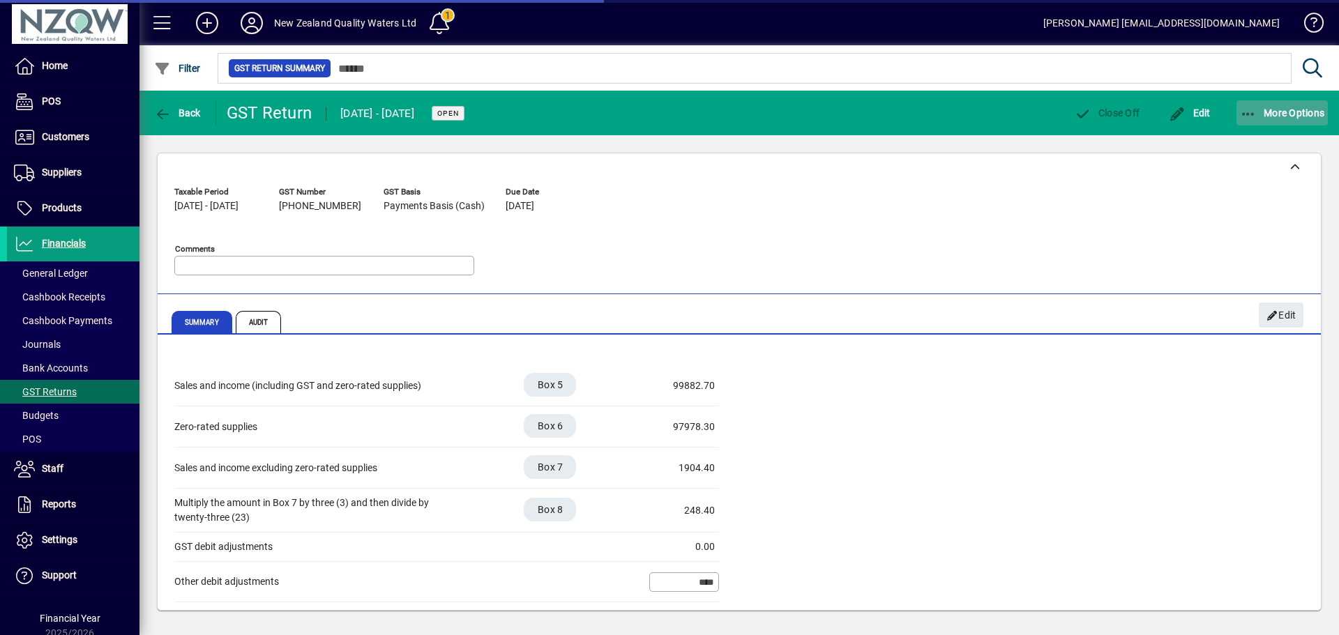
click at [1277, 106] on span "button" at bounding box center [1283, 112] width 92 height 33
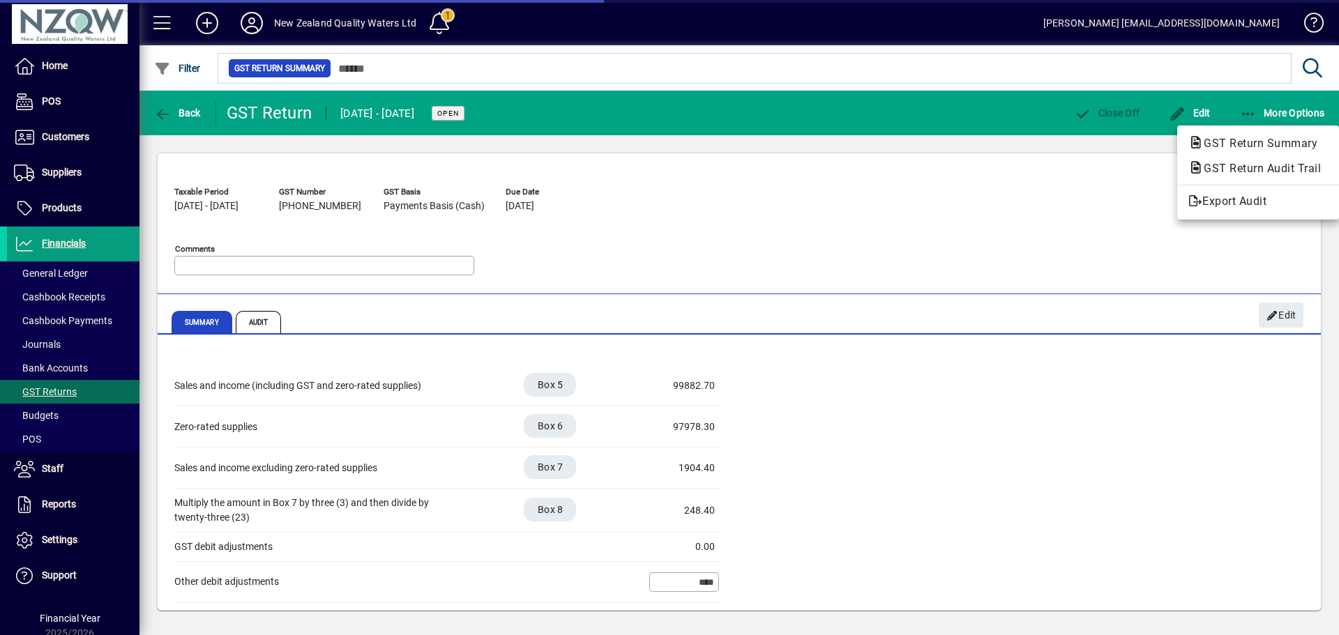
click at [1206, 109] on div at bounding box center [669, 317] width 1339 height 635
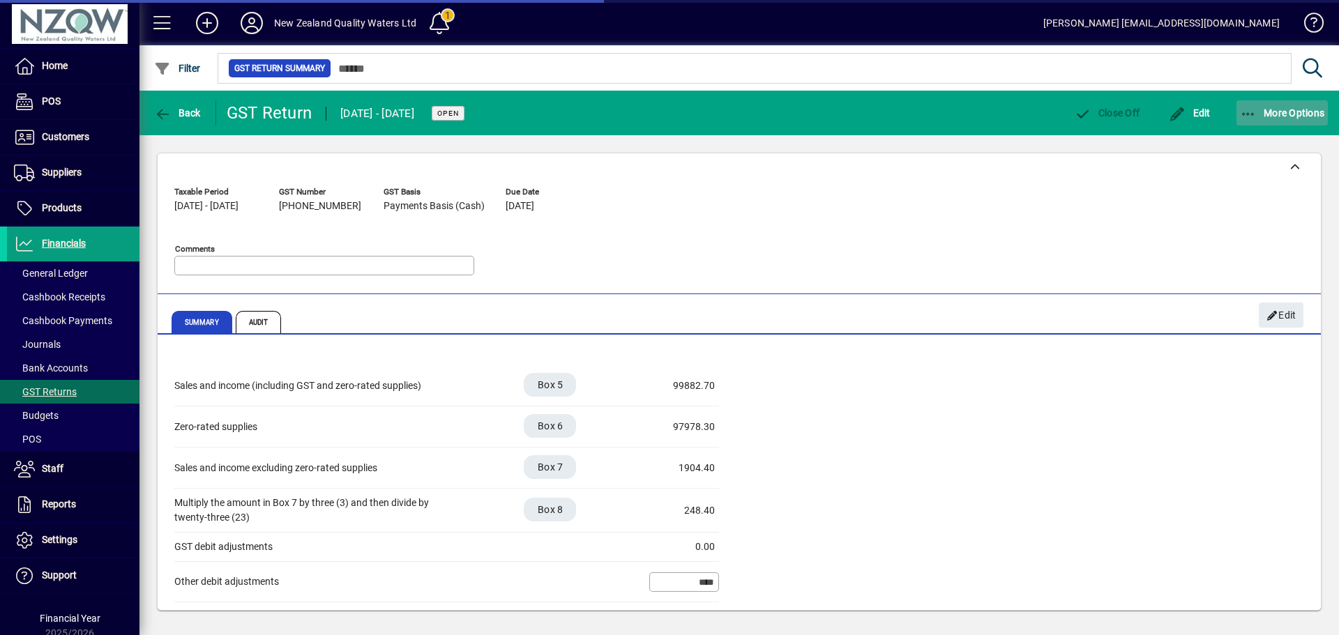
click at [1270, 112] on span "More Options" at bounding box center [1282, 112] width 85 height 11
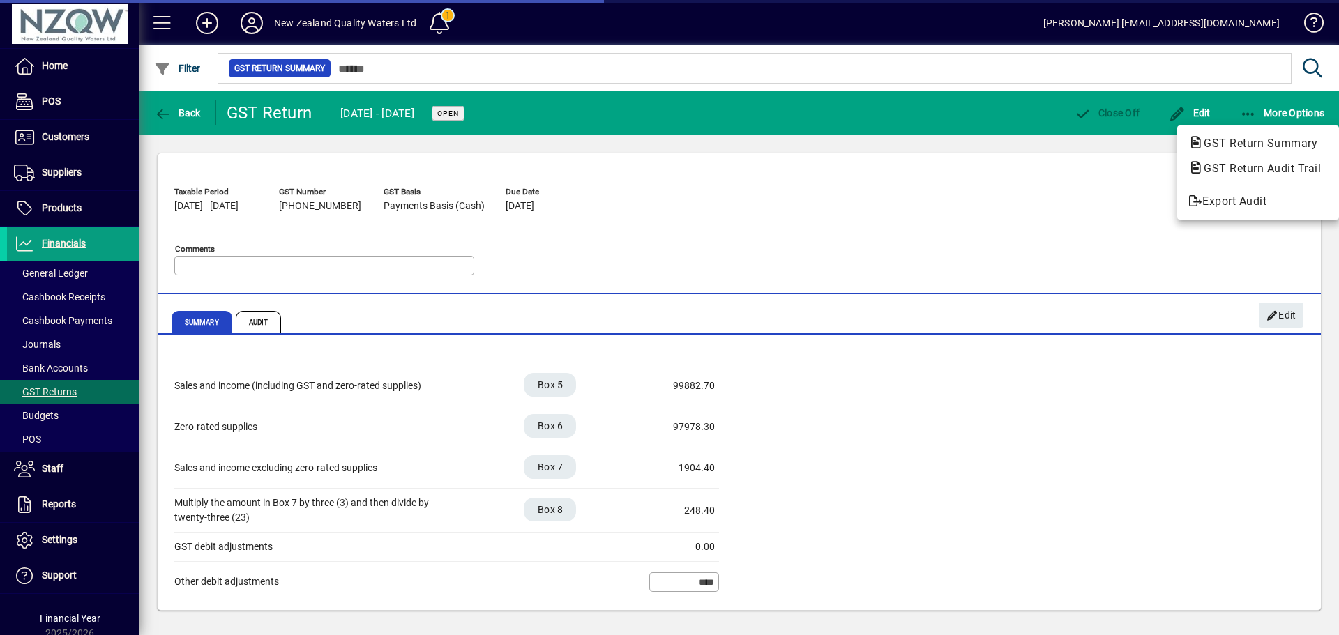
click at [1105, 187] on div at bounding box center [669, 317] width 1339 height 635
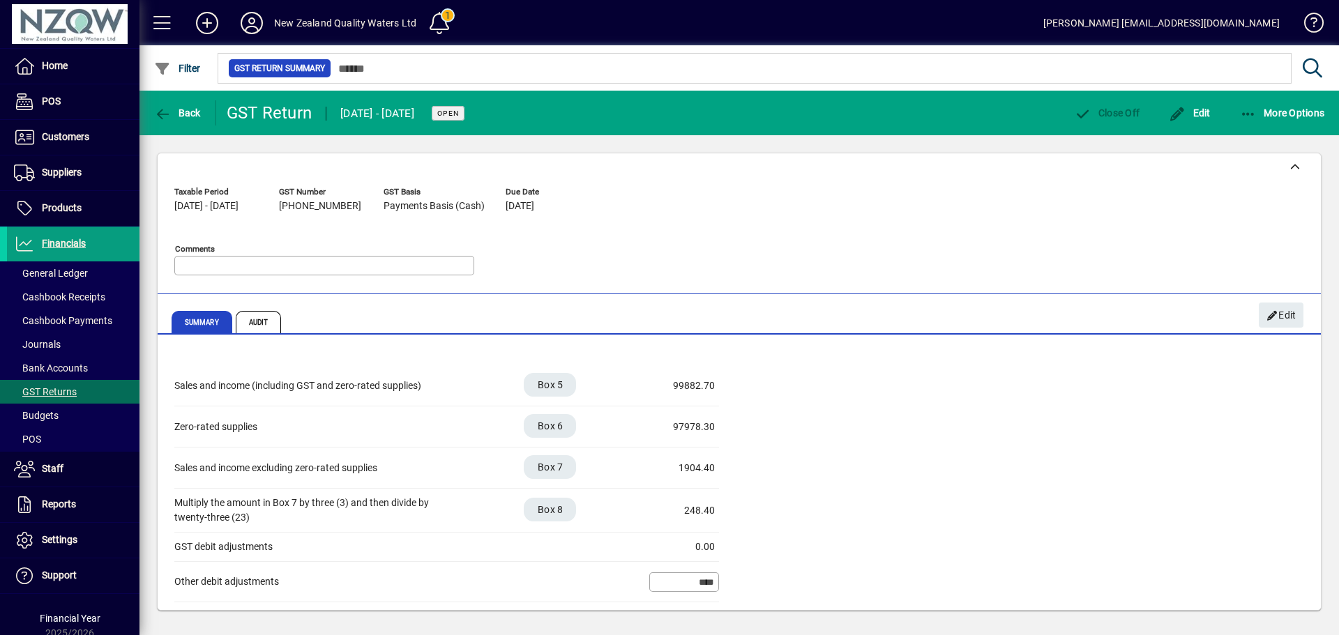
click at [763, 243] on div "Taxable Period [DATE] - [DATE] GST Number [PHONE_NUMBER] GST Basis Payments Bas…" at bounding box center [739, 234] width 1130 height 106
click at [188, 107] on span "Back" at bounding box center [177, 112] width 47 height 11
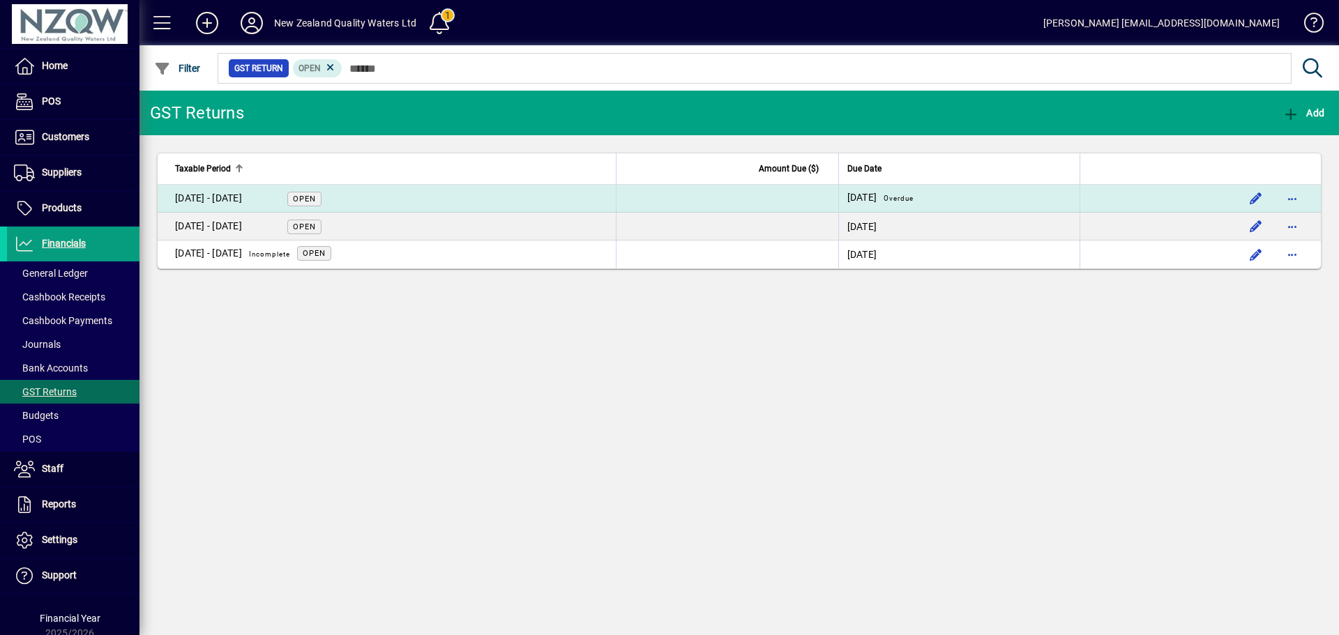
click at [216, 195] on div "[DATE] - [DATE]" at bounding box center [208, 198] width 67 height 15
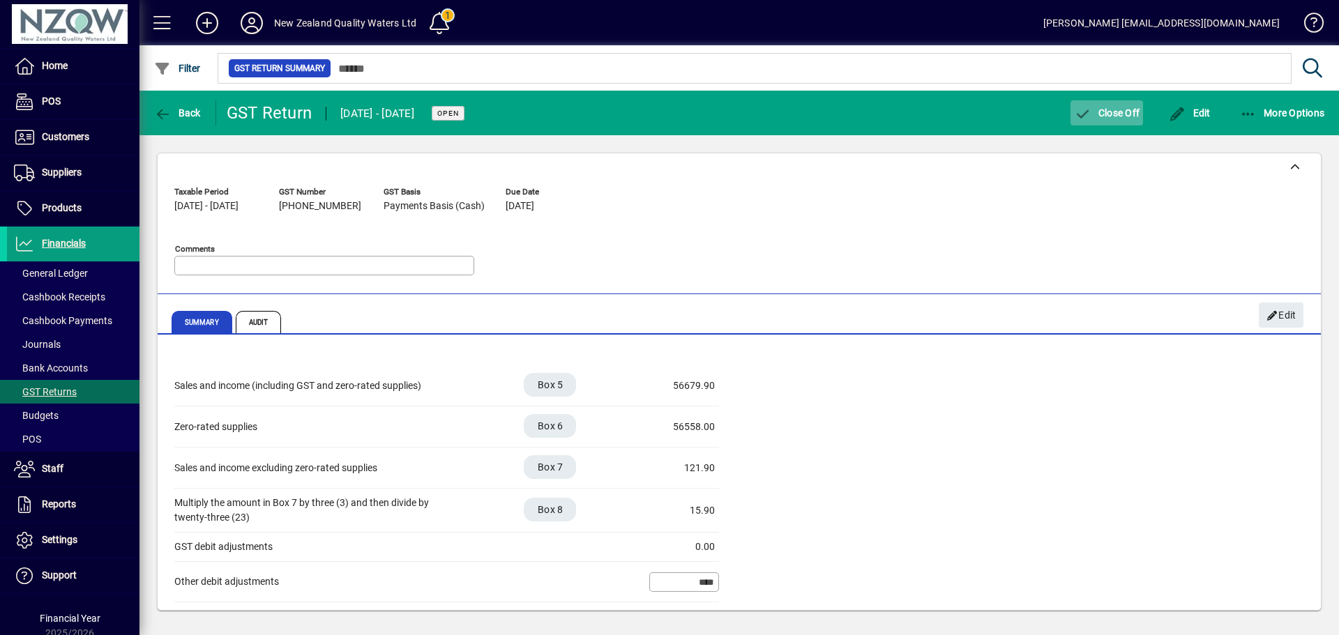
click at [1130, 109] on span "Close Off" at bounding box center [1107, 112] width 66 height 11
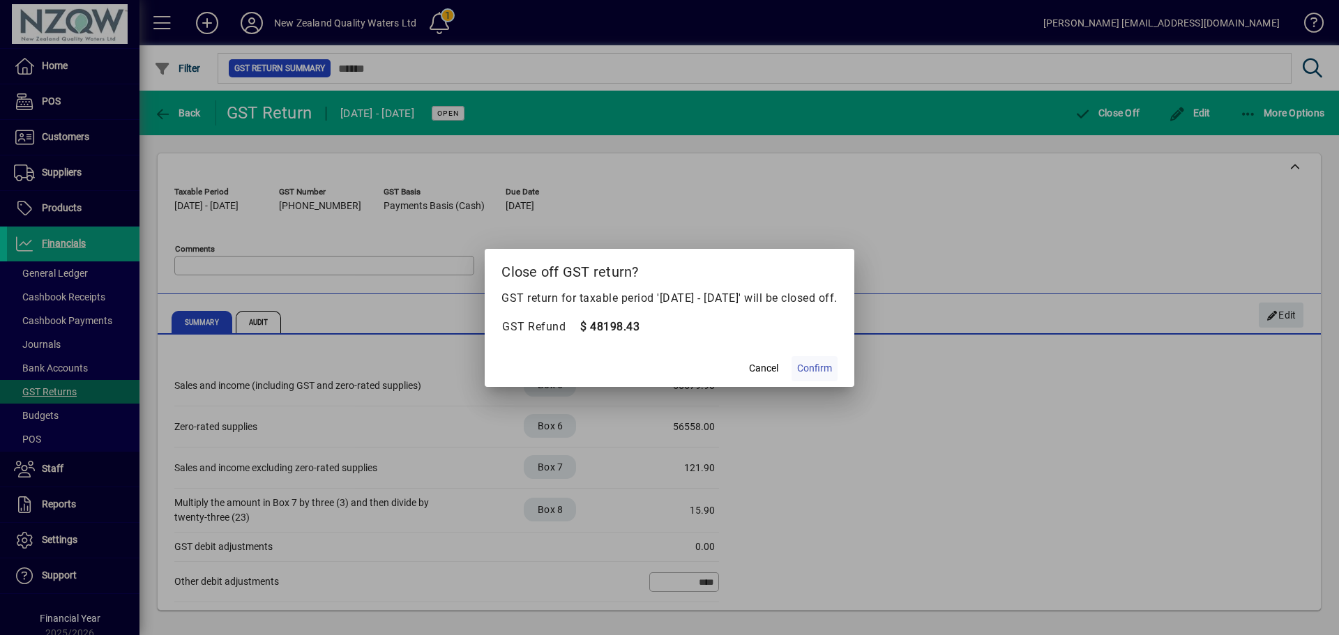
click at [832, 370] on span "Confirm" at bounding box center [814, 368] width 35 height 15
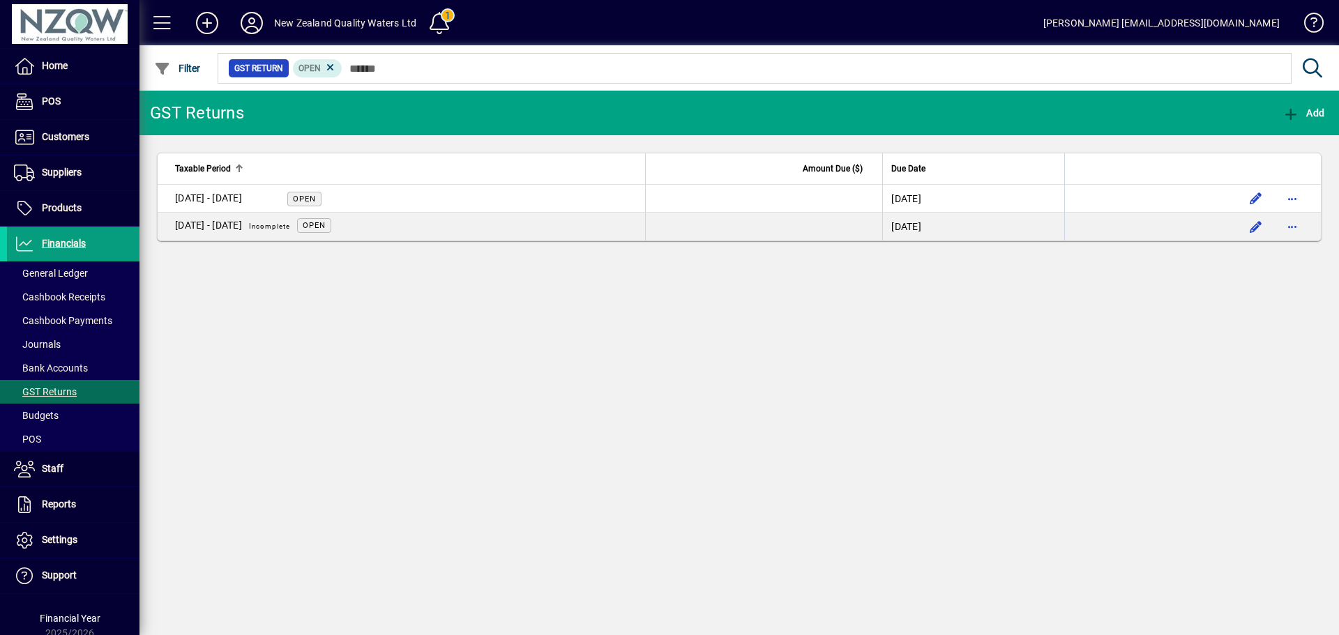
click at [313, 324] on div "GST Returns Add Taxable Period Amount Due ($) Due Date [DATE] - [DATE] Open [DA…" at bounding box center [739, 363] width 1200 height 545
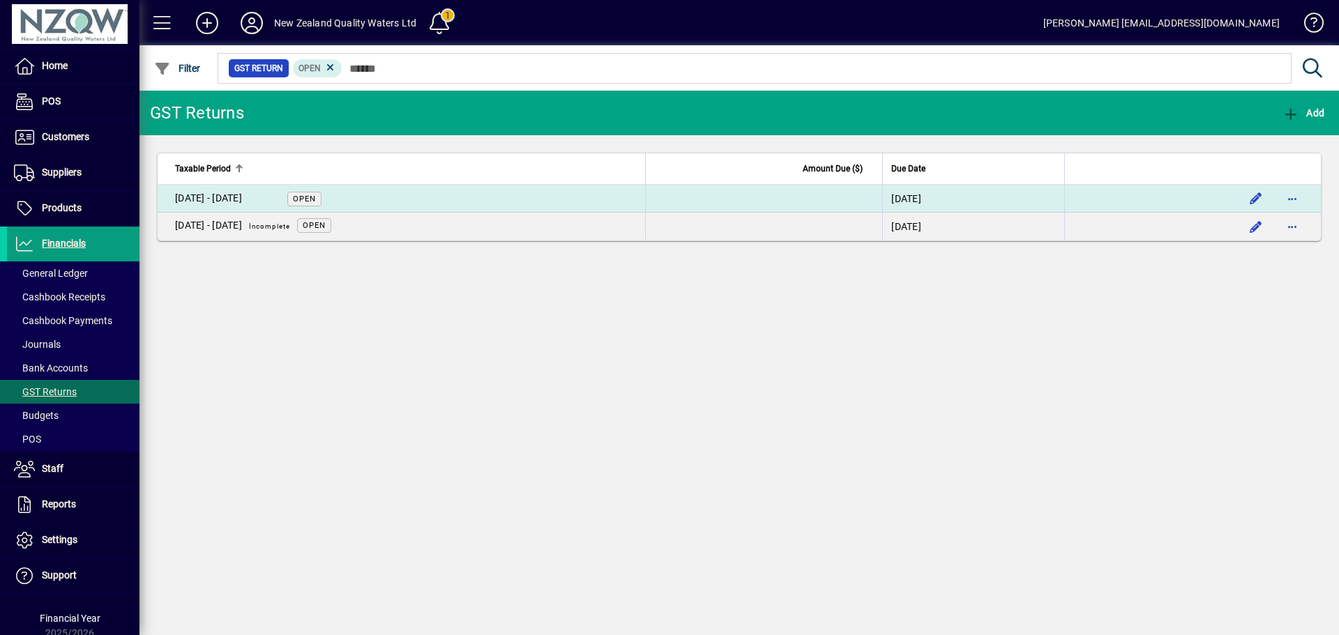
click at [235, 196] on div "[DATE] - [DATE]" at bounding box center [208, 198] width 67 height 15
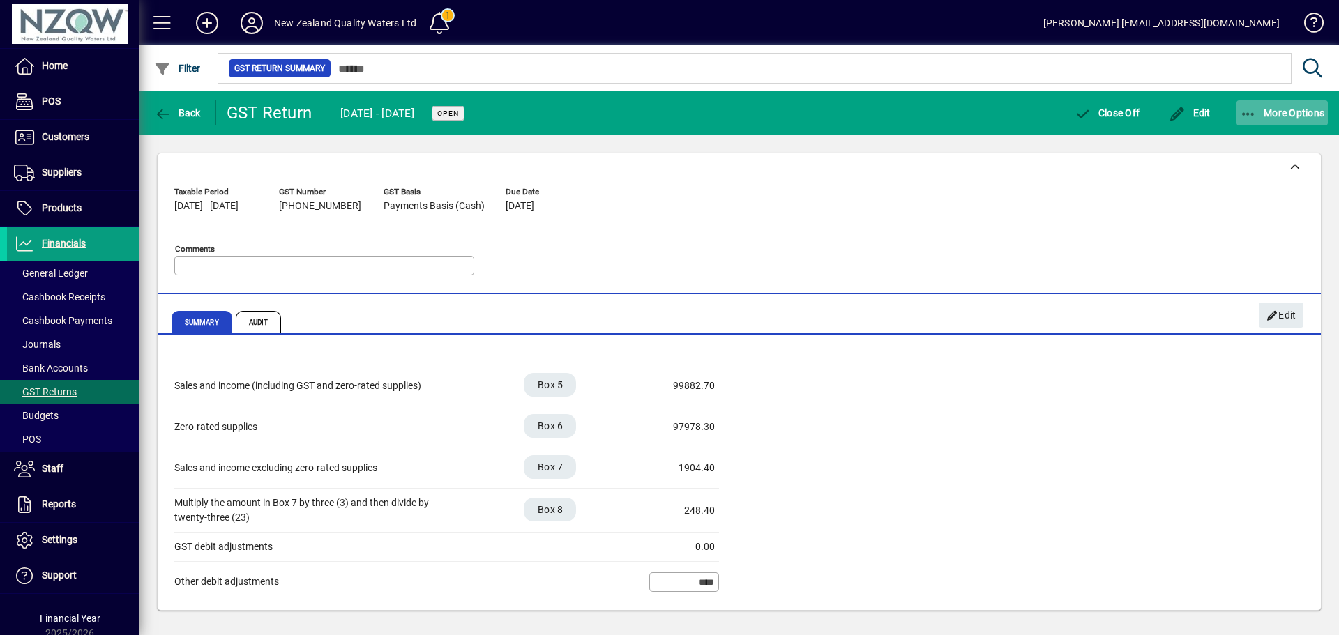
click at [1294, 110] on span "More Options" at bounding box center [1282, 112] width 85 height 11
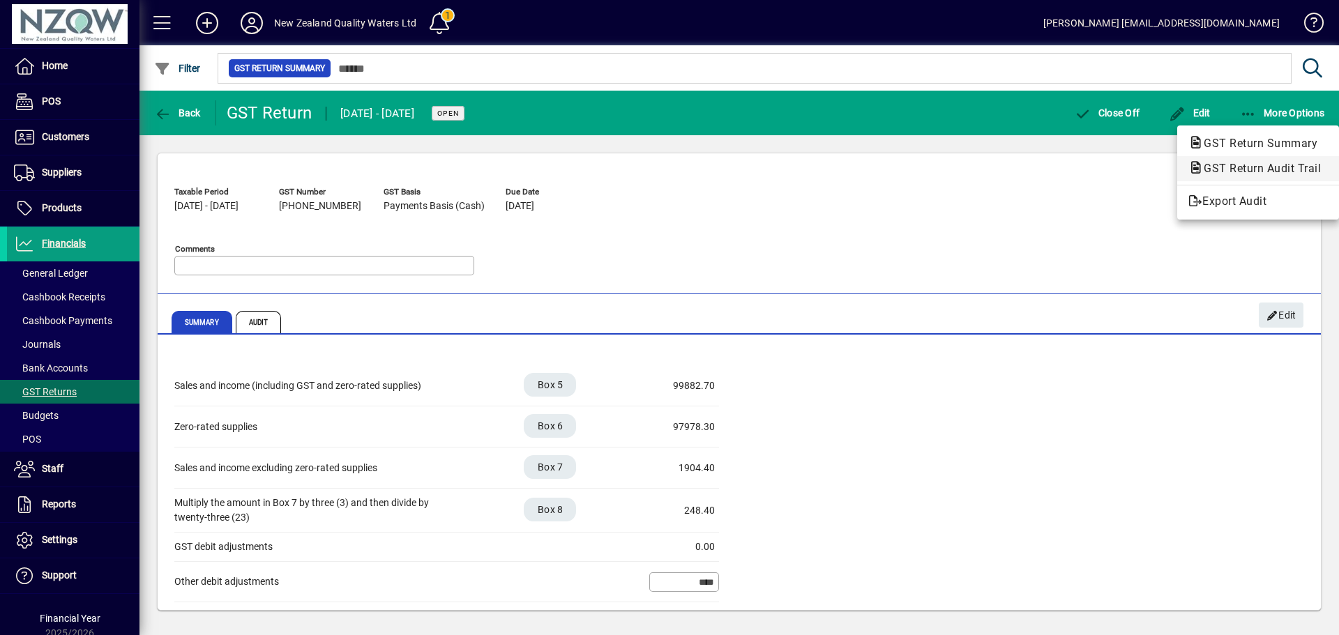
click at [1234, 166] on span "GST Return Audit Trail" at bounding box center [1258, 168] width 139 height 13
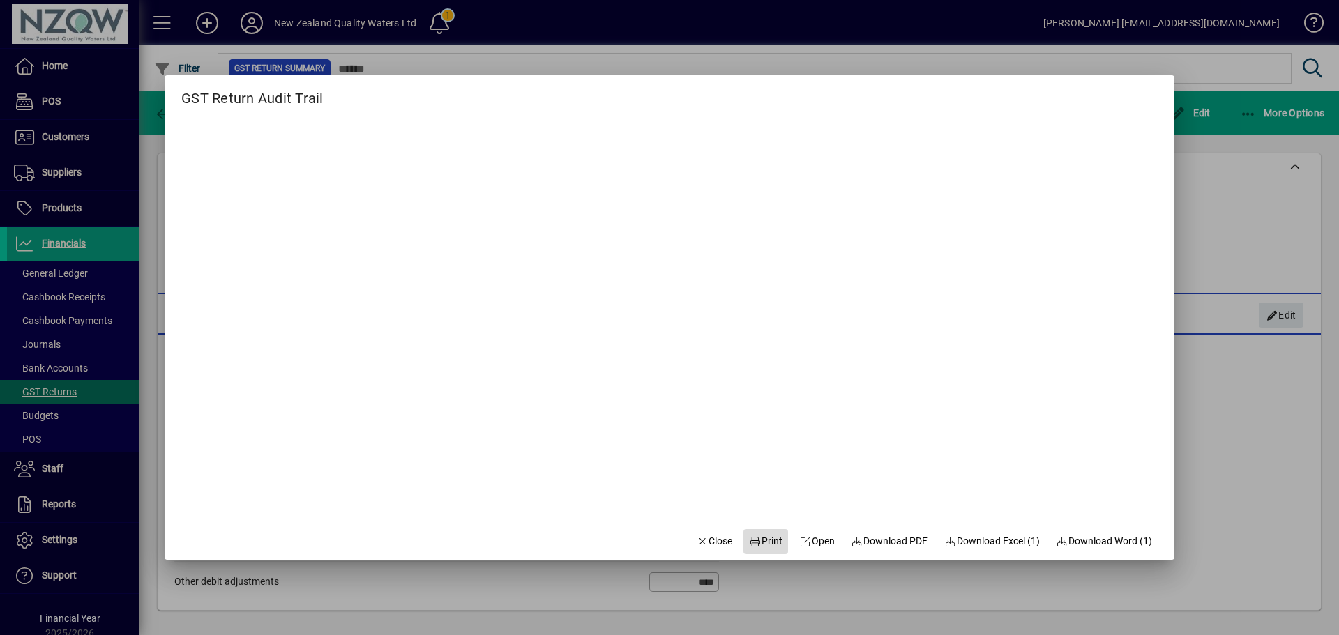
click at [758, 543] on span "Print" at bounding box center [765, 541] width 33 height 15
click at [709, 542] on span "Close" at bounding box center [715, 541] width 36 height 15
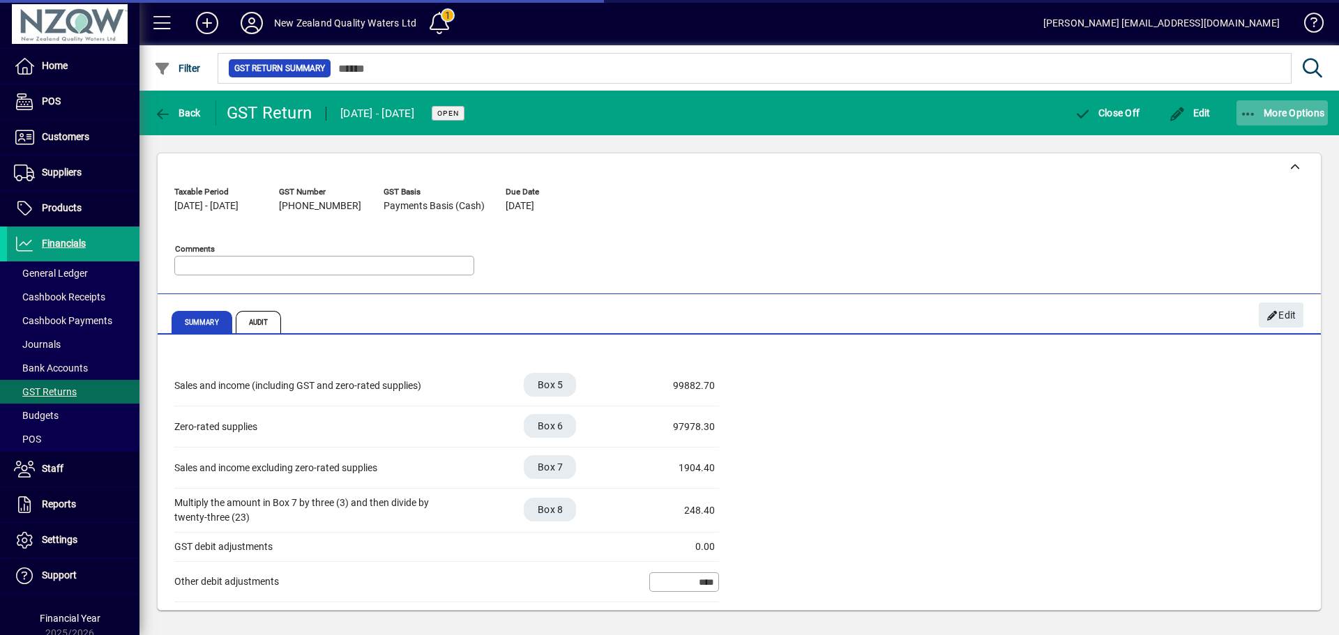
click at [1285, 118] on span "More Options" at bounding box center [1282, 112] width 85 height 11
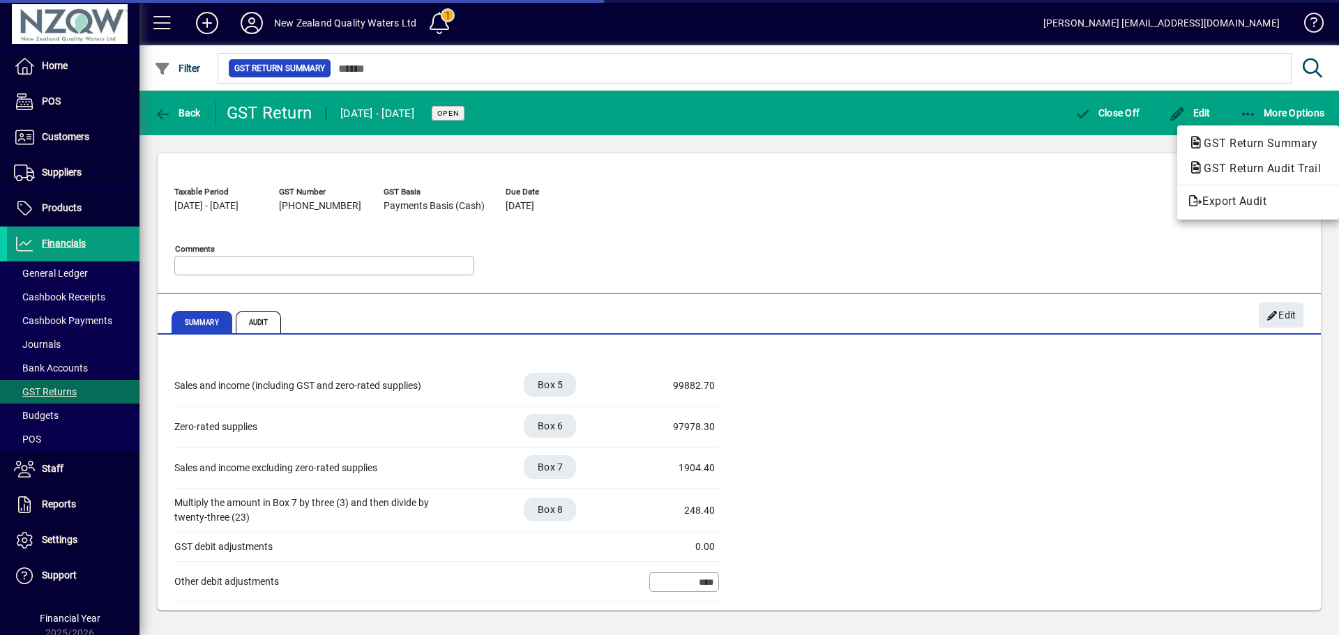
click at [1259, 121] on div at bounding box center [669, 317] width 1339 height 635
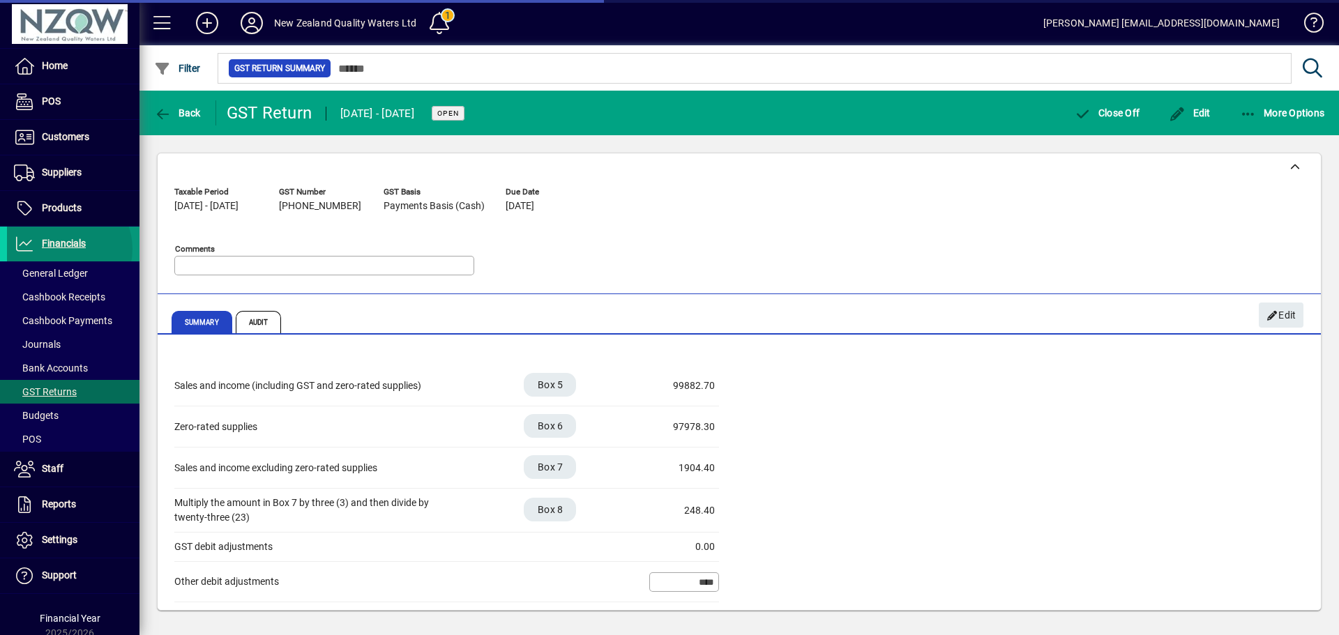
click at [63, 249] on span "Financials" at bounding box center [64, 243] width 44 height 11
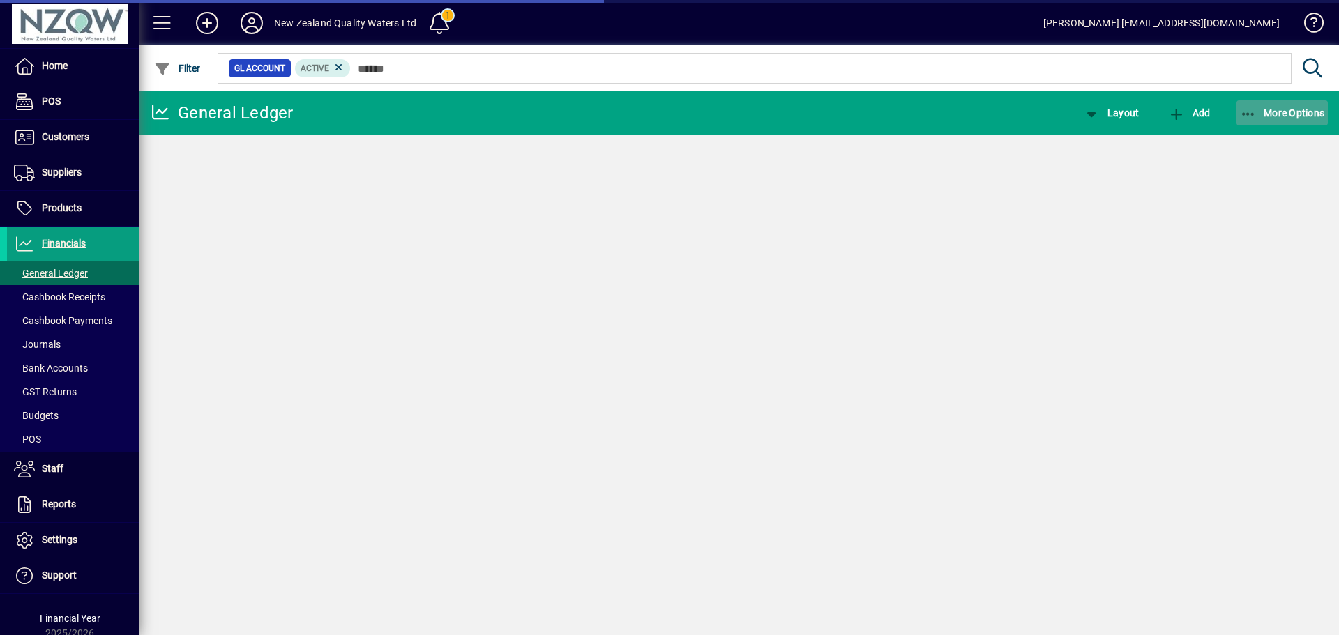
click at [1266, 116] on span "More Options" at bounding box center [1282, 112] width 85 height 11
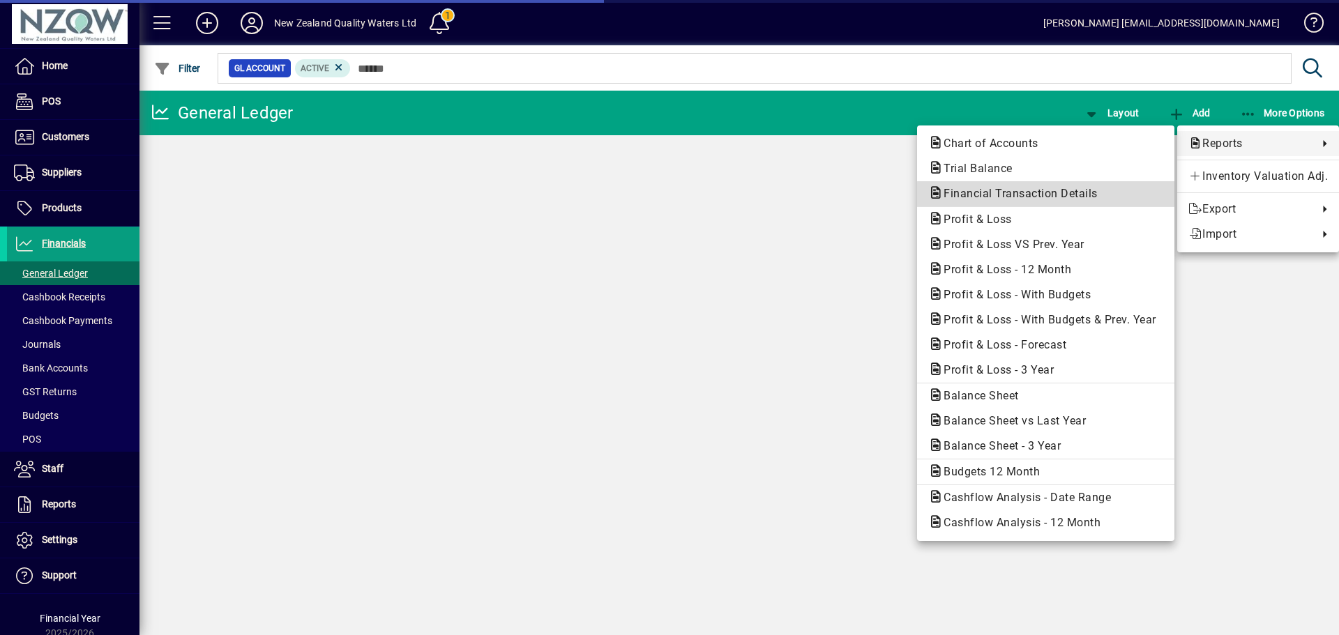
click at [1074, 197] on span "Financial Transaction Details" at bounding box center [1016, 193] width 176 height 13
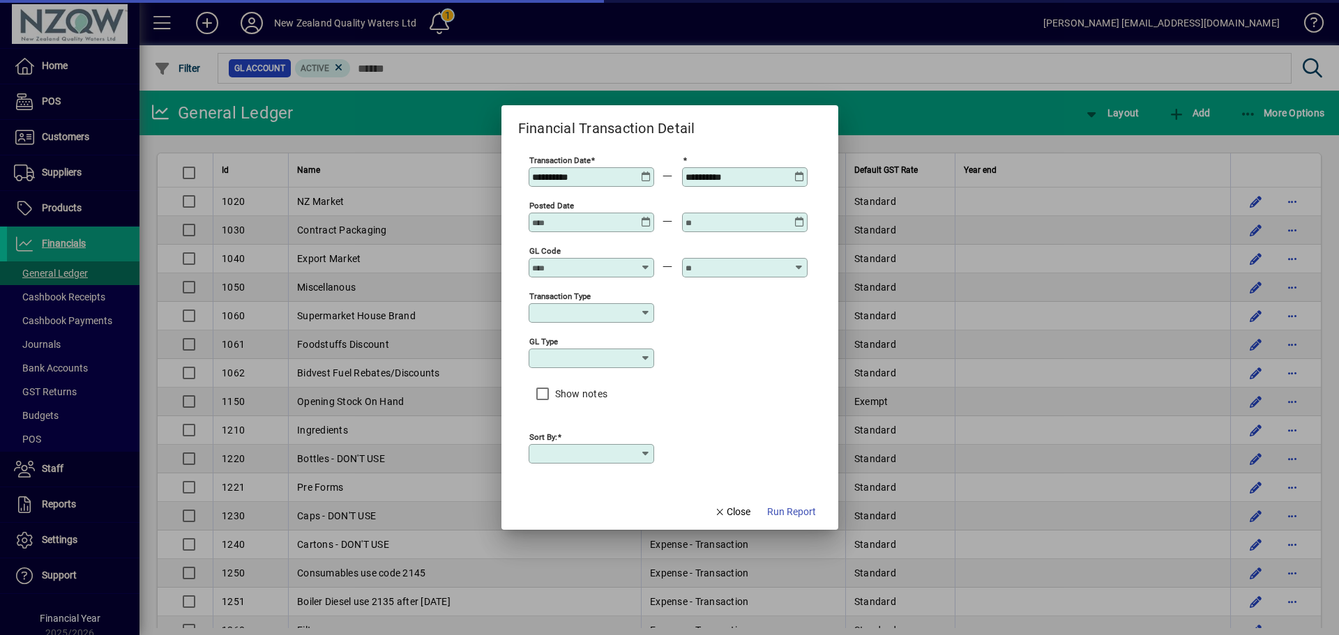
type input "****"
click at [646, 172] on icon at bounding box center [646, 172] width 10 height 0
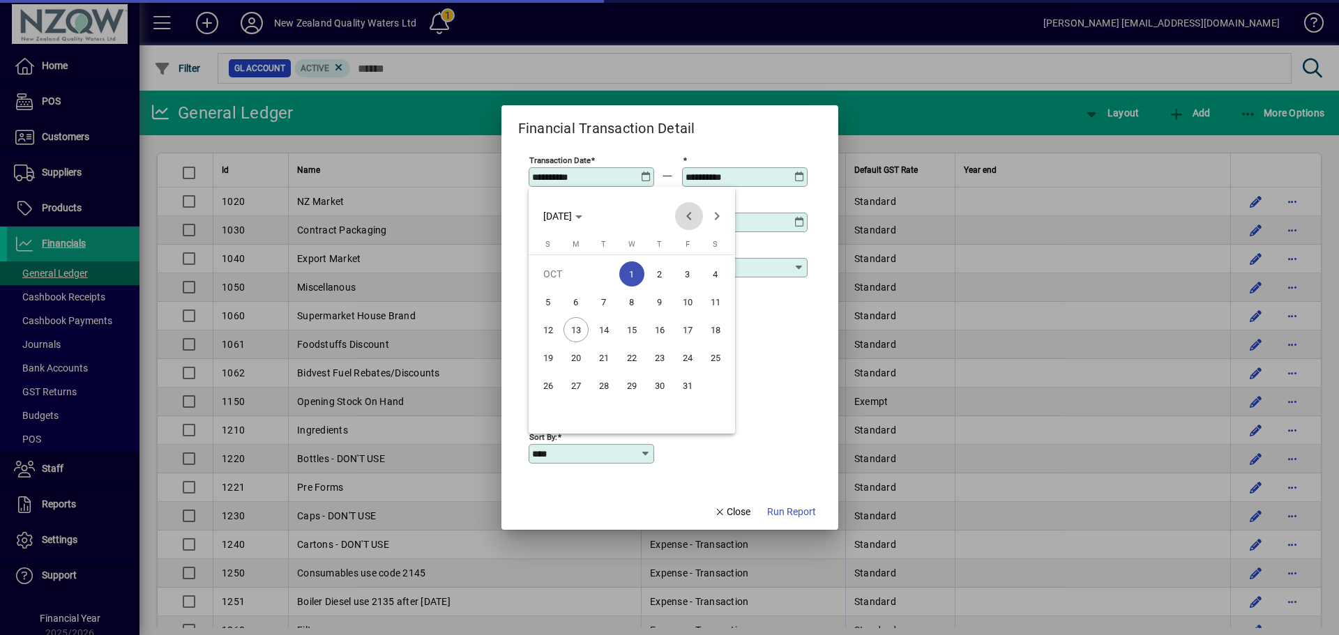
click at [679, 211] on span "Previous month" at bounding box center [689, 216] width 28 height 28
click at [577, 305] on span "1" at bounding box center [576, 301] width 25 height 25
type input "**********"
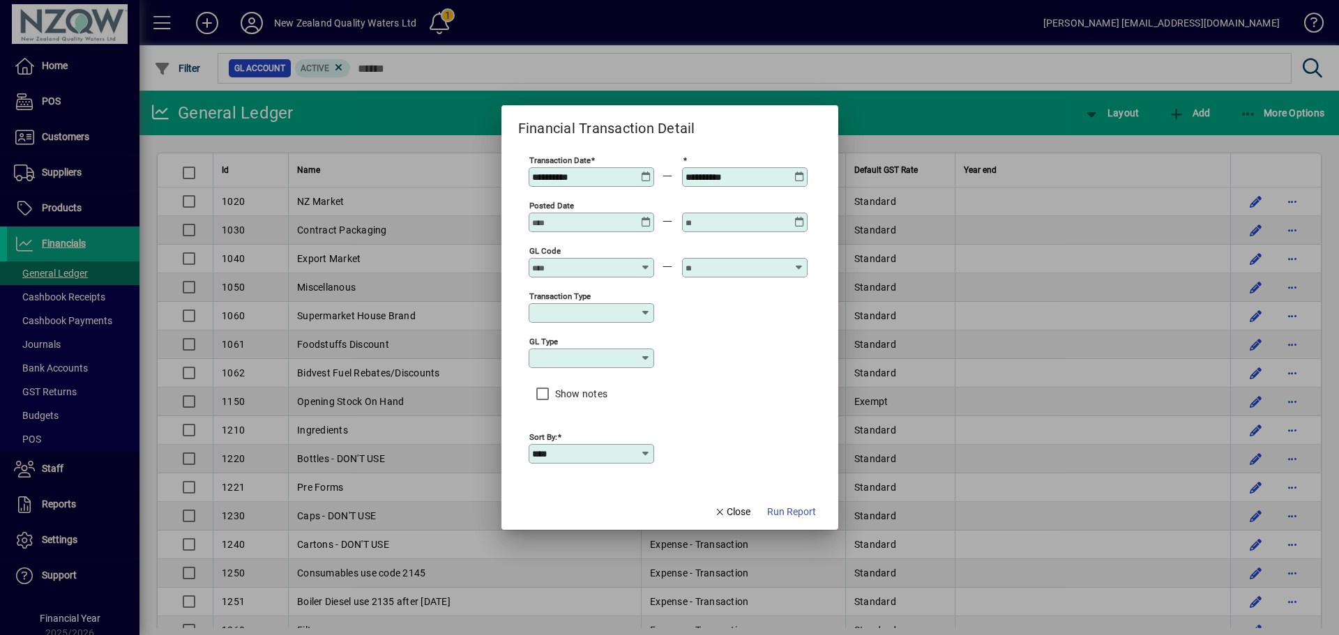
click at [802, 172] on icon at bounding box center [799, 172] width 10 height 0
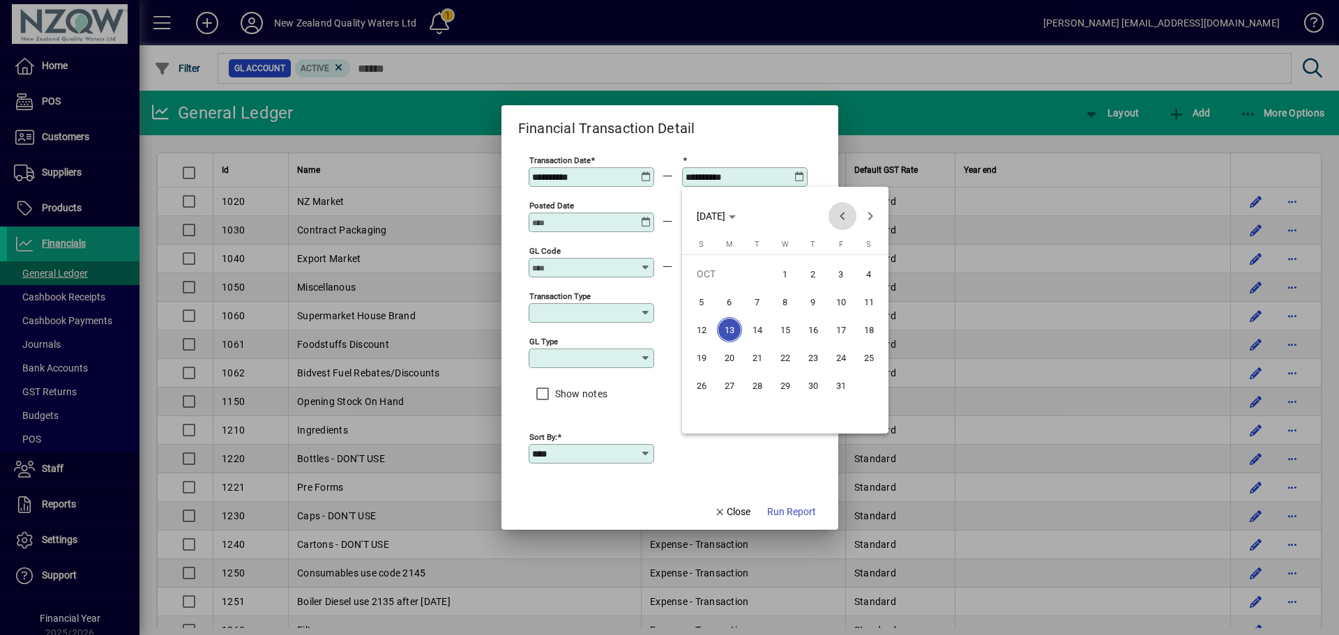
click at [838, 215] on span "Previous month" at bounding box center [843, 216] width 28 height 28
click at [760, 417] on span "30" at bounding box center [757, 413] width 25 height 25
type input "**********"
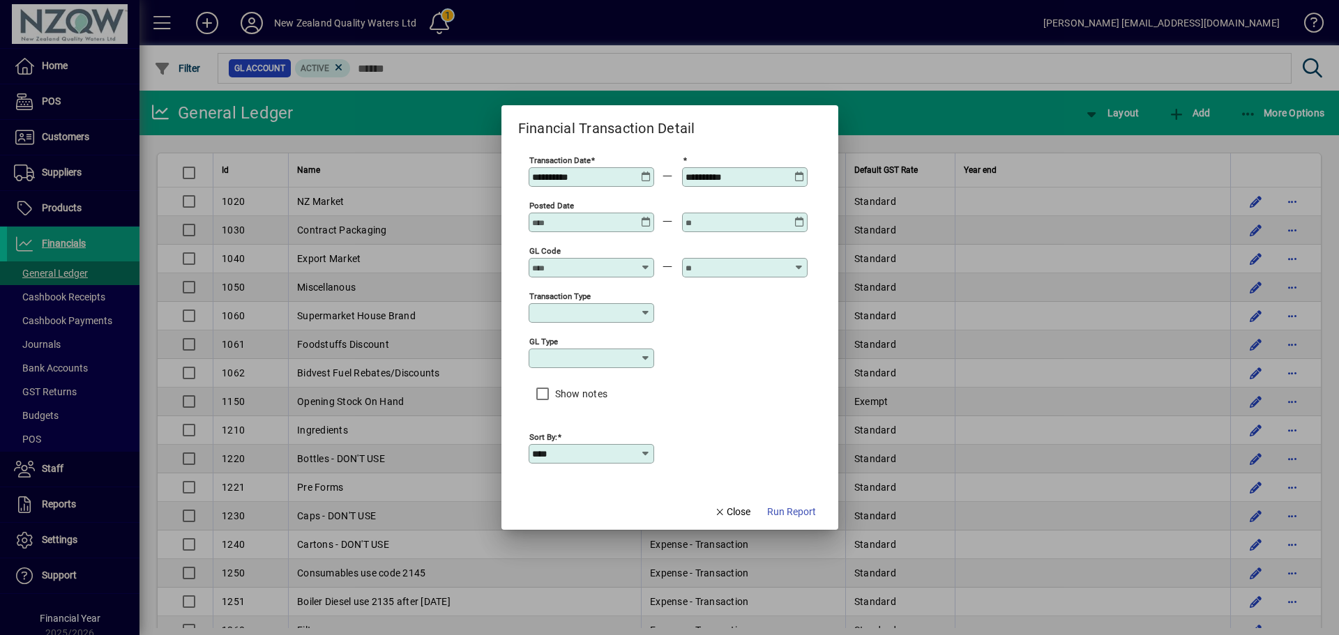
click at [621, 262] on input "GL code" at bounding box center [583, 267] width 102 height 11
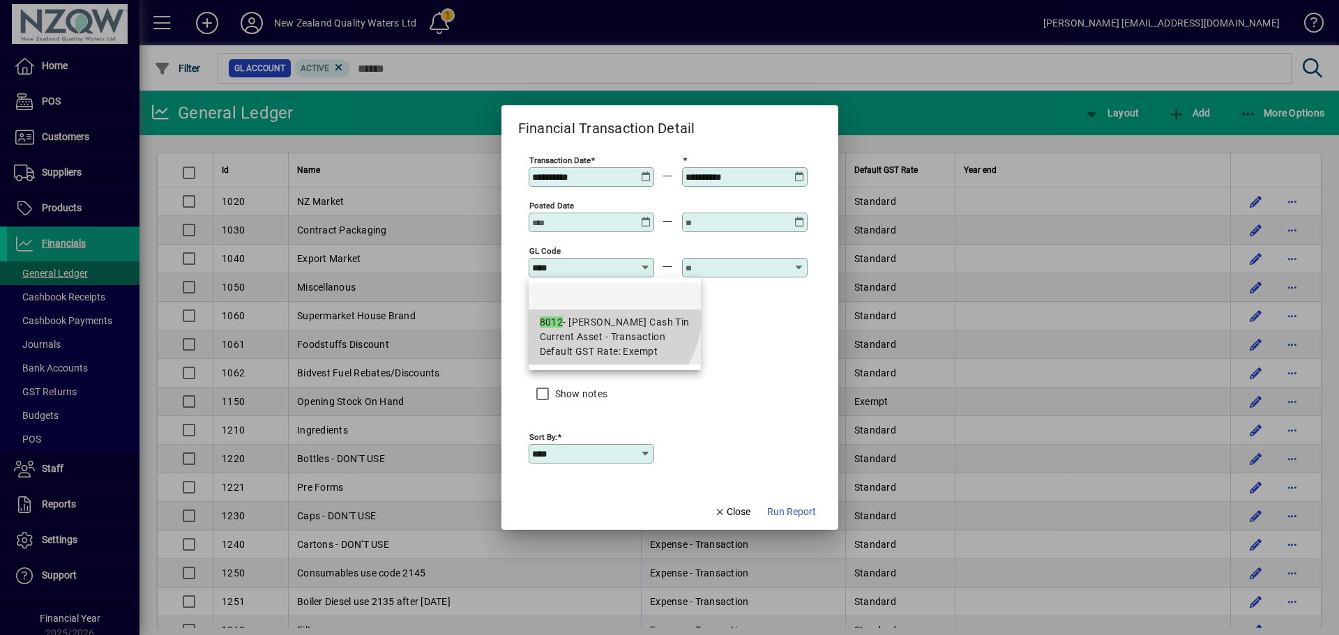
click at [596, 312] on mat-option "8012 - [PERSON_NAME] Cash Tin Current Asset - Transaction Default GST Rate: Exe…" at bounding box center [615, 337] width 172 height 55
type input "**********"
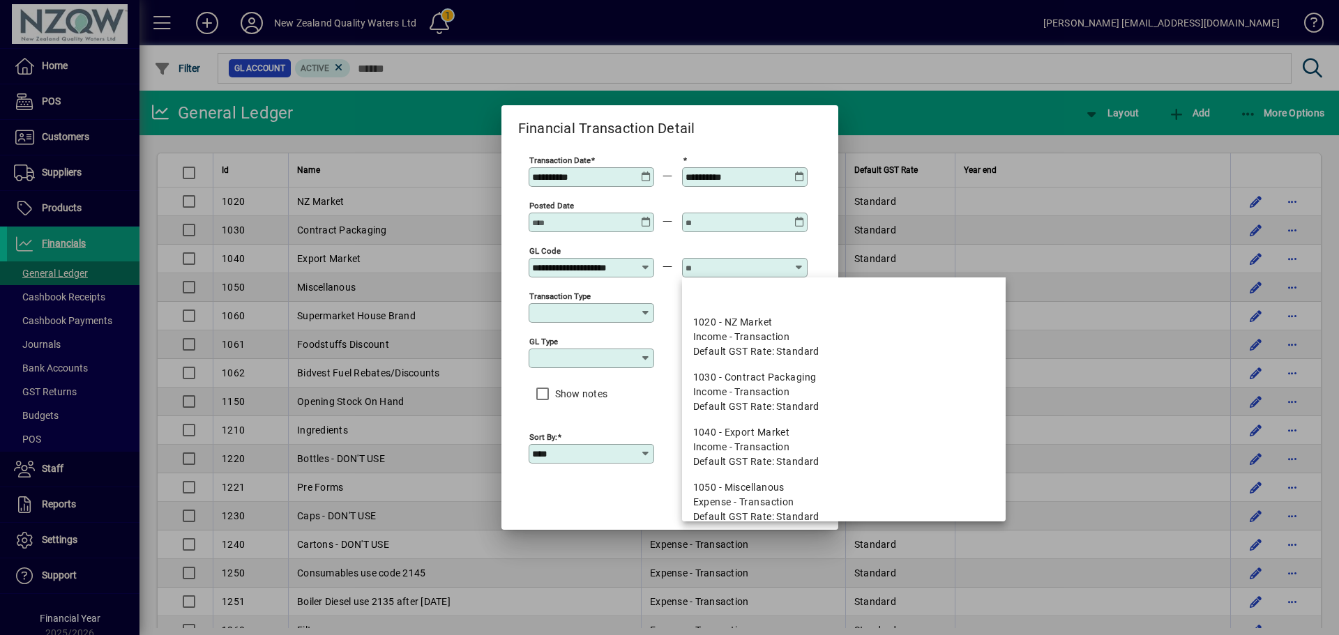
click at [720, 267] on input "text" at bounding box center [737, 267] width 102 height 11
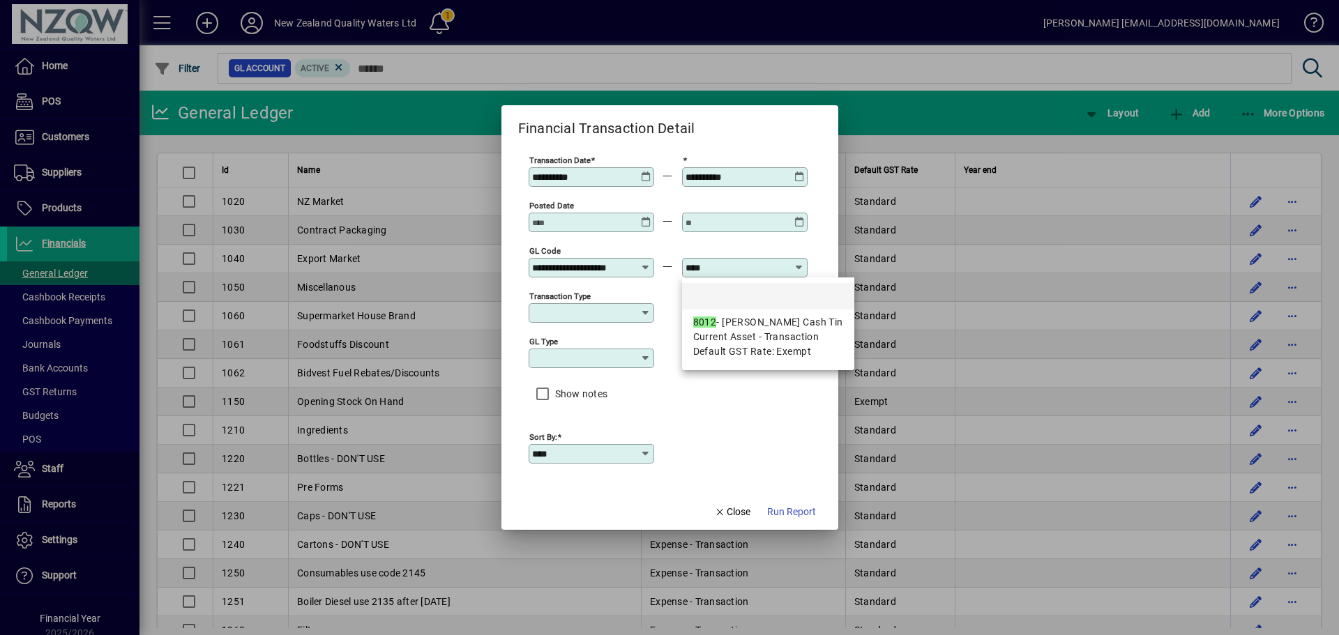
click at [723, 345] on span "Current Asset - Transaction" at bounding box center [756, 337] width 126 height 15
type input "**********"
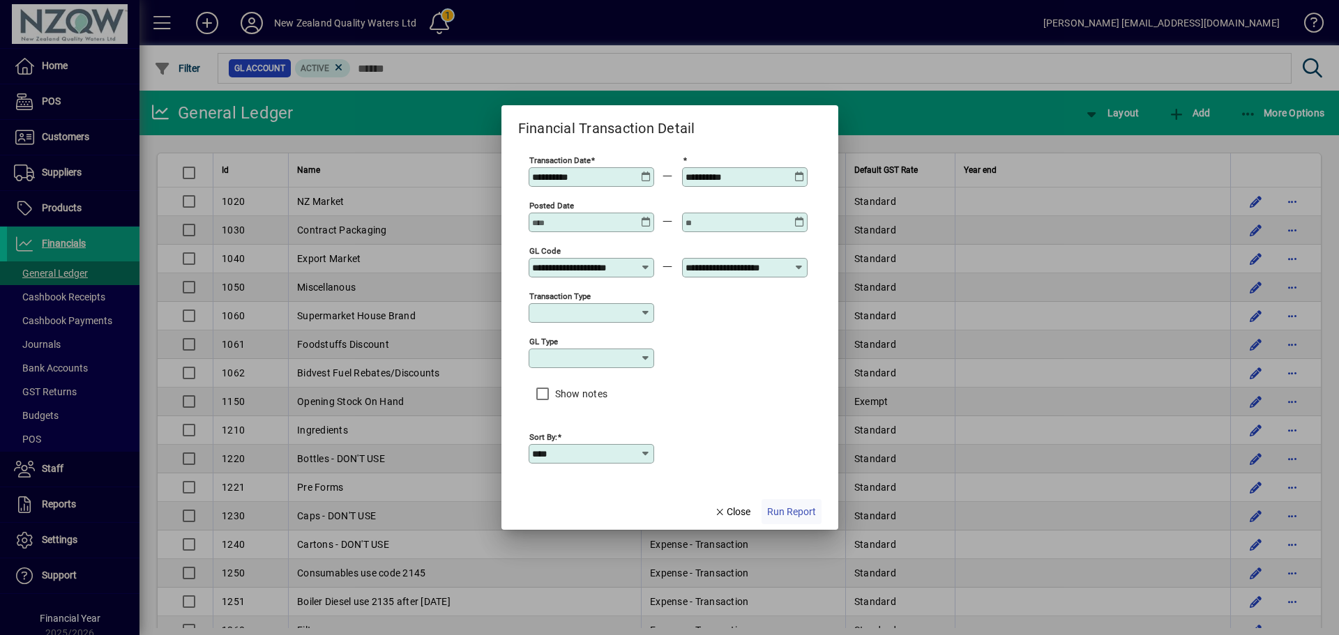
click at [793, 508] on span "Run Report" at bounding box center [791, 512] width 49 height 15
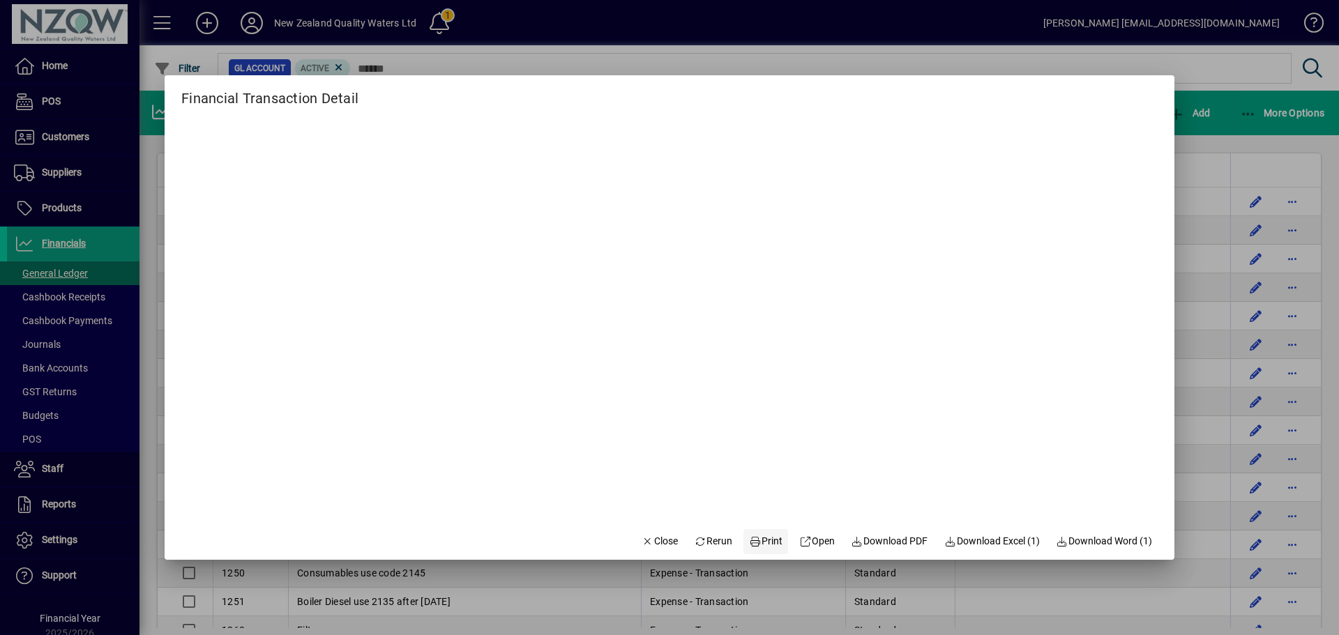
click at [754, 538] on span "Print" at bounding box center [765, 541] width 33 height 15
click at [654, 538] on span "Close" at bounding box center [660, 541] width 36 height 15
